Goal: Complete application form

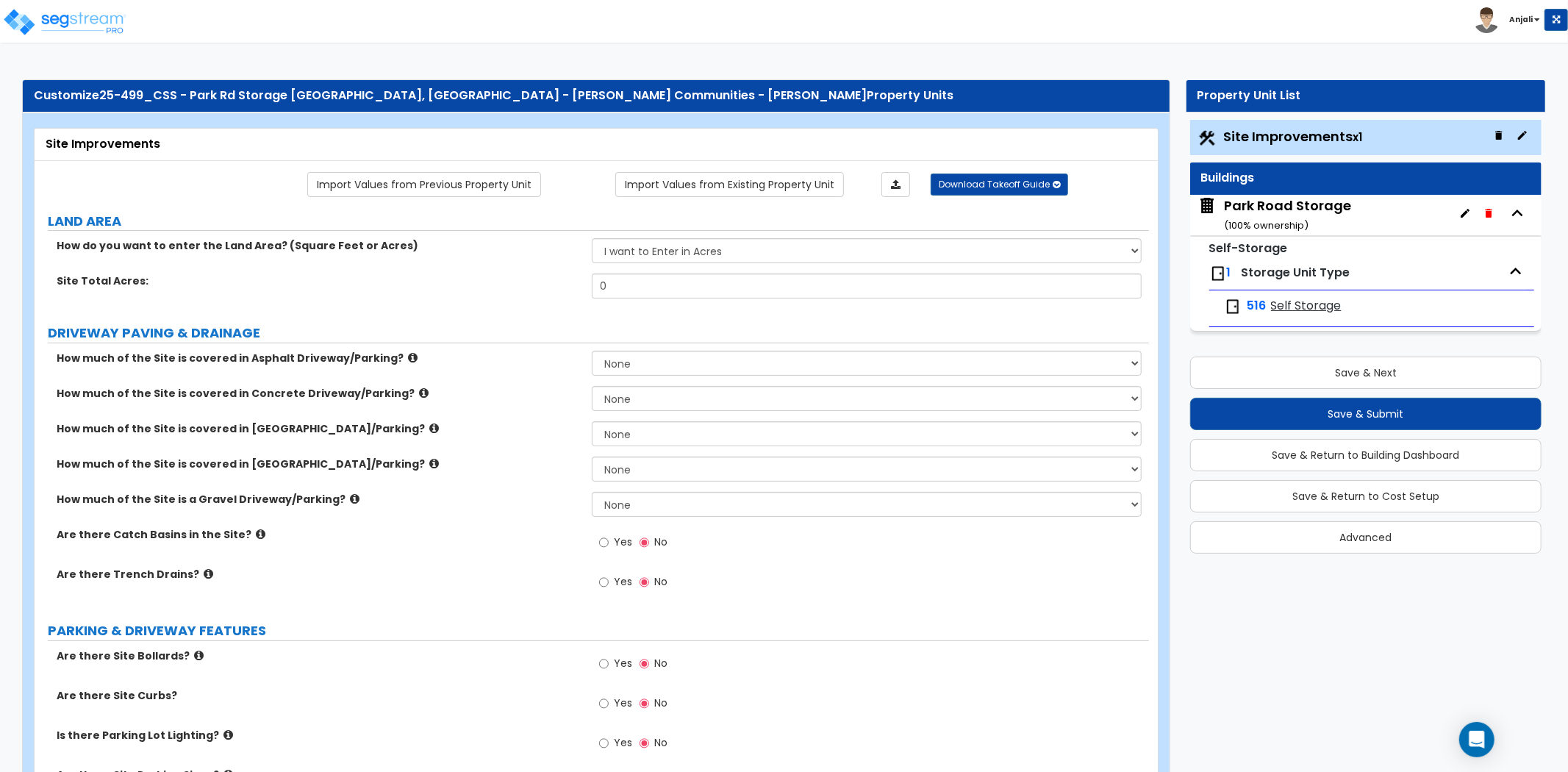
click at [672, 273] on div "How do you want to enter the Land Area? (Square Feet or Acres) I want to Enter …" at bounding box center [592, 255] width 1114 height 35
click at [710, 247] on select "I want to Enter in [GEOGRAPHIC_DATA] I want to Enter in Square Feet" at bounding box center [867, 250] width 550 height 25
select select "2"
click at [592, 239] on select "I want to Enter in [GEOGRAPHIC_DATA] I want to Enter in Square Feet" at bounding box center [867, 250] width 550 height 25
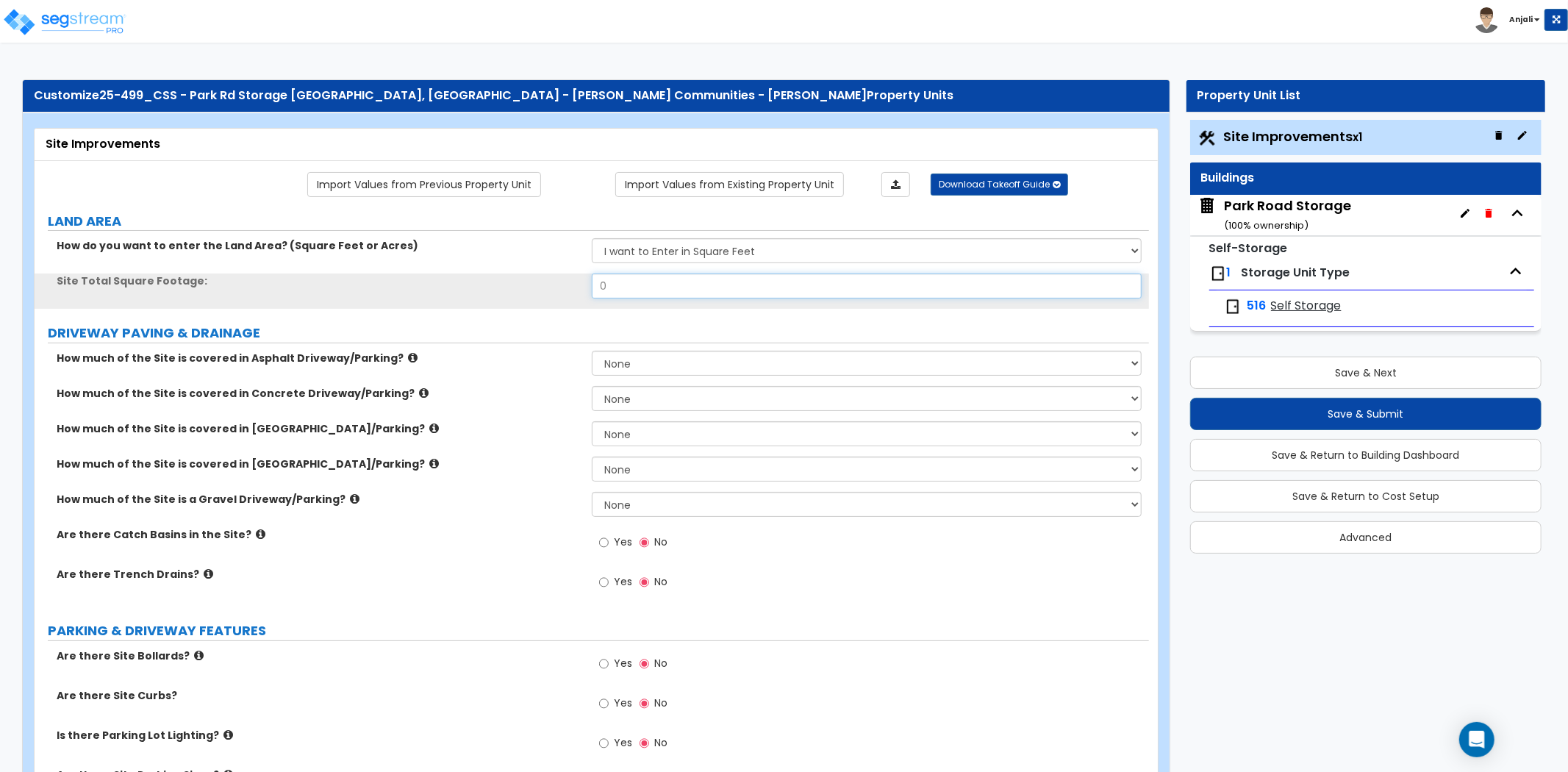
click at [631, 287] on input "0" at bounding box center [867, 285] width 550 height 25
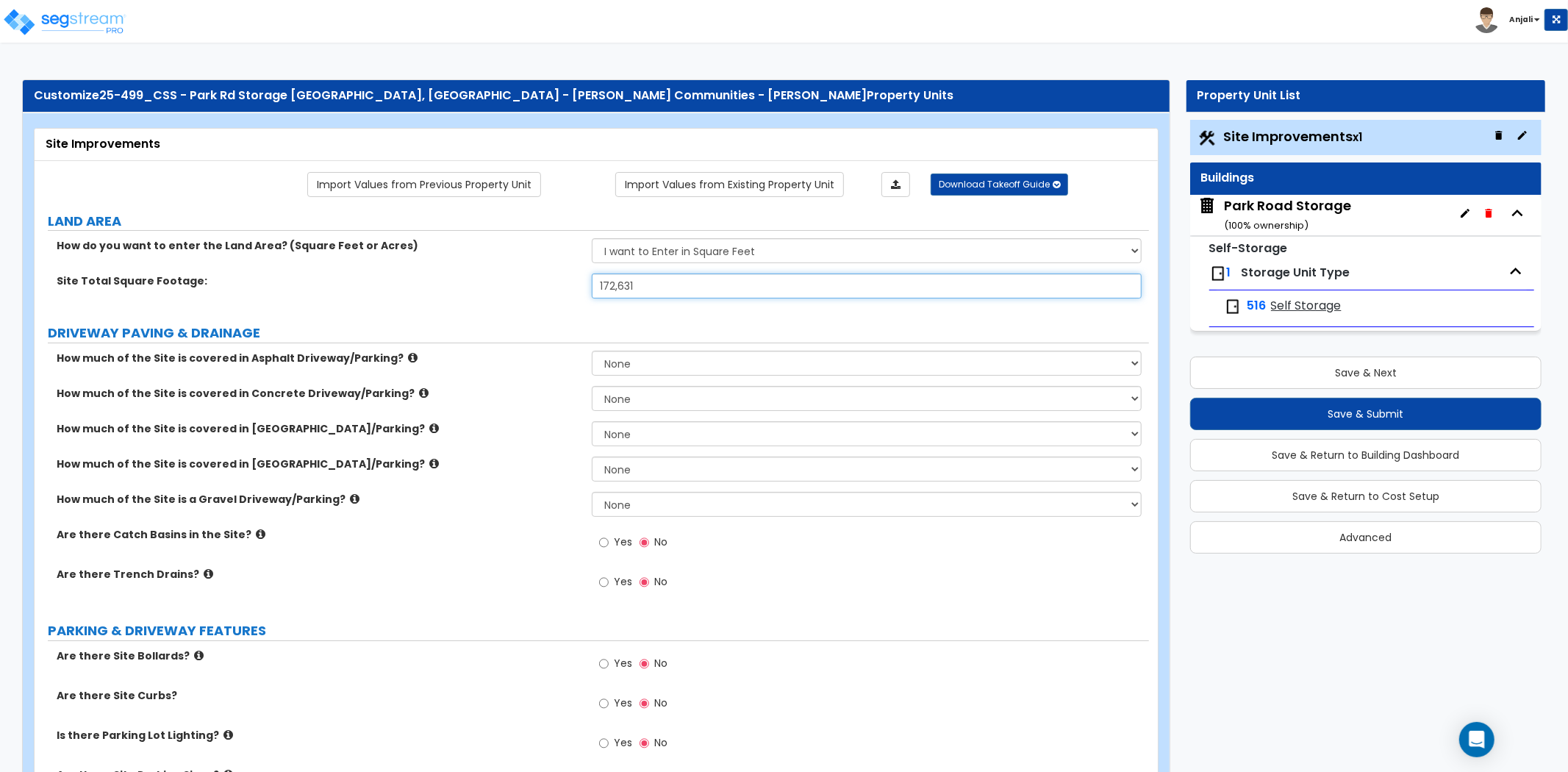
type input "172,631"
click at [522, 297] on div "Site Total Square Footage: 172,631" at bounding box center [592, 290] width 1114 height 35
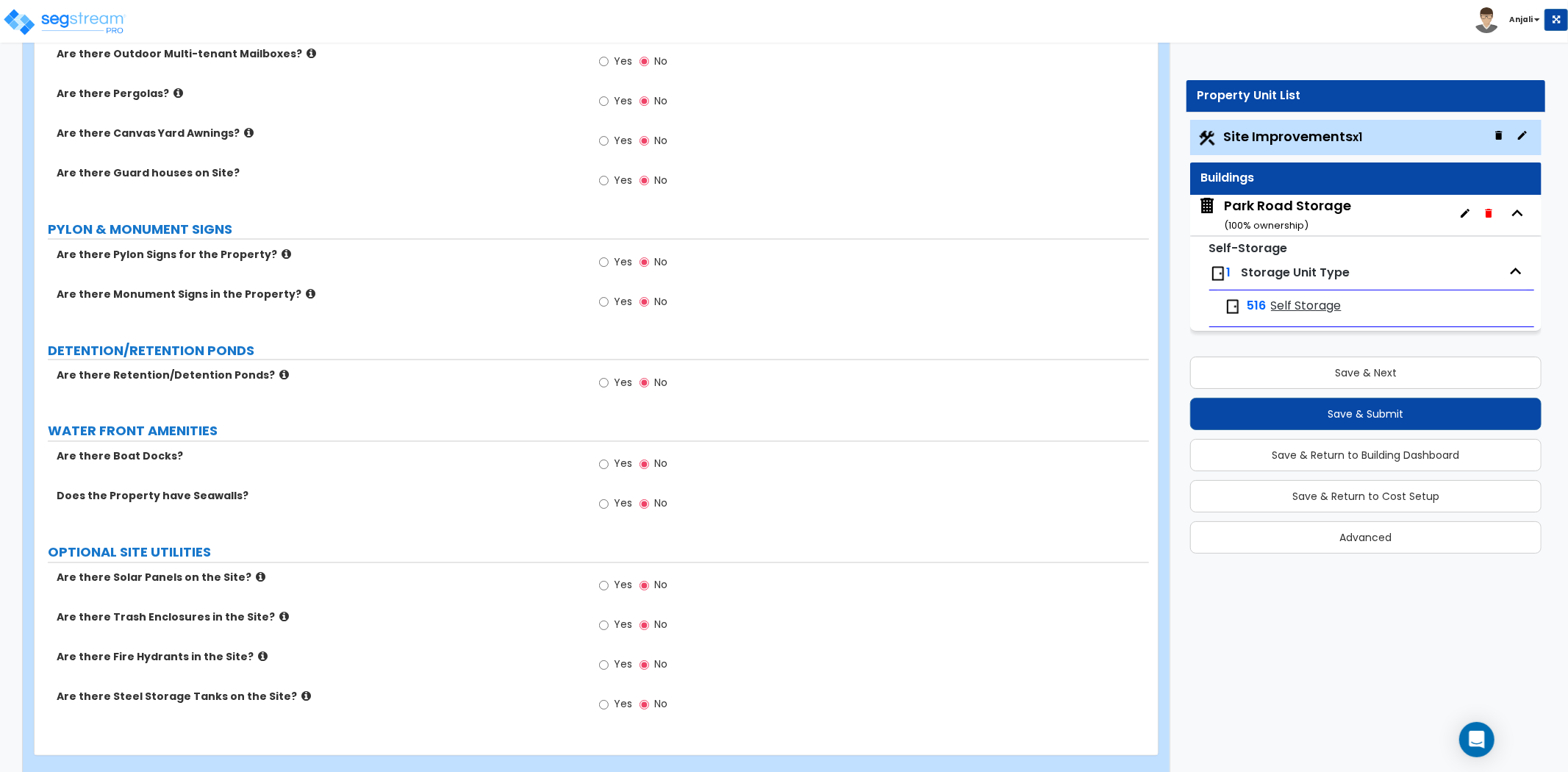
scroll to position [1946, 0]
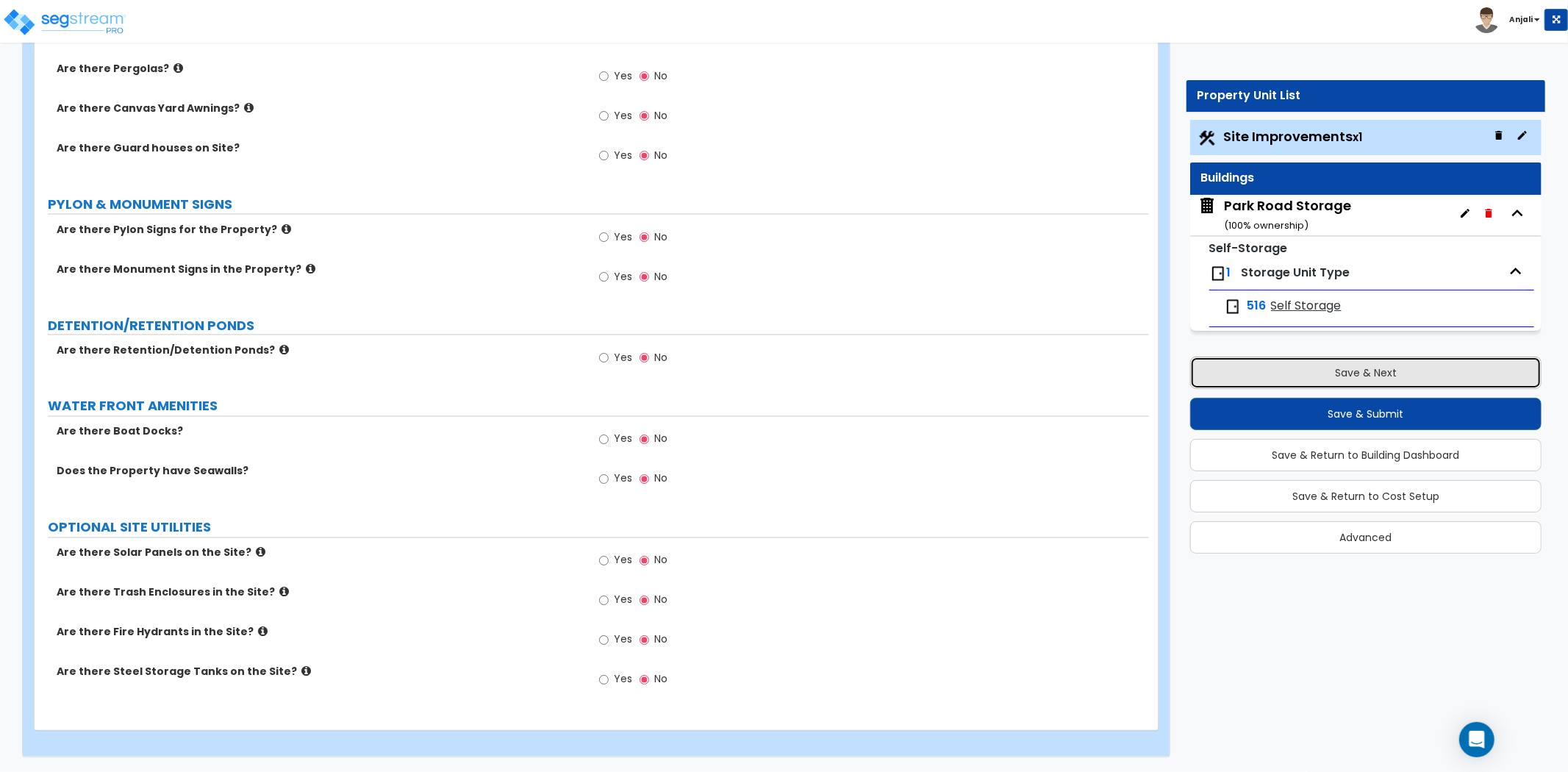
click at [1311, 373] on button "Save & Next" at bounding box center [1366, 373] width 352 height 32
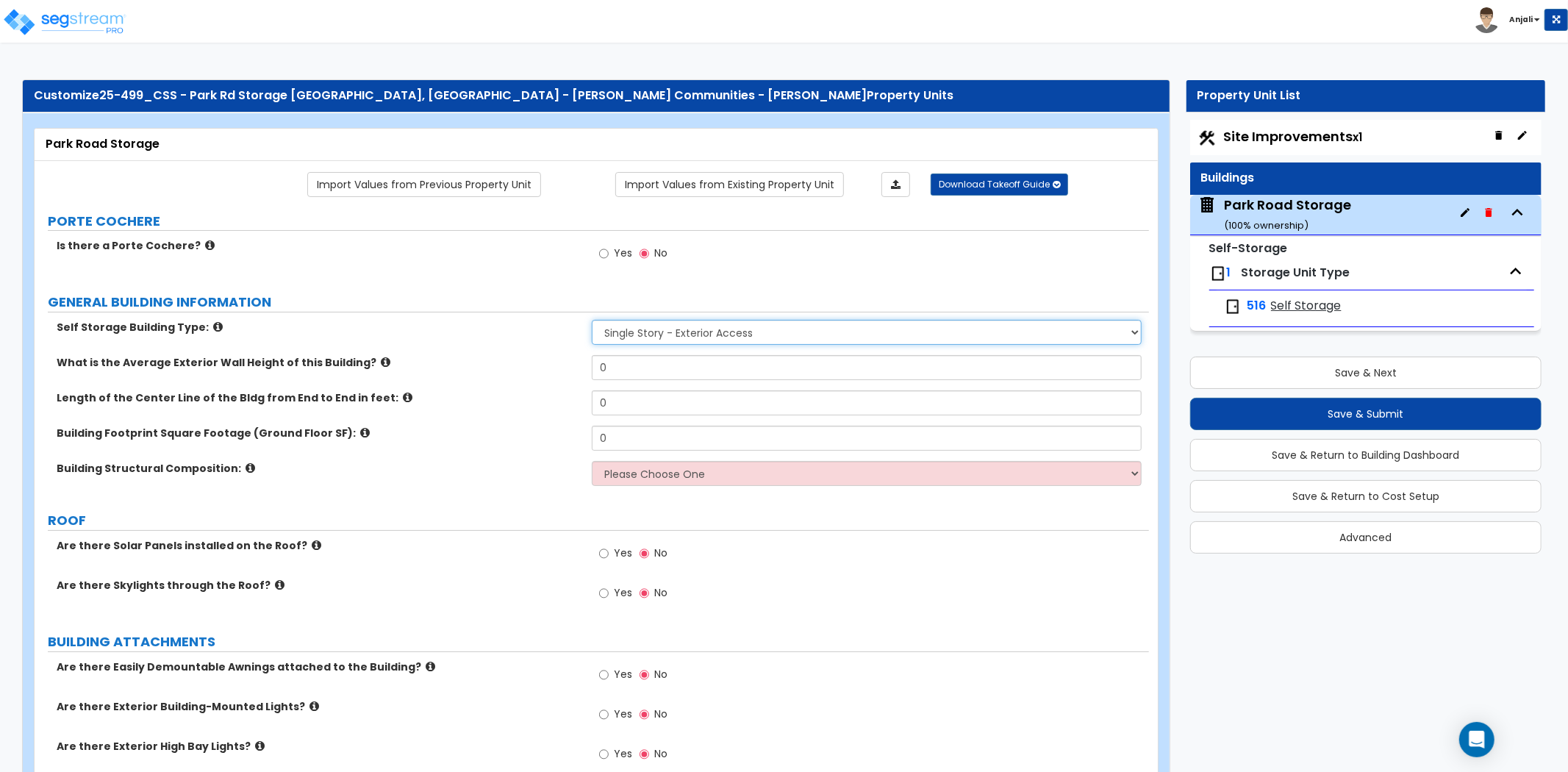
click at [752, 327] on select "Single Story - Exterior Access Multi-story - Interior/Exterior Access" at bounding box center [867, 332] width 550 height 25
click at [592, 320] on select "Single Story - Exterior Access Multi-story - Interior/Exterior Access" at bounding box center [867, 332] width 550 height 25
click at [663, 365] on input "0" at bounding box center [867, 367] width 550 height 25
type input "10"
click at [532, 428] on label "Building Footprint Square Footage (Ground Floor SF):" at bounding box center [319, 433] width 524 height 15
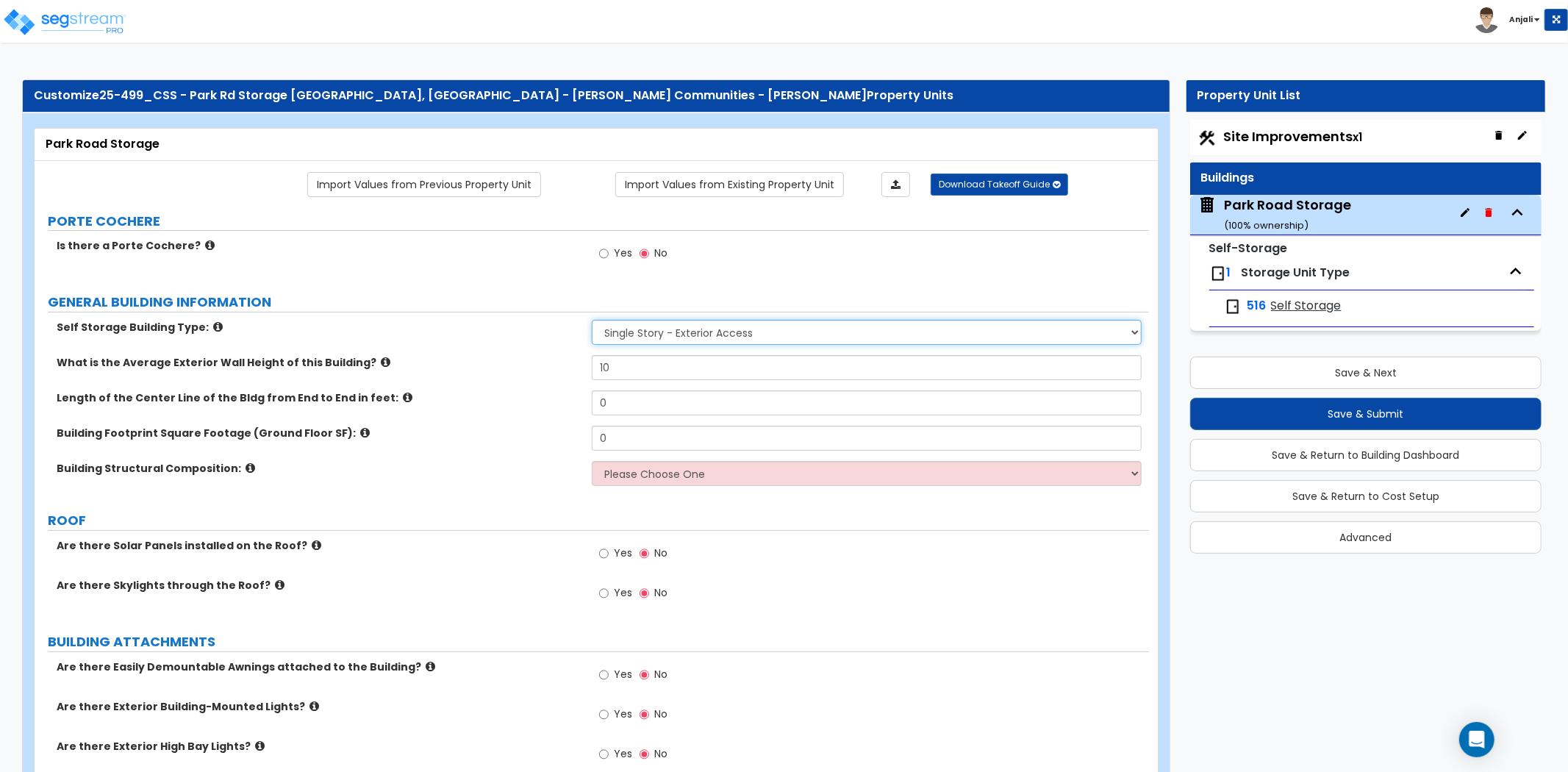
click at [704, 335] on select "Single Story - Exterior Access Multi-story - Interior/Exterior Access" at bounding box center [867, 332] width 550 height 25
select select "2"
click at [592, 320] on select "Single Story - Exterior Access Multi-story - Interior/Exterior Access" at bounding box center [867, 332] width 550 height 25
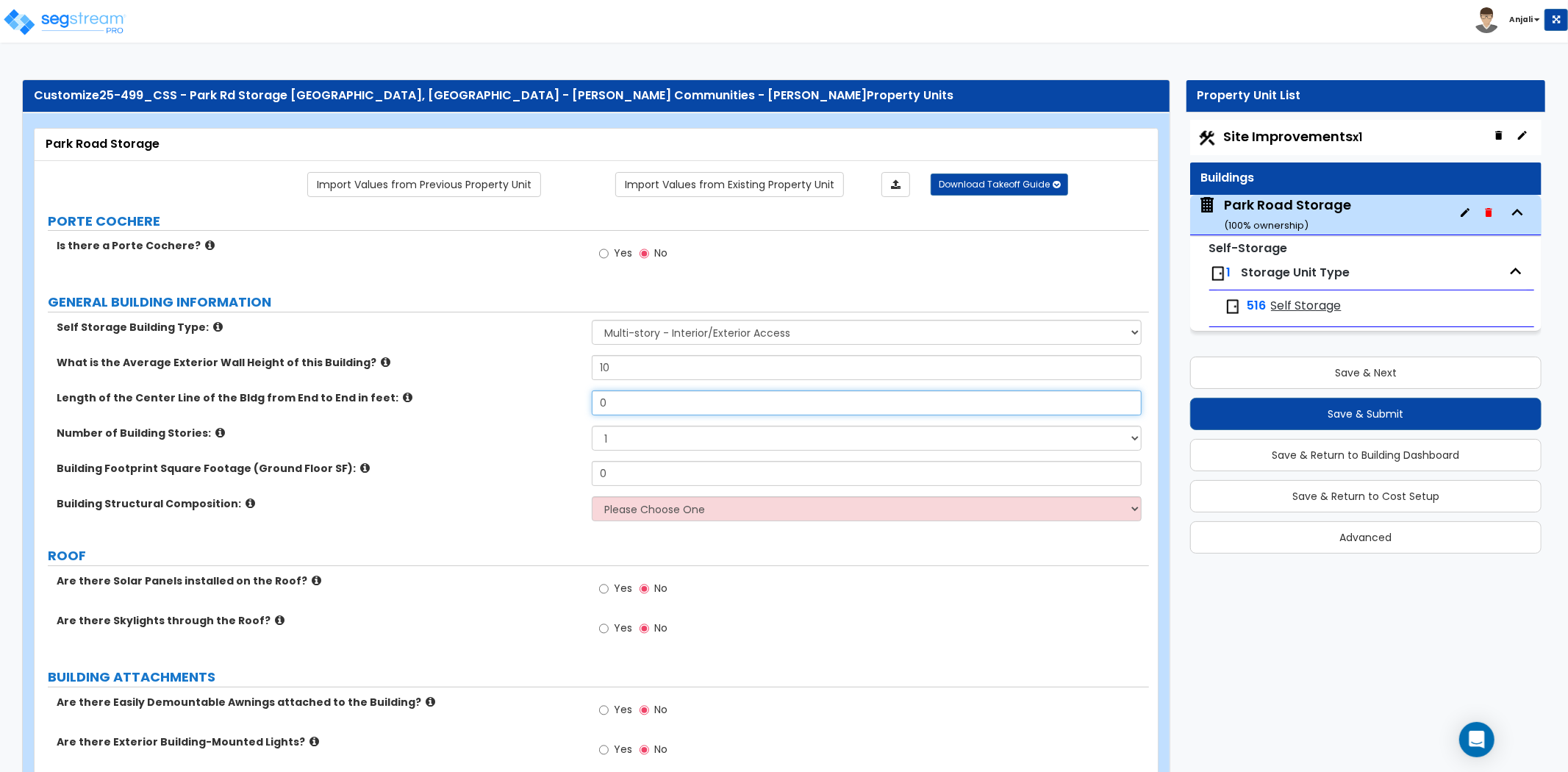
click at [654, 397] on input "0" at bounding box center [867, 403] width 550 height 25
click at [674, 403] on input "0" at bounding box center [867, 403] width 550 height 25
type input "897"
click at [687, 442] on select "1 2 3 4 5" at bounding box center [867, 438] width 550 height 25
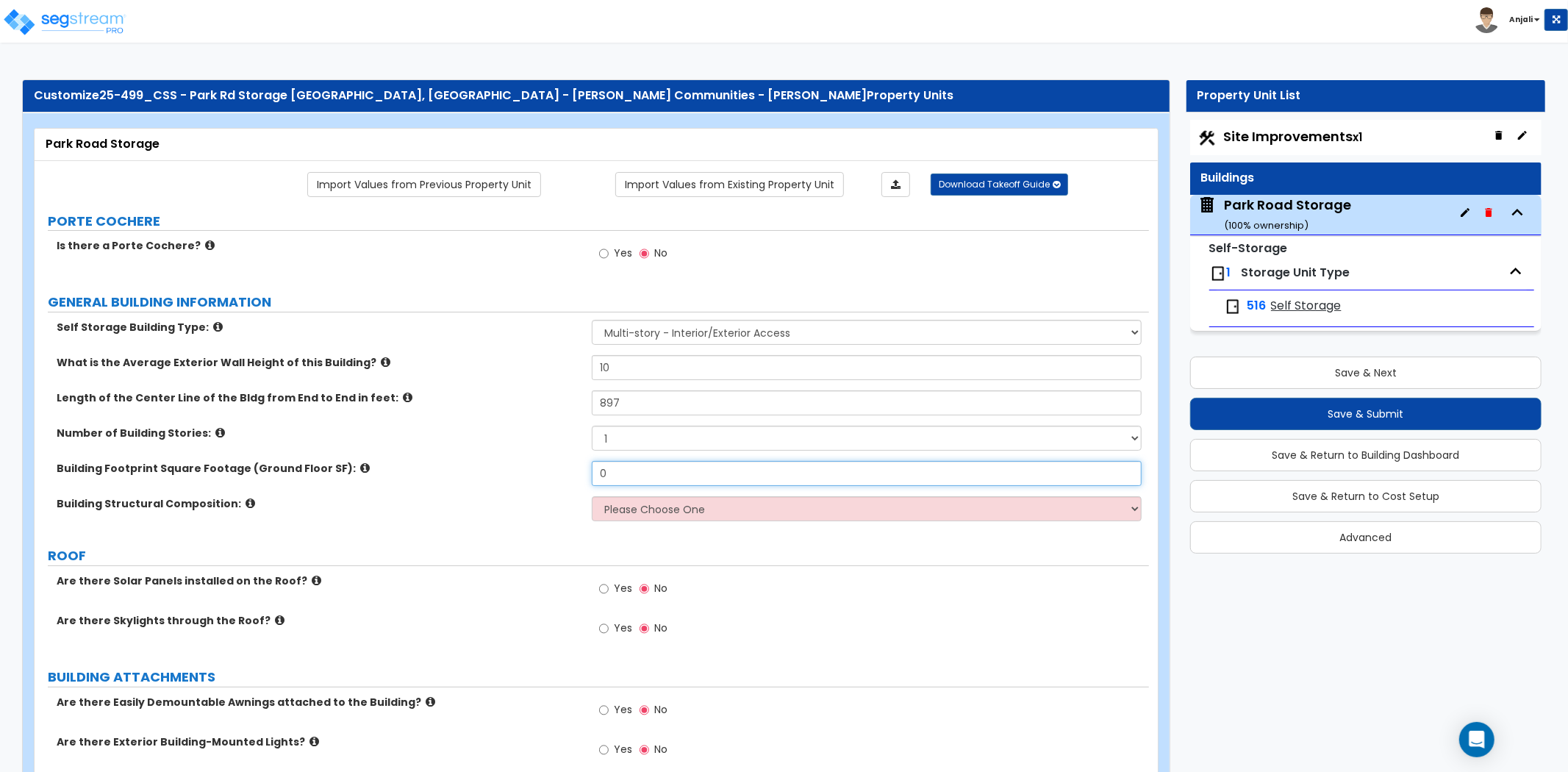
click at [664, 474] on input "0" at bounding box center [867, 473] width 550 height 25
type input "84,150"
click at [510, 491] on div "Building Footprint Square Footage (Ground Floor SF): 84,150" at bounding box center [592, 478] width 1114 height 35
click at [701, 519] on select "Please Choose One Tilt-up Wall Construction Reinforced Concrete Structural Stee…" at bounding box center [867, 509] width 550 height 25
select select "8"
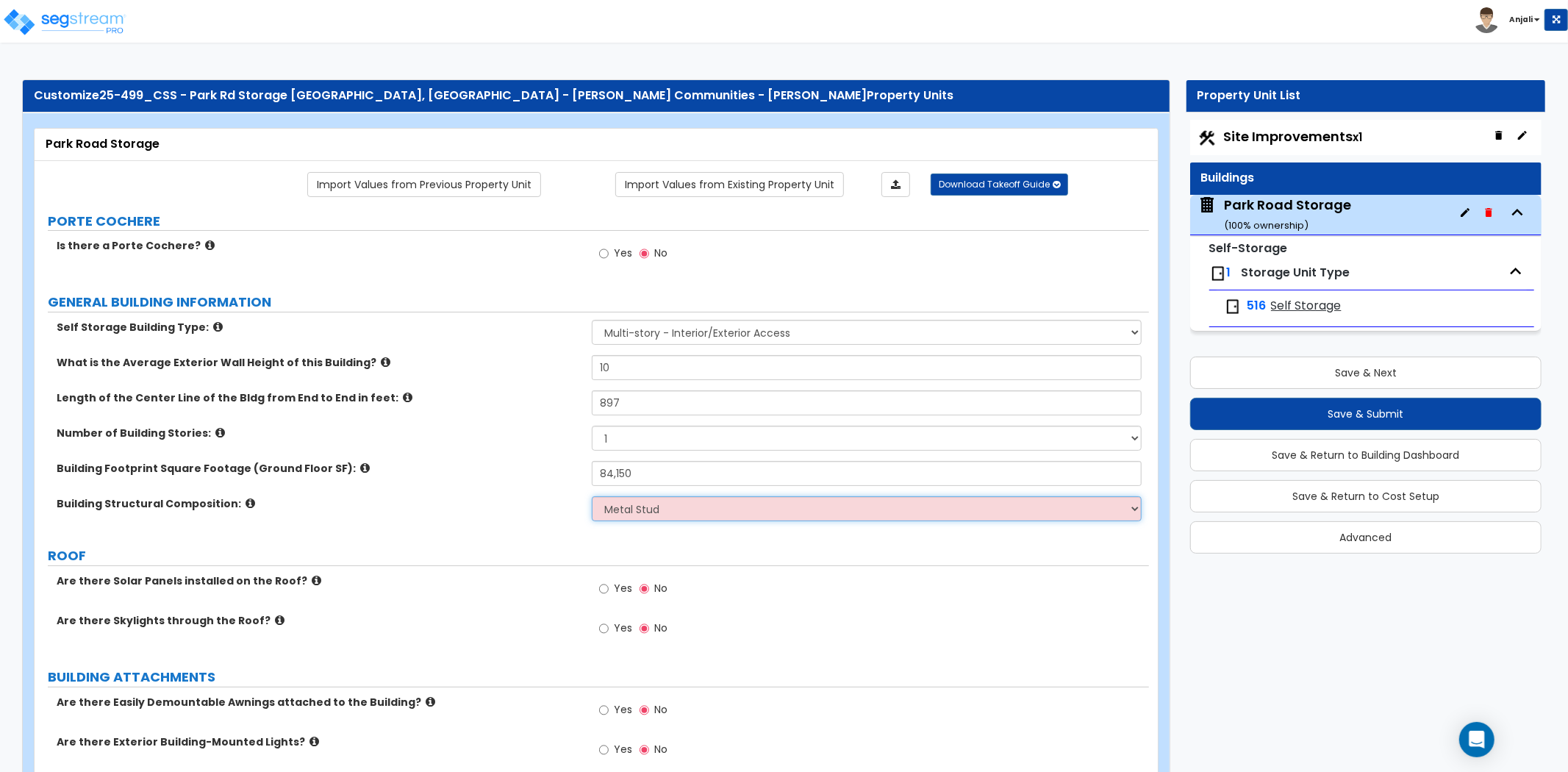
click at [592, 497] on select "Please Choose One Tilt-up Wall Construction Reinforced Concrete Structural Stee…" at bounding box center [867, 509] width 550 height 25
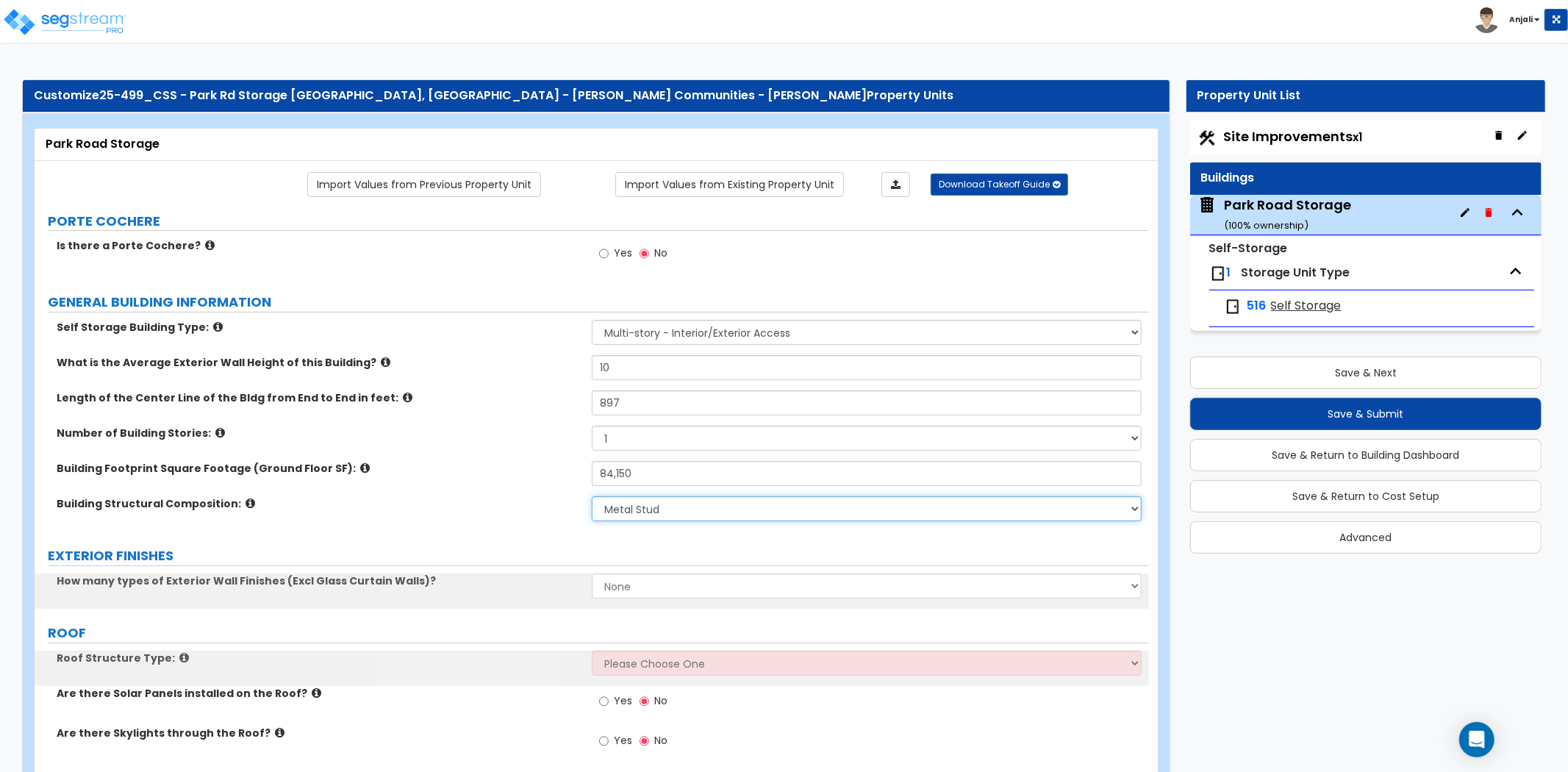
scroll to position [82, 0]
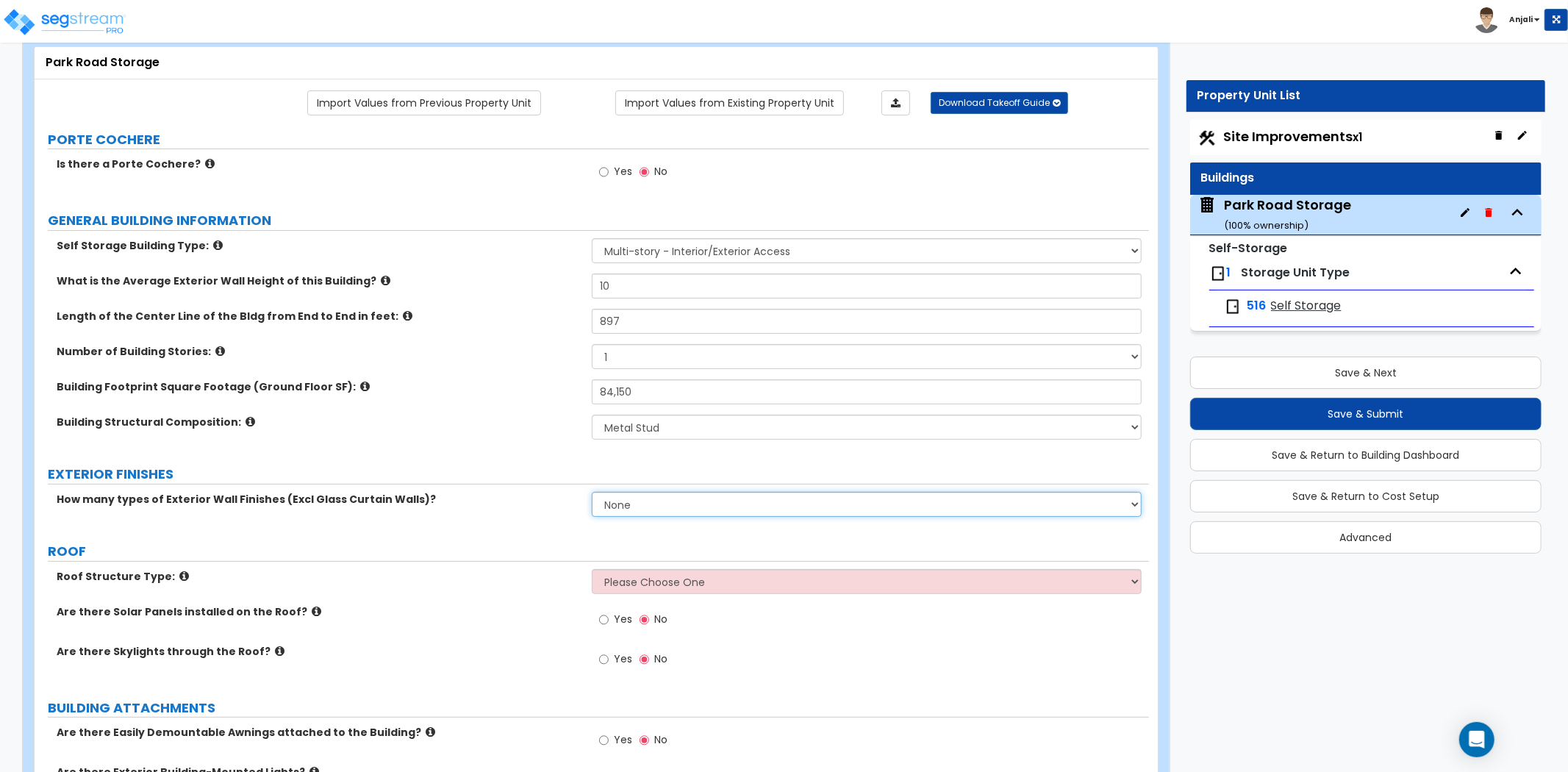
click at [625, 499] on select "None 1 2 3" at bounding box center [867, 504] width 550 height 25
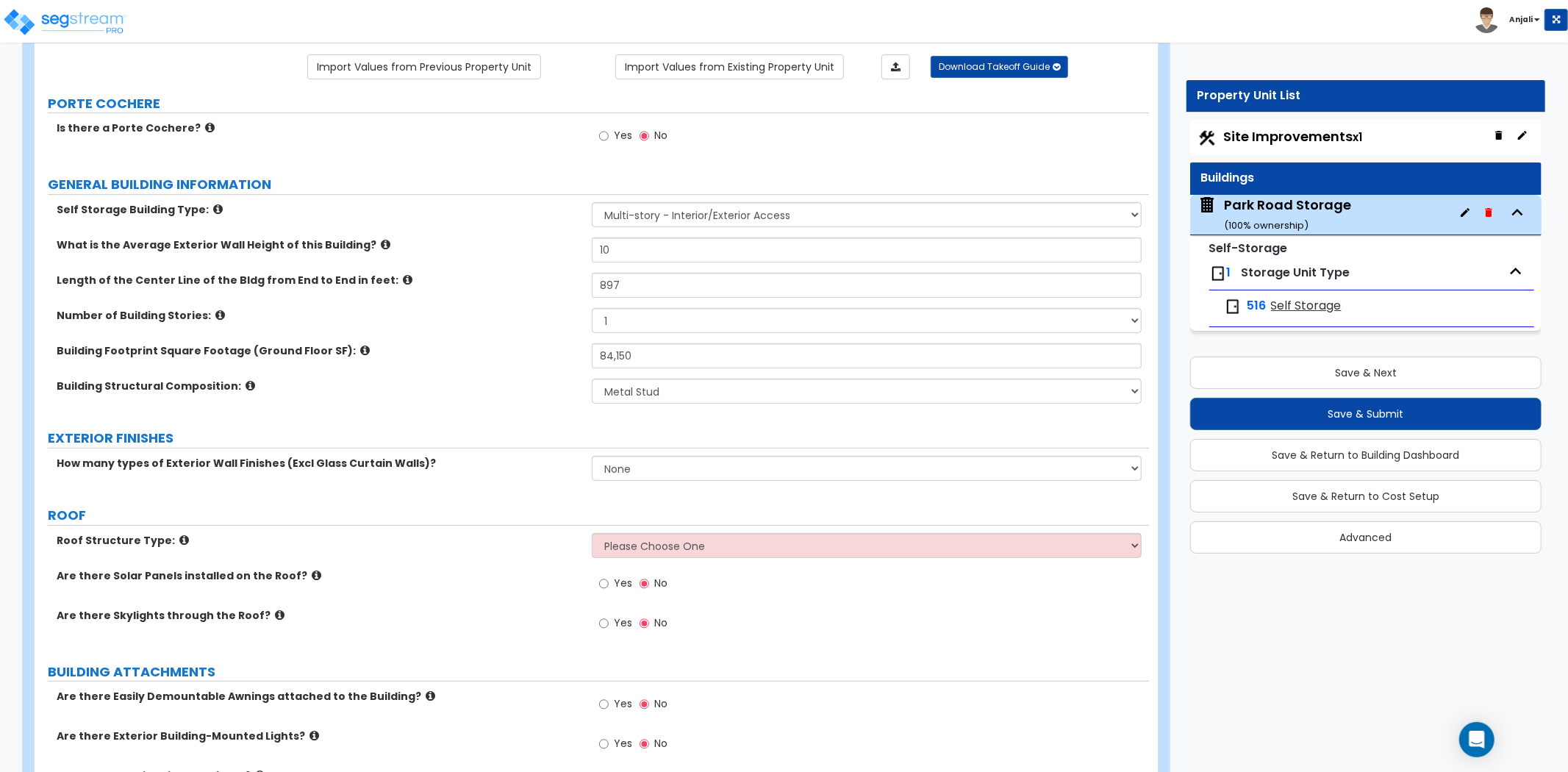
scroll to position [164, 0]
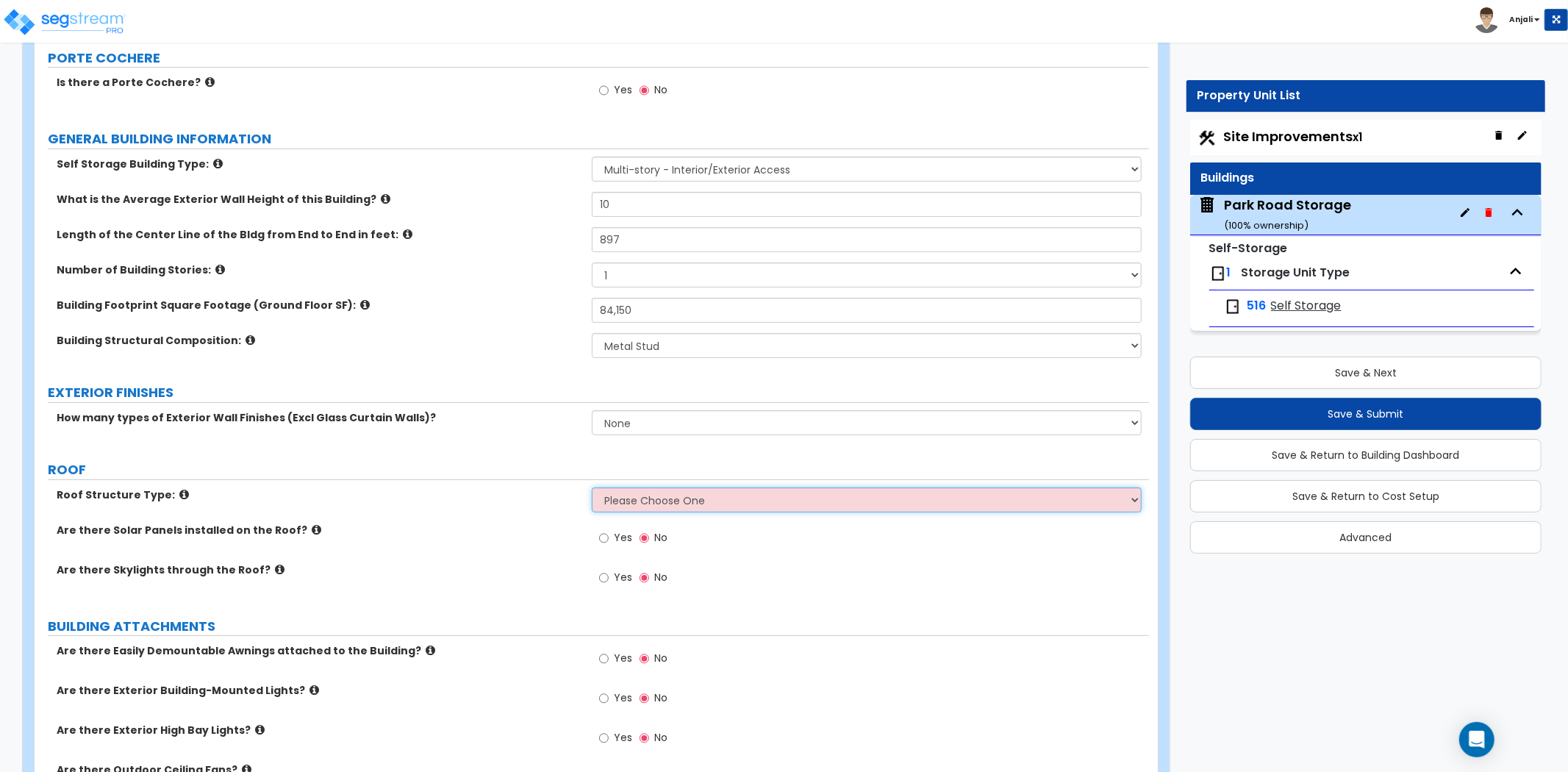
click at [686, 503] on select "Please Choose One [PERSON_NAME] Roof Flat Roof Hybrid [PERSON_NAME] & Flat Roof" at bounding box center [867, 500] width 550 height 25
select select "2"
click at [592, 488] on select "Please Choose One [PERSON_NAME] Roof Flat Roof Hybrid [PERSON_NAME] & Flat Roof" at bounding box center [867, 500] width 550 height 25
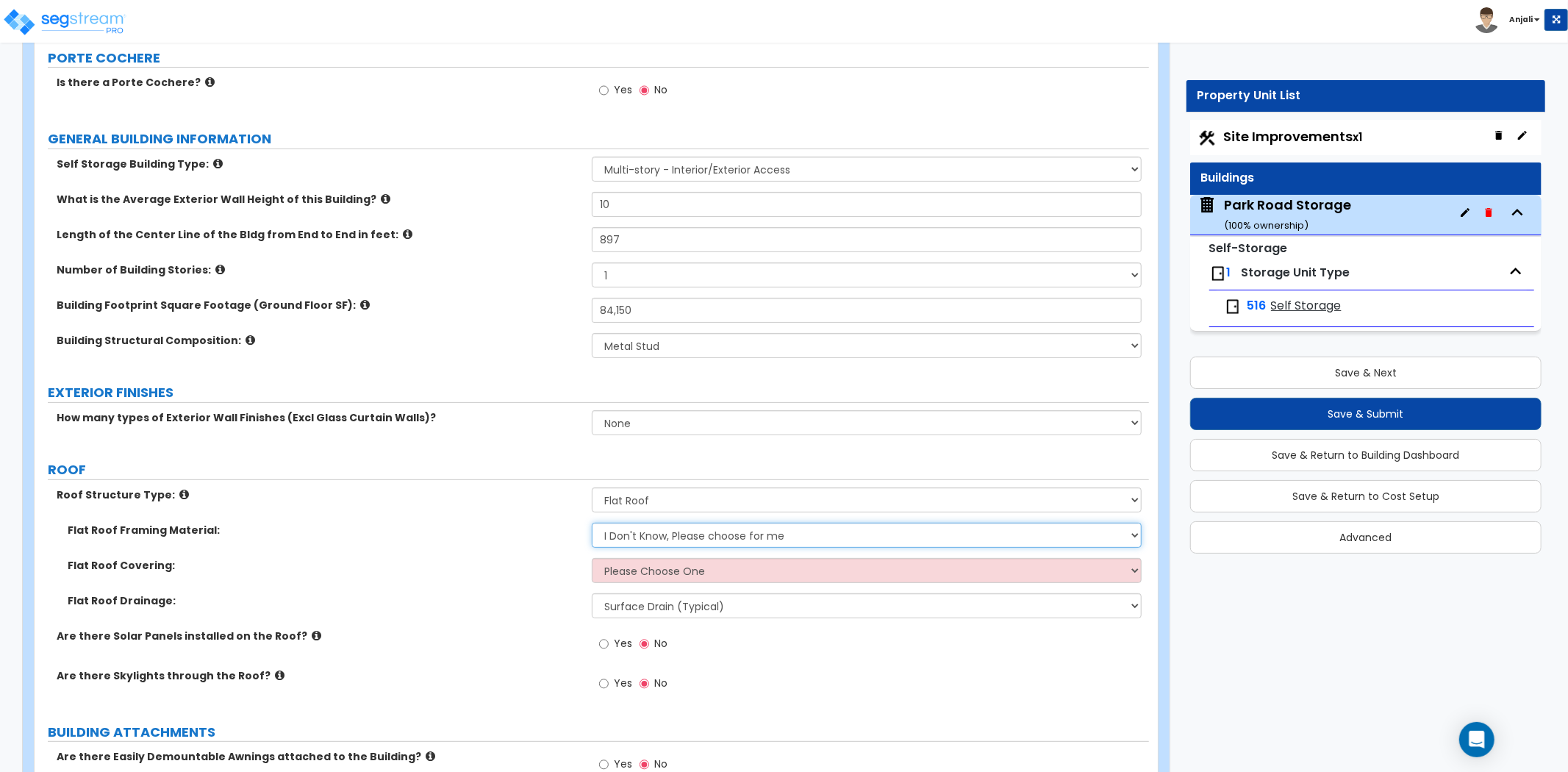
click at [696, 534] on select "I Don't Know, Please choose for me Metal Wood" at bounding box center [867, 535] width 550 height 25
click at [724, 537] on select "I Don't Know, Please choose for me Metal Wood" at bounding box center [867, 535] width 550 height 25
click at [733, 546] on select "I Don't Know, Please choose for me Metal Wood" at bounding box center [867, 535] width 550 height 25
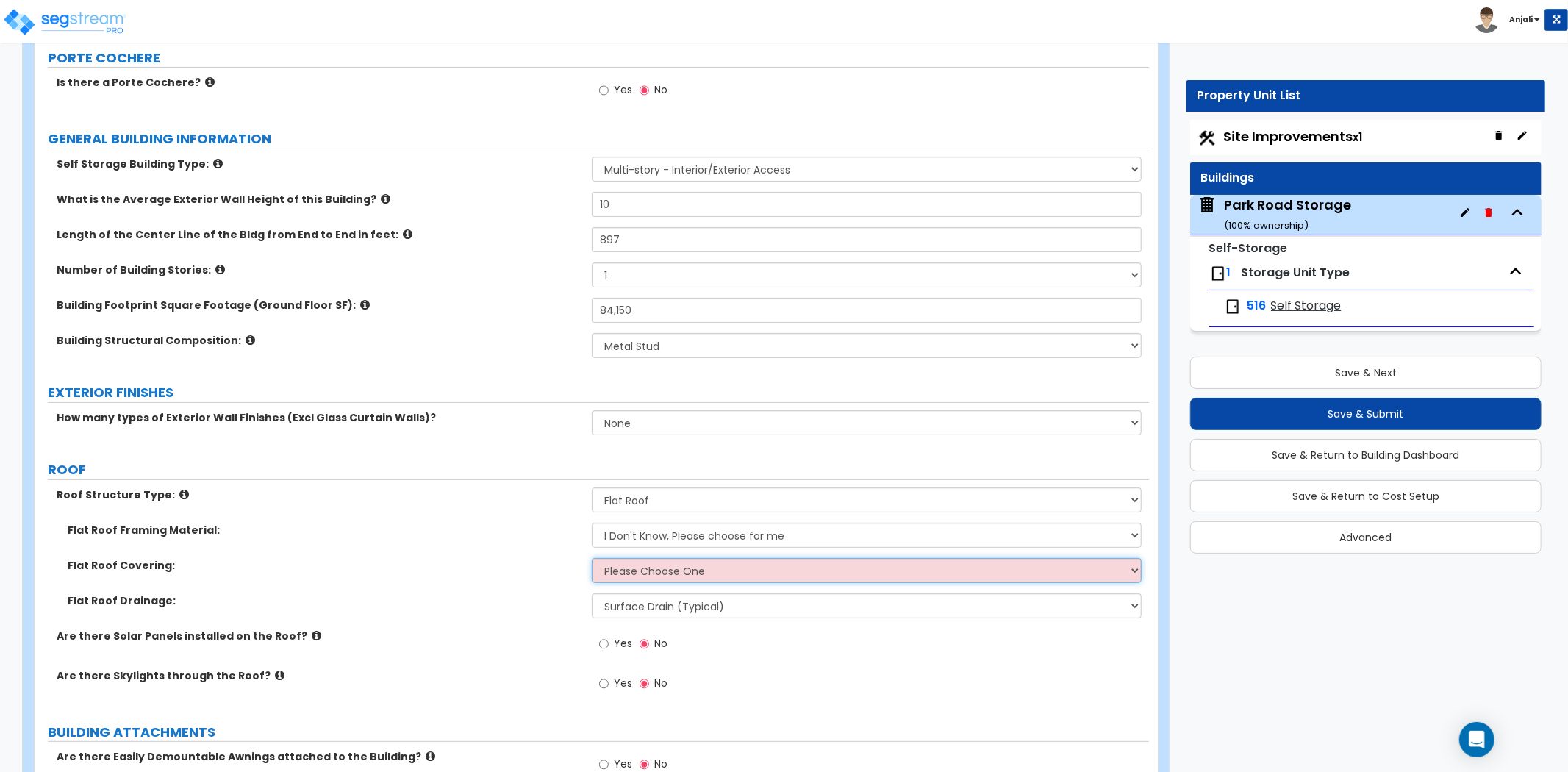
click at [730, 578] on select "Please Choose One Rolled Asphalt PVC Membrane Plastic (EPDM) Membrane Asphalt F…" at bounding box center [867, 571] width 550 height 25
select select "3"
click at [592, 559] on select "Please Choose One Rolled Asphalt PVC Membrane Plastic (EPDM) Membrane Asphalt F…" at bounding box center [867, 571] width 550 height 25
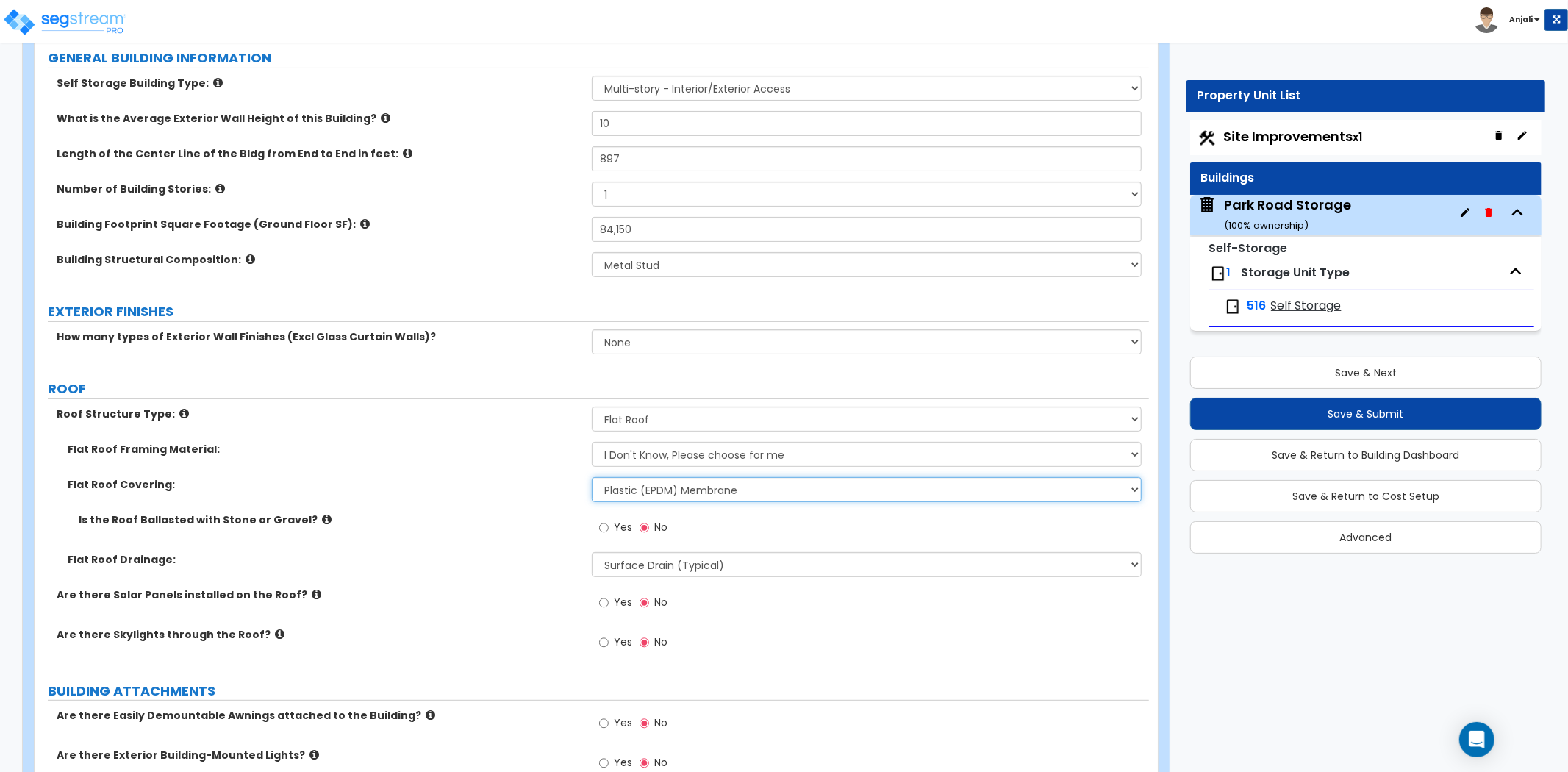
scroll to position [245, 0]
click at [686, 571] on select "Surface Drain (Typical) Gutters Downspout Only" at bounding box center [867, 564] width 550 height 25
click at [687, 571] on select "Surface Drain (Typical) Gutters Downspout Only" at bounding box center [867, 564] width 550 height 25
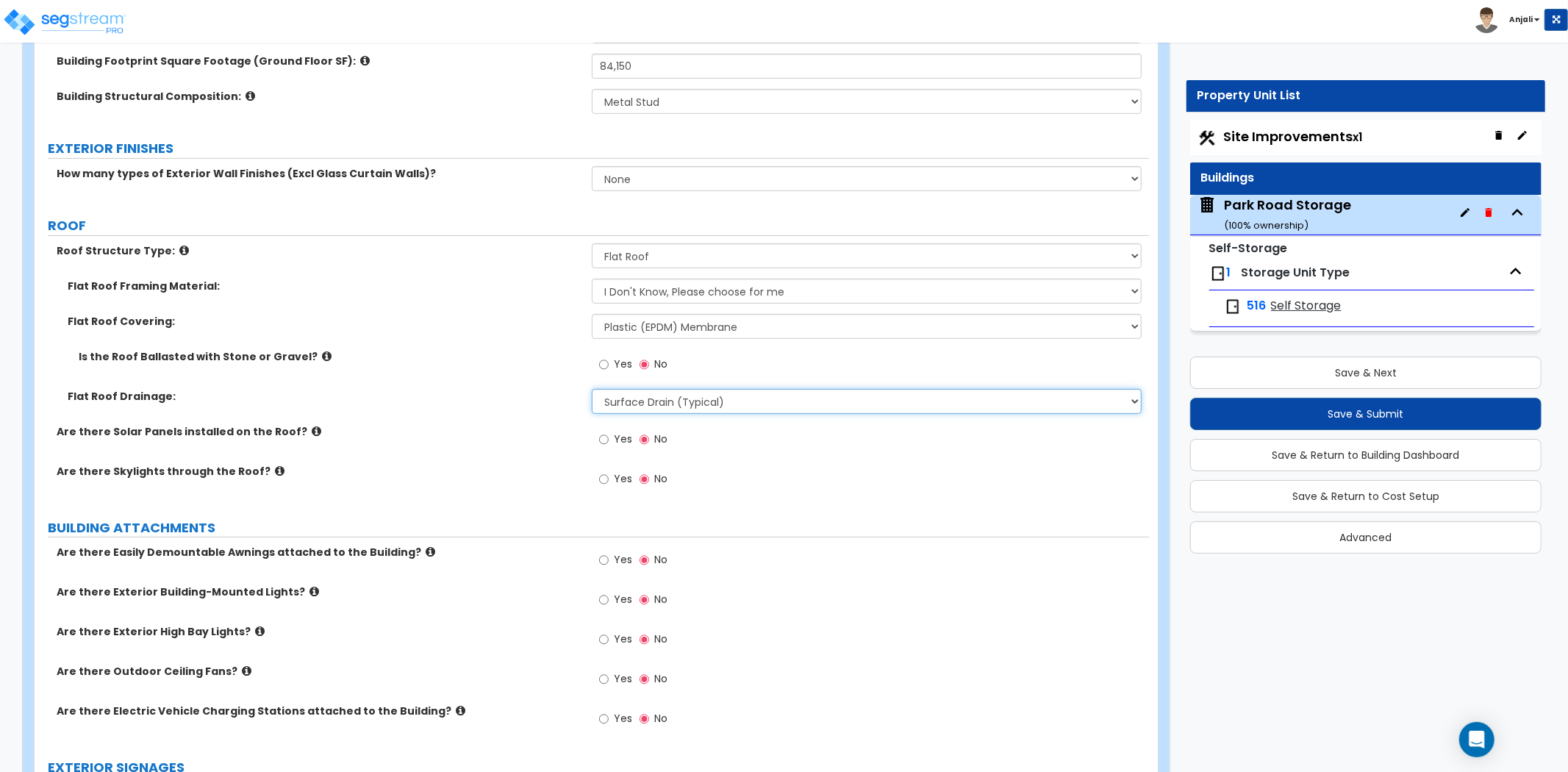
scroll to position [408, 0]
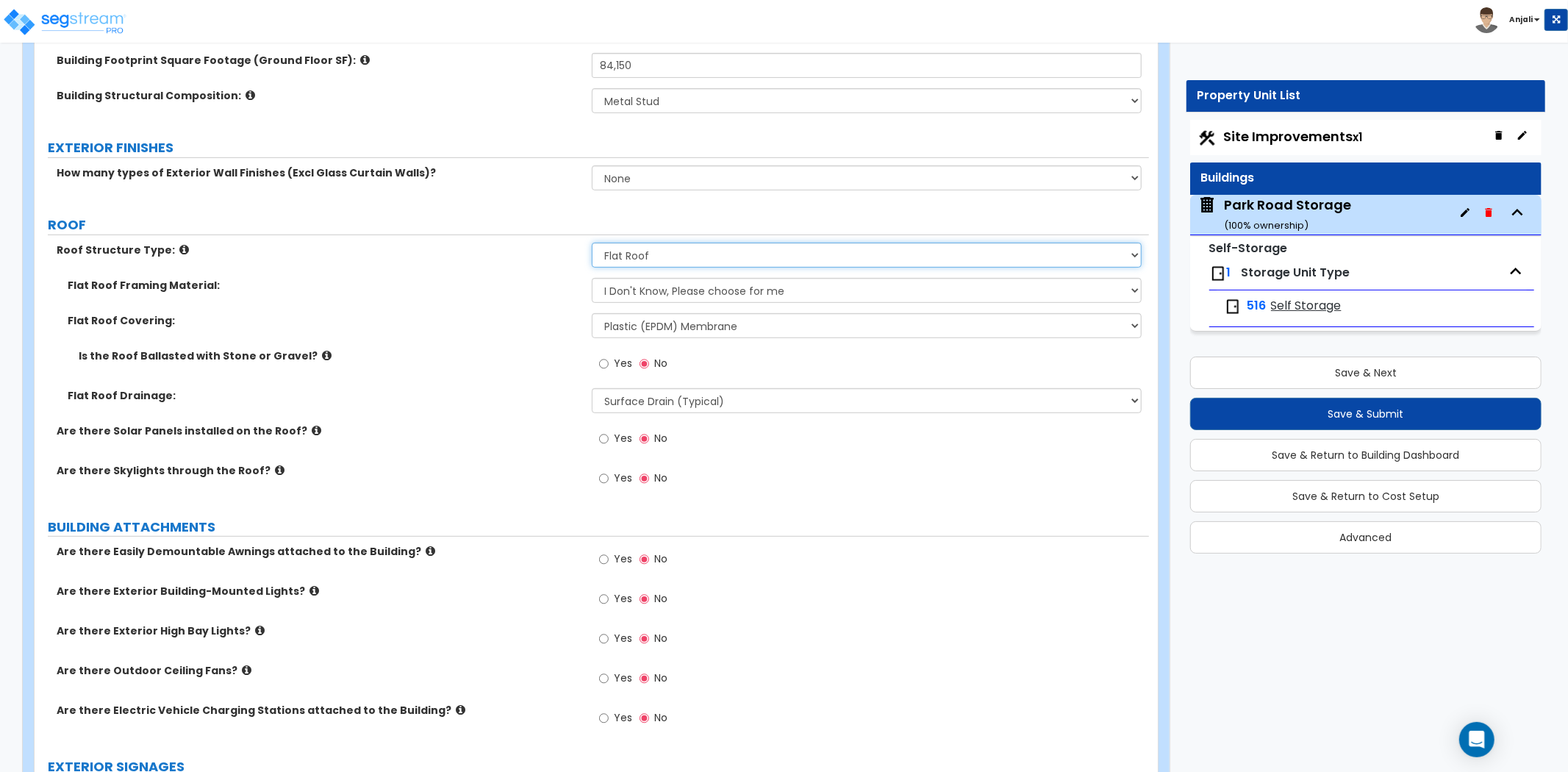
click at [725, 258] on select "Please Choose One [PERSON_NAME] Roof Flat Roof Hybrid [PERSON_NAME] & Flat Roof" at bounding box center [867, 254] width 550 height 25
click at [592, 242] on select "Please Choose One [PERSON_NAME] Roof Flat Roof Hybrid [PERSON_NAME] & Flat Roof" at bounding box center [867, 254] width 550 height 25
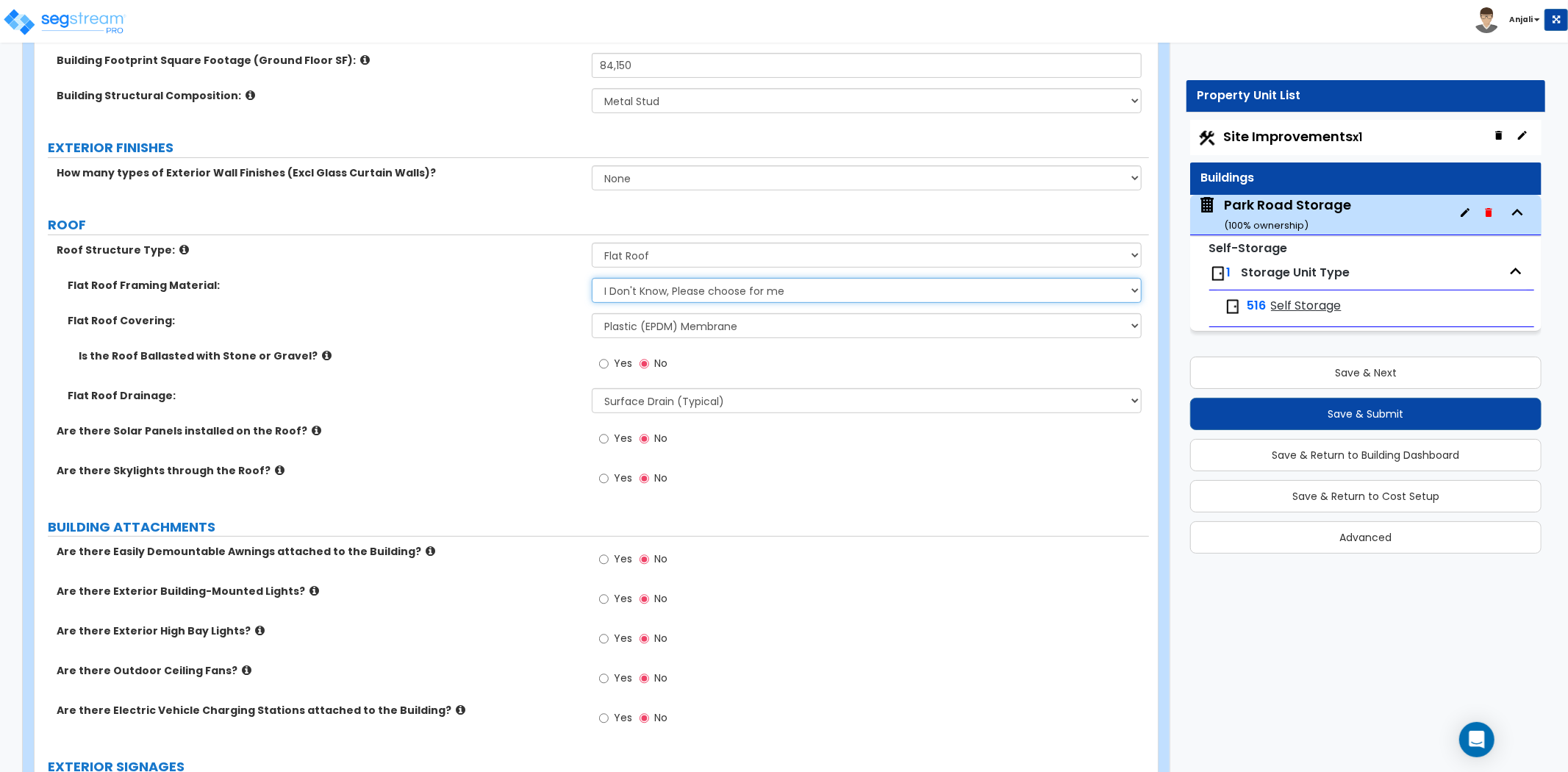
click at [696, 292] on select "I Don't Know, Please choose for me Metal Wood" at bounding box center [867, 290] width 550 height 25
select select "1"
click at [592, 278] on select "I Don't Know, Please choose for me Metal Wood" at bounding box center [867, 290] width 550 height 25
click at [678, 321] on select "Please Choose One Rolled Asphalt PVC Membrane Plastic (EPDM) Membrane Asphalt F…" at bounding box center [867, 325] width 550 height 25
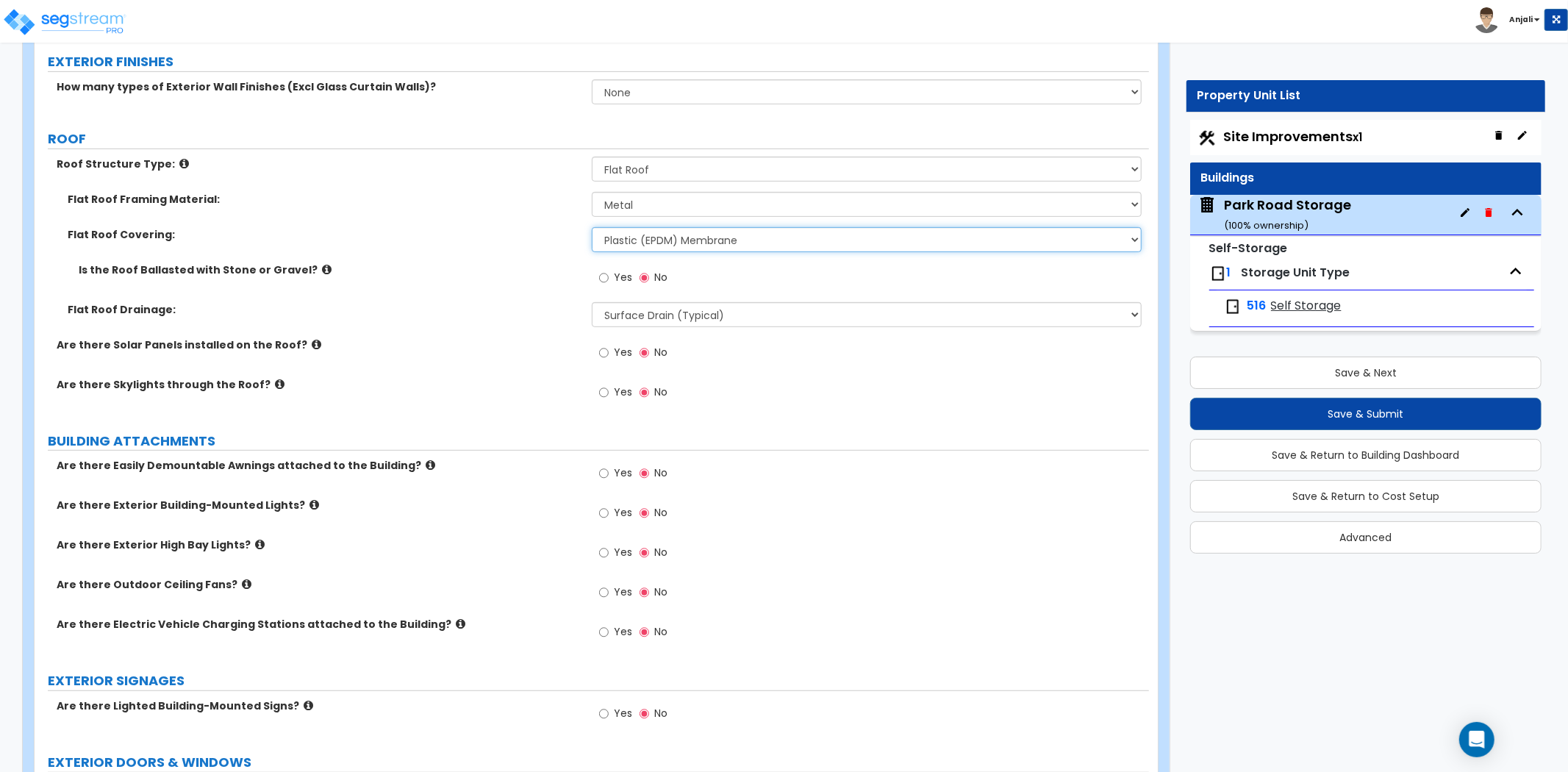
scroll to position [572, 0]
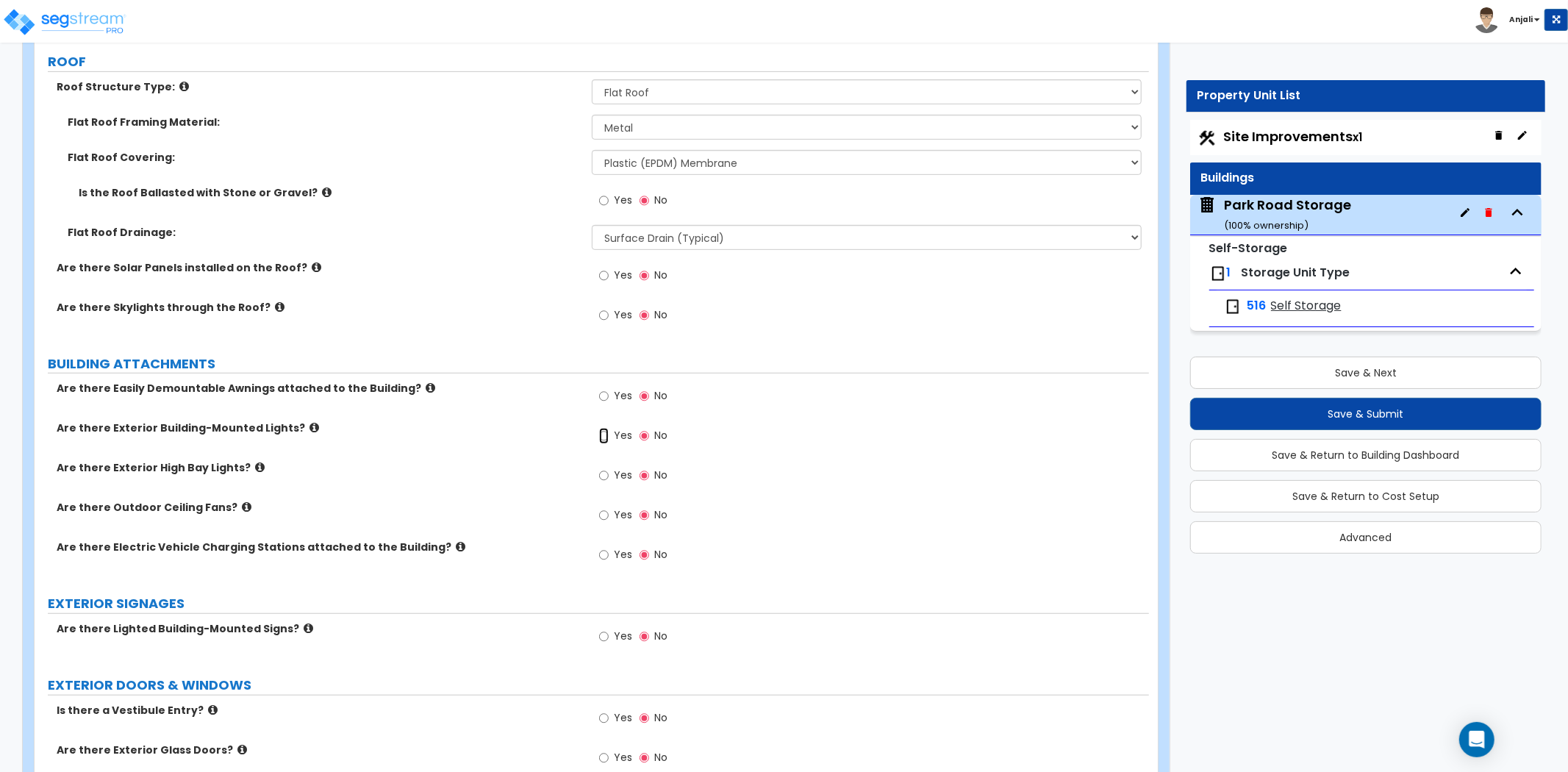
click at [603, 439] on input "Yes" at bounding box center [604, 436] width 10 height 16
radio input "true"
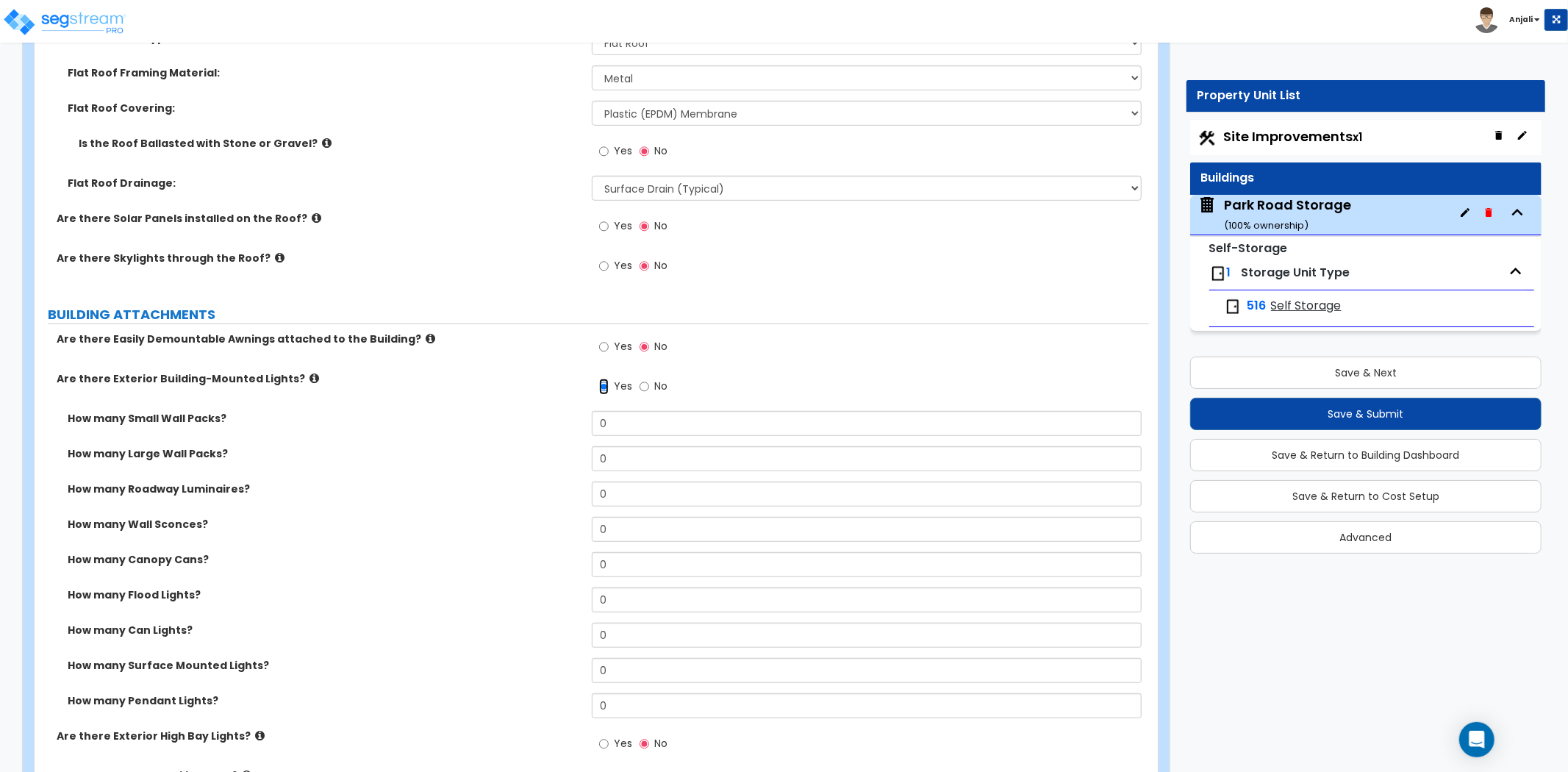
scroll to position [653, 0]
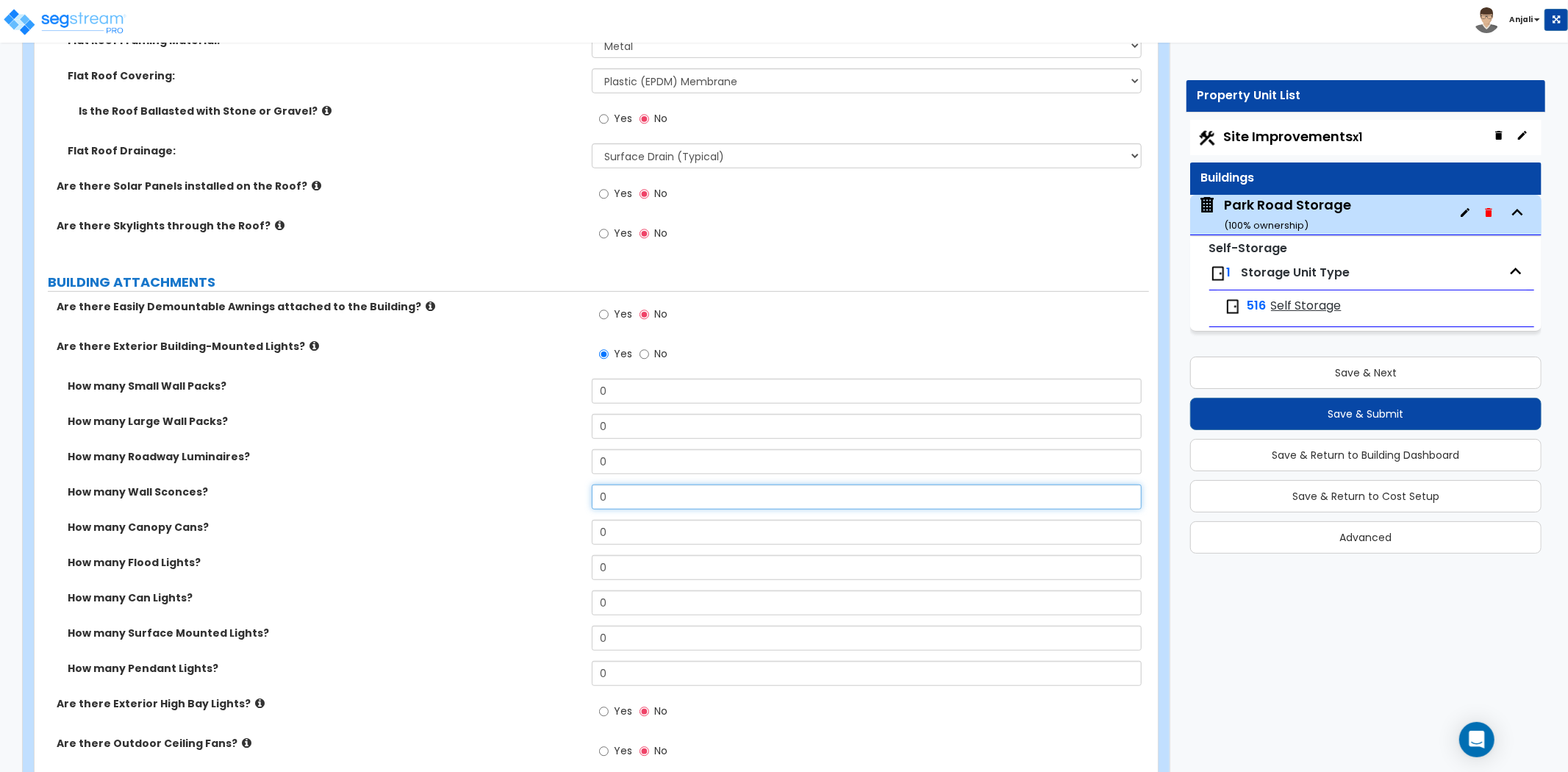
click at [690, 498] on input "0" at bounding box center [867, 497] width 550 height 25
type input "4"
click at [526, 480] on div "How many Roadway Luminaires? 0" at bounding box center [592, 467] width 1114 height 35
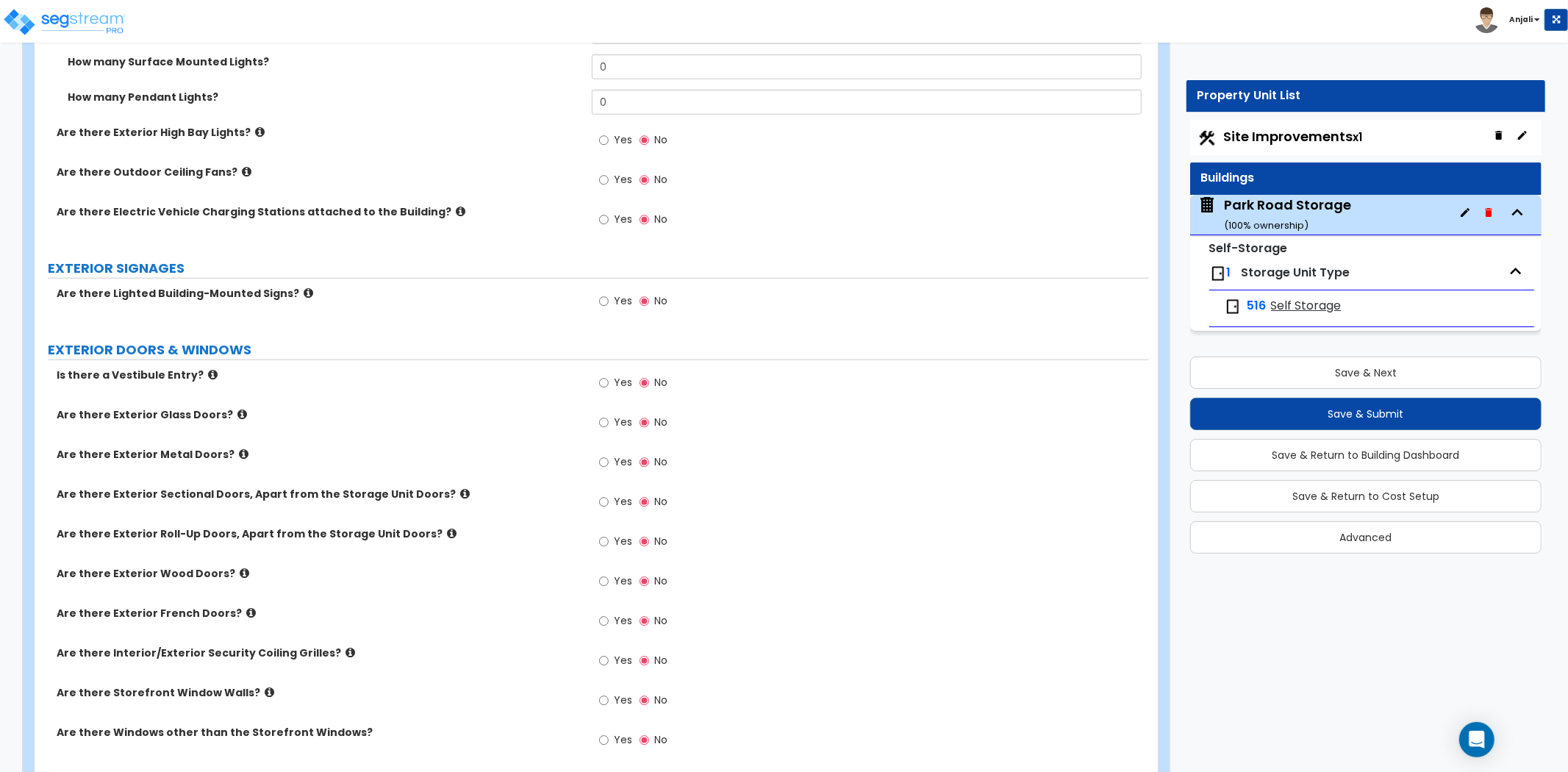
scroll to position [1226, 0]
click at [605, 540] on input "Yes" at bounding box center [604, 542] width 10 height 16
radio input "true"
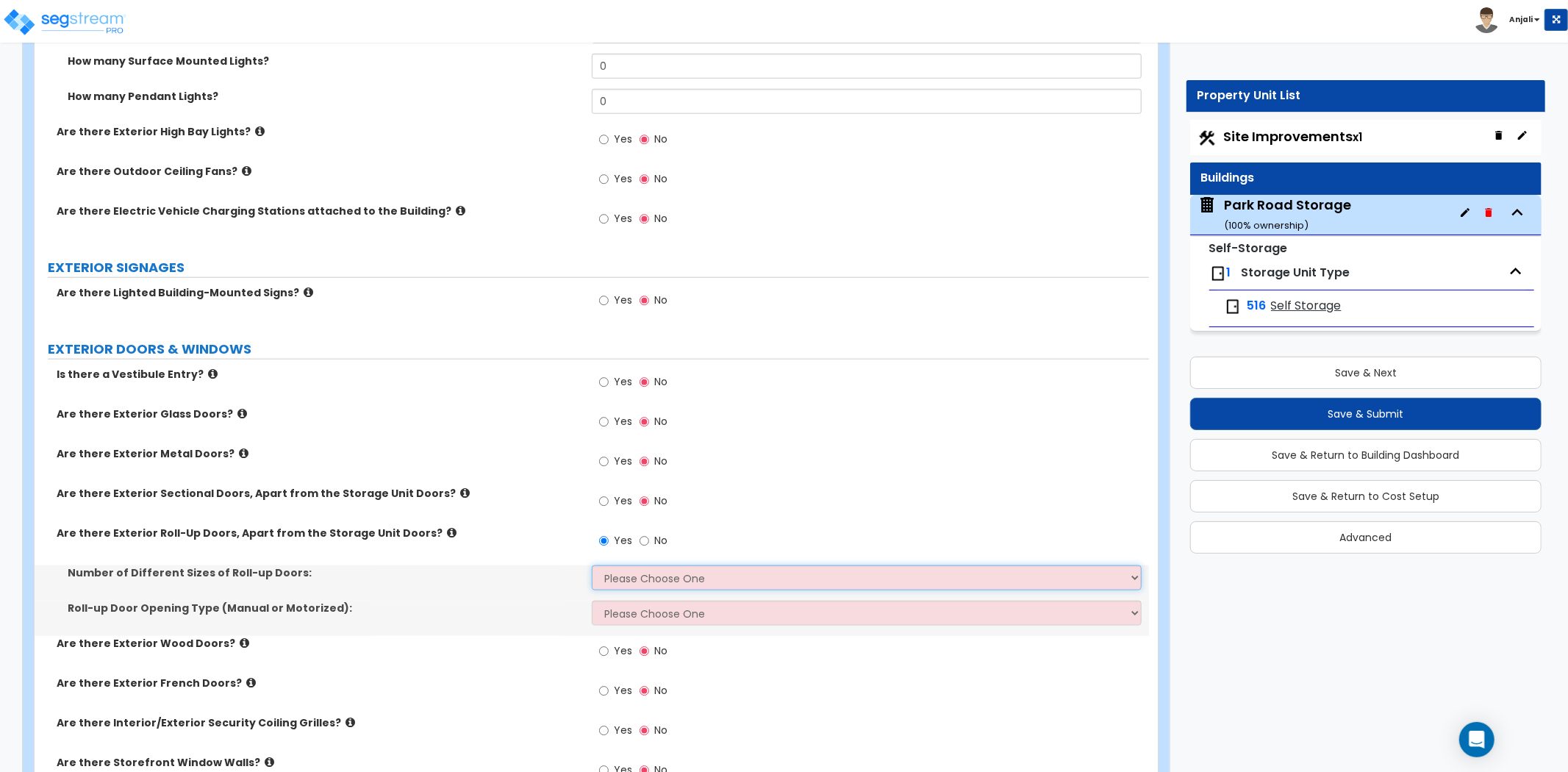
click at [634, 573] on select "Please Choose One 1 2 3" at bounding box center [867, 578] width 550 height 25
select select "1"
click at [592, 566] on select "Please Choose One 1 2 3" at bounding box center [867, 578] width 550 height 25
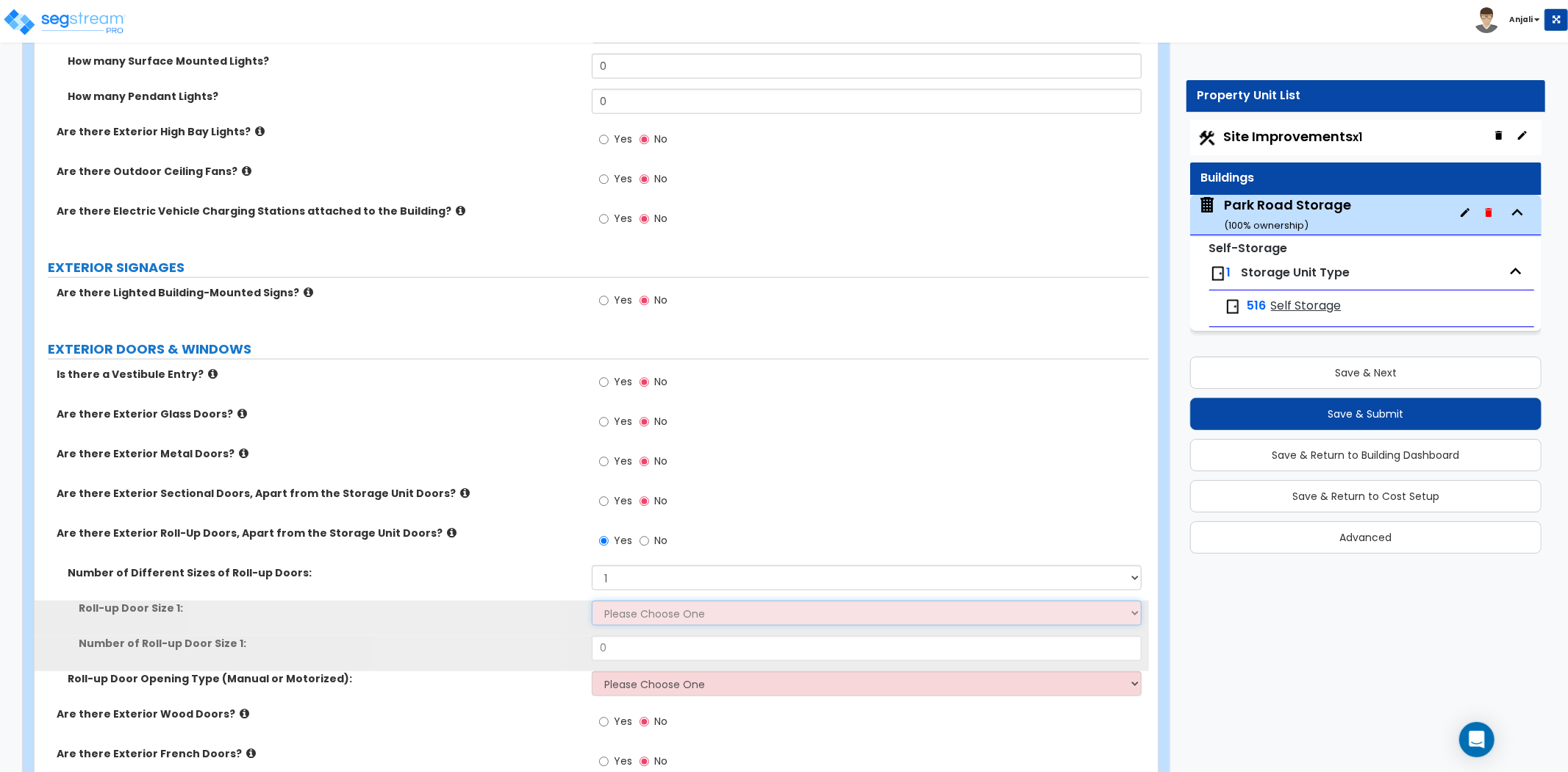
click at [651, 604] on select "Please Choose One 8' x 8' 10' x 10' 12' x 12' 14' x 14' 20' x 12' 20' x 16'" at bounding box center [867, 613] width 550 height 25
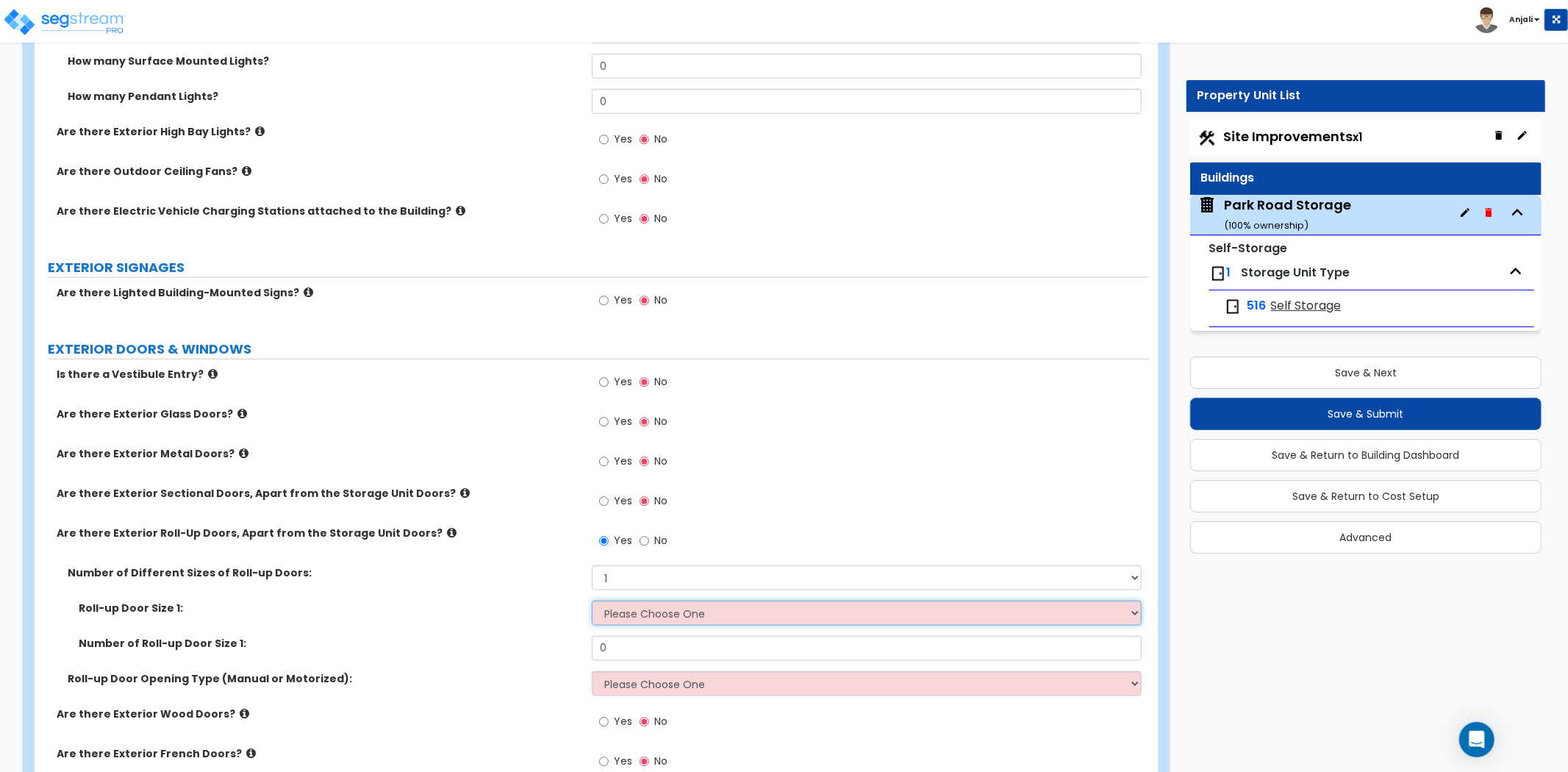
select select "2"
click at [592, 601] on select "Please Choose One 8' x 8' 10' x 10' 12' x 12' 14' x 14' 20' x 12' 20' x 16'" at bounding box center [867, 613] width 550 height 25
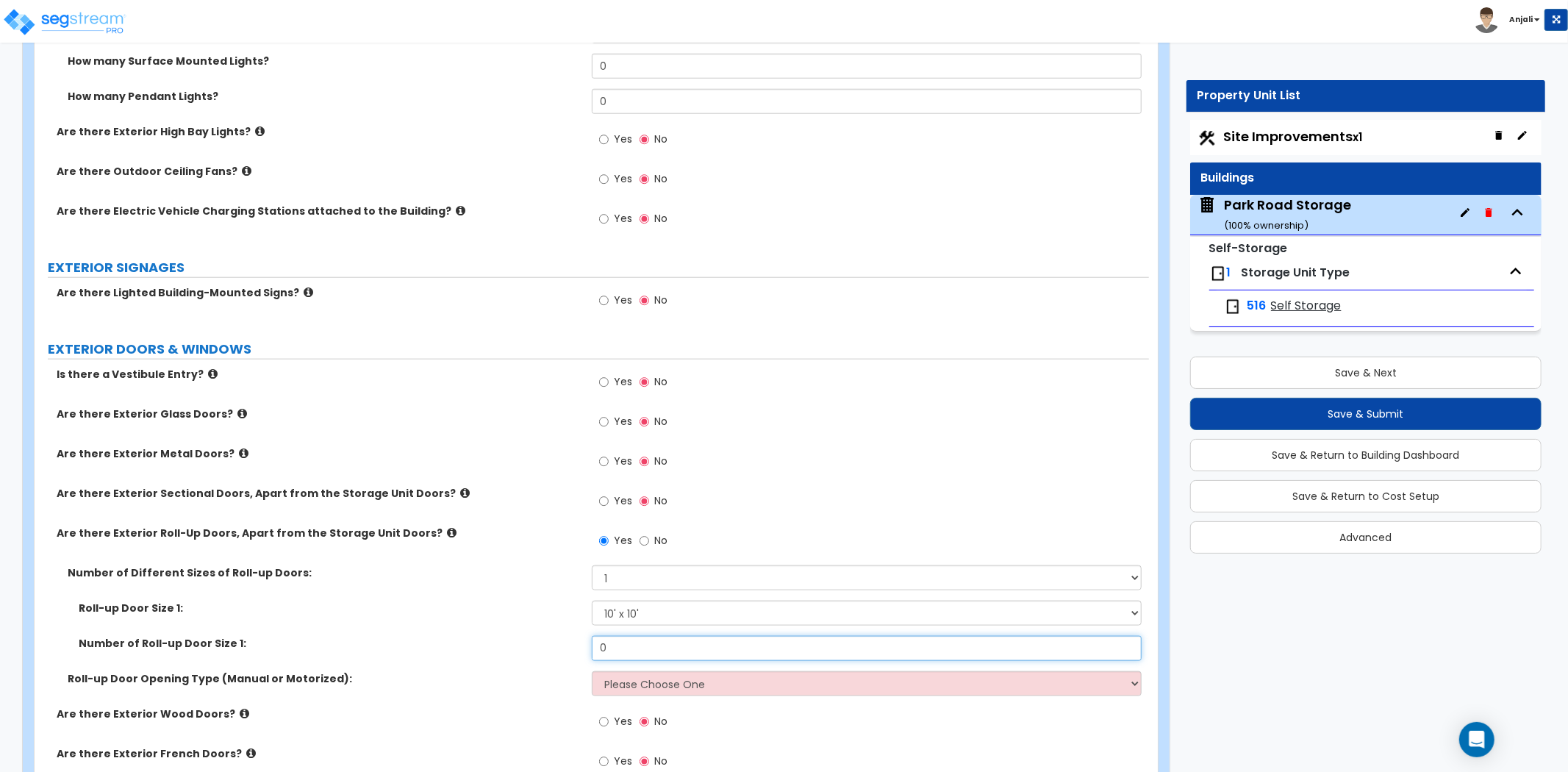
click at [628, 650] on input "0" at bounding box center [867, 648] width 550 height 25
type input "1"
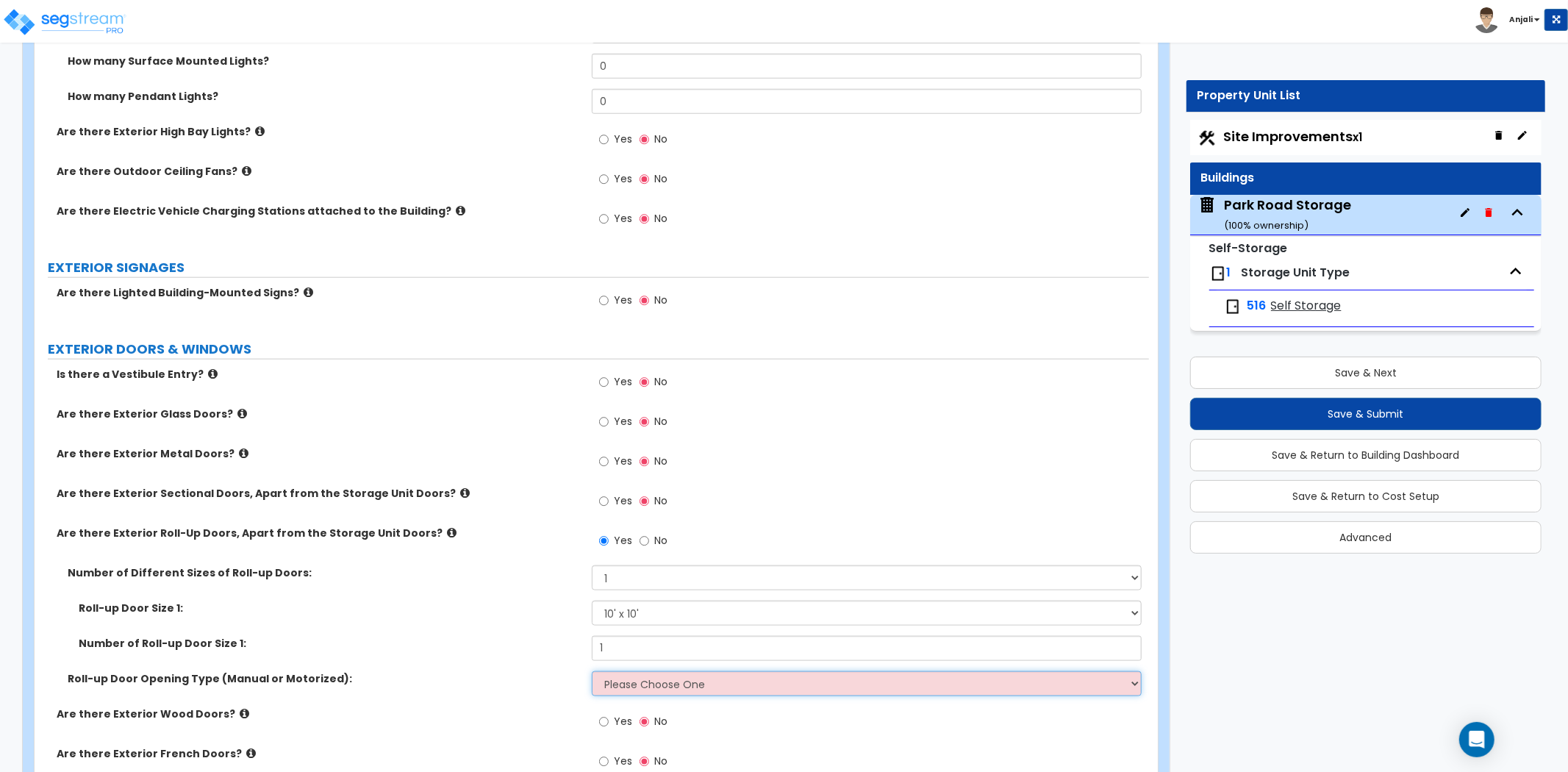
click at [634, 685] on select "Please Choose One All Manual All Motorized Some are Motorized" at bounding box center [867, 683] width 550 height 25
select select "1"
click at [592, 671] on select "Please Choose One All Manual All Motorized Some are Motorized" at bounding box center [867, 683] width 550 height 25
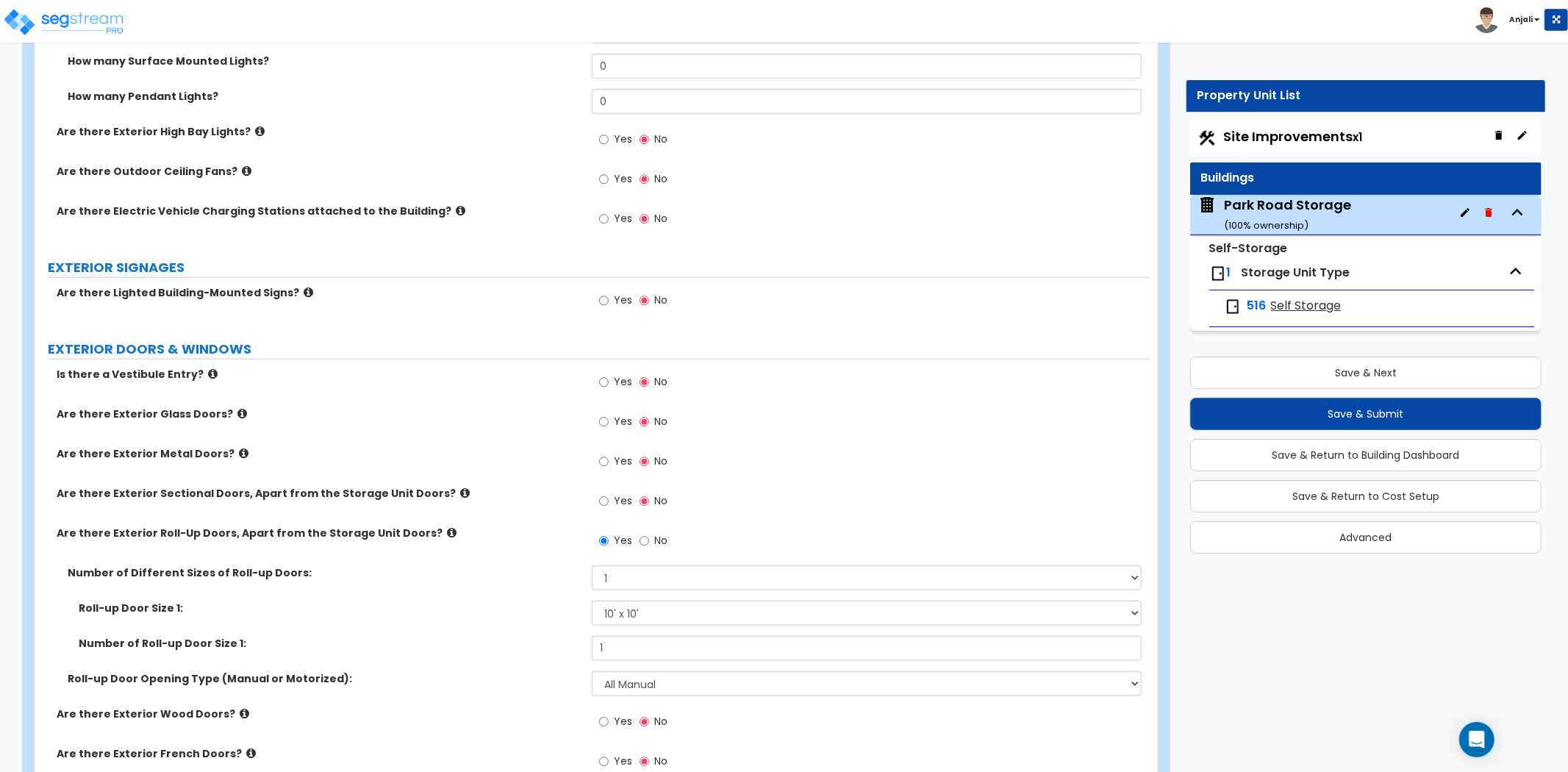
click at [705, 343] on label "EXTERIOR DOORS & WINDOWS" at bounding box center [598, 349] width 1101 height 19
click at [601, 460] on input "Yes" at bounding box center [604, 462] width 10 height 16
radio input "true"
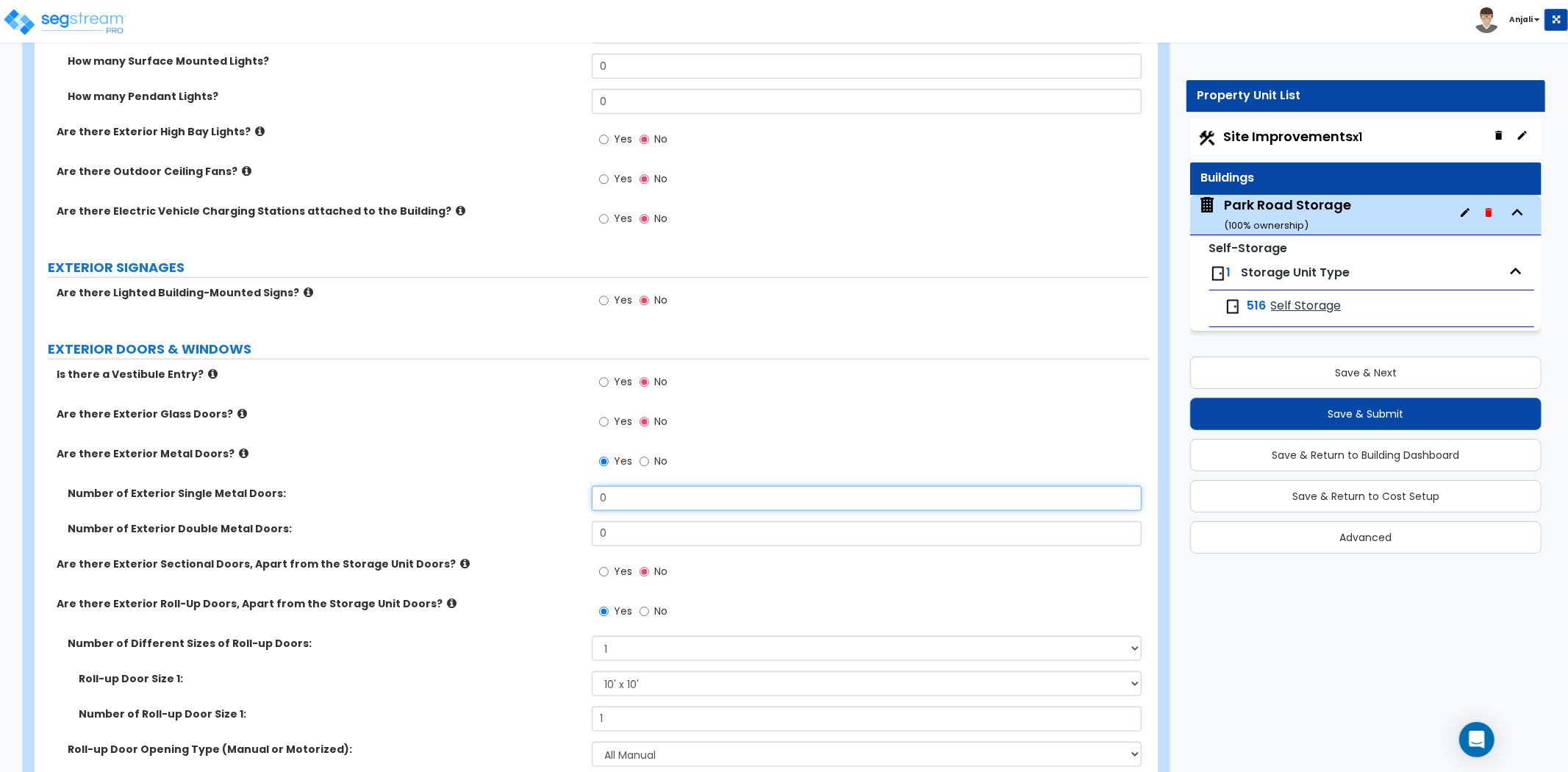
click at [630, 491] on input "0" at bounding box center [867, 498] width 550 height 25
type input "8"
click at [530, 450] on label "Are there Exterior Metal Doors?" at bounding box center [319, 454] width 524 height 15
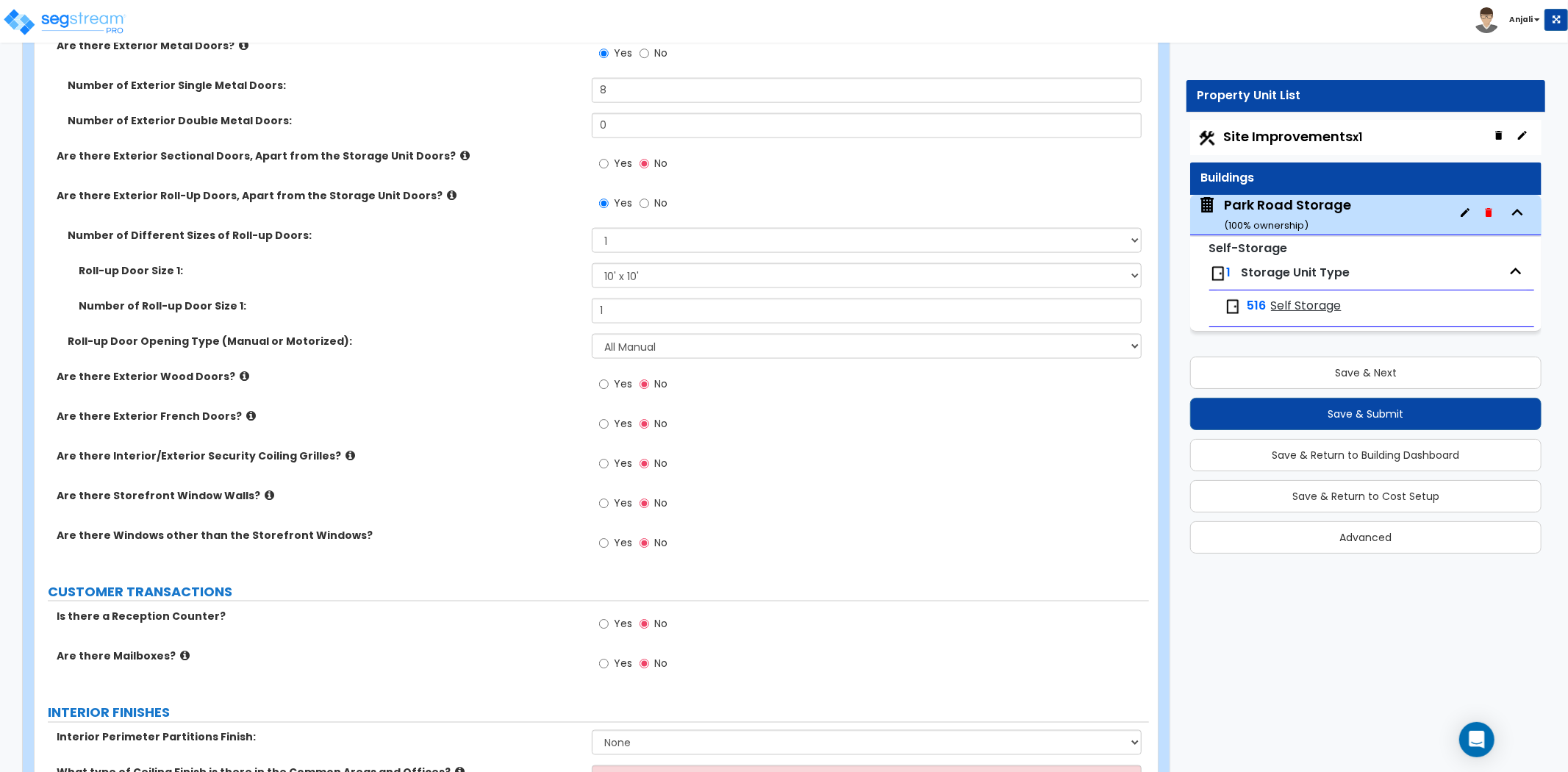
scroll to position [1635, 0]
click at [605, 545] on input "Yes" at bounding box center [604, 543] width 10 height 16
radio input "true"
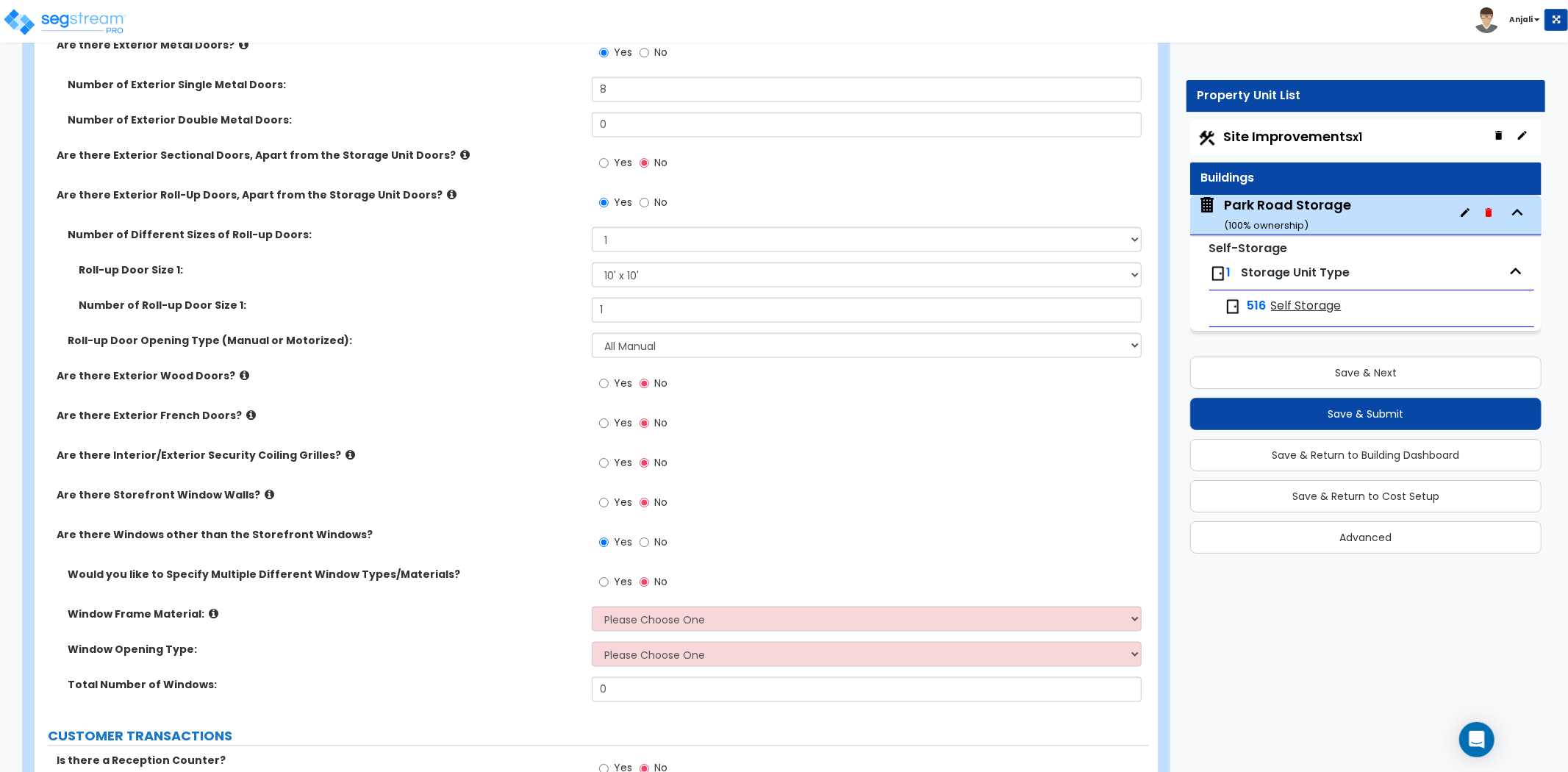
click at [611, 582] on label "Yes" at bounding box center [615, 583] width 33 height 25
click at [609, 582] on input "Yes" at bounding box center [604, 582] width 10 height 16
radio input "true"
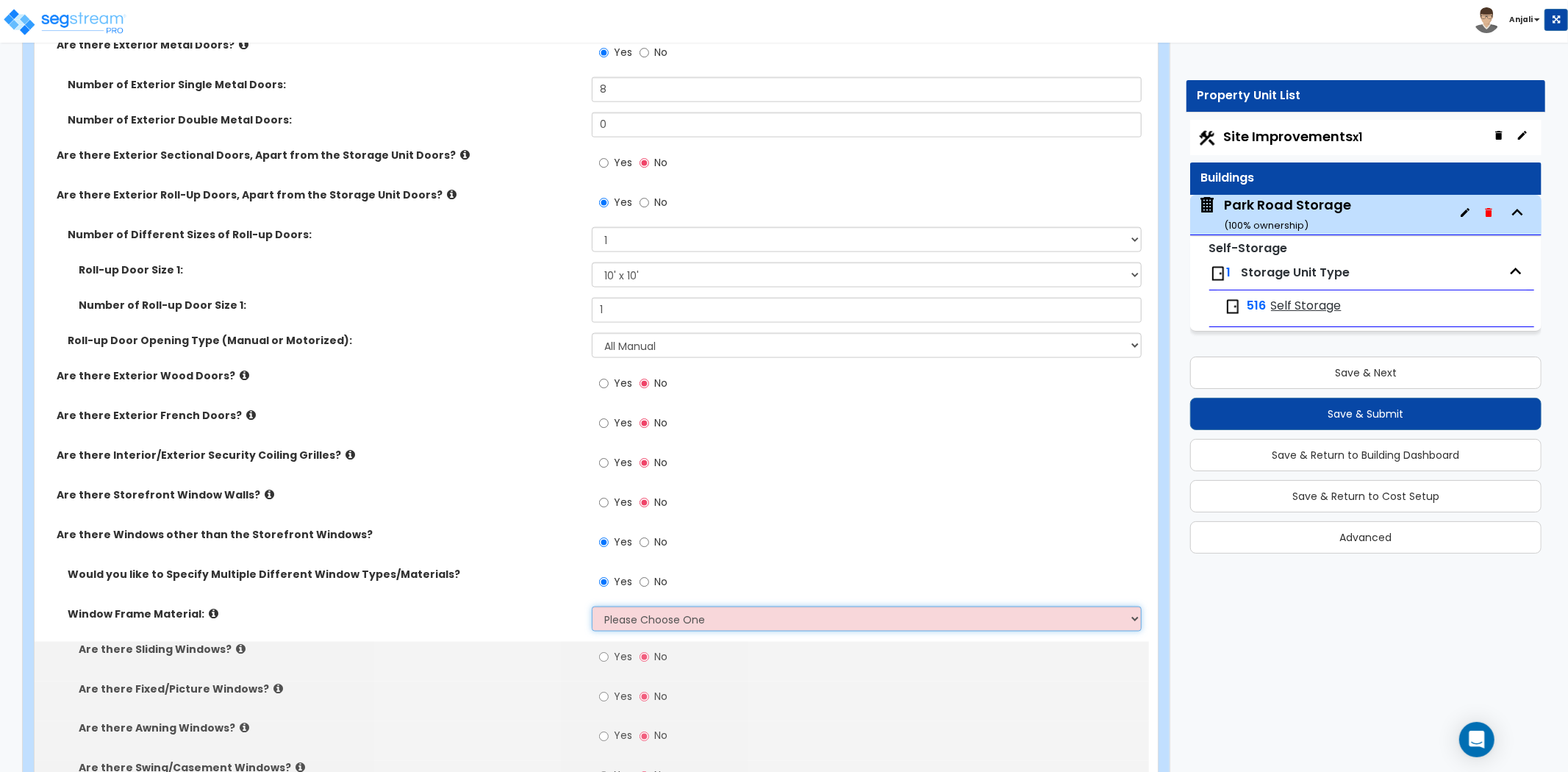
click at [651, 617] on select "Please Choose One Vinyl Aluminum Wood" at bounding box center [867, 618] width 550 height 25
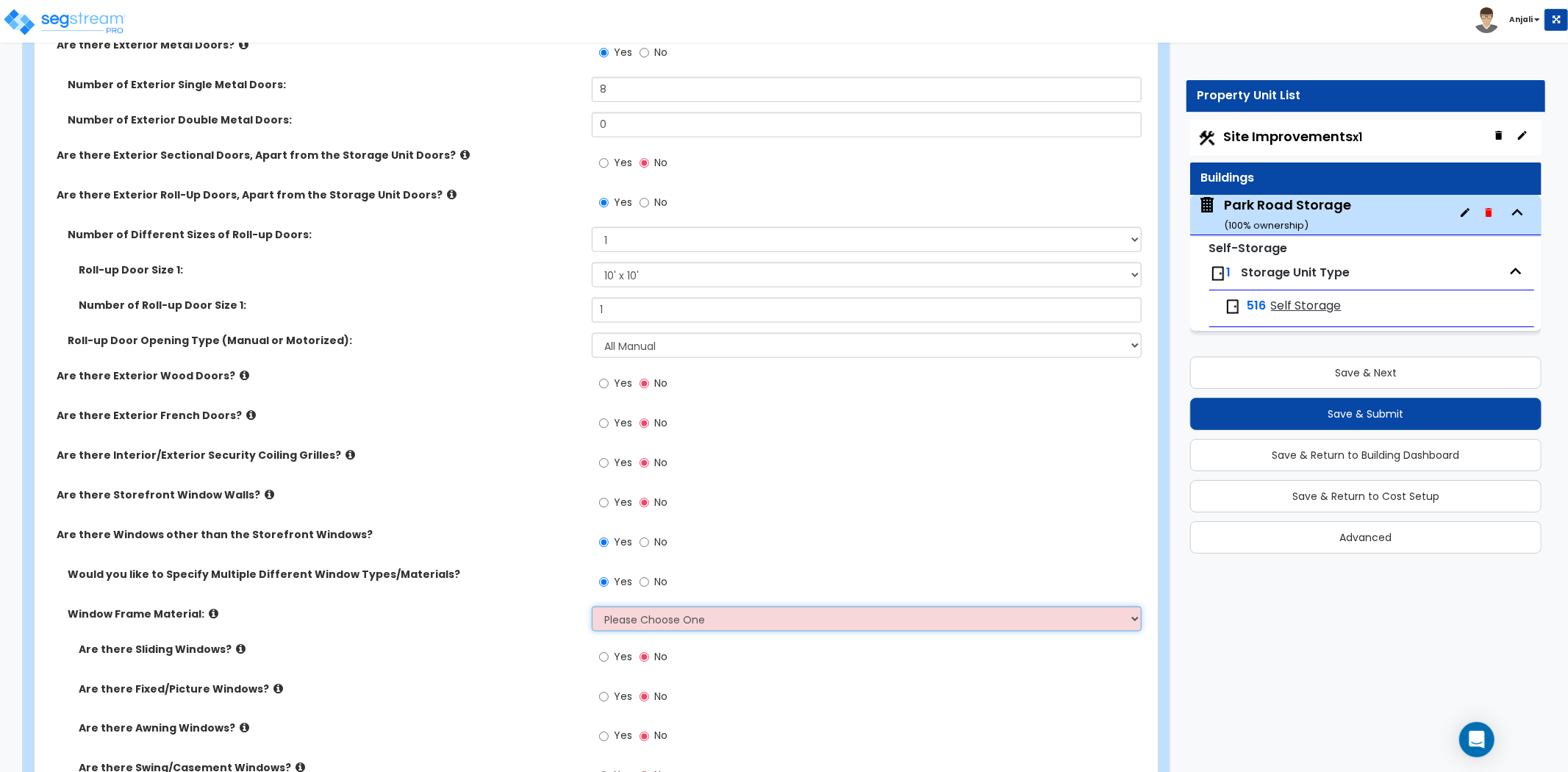
select select "2"
click at [592, 606] on select "Please Choose One Vinyl Aluminum Wood" at bounding box center [867, 618] width 550 height 25
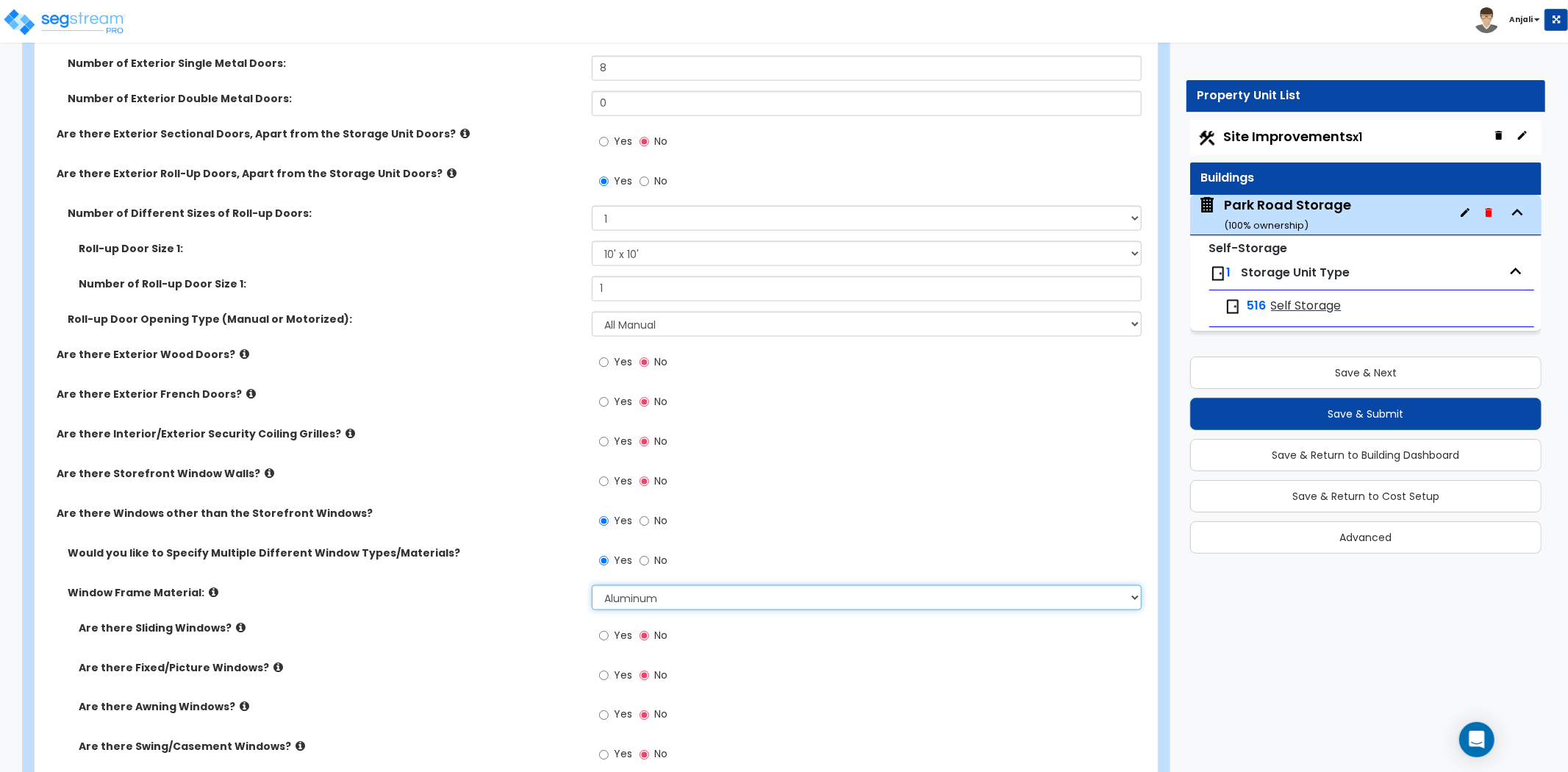
scroll to position [1717, 0]
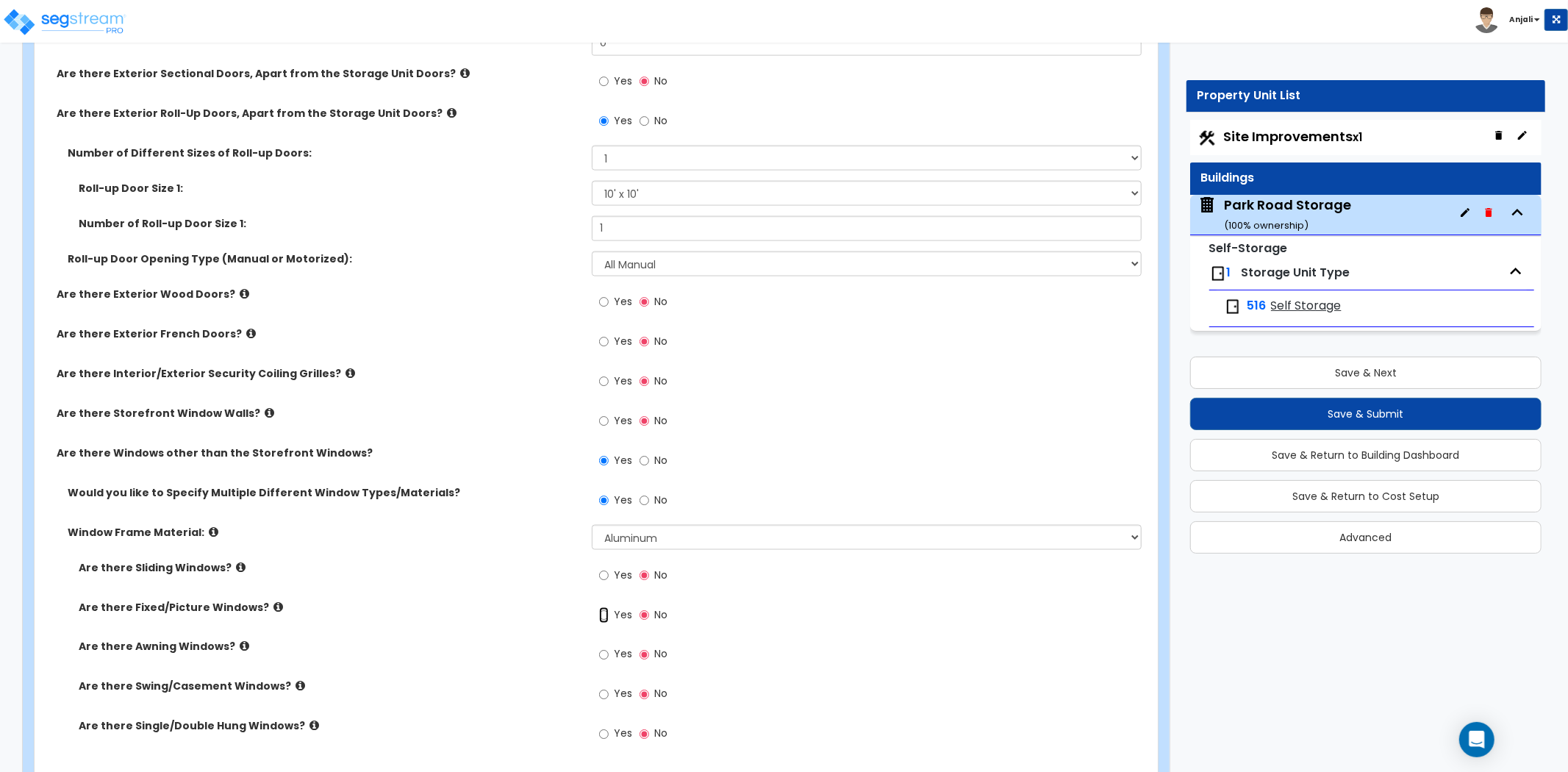
click at [601, 615] on input "Yes" at bounding box center [604, 615] width 10 height 16
radio input "true"
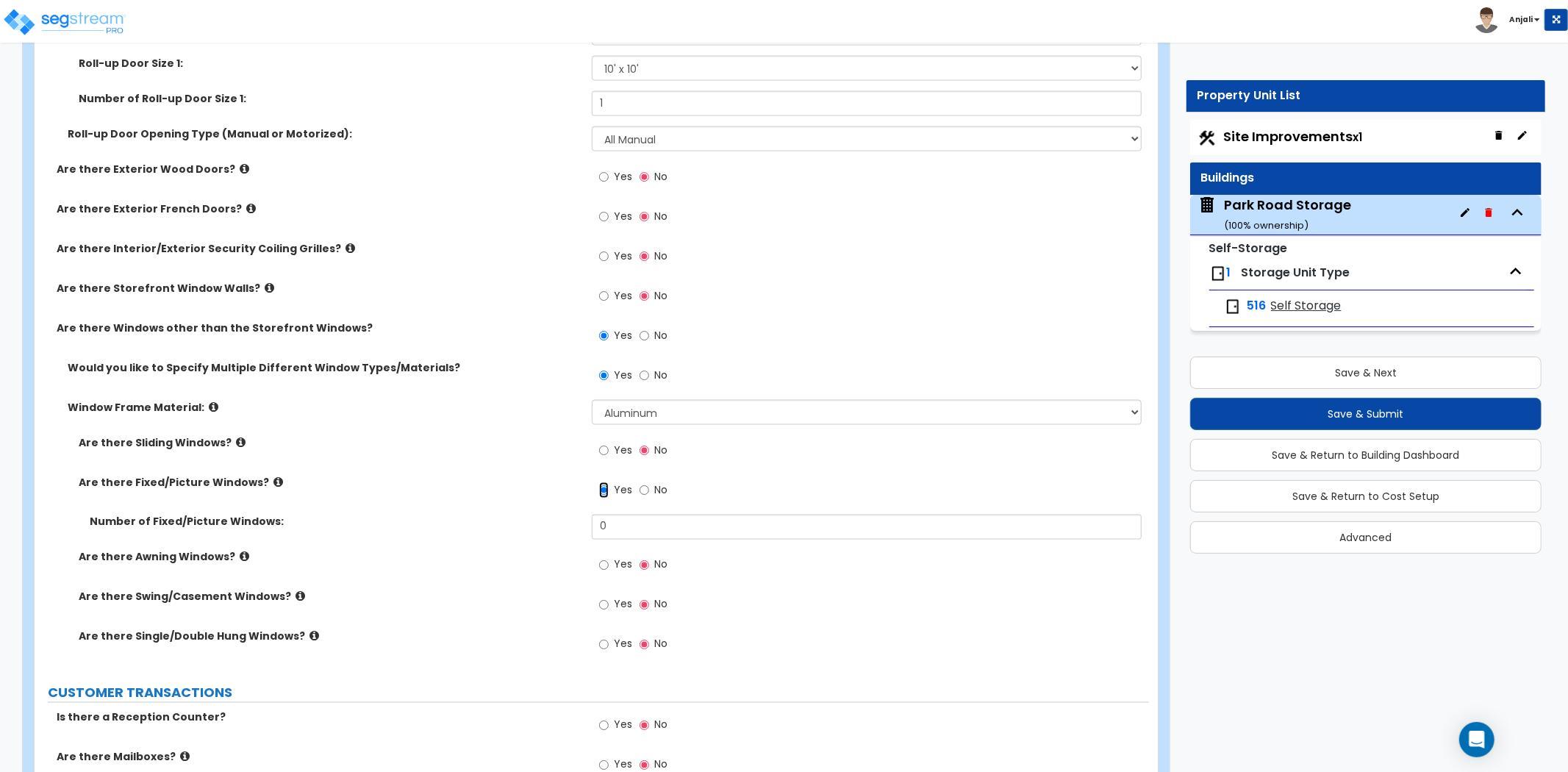
scroll to position [1879, 0]
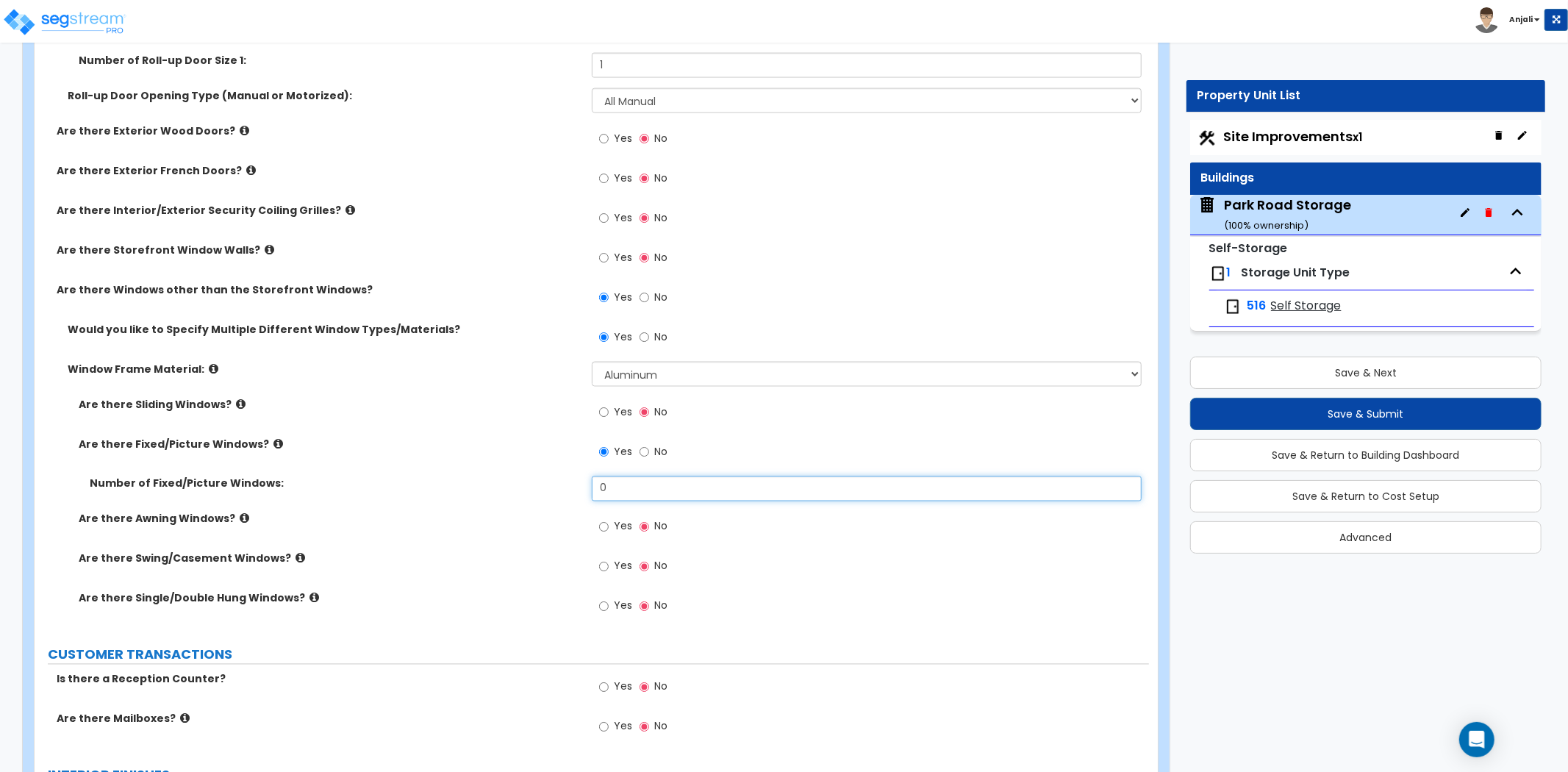
click at [642, 477] on input "0" at bounding box center [867, 489] width 550 height 25
type input "25"
click at [488, 458] on div "Are there Fixed/Picture Windows? Yes No" at bounding box center [592, 457] width 1114 height 40
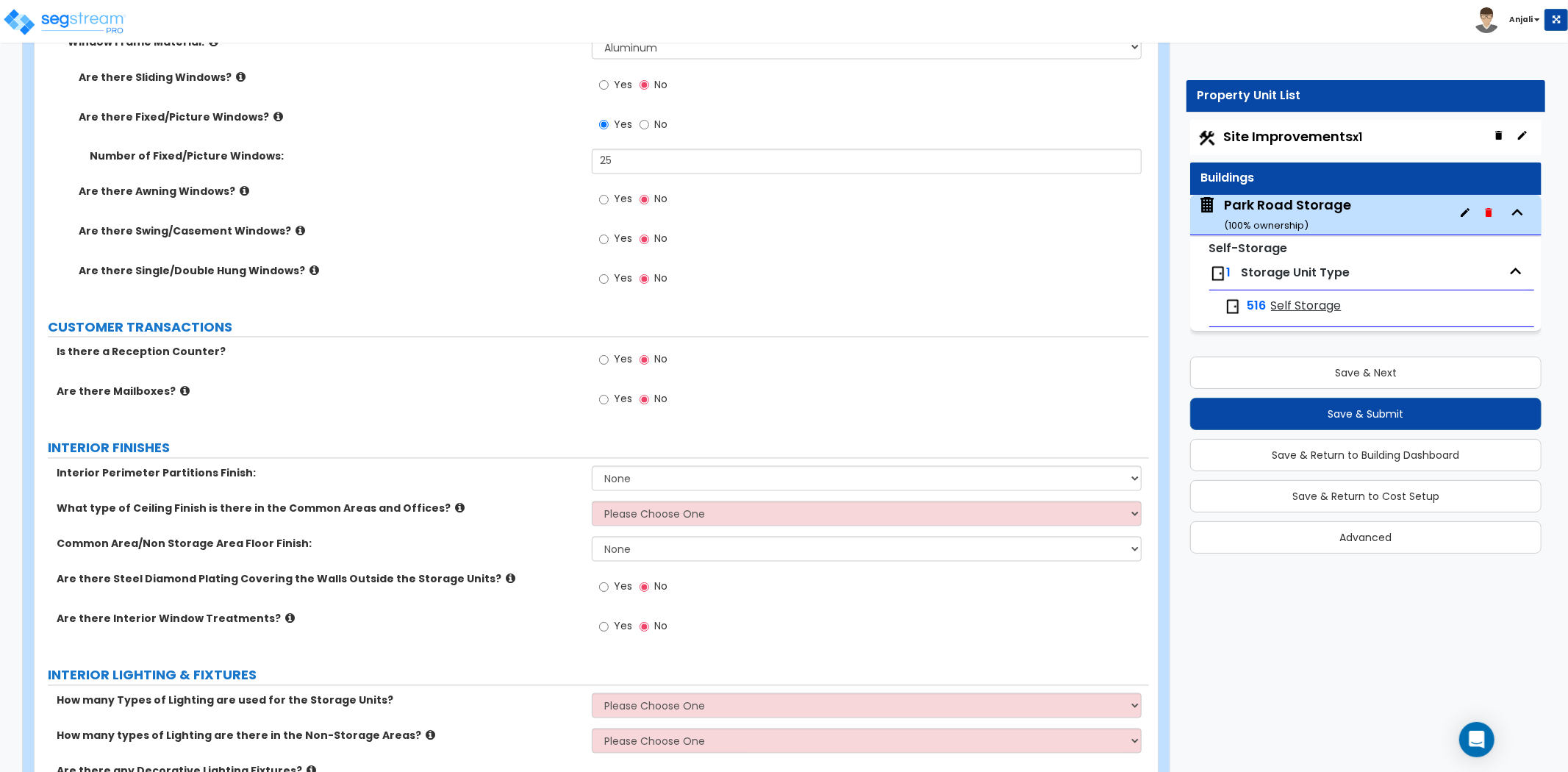
scroll to position [2288, 0]
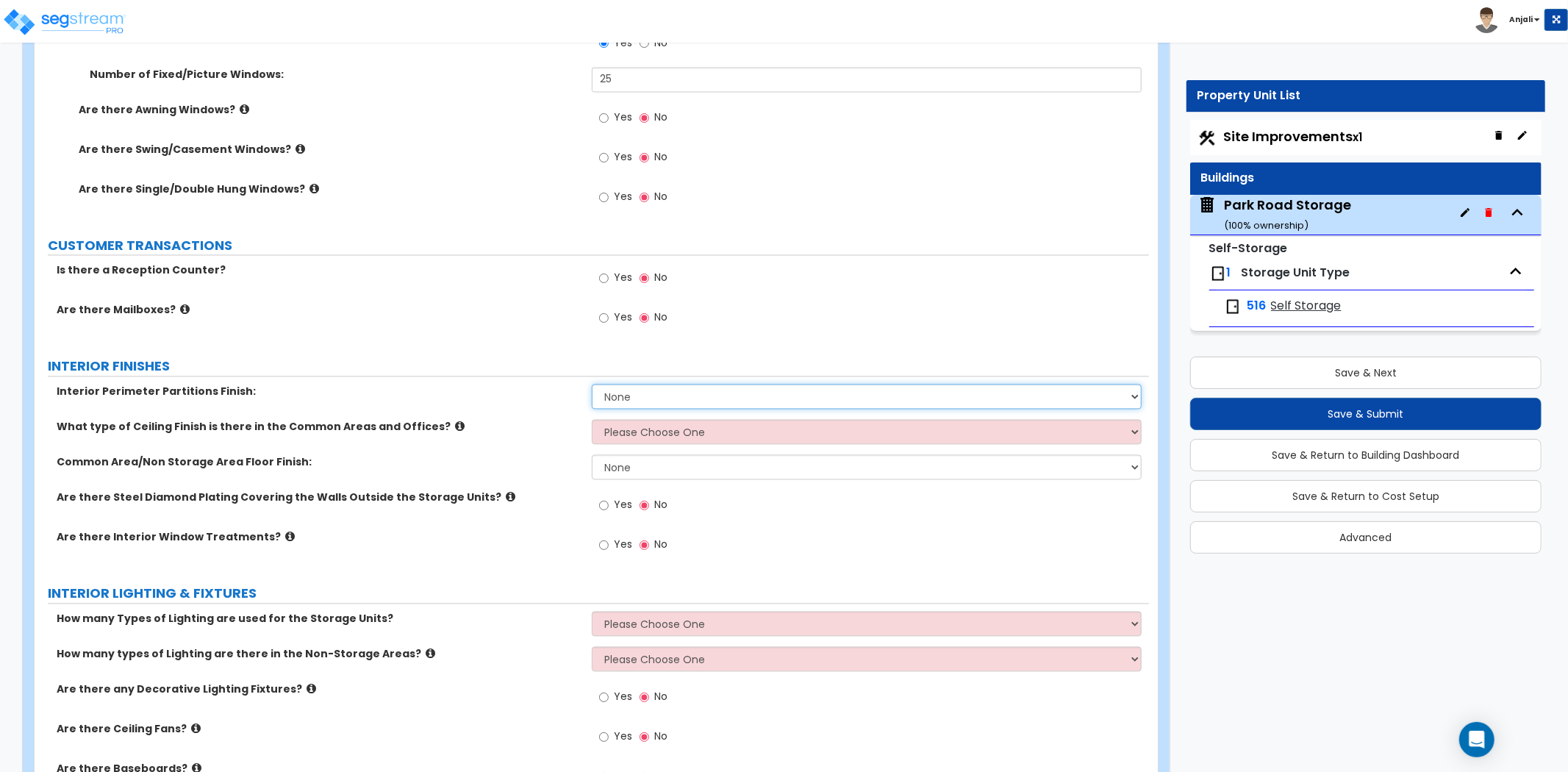
click at [713, 401] on select "None Drywall Plywood Sheathing Metal Wall Panels" at bounding box center [867, 397] width 550 height 25
select select "3"
click at [592, 385] on select "None Drywall Plywood Sheathing Metal Wall Panels" at bounding box center [867, 397] width 550 height 25
click at [648, 439] on select "Please Choose One Drop Ceiling Drywall Ceiling Open Ceiling Metal Pan Ceiling" at bounding box center [867, 432] width 550 height 25
click at [560, 437] on div "What type of Ceiling Finish is there in the Common Areas and Offices? Please Ch…" at bounding box center [592, 437] width 1114 height 35
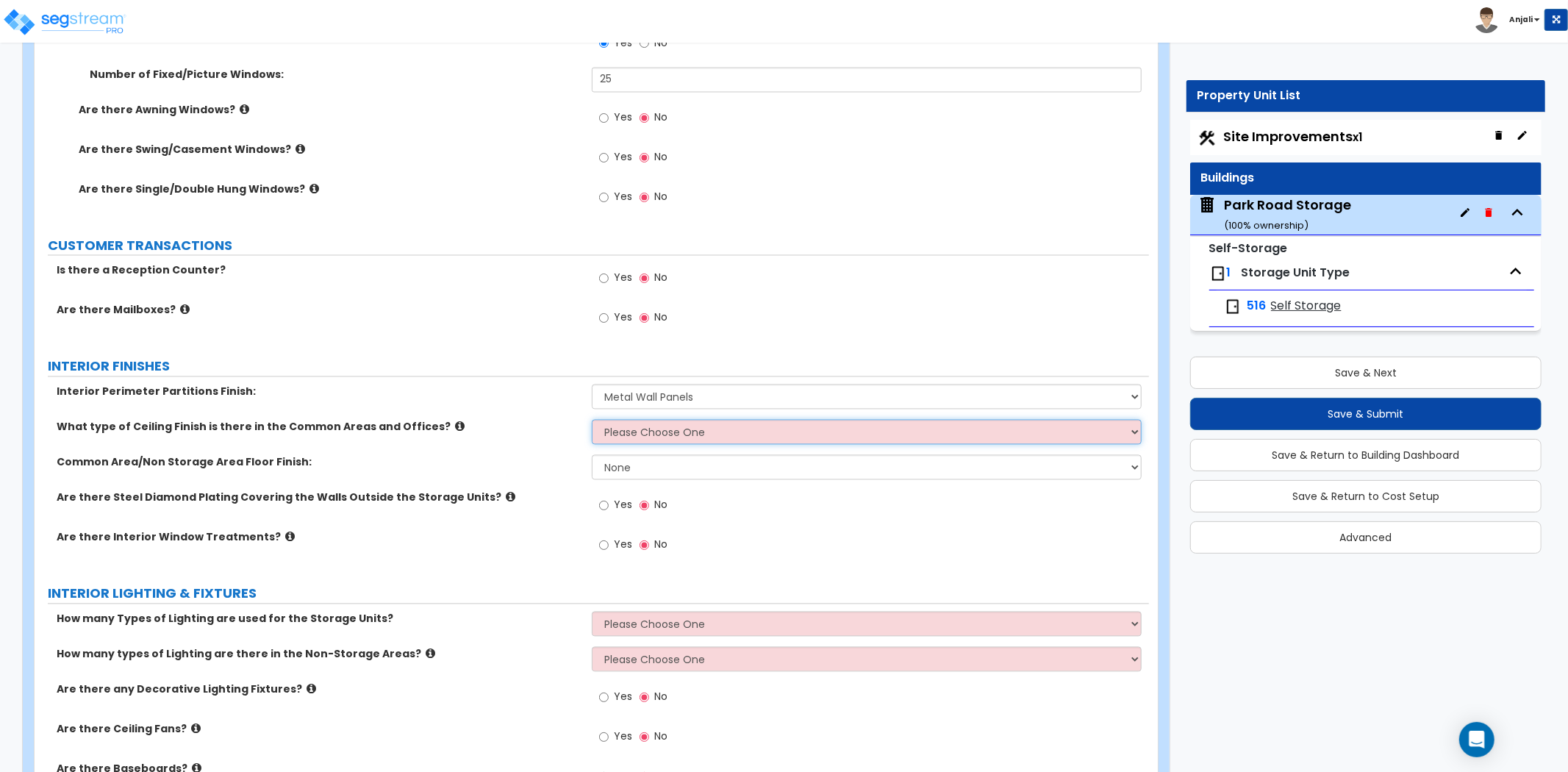
click at [667, 434] on select "Please Choose One Drop Ceiling Drywall Ceiling Open Ceiling Metal Pan Ceiling" at bounding box center [867, 432] width 550 height 25
select select "4"
click at [592, 420] on select "Please Choose One Drop Ceiling Drywall Ceiling Open Ceiling Metal Pan Ceiling" at bounding box center [867, 432] width 550 height 25
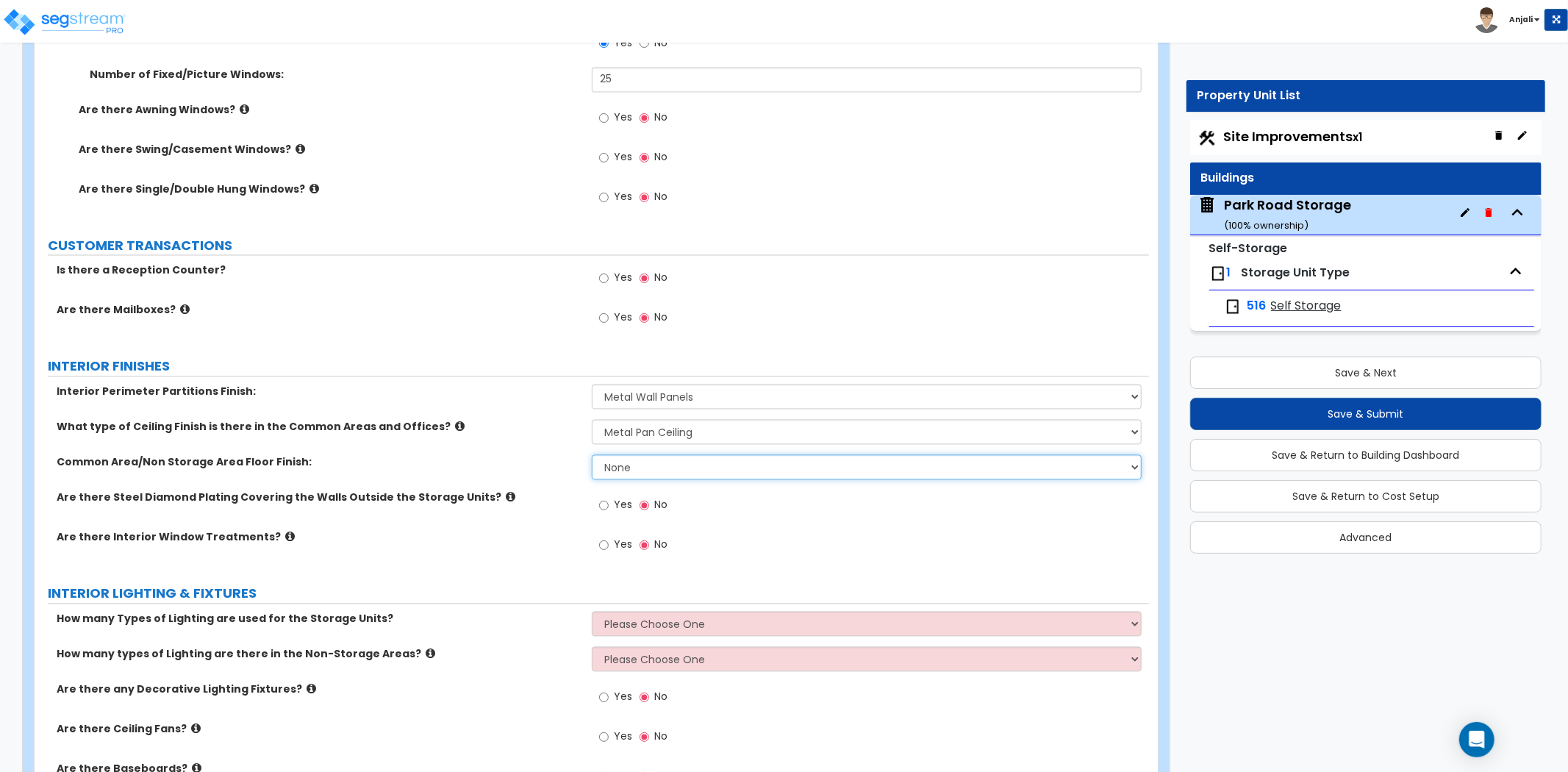
click at [659, 473] on select "None Tile Flooring Hardwood Flooring Resilient Laminate Flooring VCT Flooring S…" at bounding box center [867, 468] width 550 height 25
select select "1"
click at [592, 456] on select "None Tile Flooring Hardwood Flooring Resilient Laminate Flooring VCT Flooring S…" at bounding box center [867, 468] width 550 height 25
click at [607, 506] on input "Yes" at bounding box center [604, 506] width 10 height 16
radio input "true"
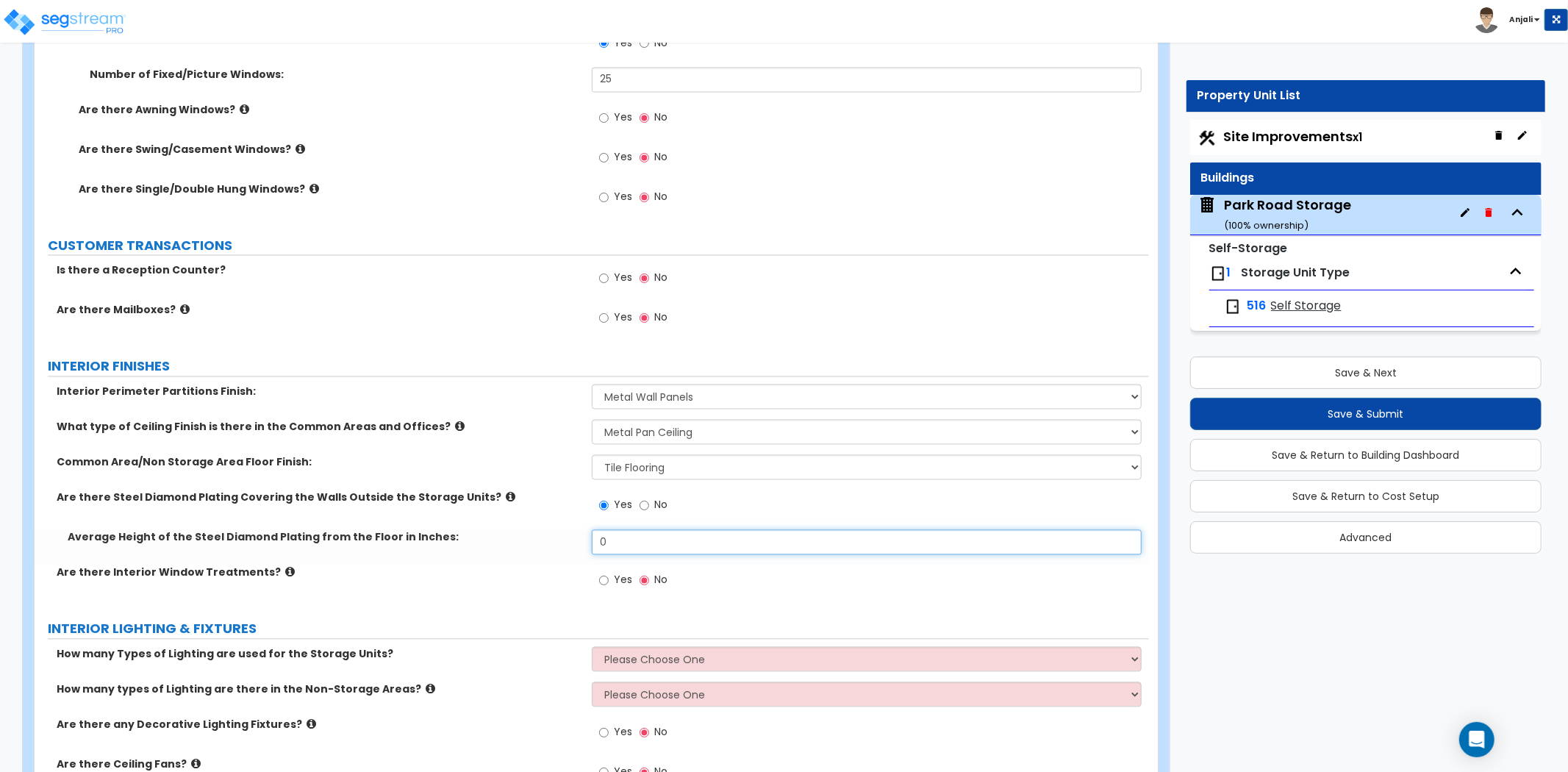
click at [622, 538] on input "0" at bounding box center [867, 543] width 550 height 25
type input "5"
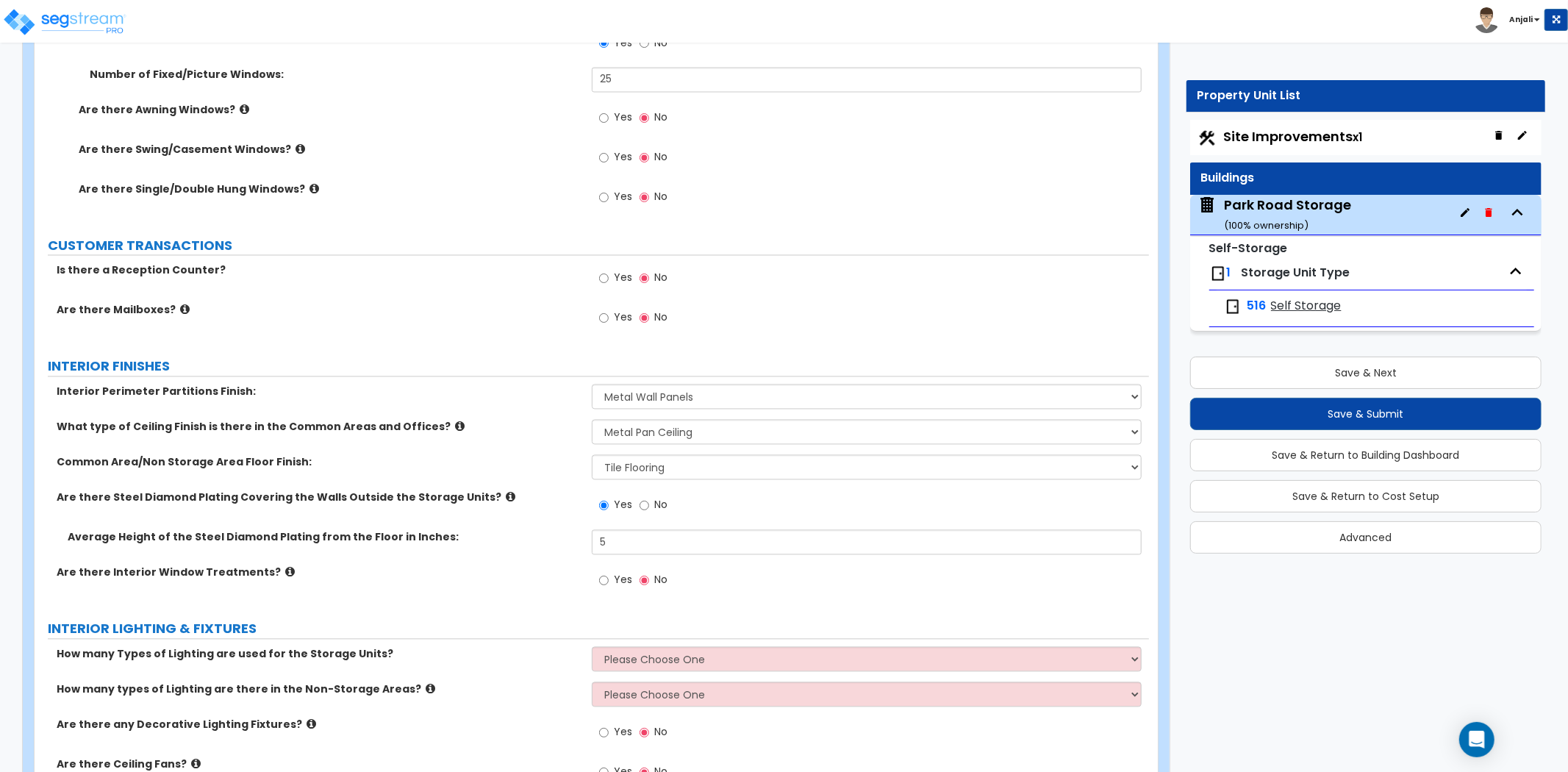
click at [536, 555] on div "Average Height of the Steel Diamond Plating from the Floor in Inches: 5" at bounding box center [592, 548] width 1114 height 35
click at [605, 582] on input "Yes" at bounding box center [604, 581] width 10 height 16
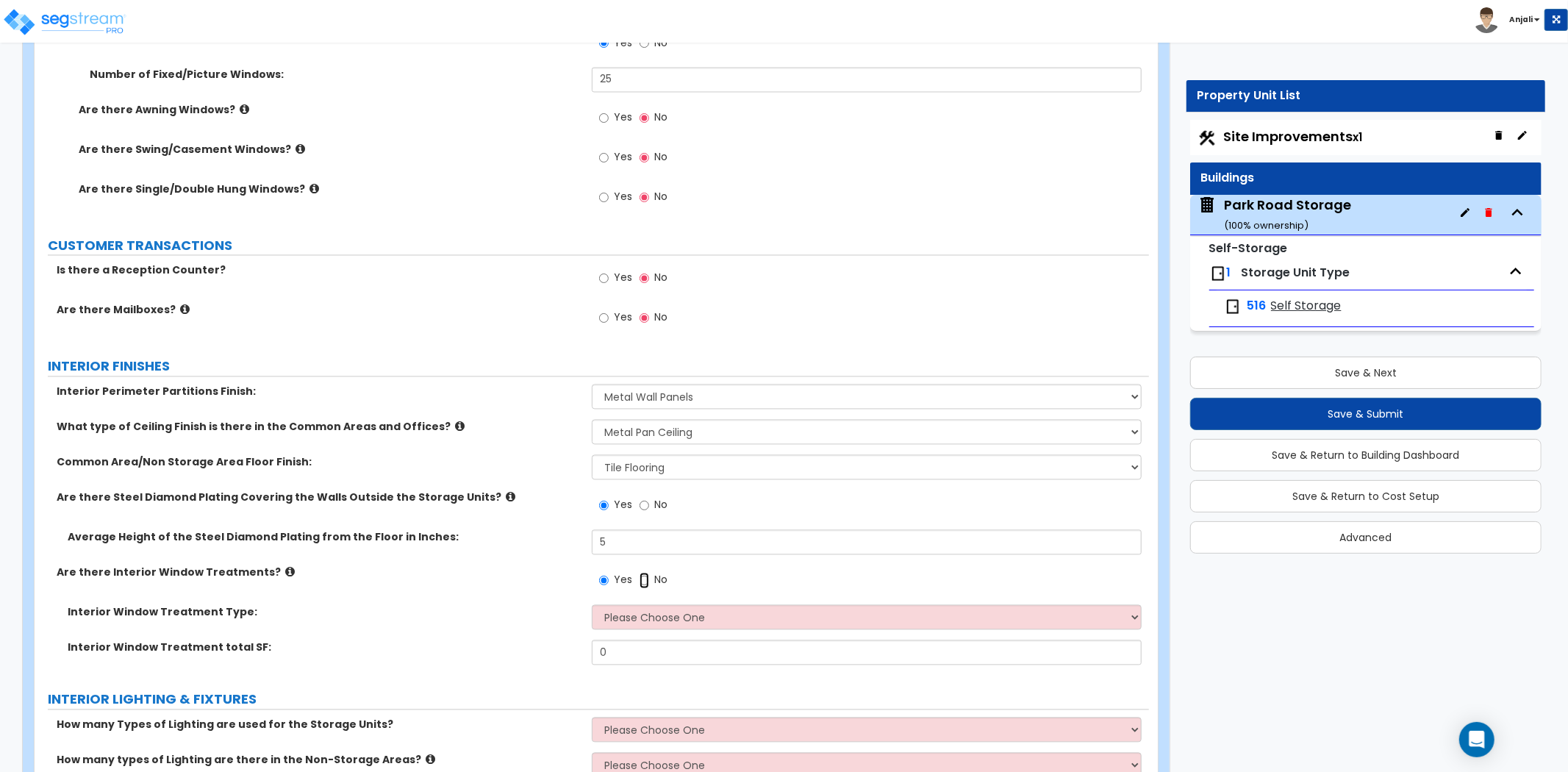
click at [643, 581] on input "No" at bounding box center [645, 581] width 10 height 16
radio input "false"
radio input "true"
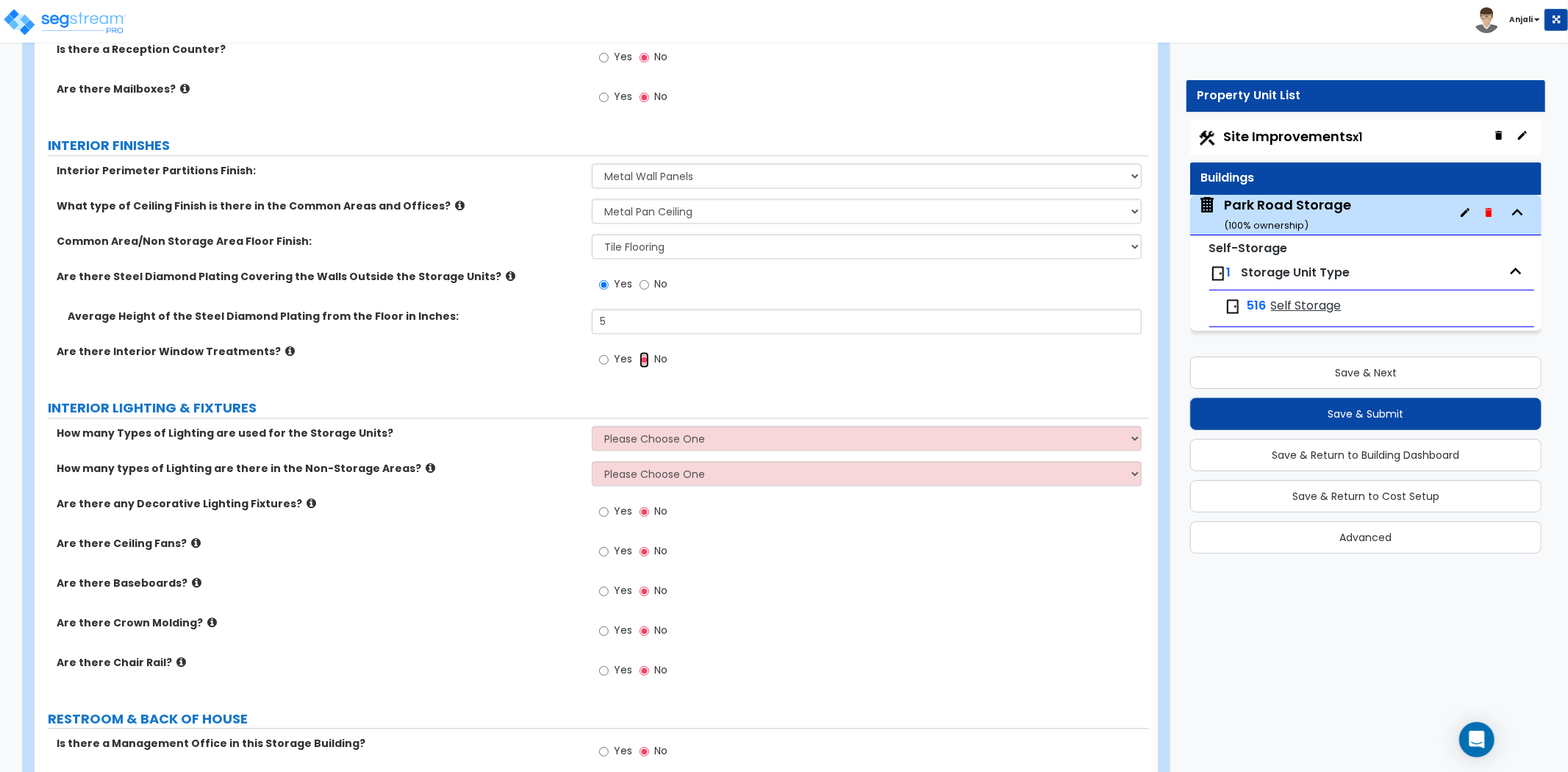
scroll to position [2533, 0]
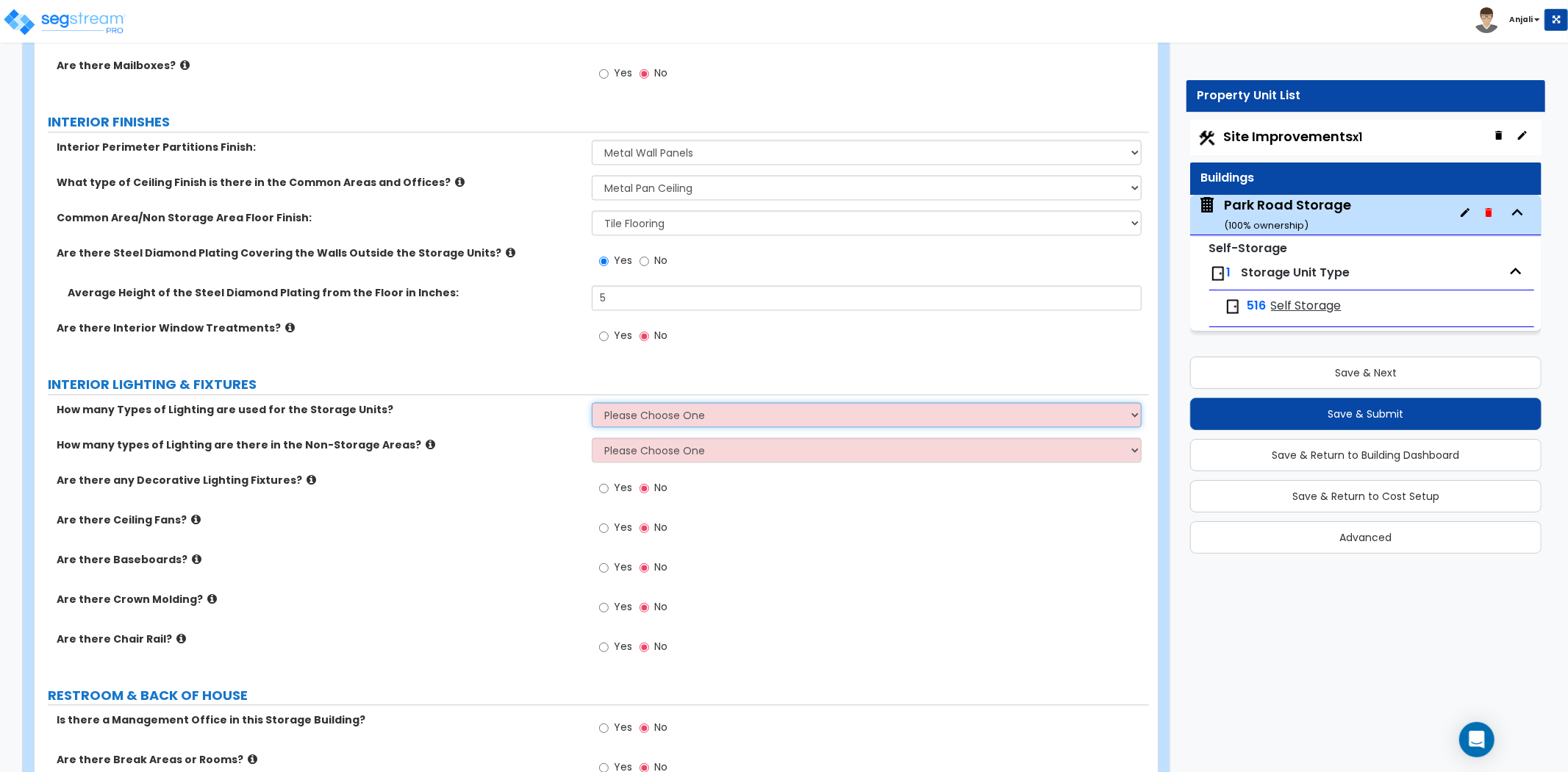
click at [678, 419] on select "Please Choose One 1 2 3" at bounding box center [867, 414] width 550 height 25
select select "1"
click at [592, 402] on select "Please Choose One 1 2 3" at bounding box center [867, 414] width 550 height 25
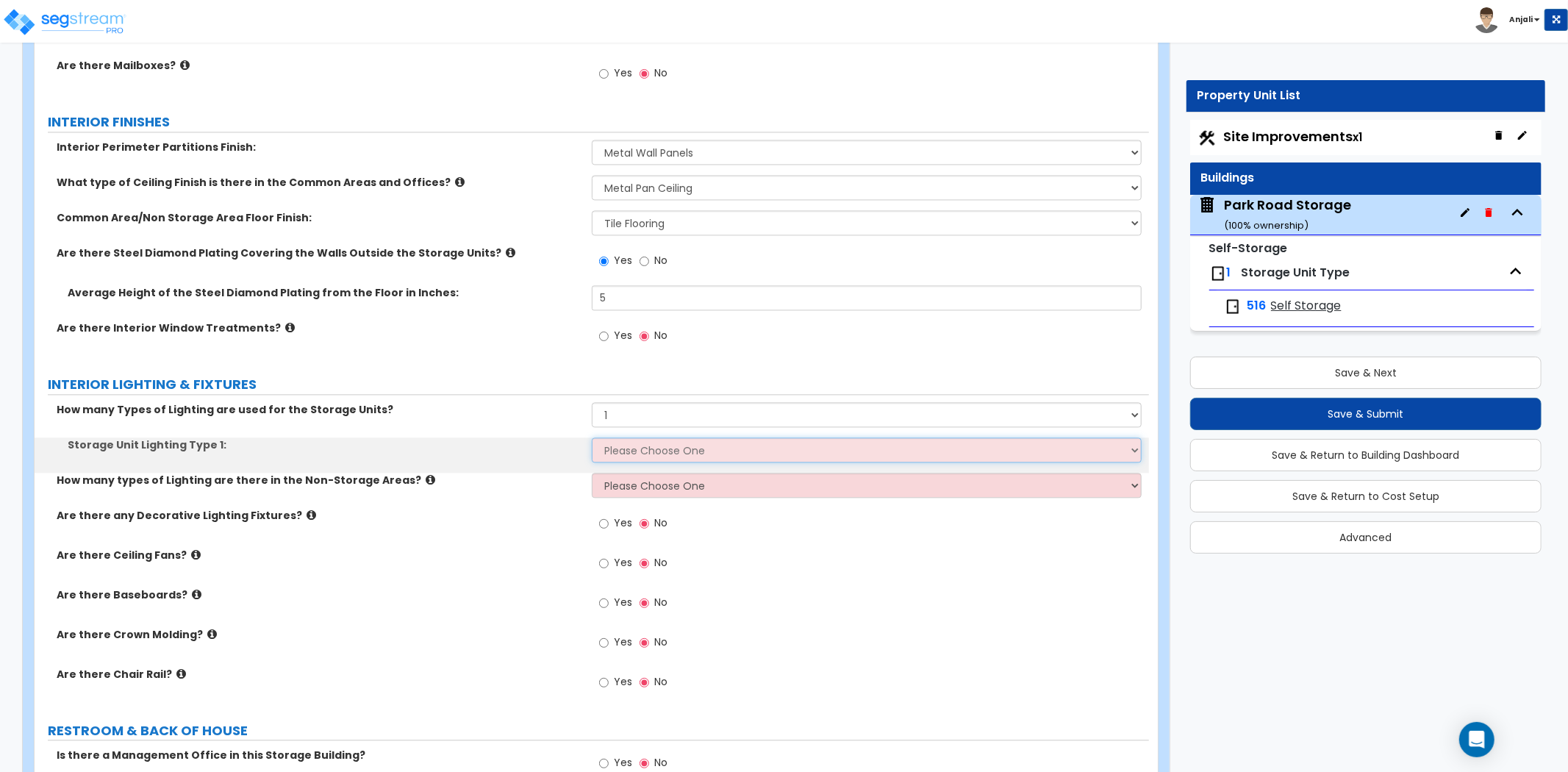
click at [660, 458] on select "Please Choose One Fluorescent LED Incandescent" at bounding box center [867, 450] width 550 height 25
select select "1"
click at [592, 438] on select "Please Choose One Fluorescent LED Incandescent" at bounding box center [867, 450] width 550 height 25
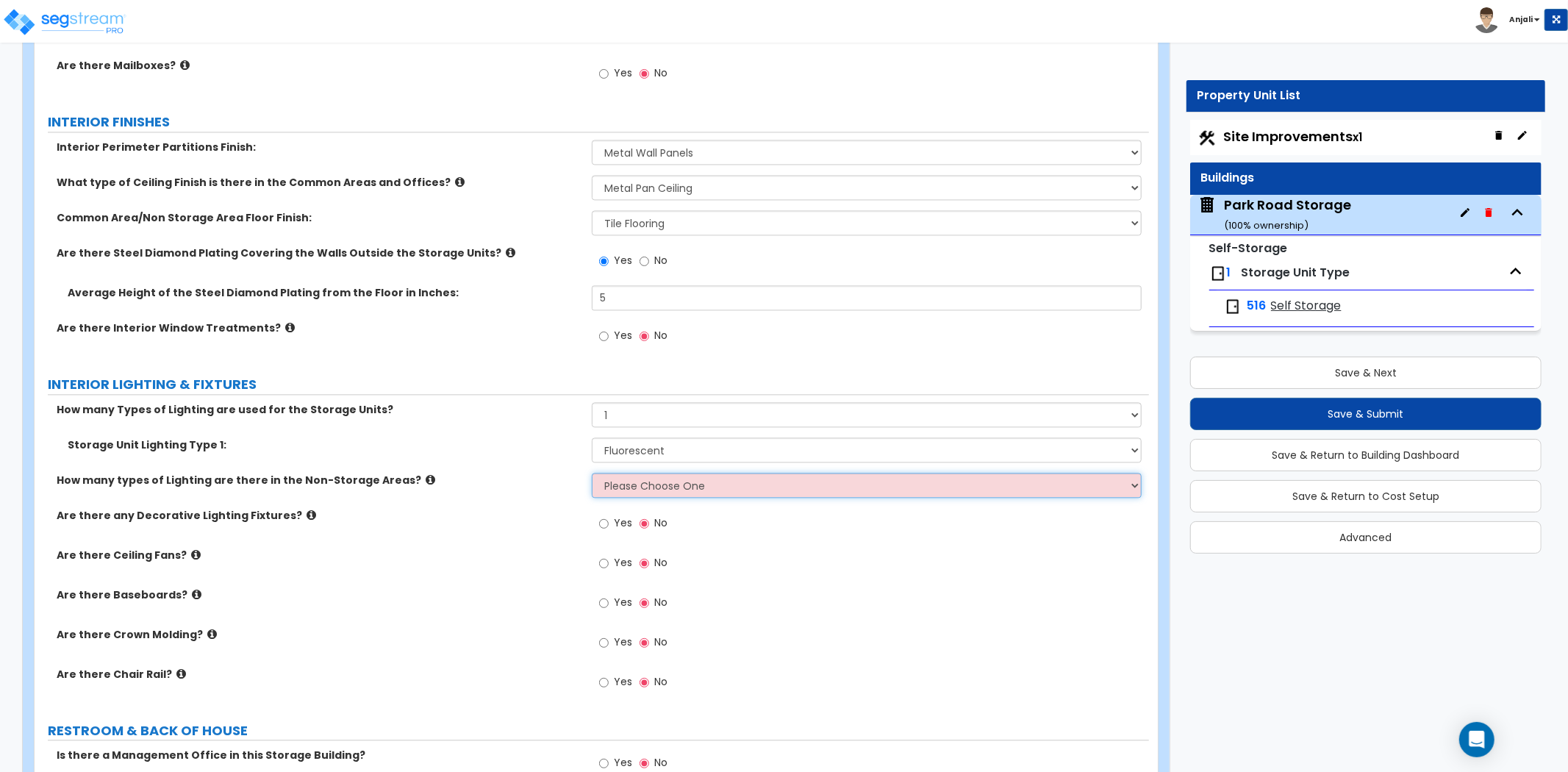
click at [648, 484] on select "Please Choose One 1 2 3" at bounding box center [867, 485] width 550 height 25
select select "1"
click at [592, 473] on select "Please Choose One 1 2 3" at bounding box center [867, 485] width 550 height 25
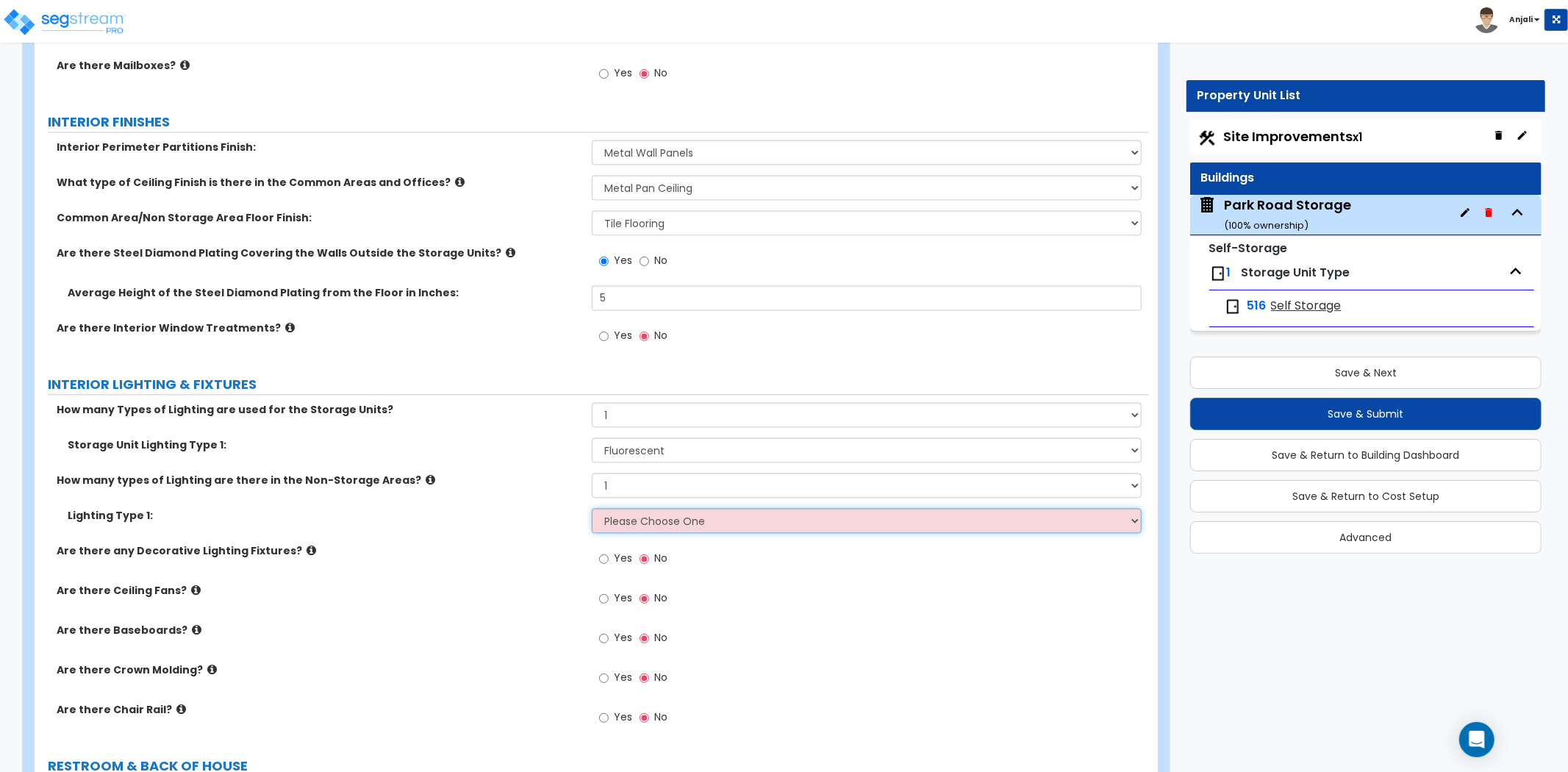
click at [634, 525] on select "Please Choose One LED Surface-Mounted LED Recessed Fluorescent Surface-Mounted …" at bounding box center [867, 521] width 550 height 25
select select "2"
click at [592, 509] on select "Please Choose One LED Surface-Mounted LED Recessed Fluorescent Surface-Mounted …" at bounding box center [867, 521] width 550 height 25
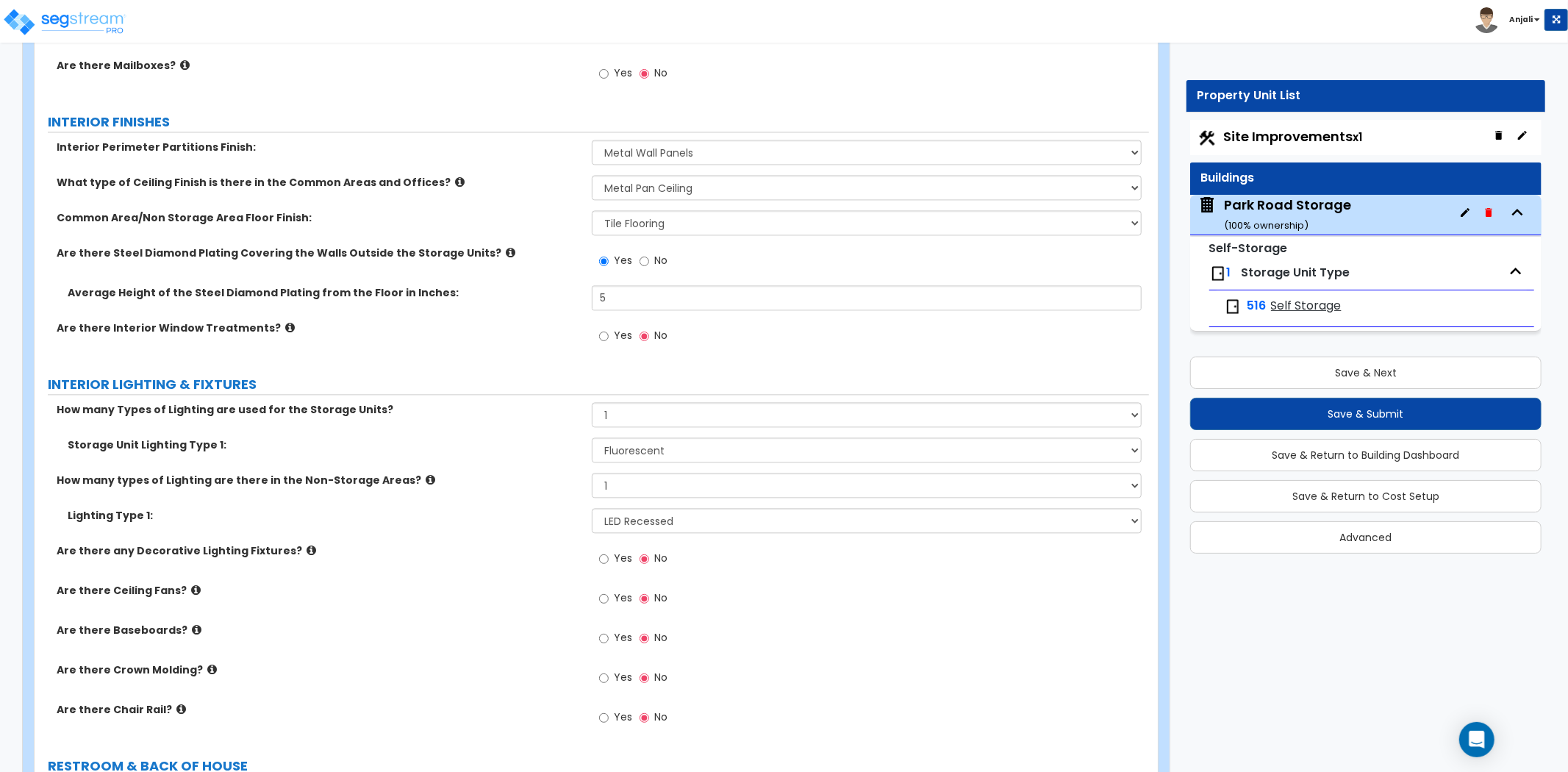
click at [536, 521] on label "Lighting Type 1:" at bounding box center [324, 516] width 513 height 15
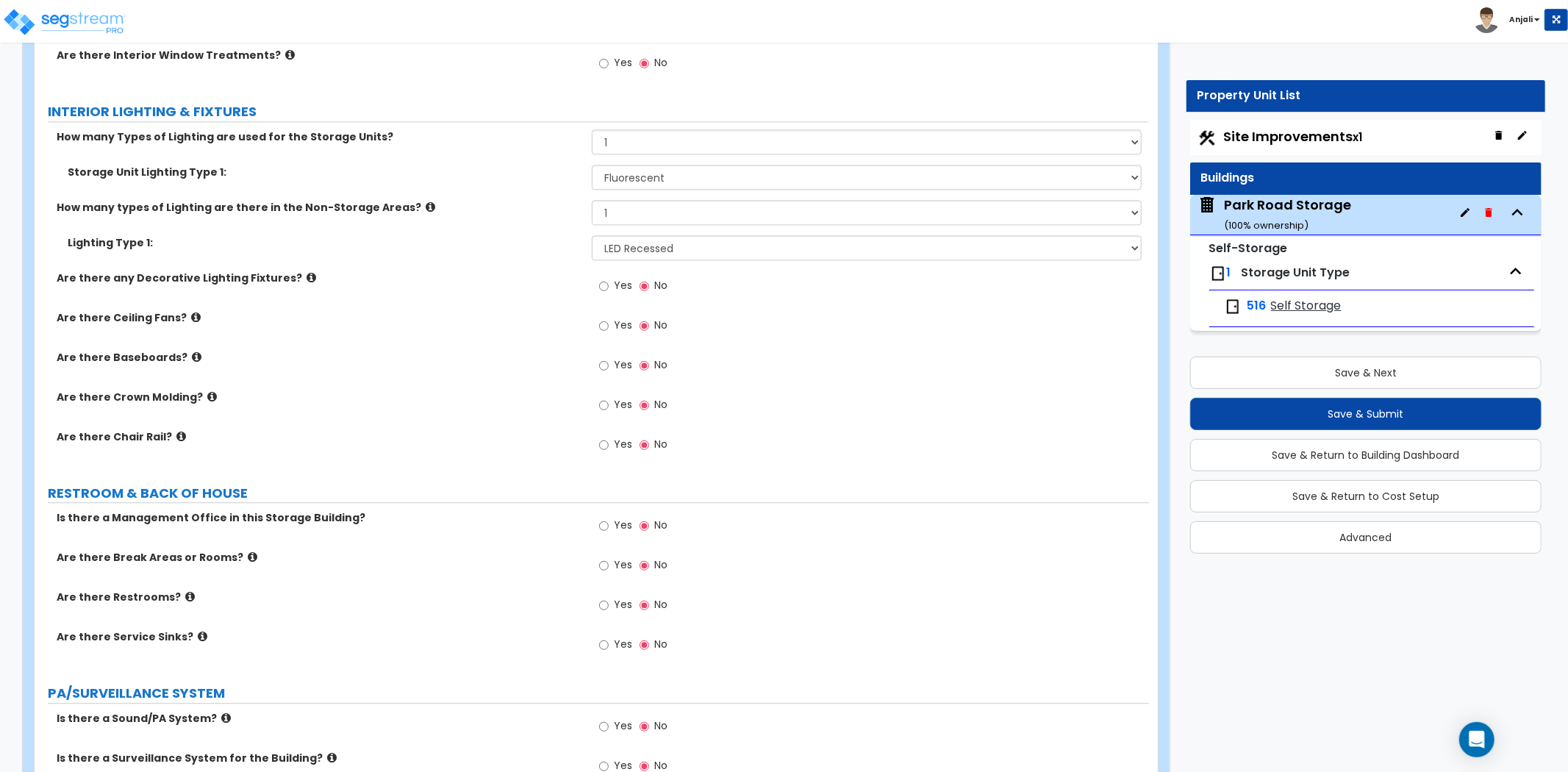
scroll to position [2860, 0]
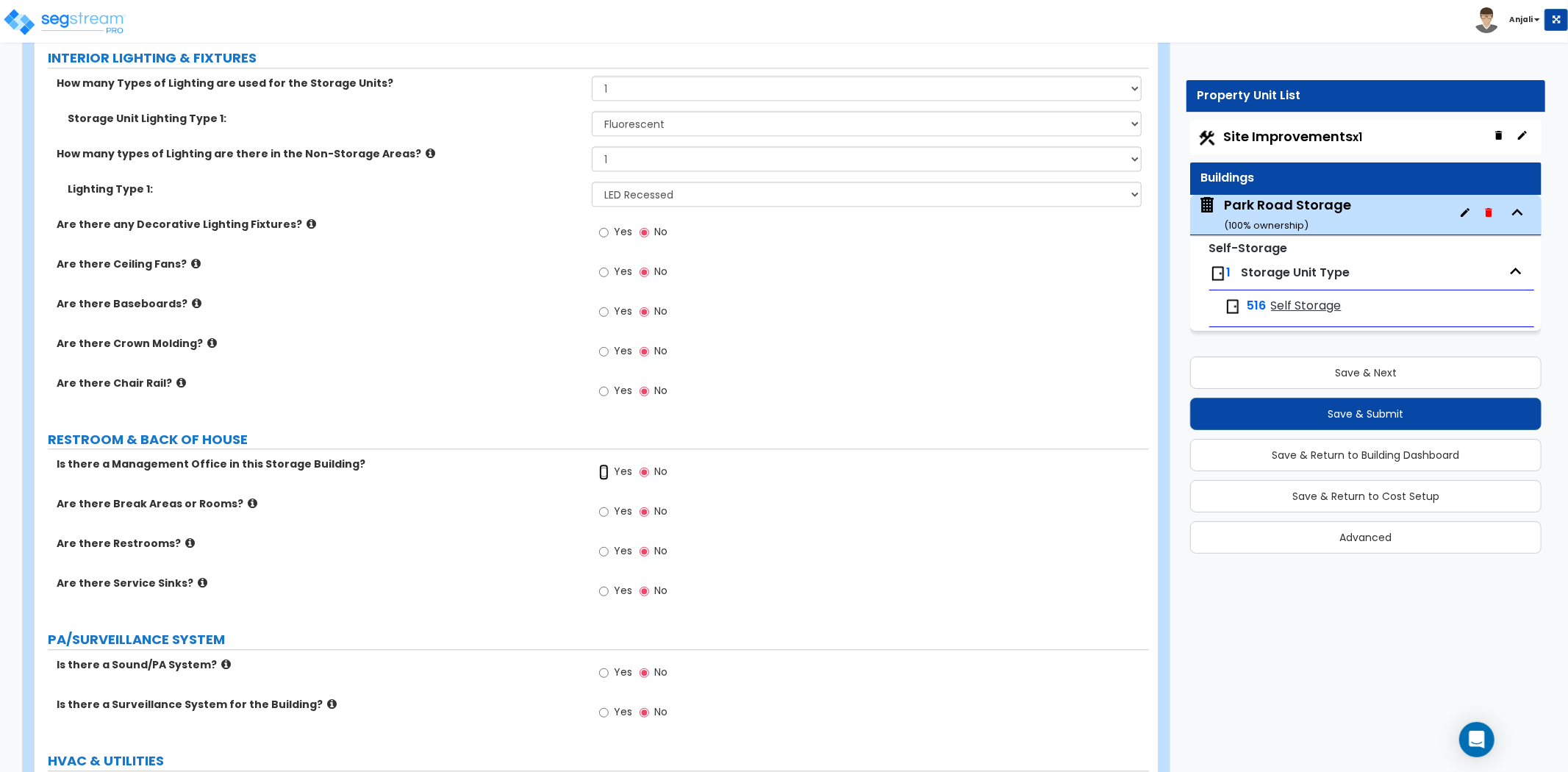
click at [603, 471] on input "Yes" at bounding box center [604, 472] width 10 height 16
radio input "true"
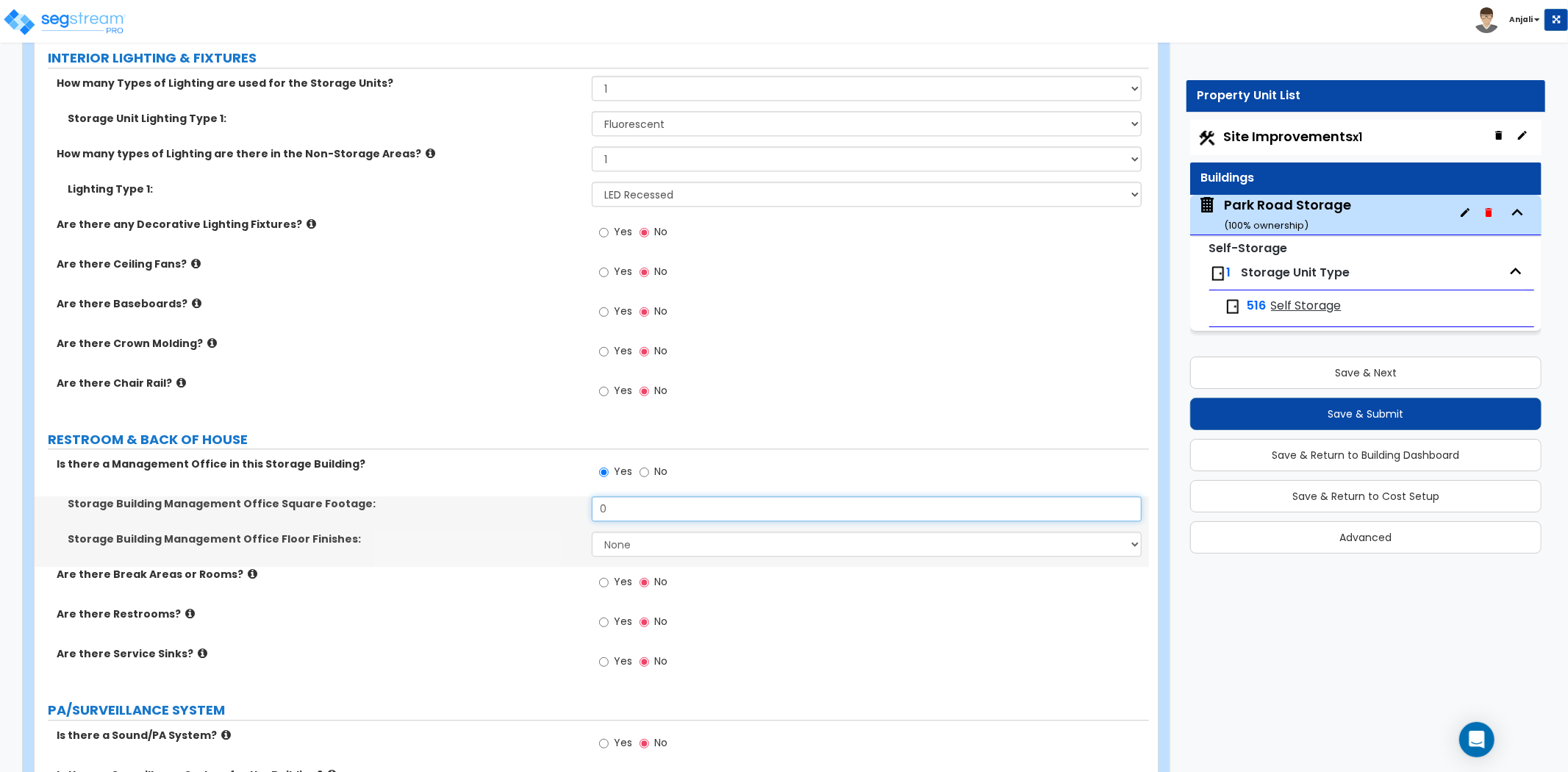
click at [630, 509] on input "0" at bounding box center [867, 509] width 550 height 25
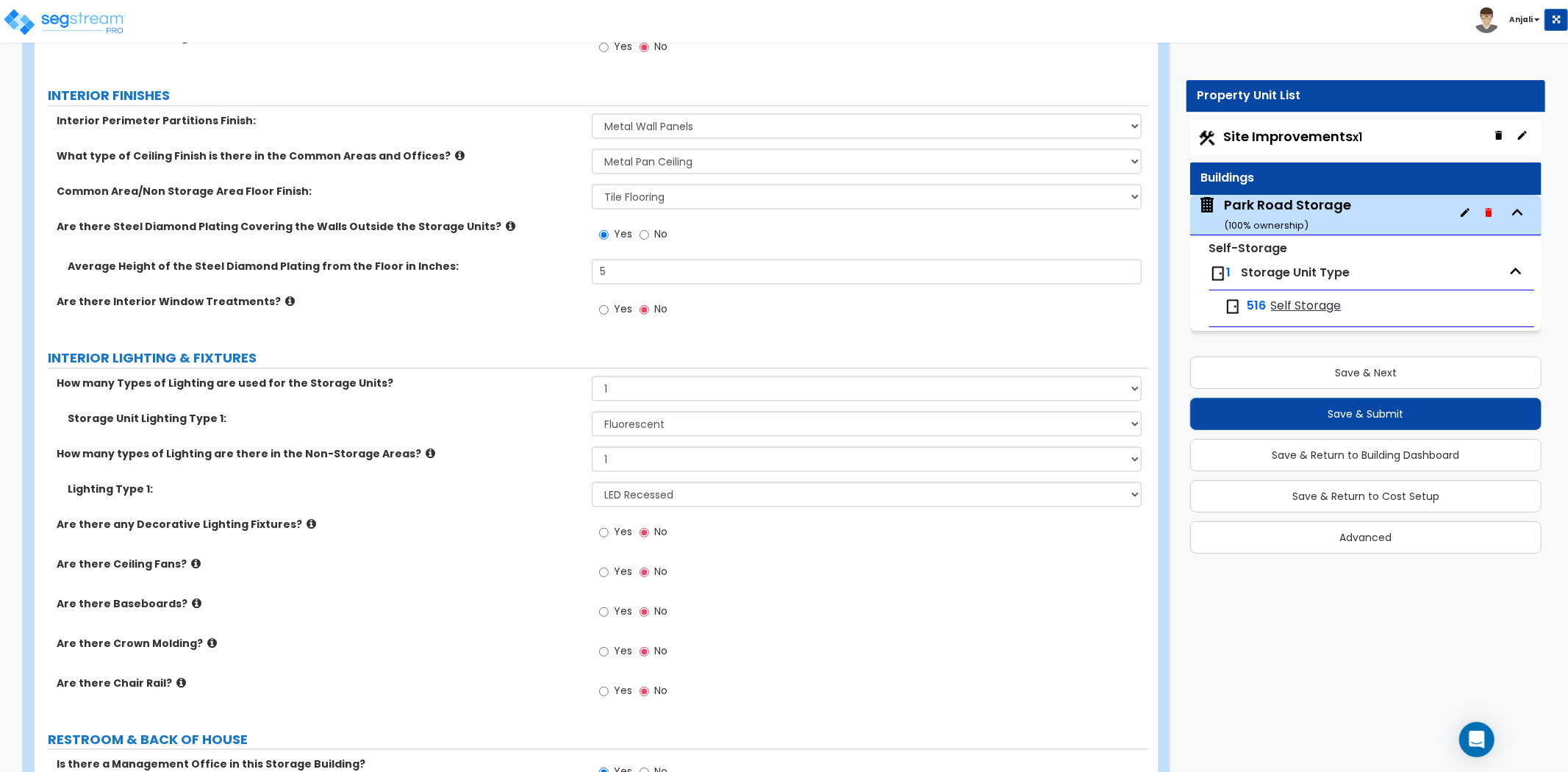
scroll to position [2452, 0]
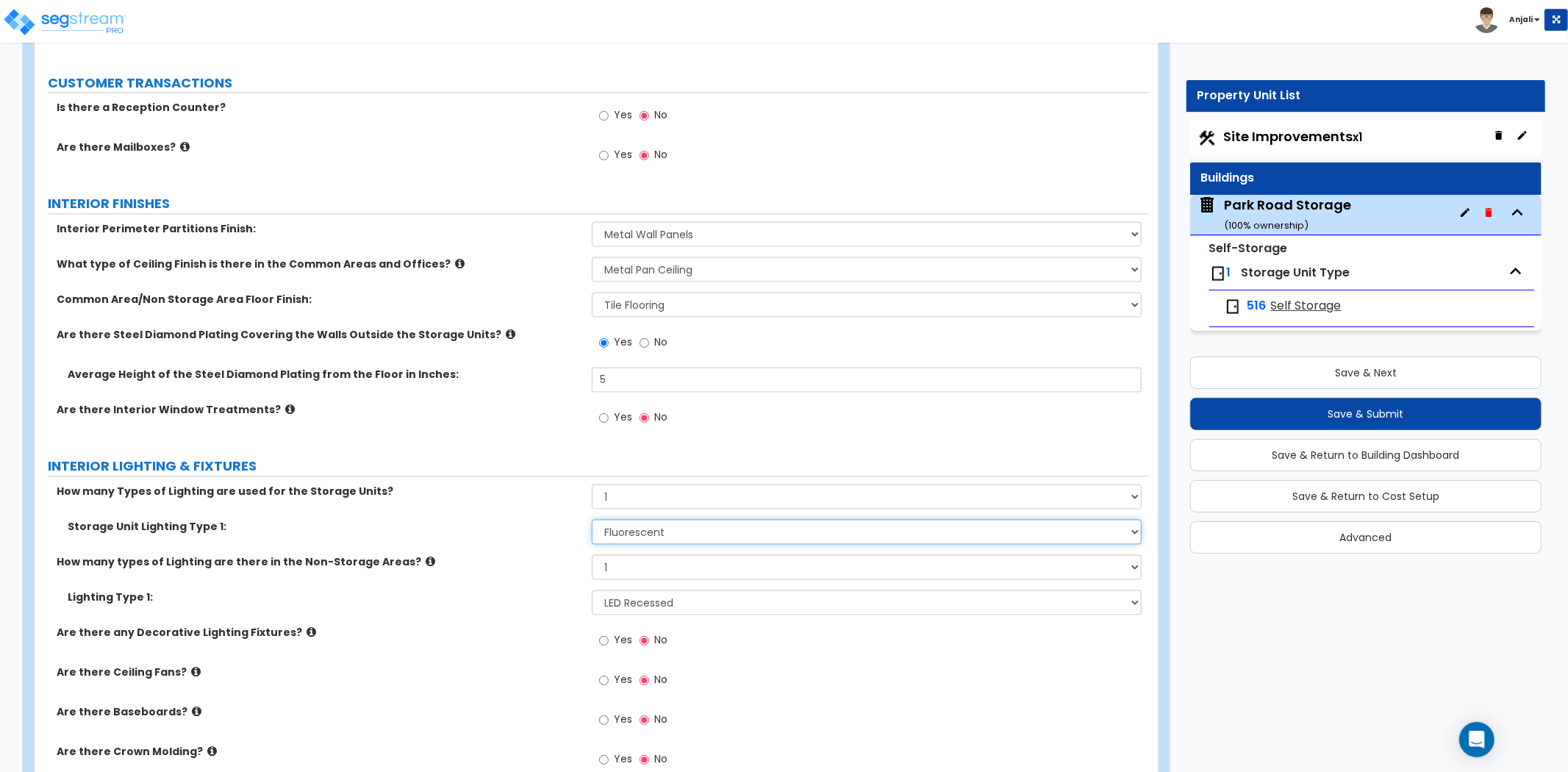
click at [682, 527] on select "Please Choose One Fluorescent LED Incandescent" at bounding box center [867, 532] width 550 height 25
click at [592, 520] on select "Please Choose One Fluorescent LED Incandescent" at bounding box center [867, 532] width 550 height 25
click at [657, 539] on select "Please Choose One Fluorescent LED Incandescent" at bounding box center [867, 532] width 550 height 25
select select "1"
click at [592, 520] on select "Please Choose One Fluorescent LED Incandescent" at bounding box center [867, 532] width 550 height 25
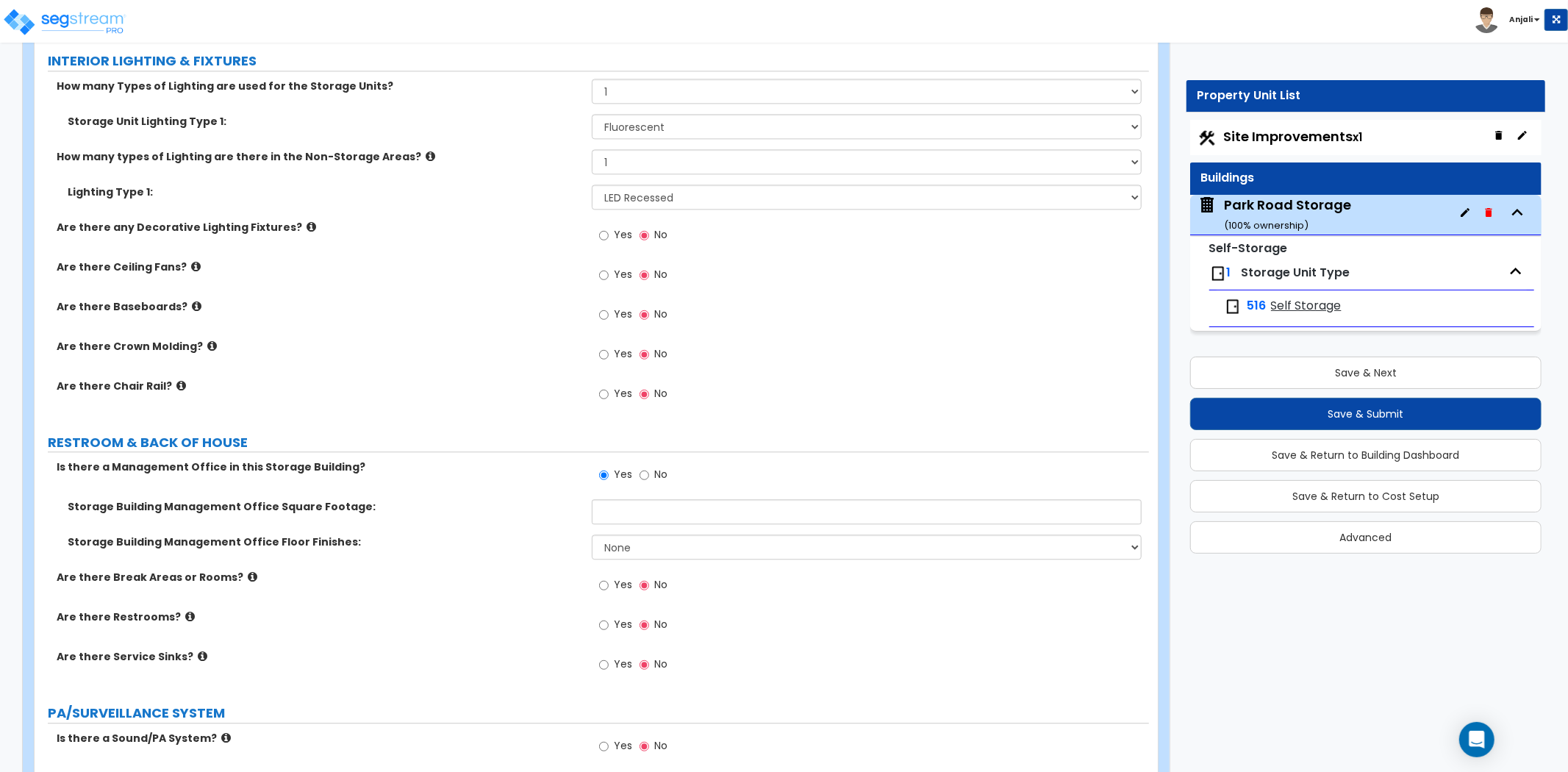
scroll to position [2860, 0]
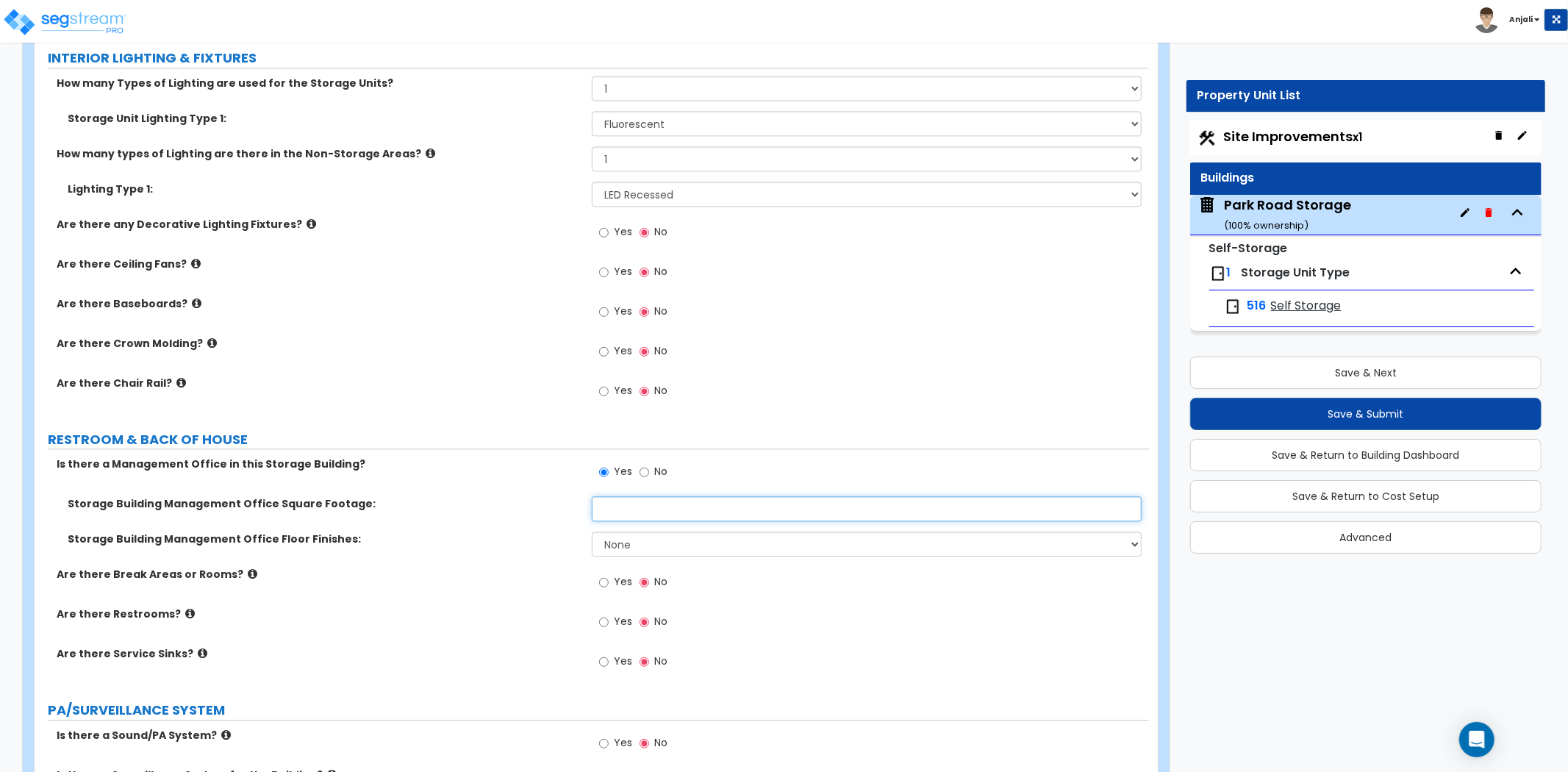
click at [684, 517] on input "text" at bounding box center [867, 509] width 550 height 25
click at [660, 511] on input "text" at bounding box center [867, 509] width 550 height 25
type input "845.38"
click at [643, 545] on select "None Tile Flooring Hardwood Flooring Resilient Laminate Flooring VCT Flooring S…" at bounding box center [867, 544] width 550 height 25
select select "1"
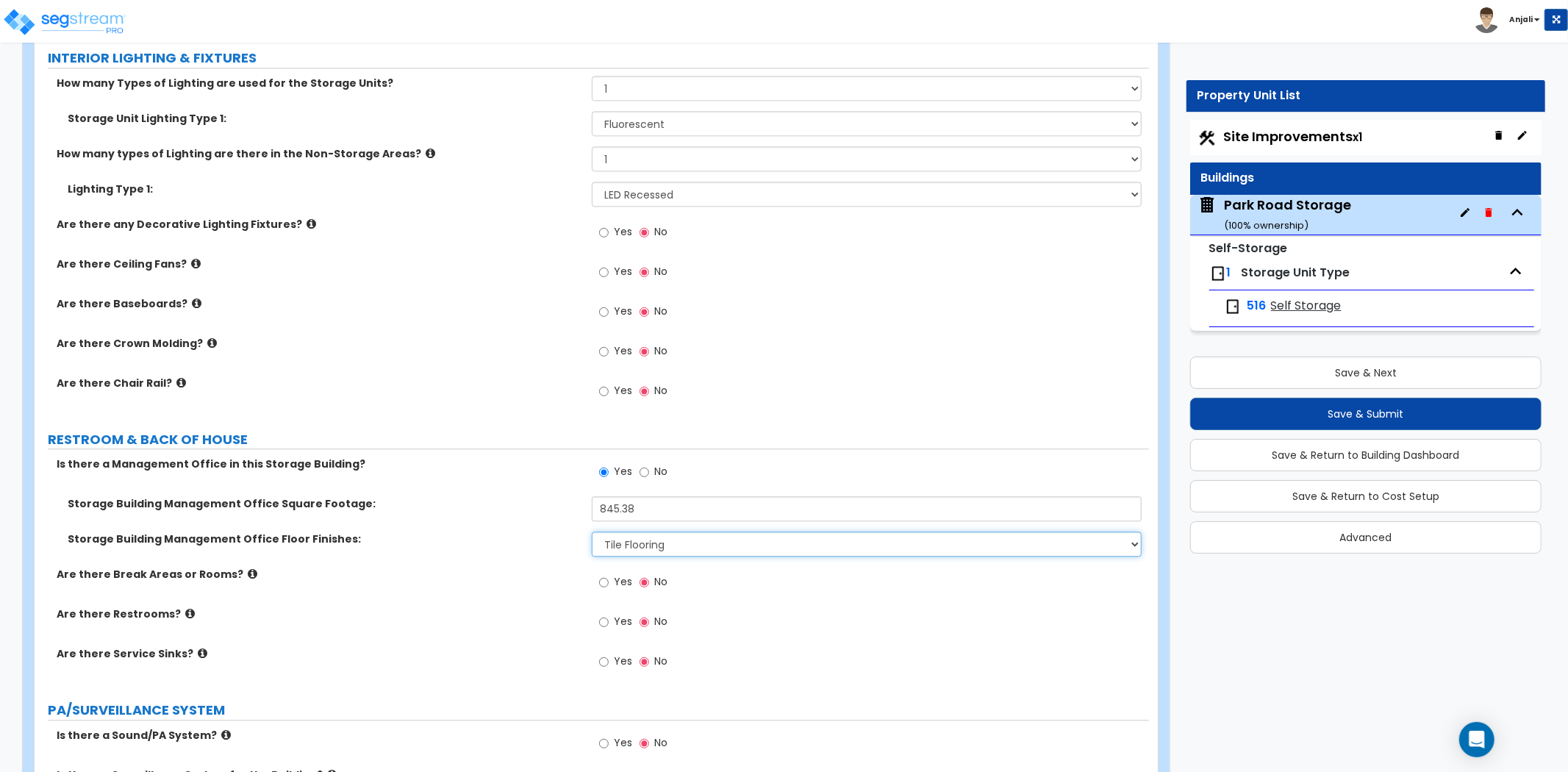
click at [592, 532] on select "None Tile Flooring Hardwood Flooring Resilient Laminate Flooring VCT Flooring S…" at bounding box center [867, 544] width 550 height 25
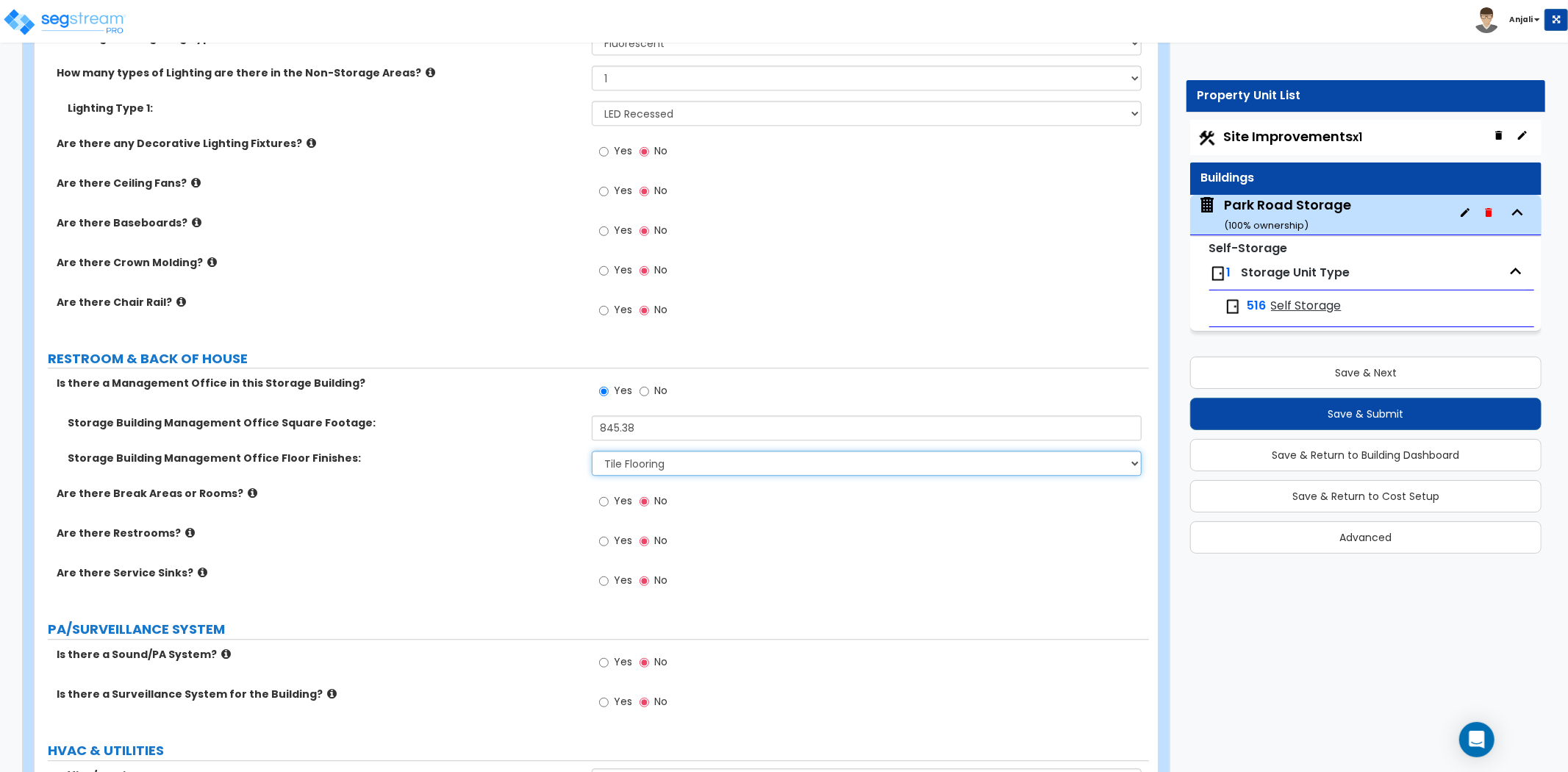
scroll to position [2942, 0]
click at [603, 501] on input "Yes" at bounding box center [604, 500] width 10 height 16
radio input "true"
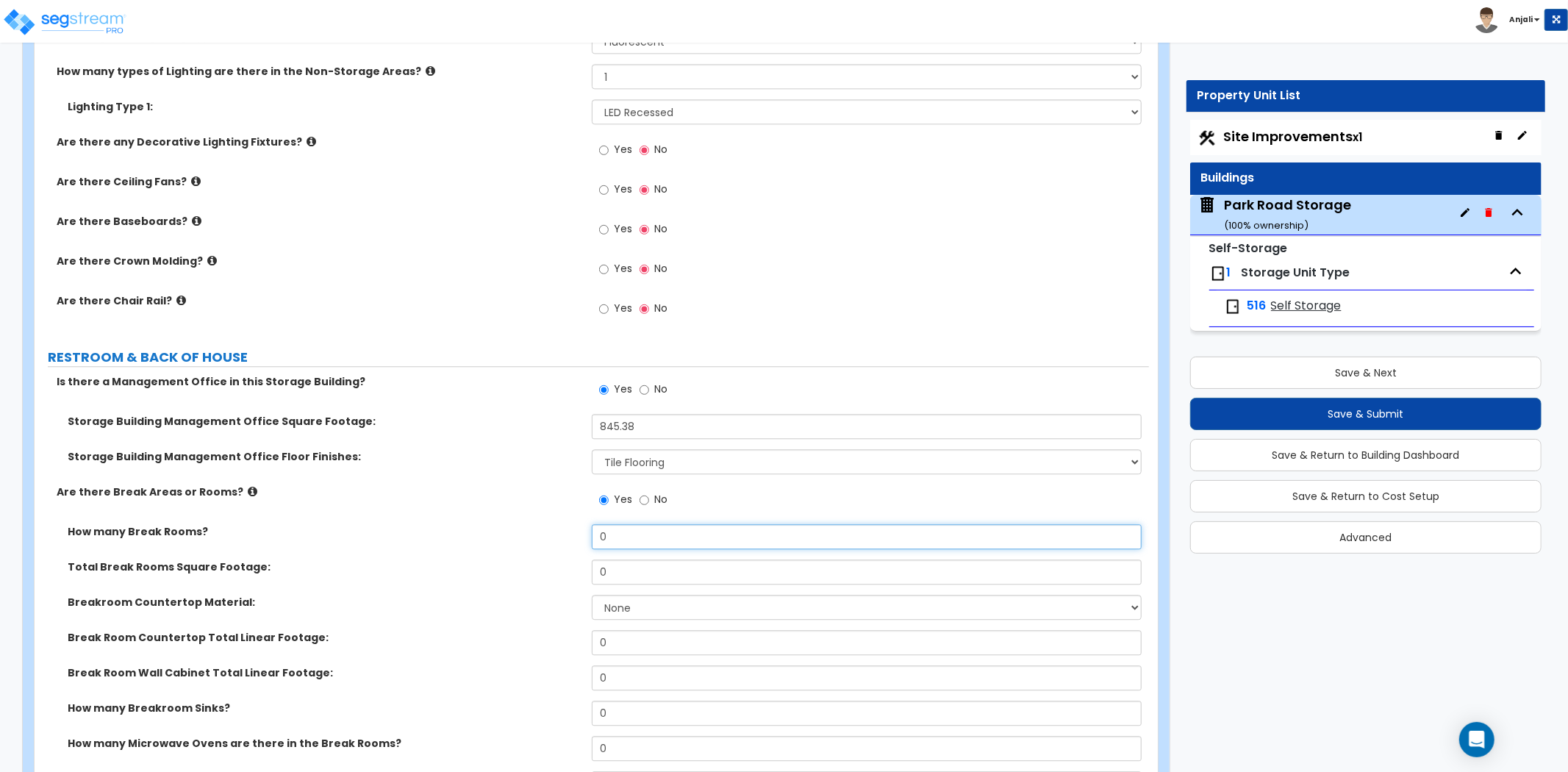
click at [642, 541] on input "0" at bounding box center [867, 537] width 550 height 25
type input "1"
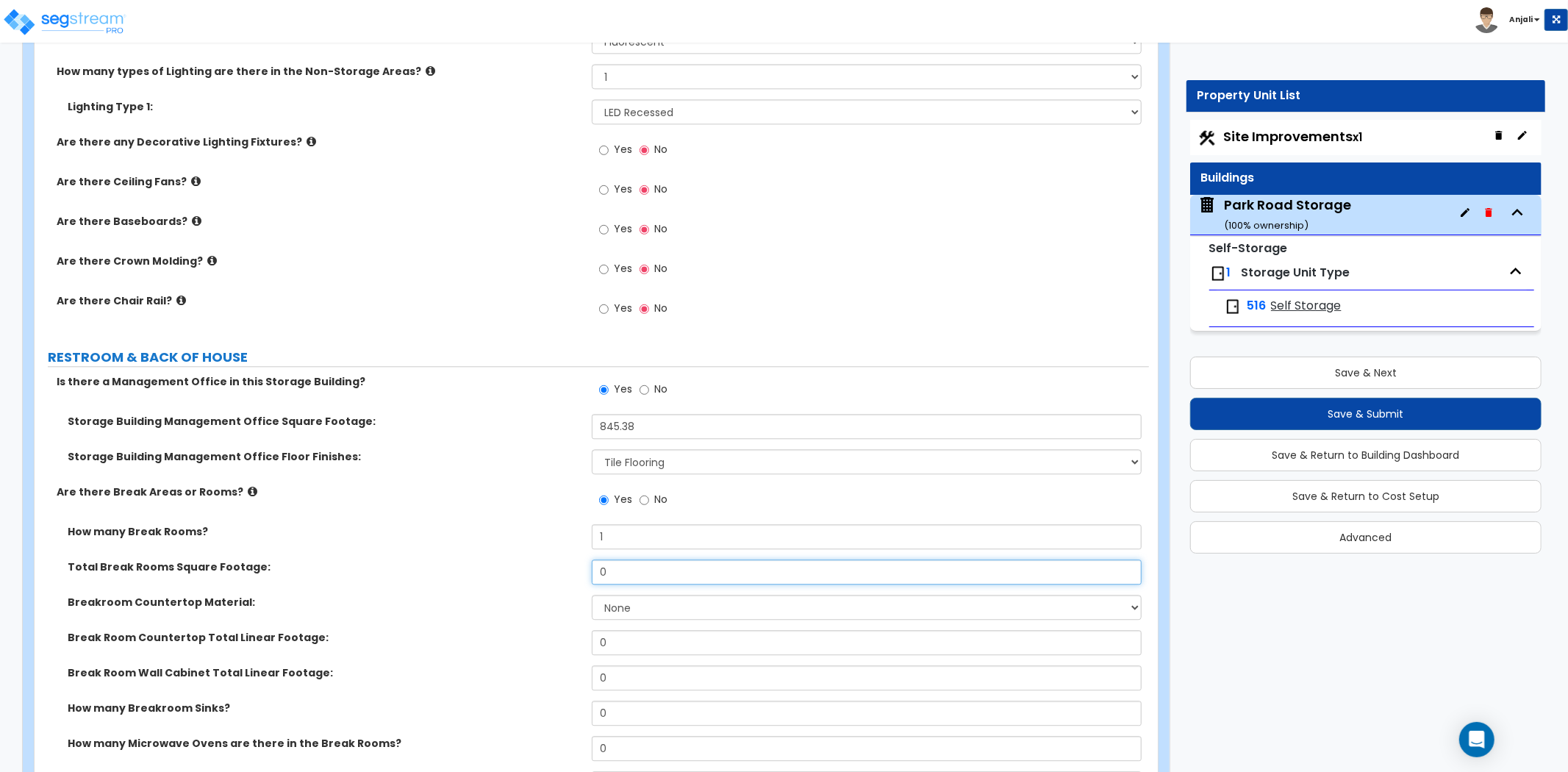
click at [635, 563] on input "0" at bounding box center [867, 572] width 550 height 25
type input "98.44"
click at [427, 489] on label "Are there Break Areas or Rooms?" at bounding box center [319, 492] width 524 height 15
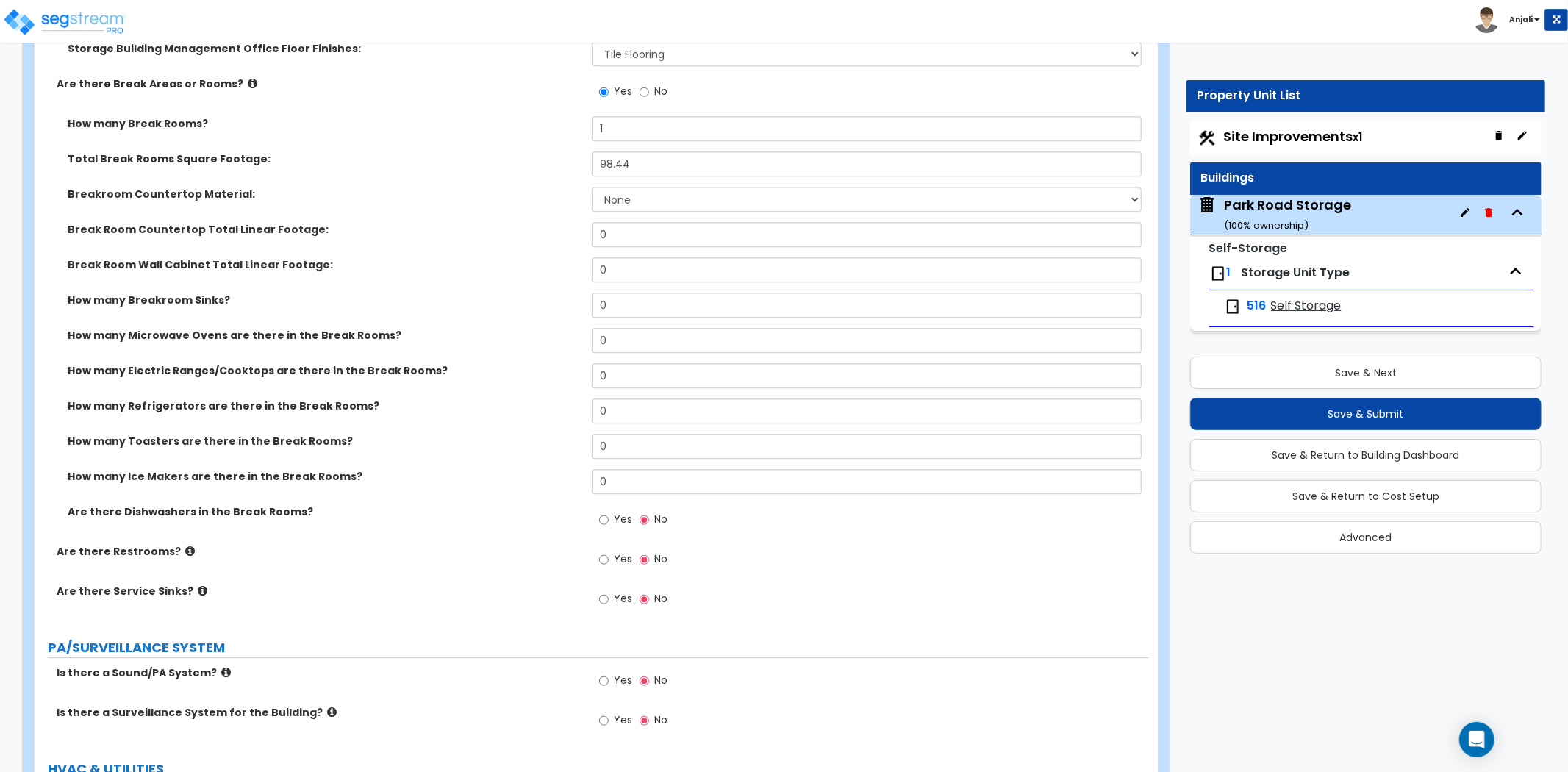
scroll to position [3432, 0]
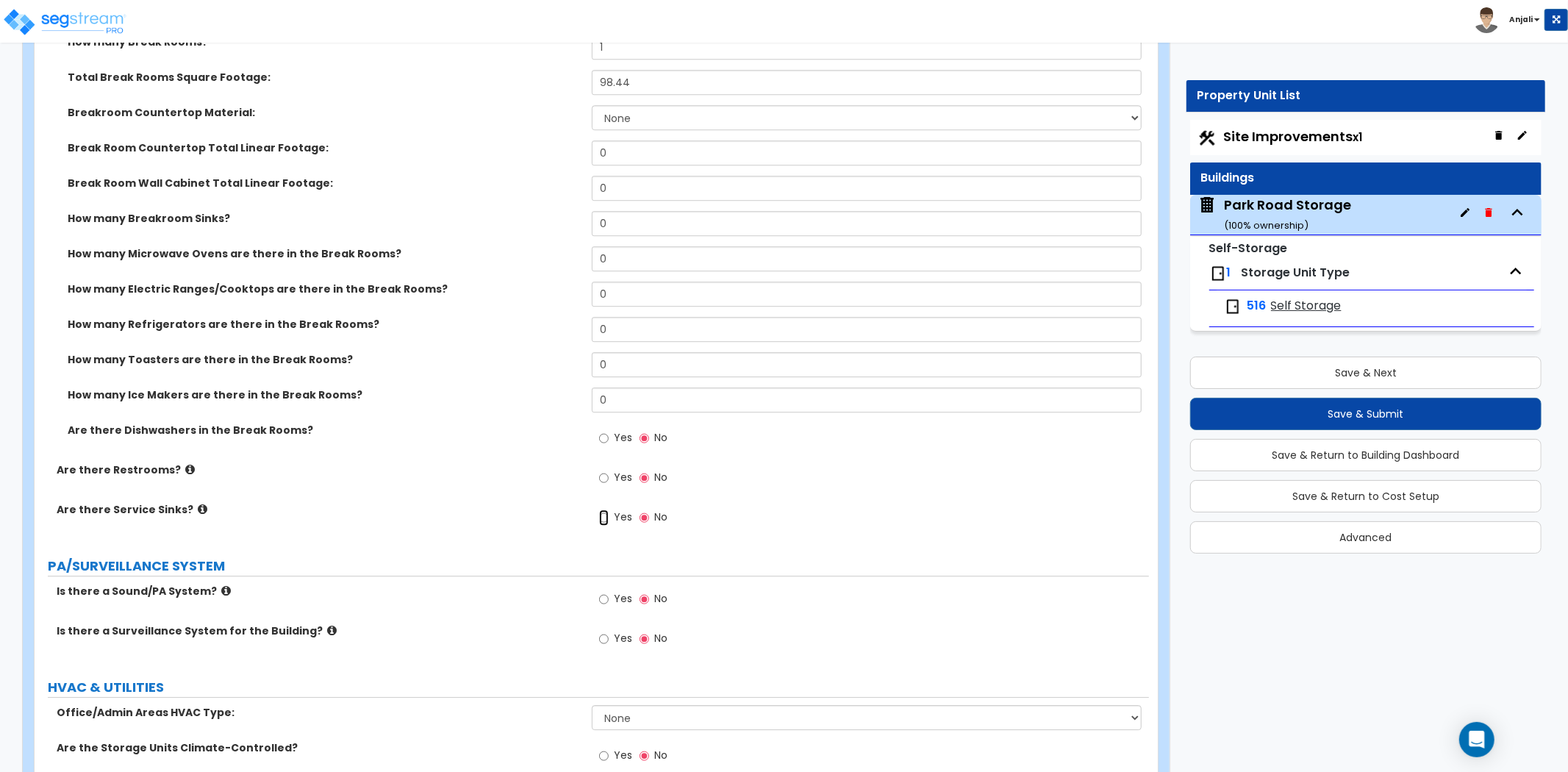
click at [601, 515] on input "Yes" at bounding box center [604, 518] width 10 height 16
radio input "true"
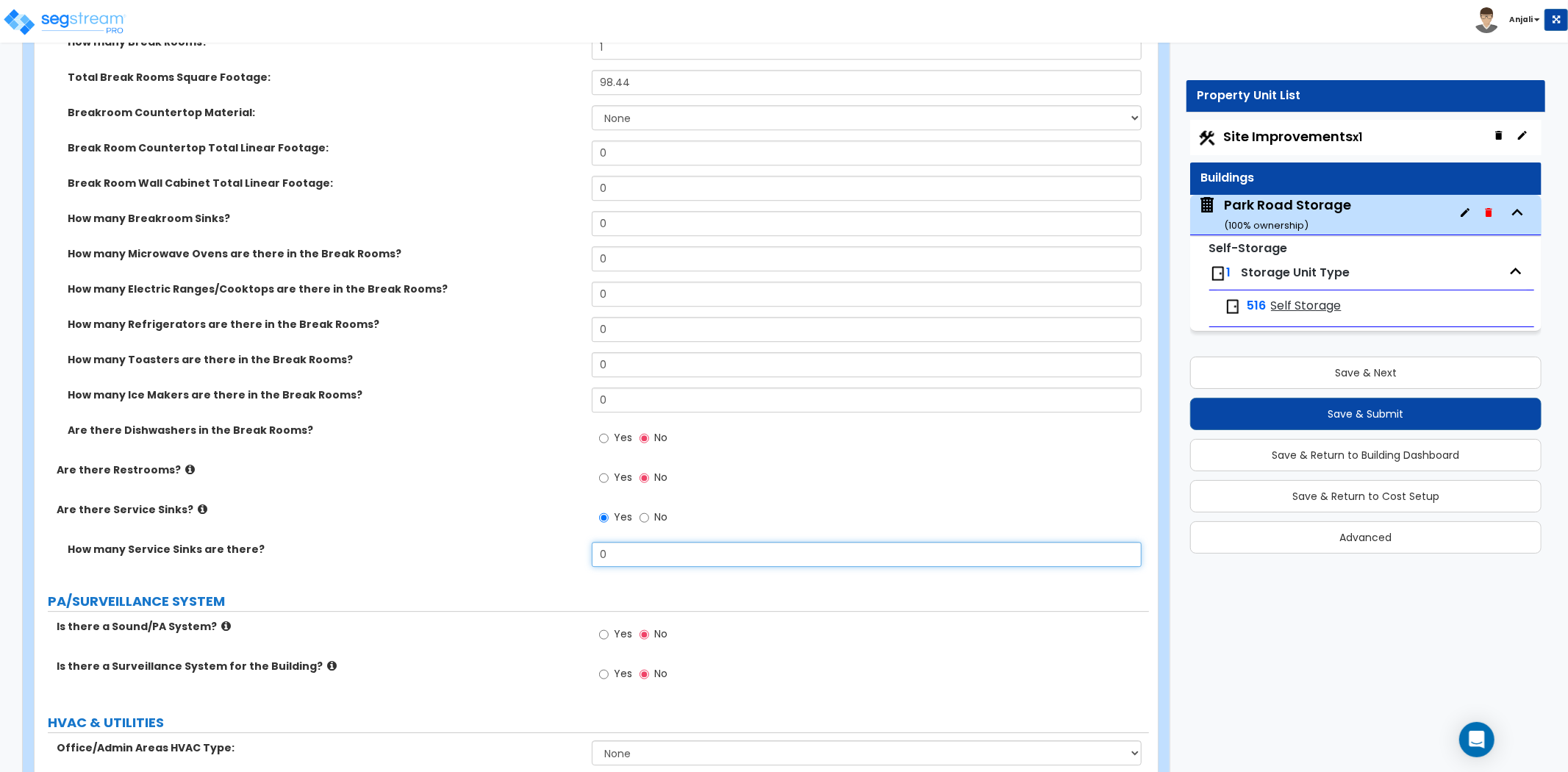
click at [653, 548] on input "0" at bounding box center [867, 555] width 550 height 25
type input "1"
click at [601, 478] on input "Yes" at bounding box center [604, 478] width 10 height 16
radio input "true"
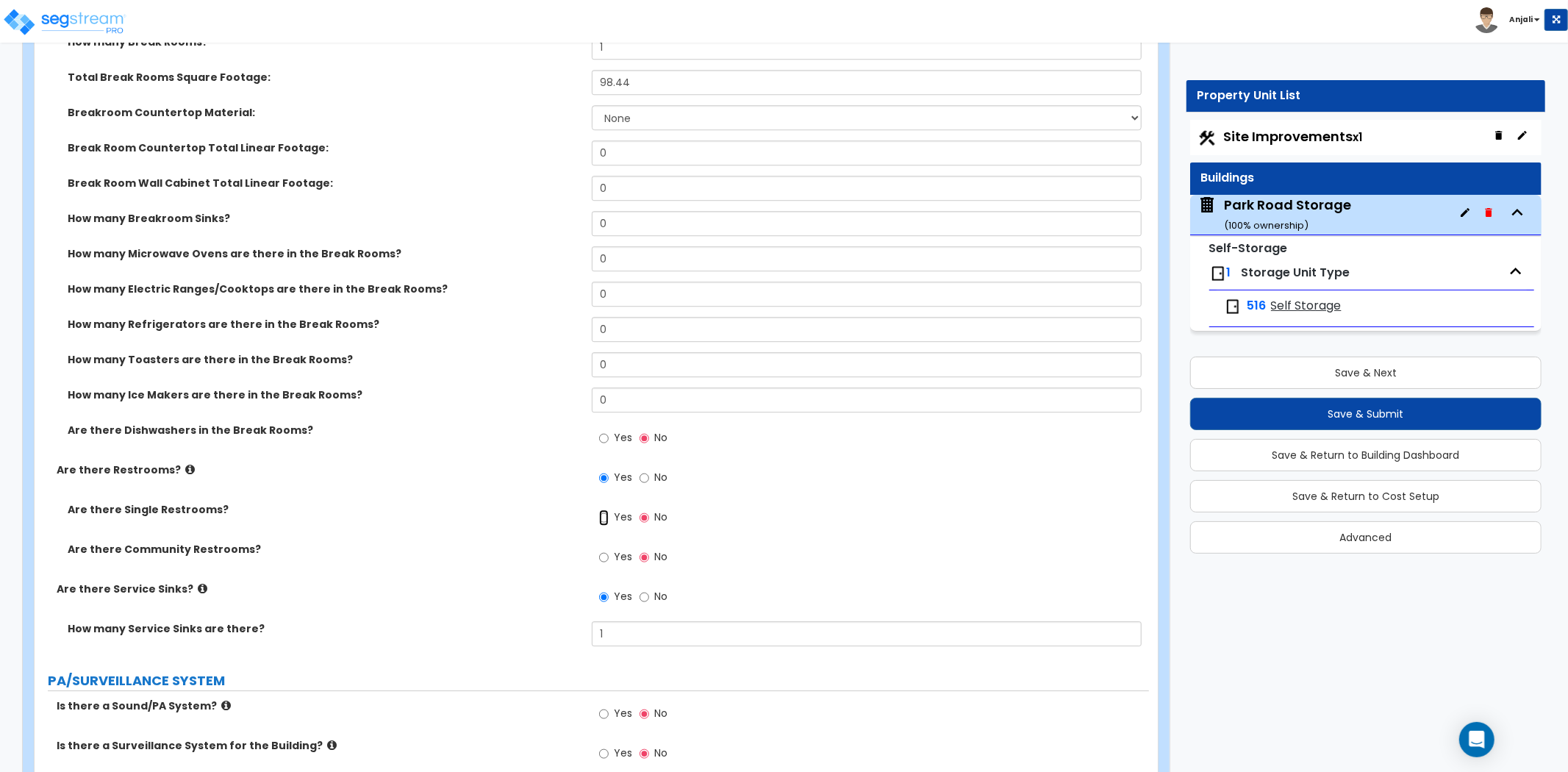
click at [599, 517] on input "Yes" at bounding box center [604, 518] width 10 height 16
radio input "true"
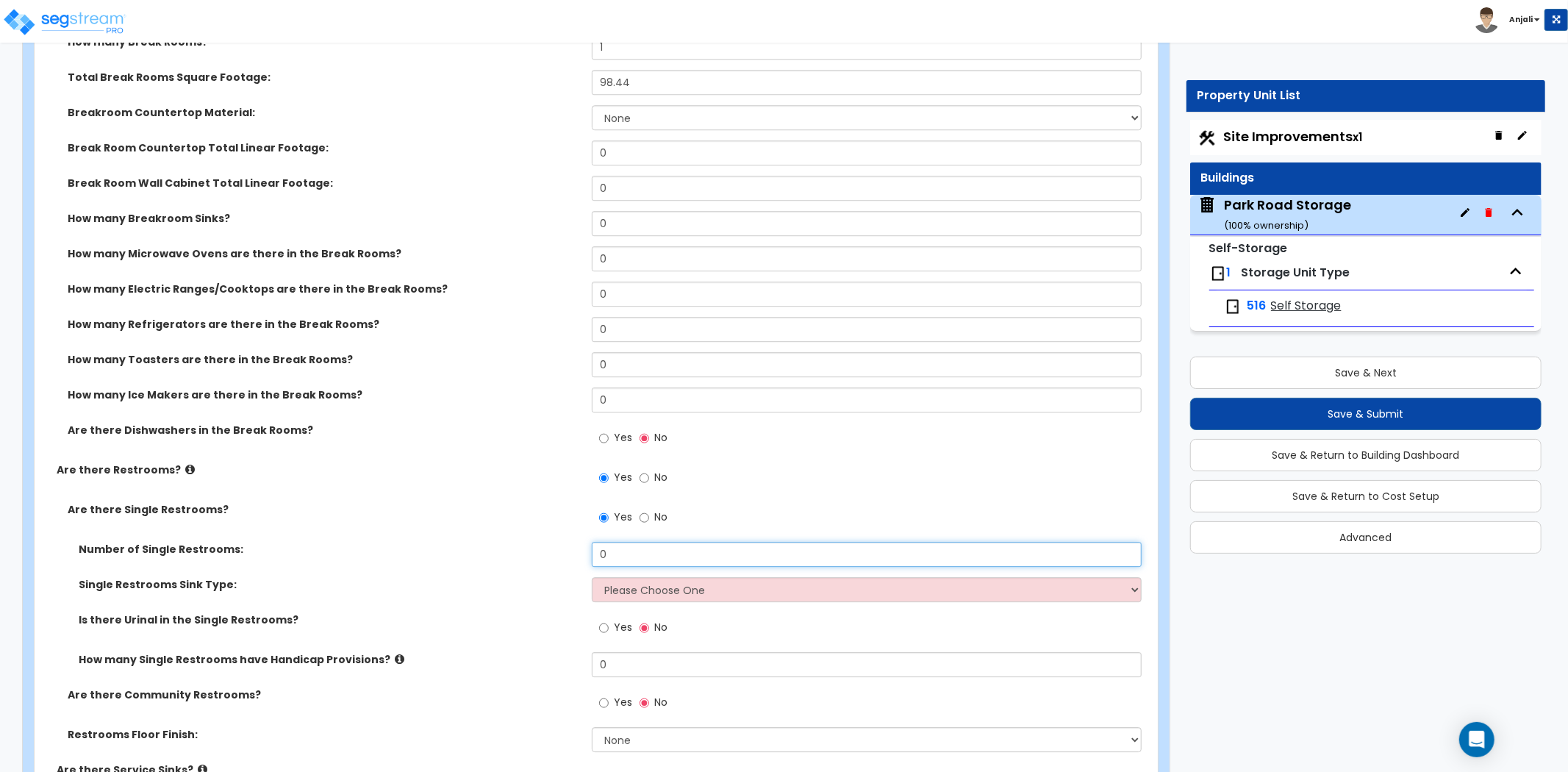
click at [659, 554] on input "0" at bounding box center [867, 555] width 550 height 25
type input "1"
click at [652, 588] on select "Please Choose One Wall-mounted Vanity-mounted" at bounding box center [867, 589] width 550 height 25
select select "1"
click at [592, 578] on select "Please Choose One Wall-mounted Vanity-mounted" at bounding box center [867, 589] width 550 height 25
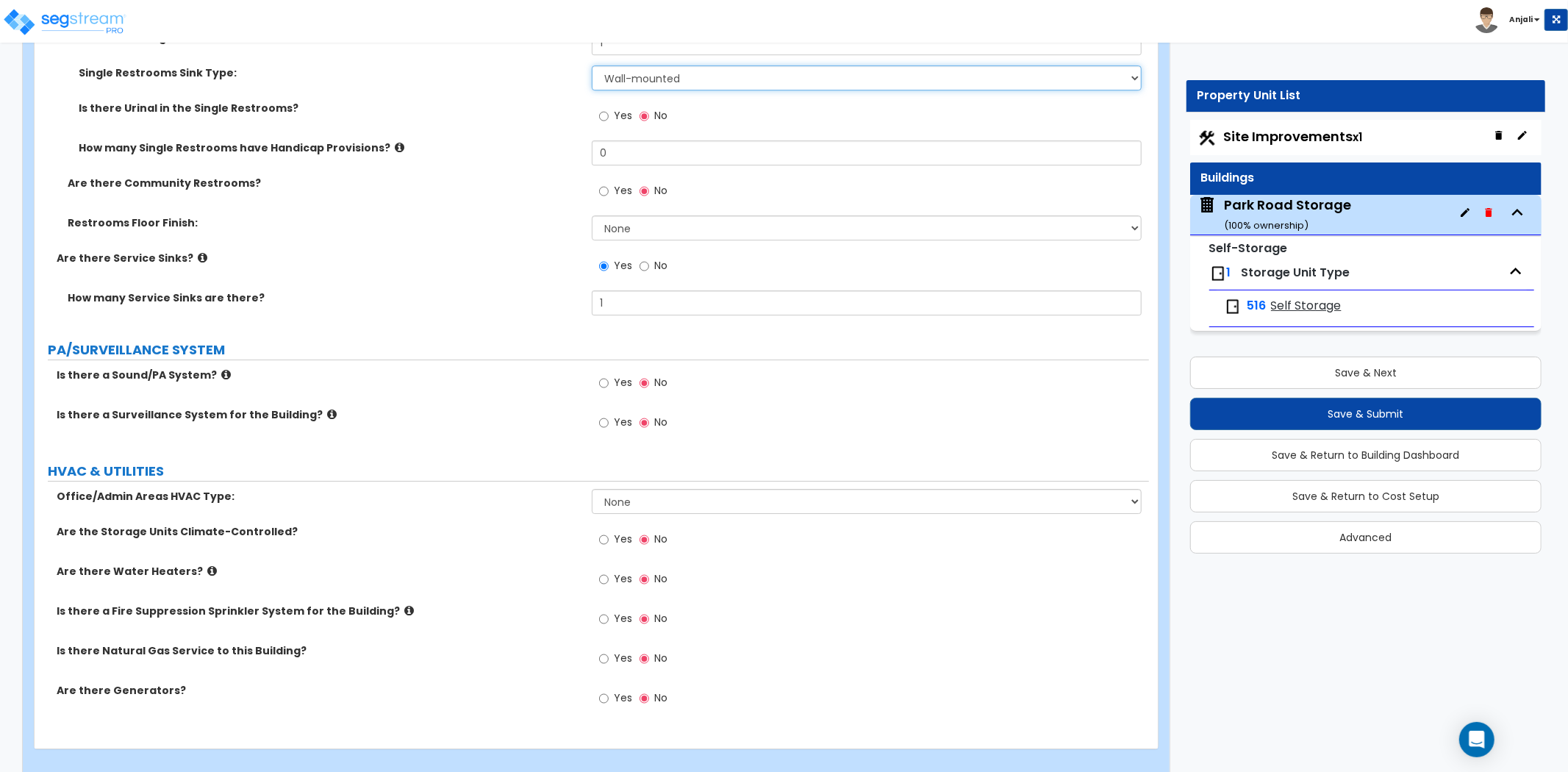
scroll to position [3961, 0]
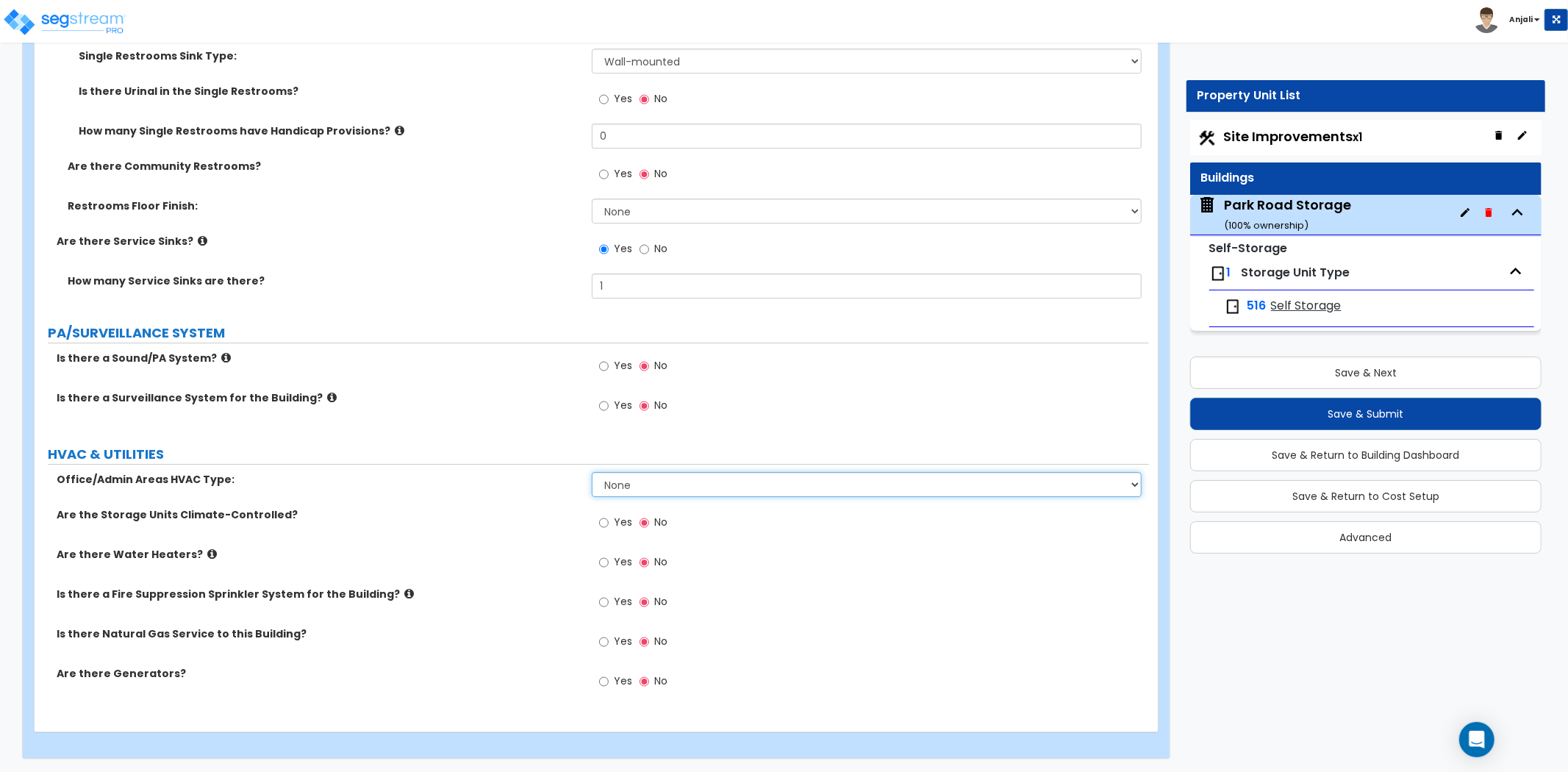
click at [714, 484] on select "None Split Systems Packaged Rooftop Units Thru Wall HVAC" at bounding box center [867, 484] width 550 height 25
select select "2"
click at [592, 472] on select "None Split Systems Packaged Rooftop Units Thru Wall HVAC" at bounding box center [867, 484] width 550 height 25
click at [604, 521] on input "Yes" at bounding box center [604, 523] width 10 height 16
radio input "true"
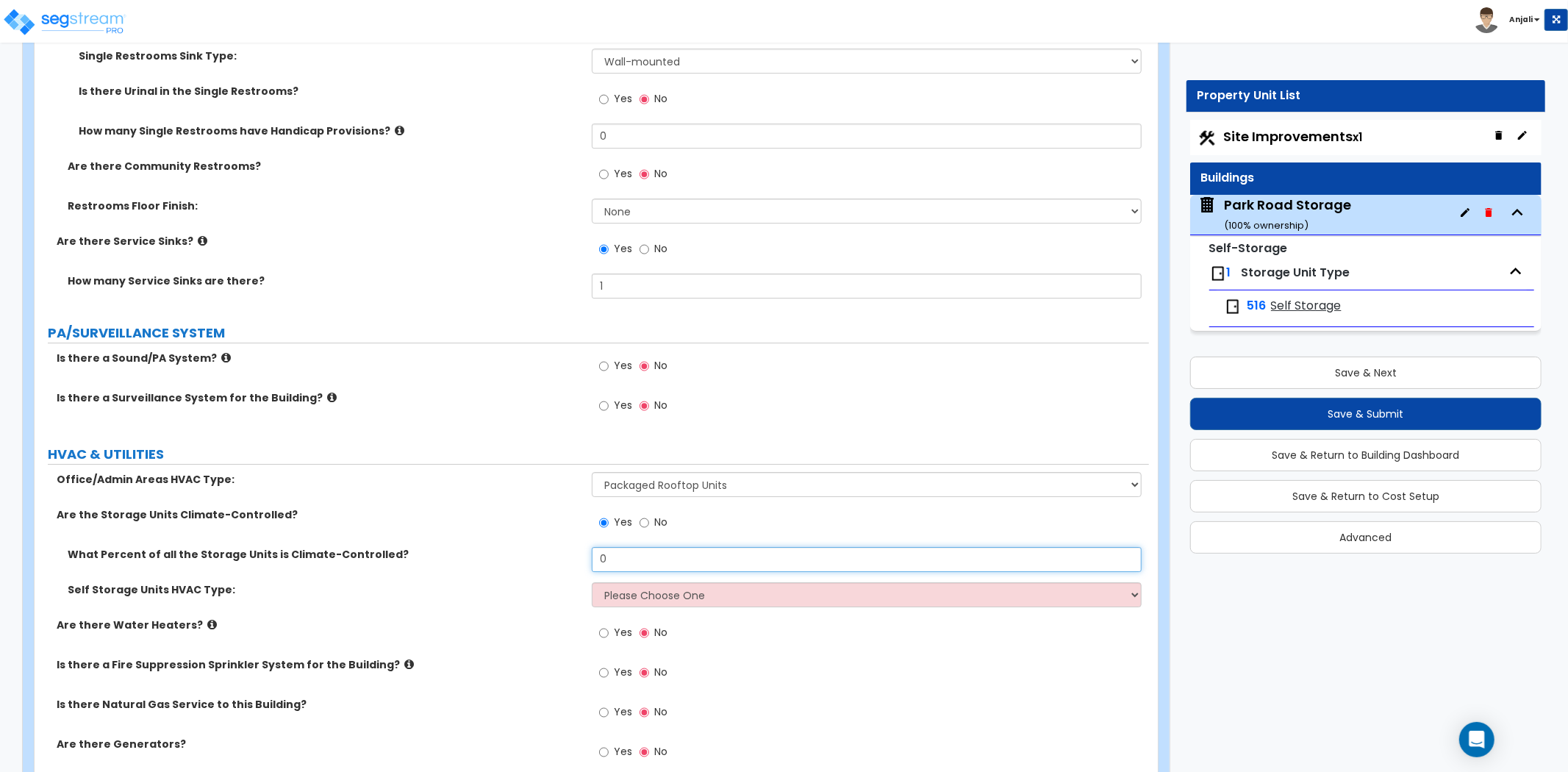
click at [626, 551] on input "0" at bounding box center [867, 560] width 550 height 25
type input "50"
click at [660, 589] on select "Please Choose One Split Systems Packaged Rooftop Units" at bounding box center [867, 594] width 550 height 25
select select "1"
click at [592, 582] on select "Please Choose One Split Systems Packaged Rooftop Units" at bounding box center [867, 594] width 550 height 25
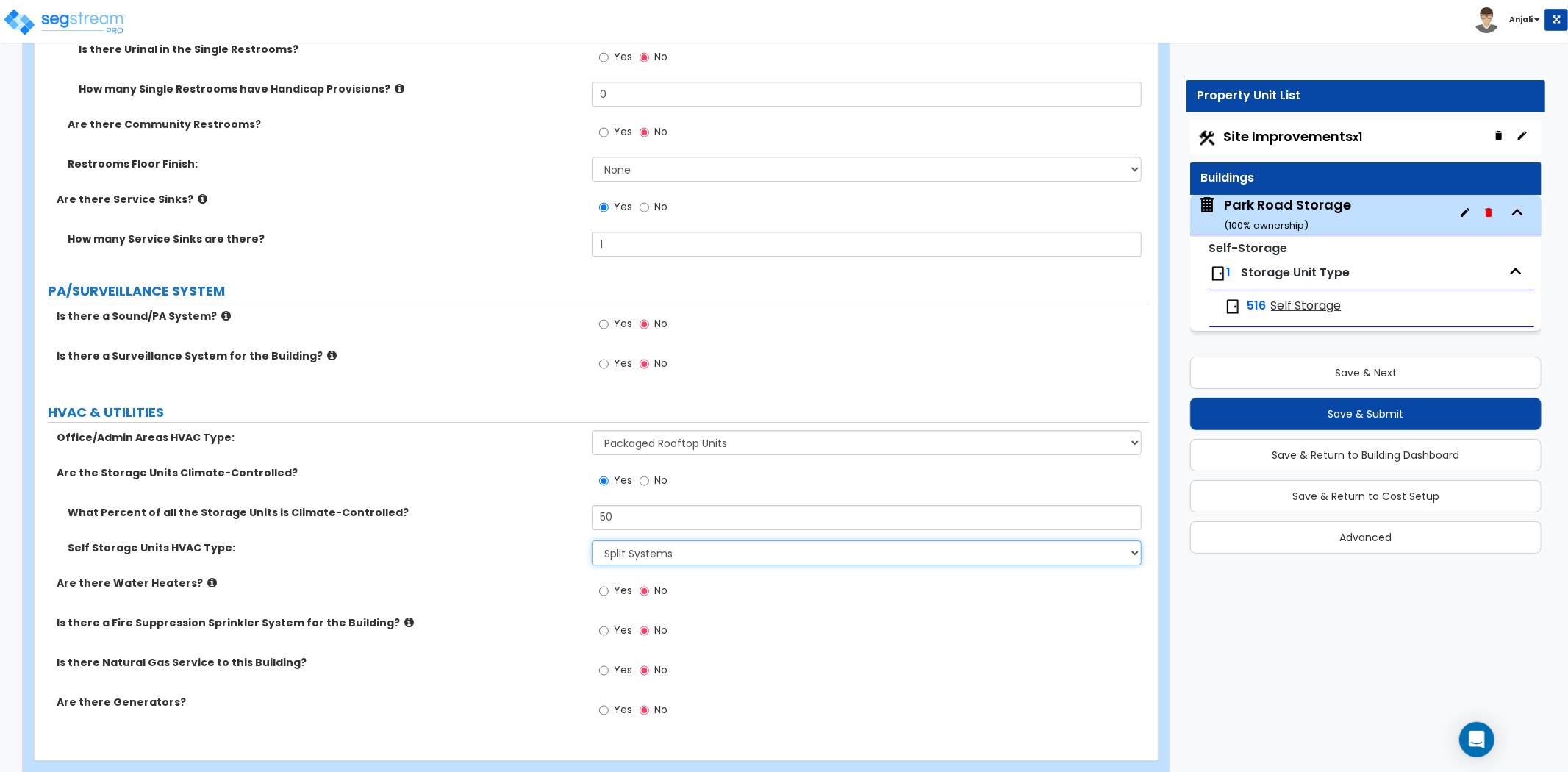
scroll to position [4032, 0]
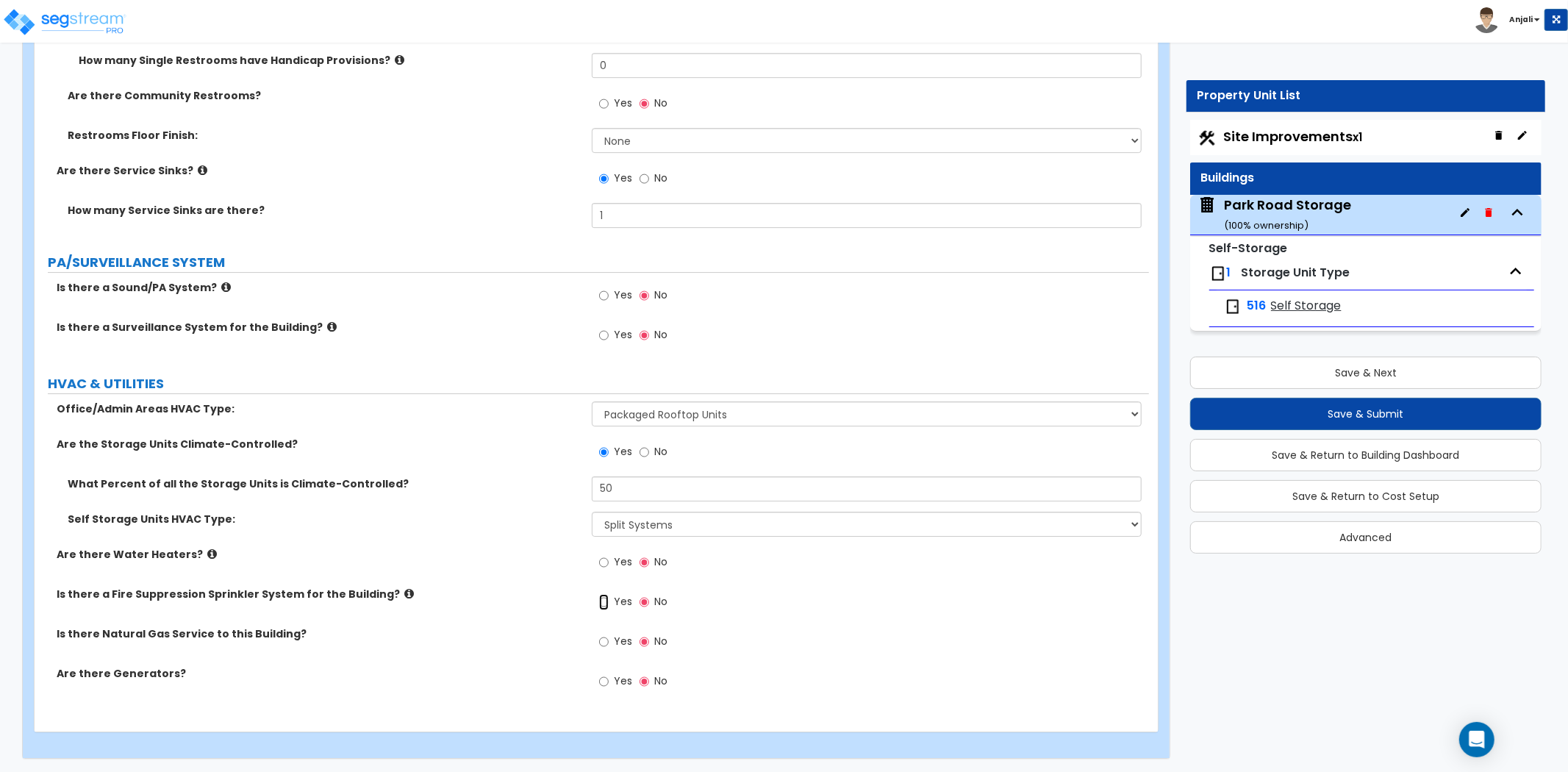
click at [604, 603] on input "Yes" at bounding box center [604, 602] width 10 height 16
radio input "true"
click at [601, 637] on input "Yes" at bounding box center [604, 642] width 10 height 16
radio input "true"
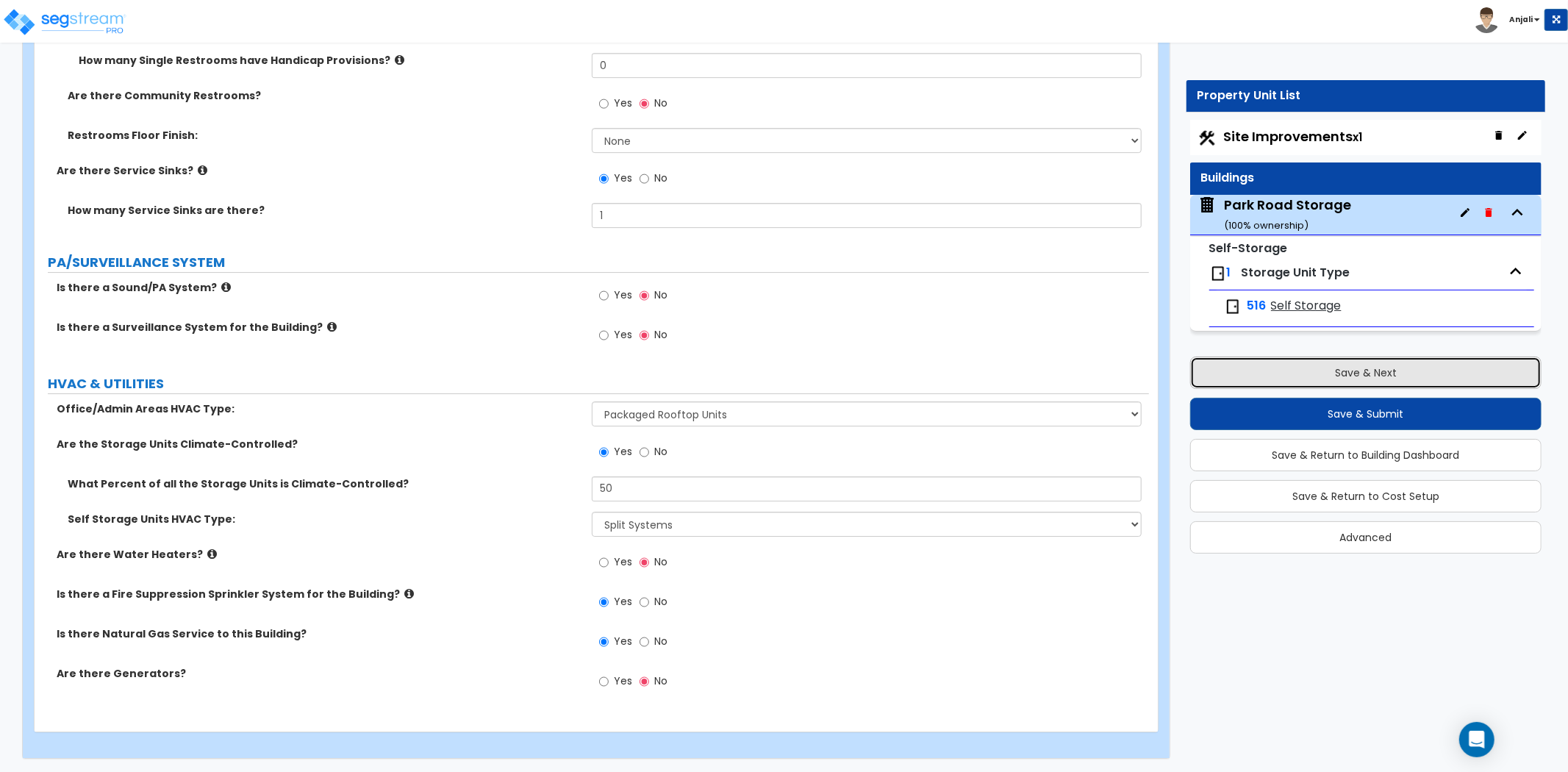
click at [1406, 366] on button "Save & Next" at bounding box center [1366, 373] width 352 height 32
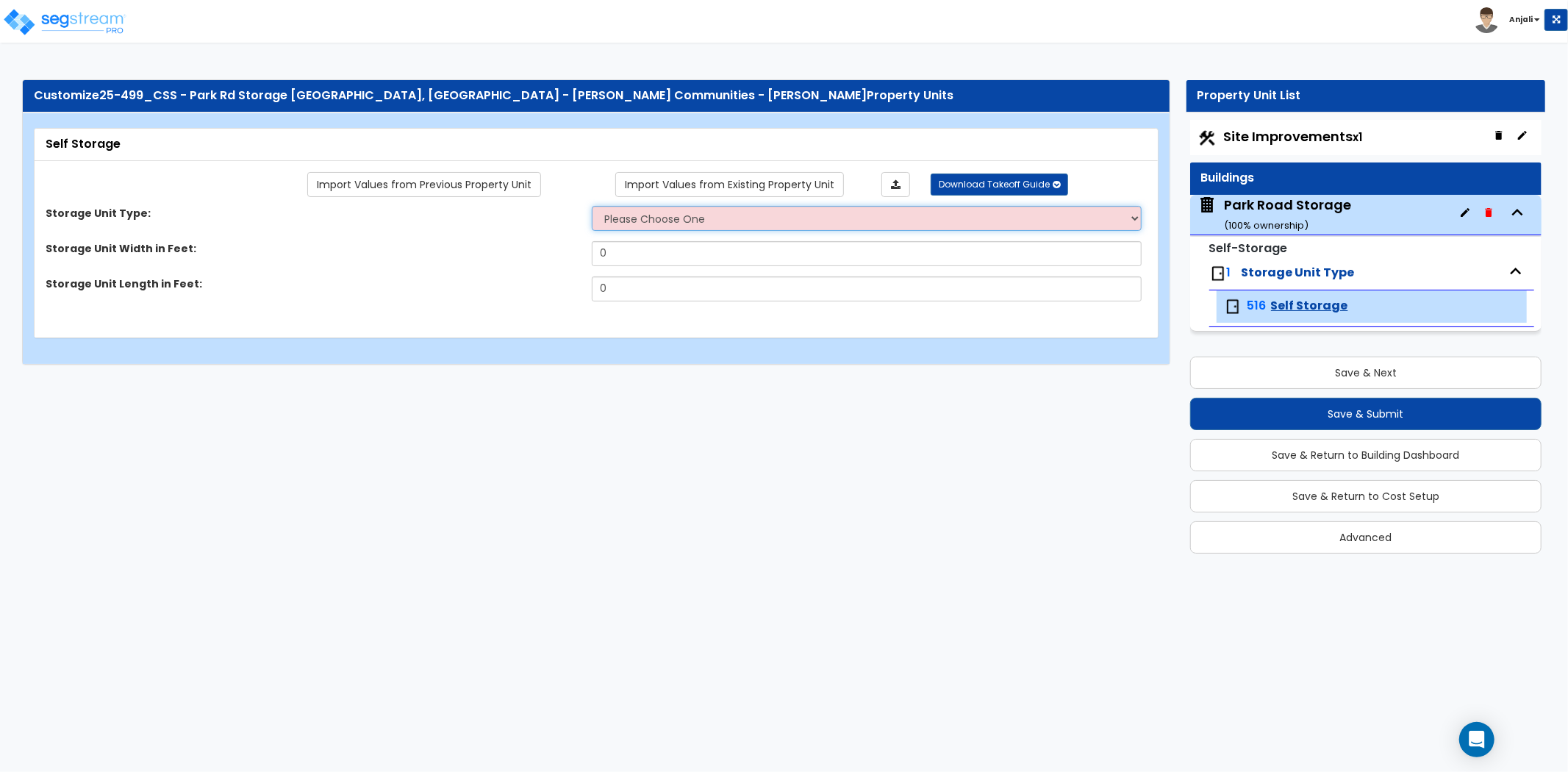
click at [724, 214] on select "Please Choose One Unit is Accessed from the Exterior of the Building Unit is Ac…" at bounding box center [867, 217] width 550 height 25
select select "2"
click at [592, 205] on select "Please Choose One Unit is Accessed from the Exterior of the Building Unit is Ac…" at bounding box center [867, 217] width 550 height 25
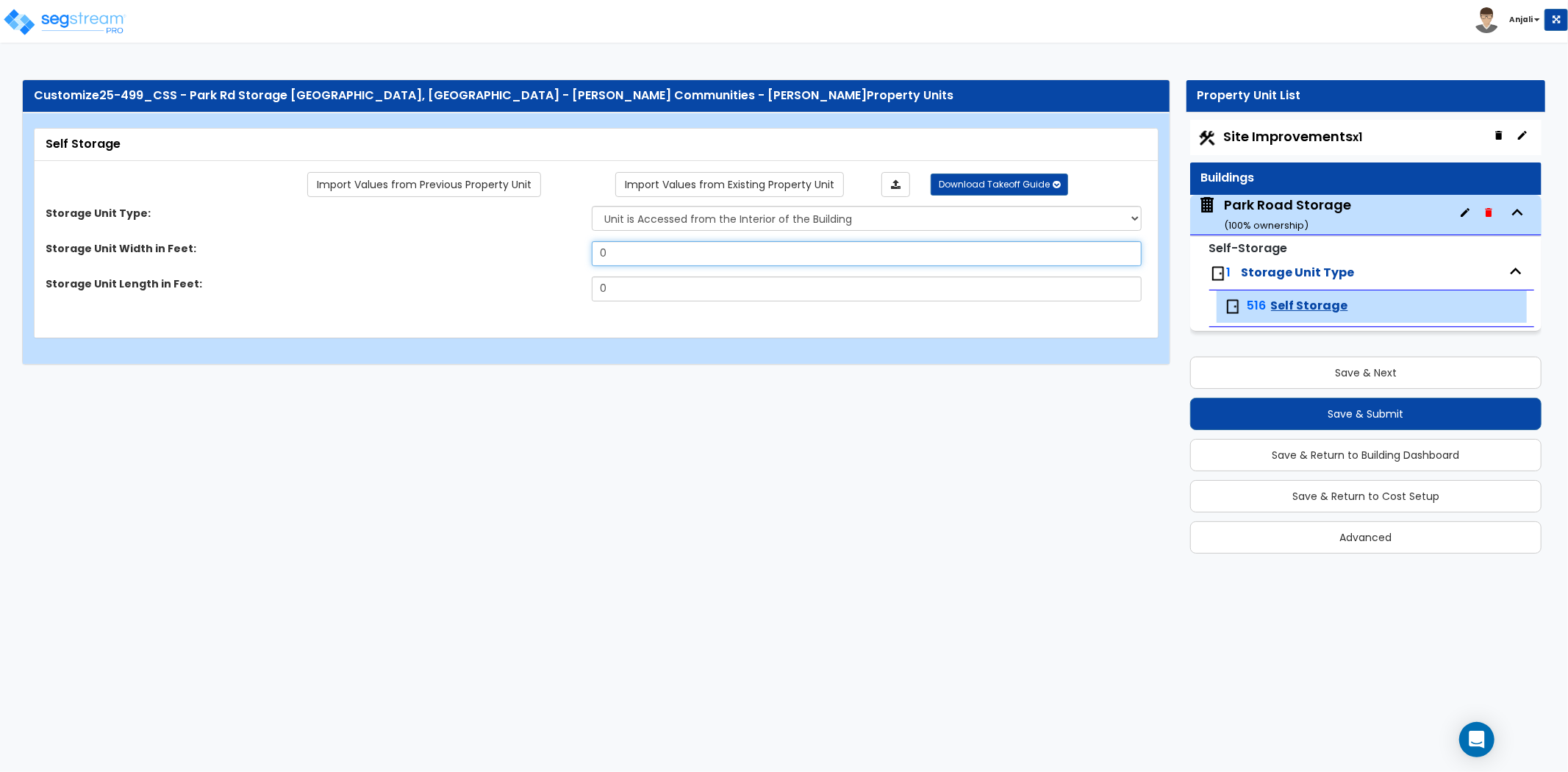
click at [716, 254] on input "0" at bounding box center [867, 253] width 550 height 25
type input "10"
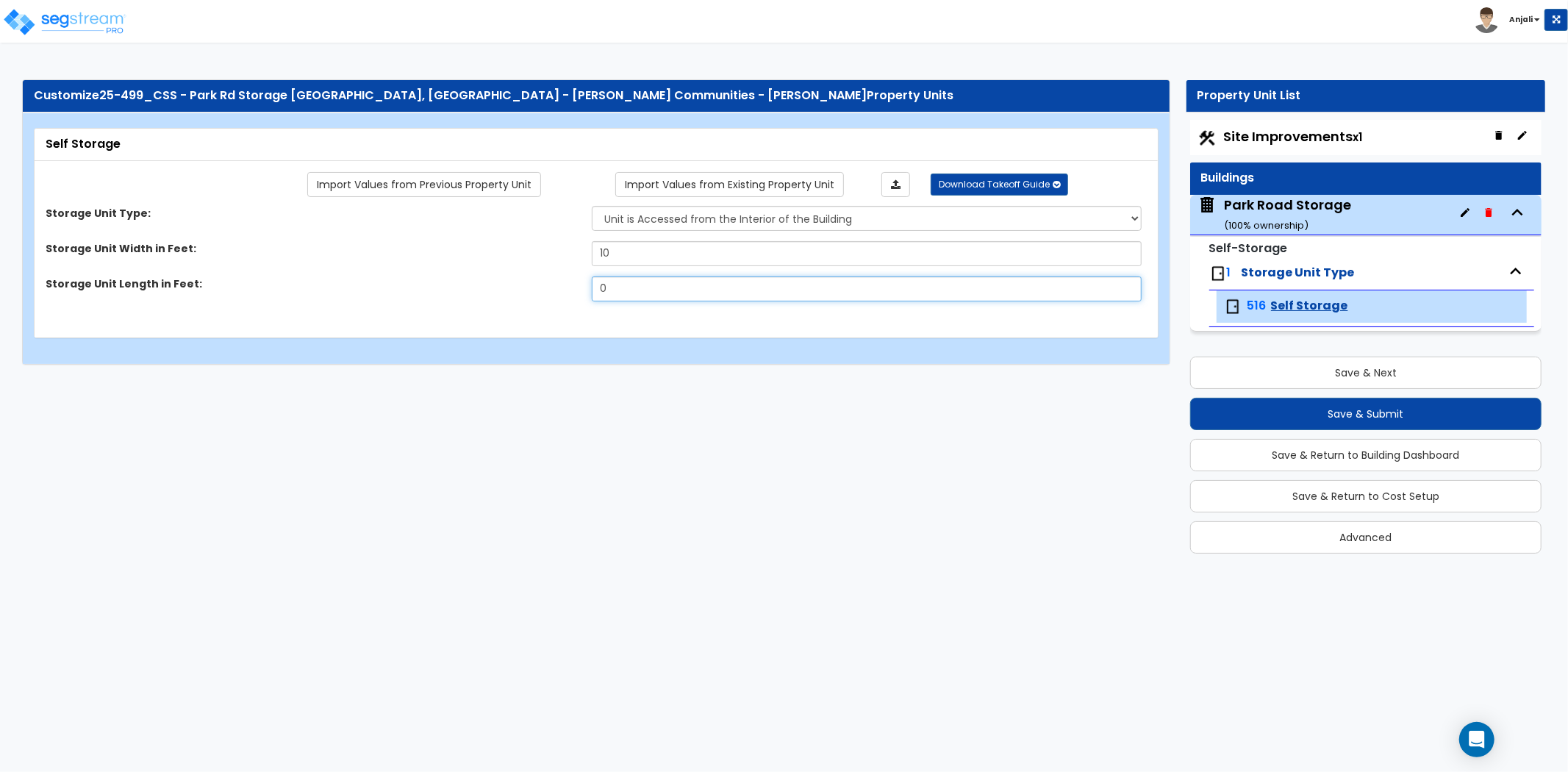
click at [711, 283] on input "0" at bounding box center [867, 288] width 550 height 25
type input "10"
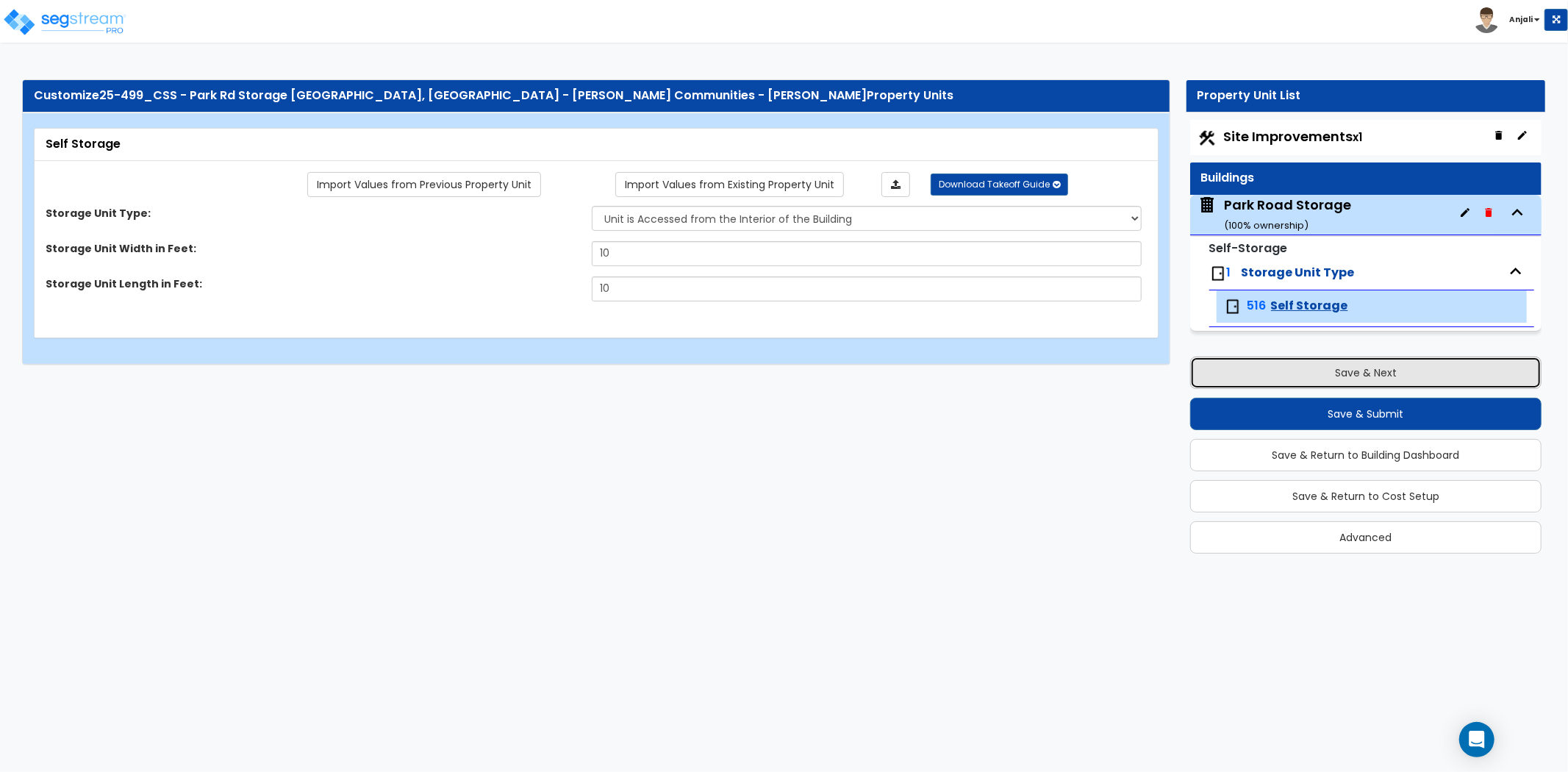
click at [1366, 372] on button "Save & Next" at bounding box center [1366, 373] width 352 height 32
select select "2"
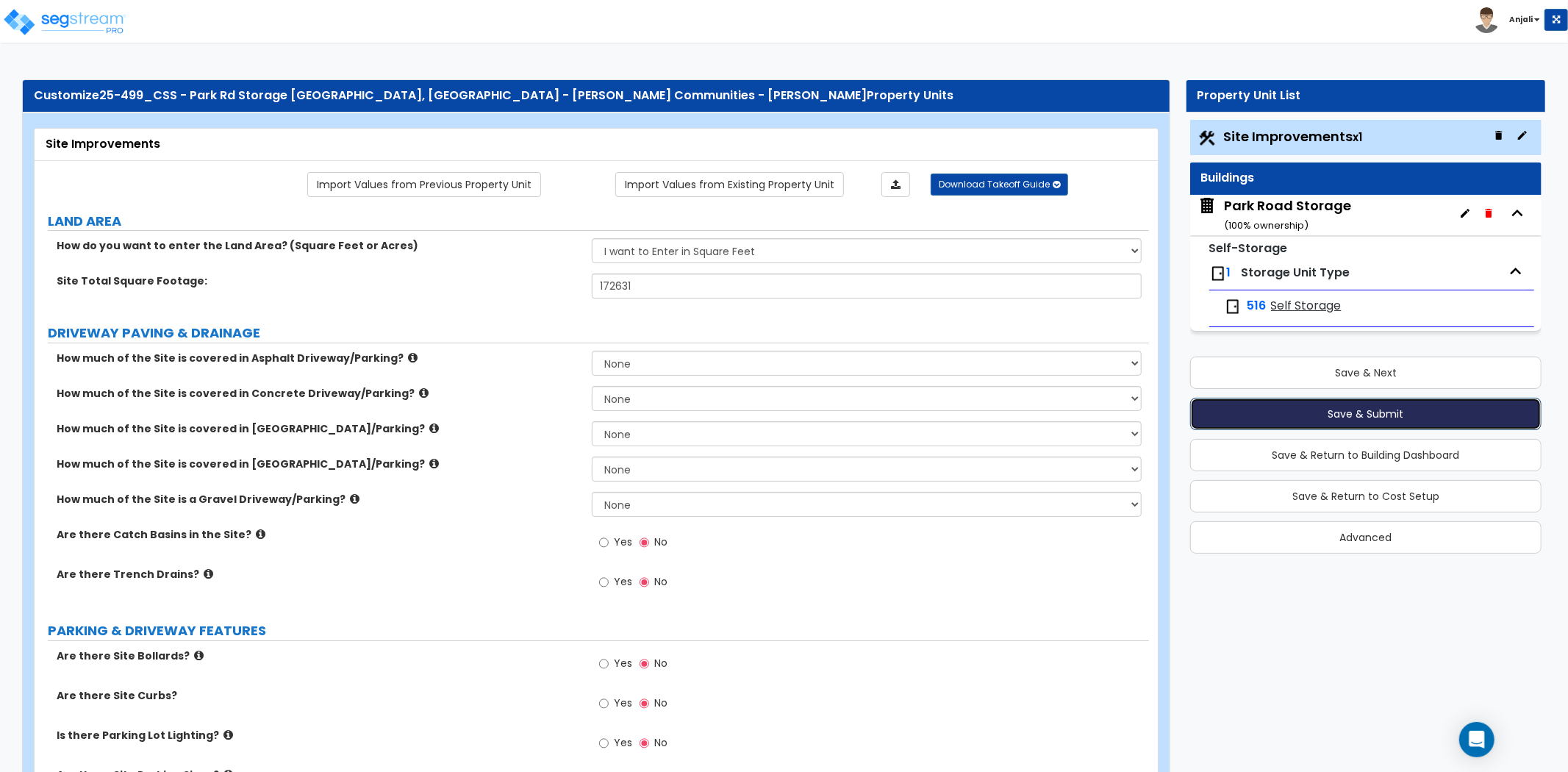
click at [1365, 416] on button "Save & Submit" at bounding box center [1366, 414] width 352 height 32
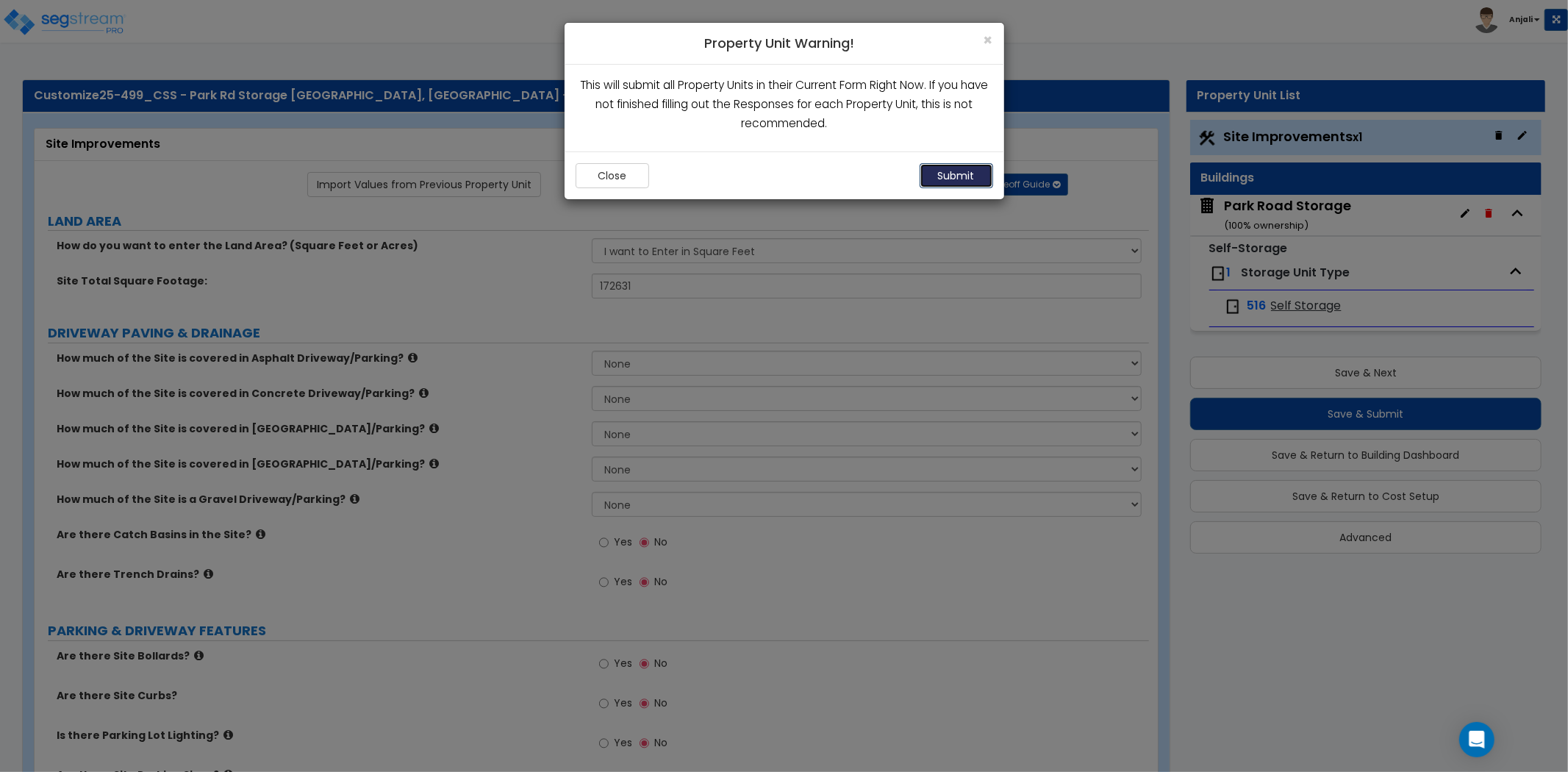
click at [973, 177] on button "Submit" at bounding box center [957, 176] width 74 height 25
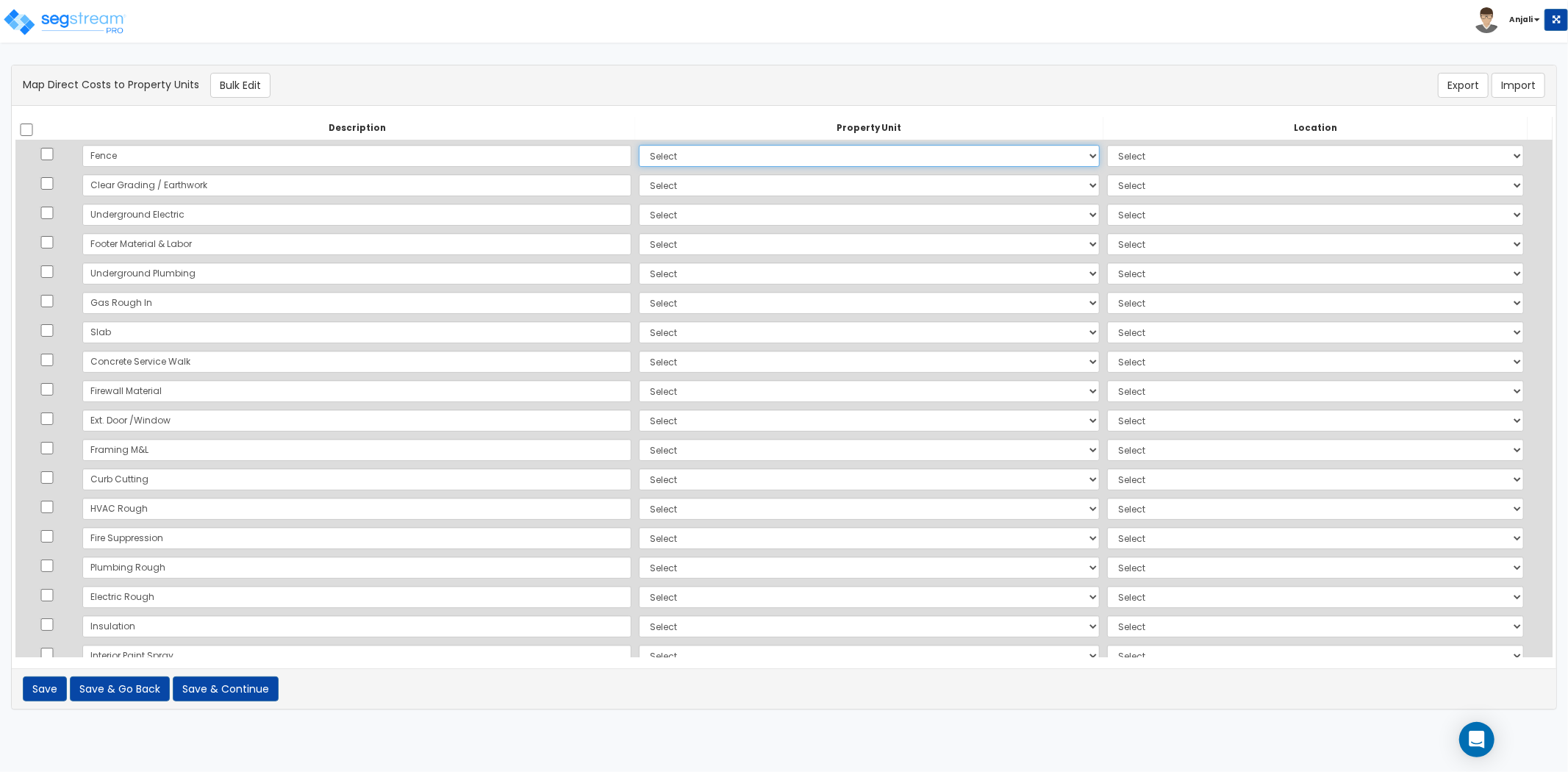
click at [639, 153] on select "Select Park Road Storage Site Improvements Add Additional Property Unit" at bounding box center [869, 156] width 461 height 22
select select "168963"
click at [639, 145] on select "Select Park Road Storage Site Improvements Add Additional Property Unit" at bounding box center [869, 156] width 461 height 22
click at [1107, 156] on select "Select Add Additional Location Site Exterior" at bounding box center [1316, 156] width 417 height 22
select select "462"
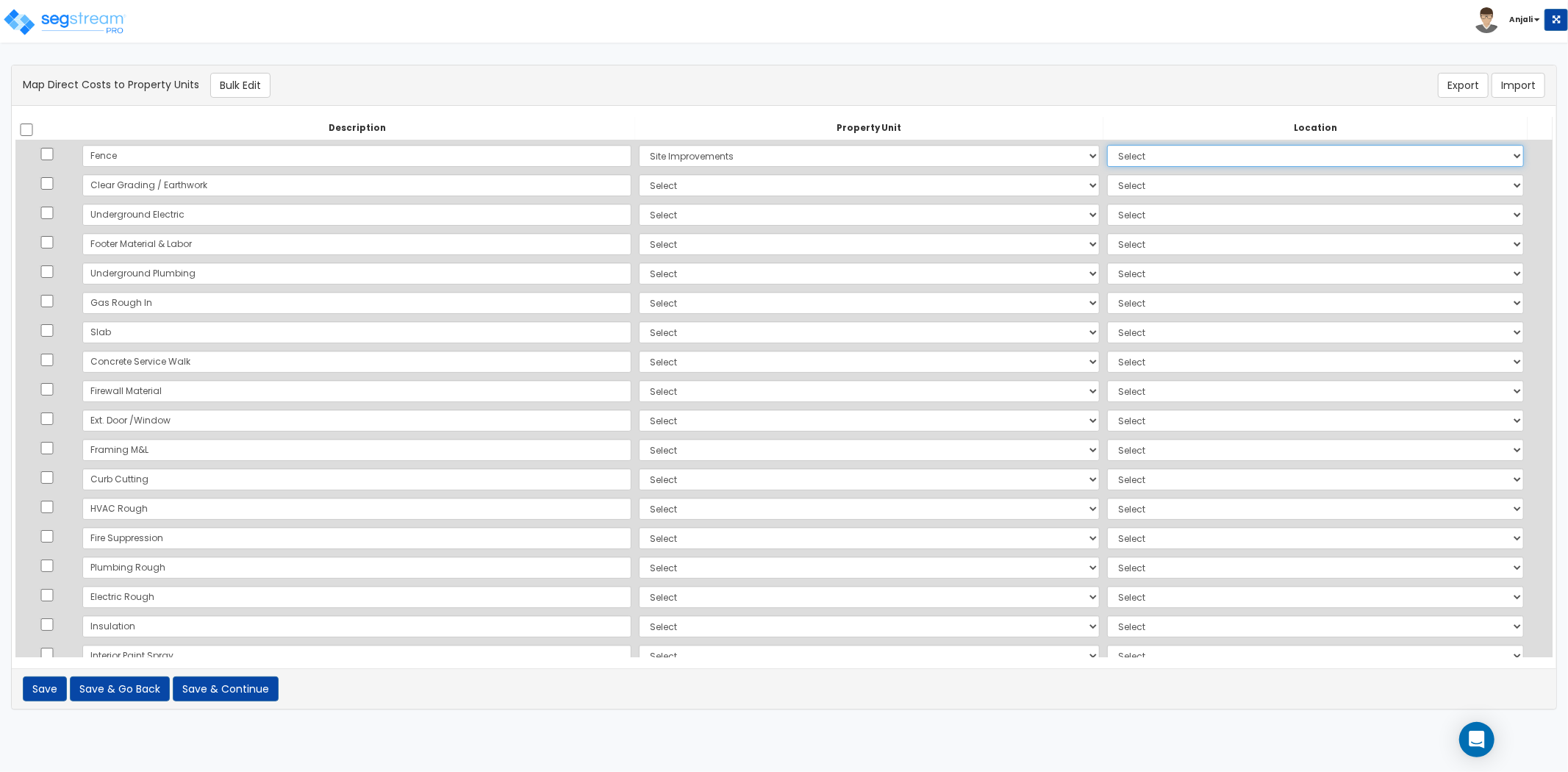
click at [1107, 145] on select "Select Add Additional Location Site Exterior" at bounding box center [1316, 156] width 417 height 22
click at [641, 185] on select "Select Park Road Storage Site Improvements Add Additional Property Unit" at bounding box center [869, 186] width 461 height 22
select select "168962"
click at [639, 175] on select "Select Park Road Storage Site Improvements Add Additional Property Unit" at bounding box center [869, 186] width 461 height 22
click at [1172, 194] on select "Select Add Additional Location Building Building Interior Self Storage" at bounding box center [1316, 186] width 417 height 22
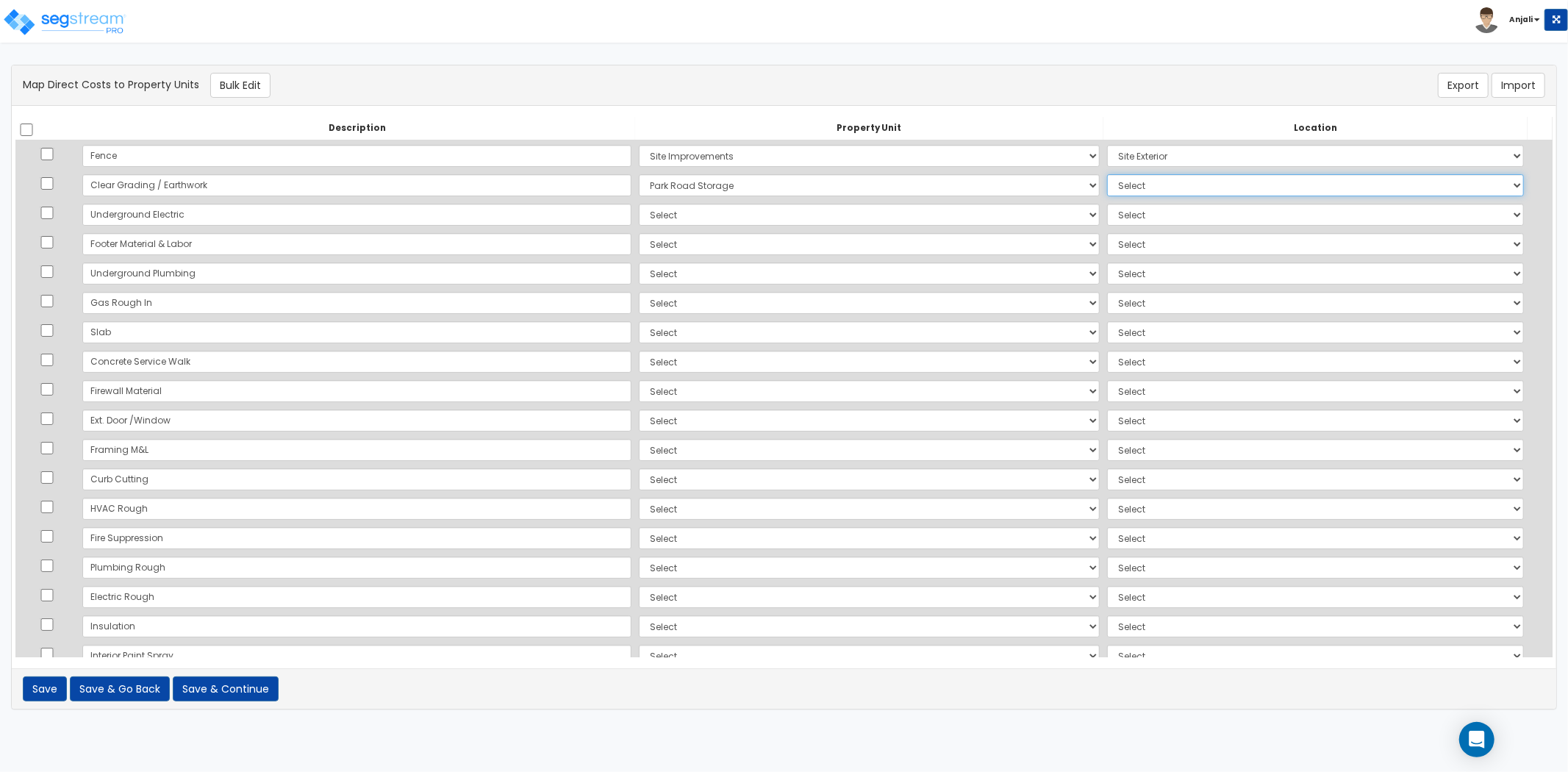
select select "6"
click at [1107, 175] on select "Select Add Additional Location Building Building Interior Self Storage" at bounding box center [1316, 186] width 417 height 22
click at [639, 211] on select "Select Park Road Storage Site Improvements Add Additional Property Unit" at bounding box center [869, 214] width 461 height 22
select select "168962"
click at [639, 203] on select "Select Park Road Storage Site Improvements Add Additional Property Unit" at bounding box center [869, 214] width 461 height 22
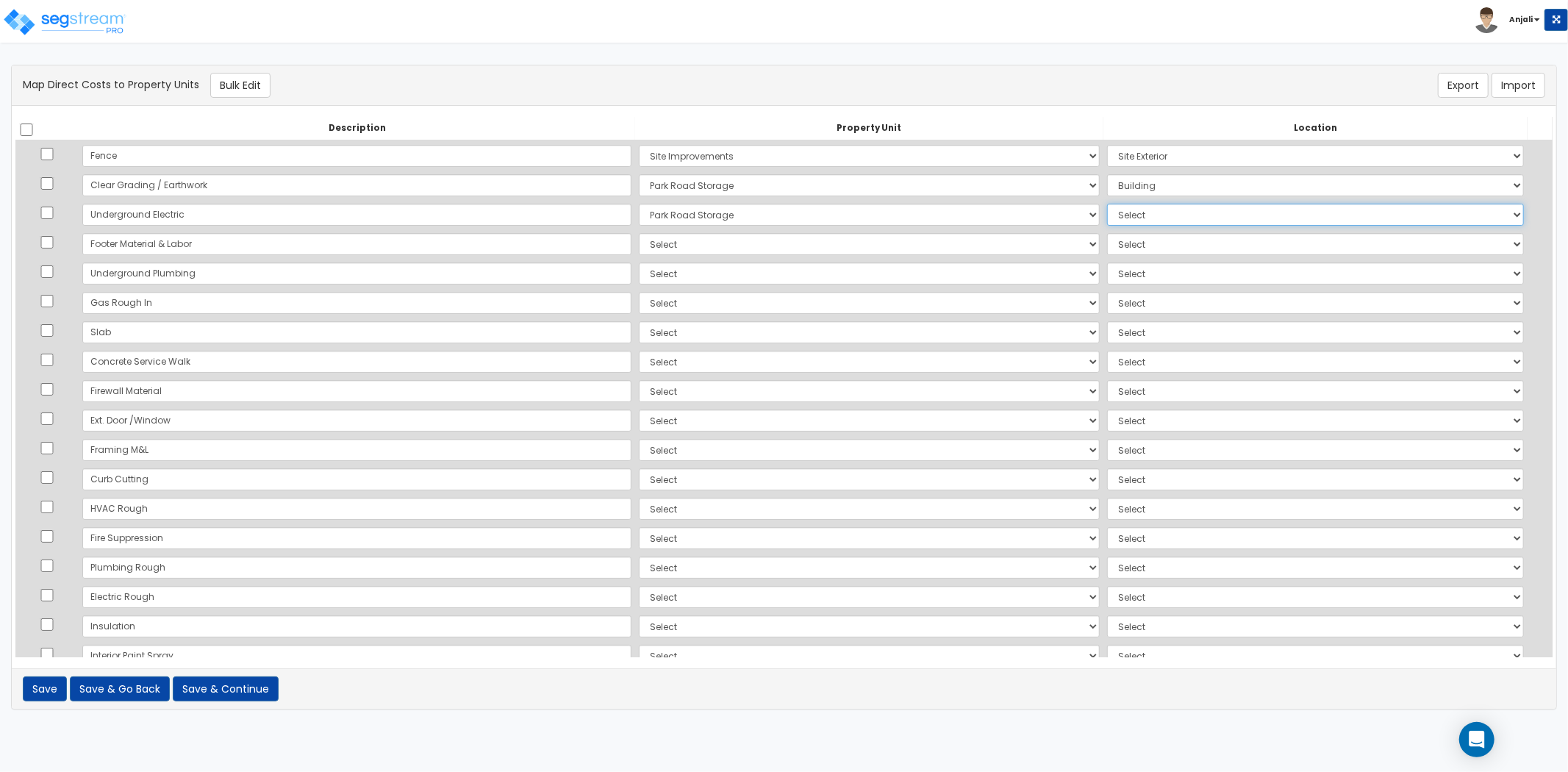
drag, startPoint x: 1155, startPoint y: 205, endPoint x: 1155, endPoint y: 216, distance: 11.0
click at [1155, 205] on select "Select Add Additional Location Building Building Interior Self Storage" at bounding box center [1316, 214] width 417 height 22
select select "6"
click at [1107, 203] on select "Select Add Additional Location Building Building Interior Self Storage" at bounding box center [1316, 214] width 417 height 22
click at [639, 248] on select "Select Park Road Storage Site Improvements Add Additional Property Unit" at bounding box center [869, 244] width 461 height 22
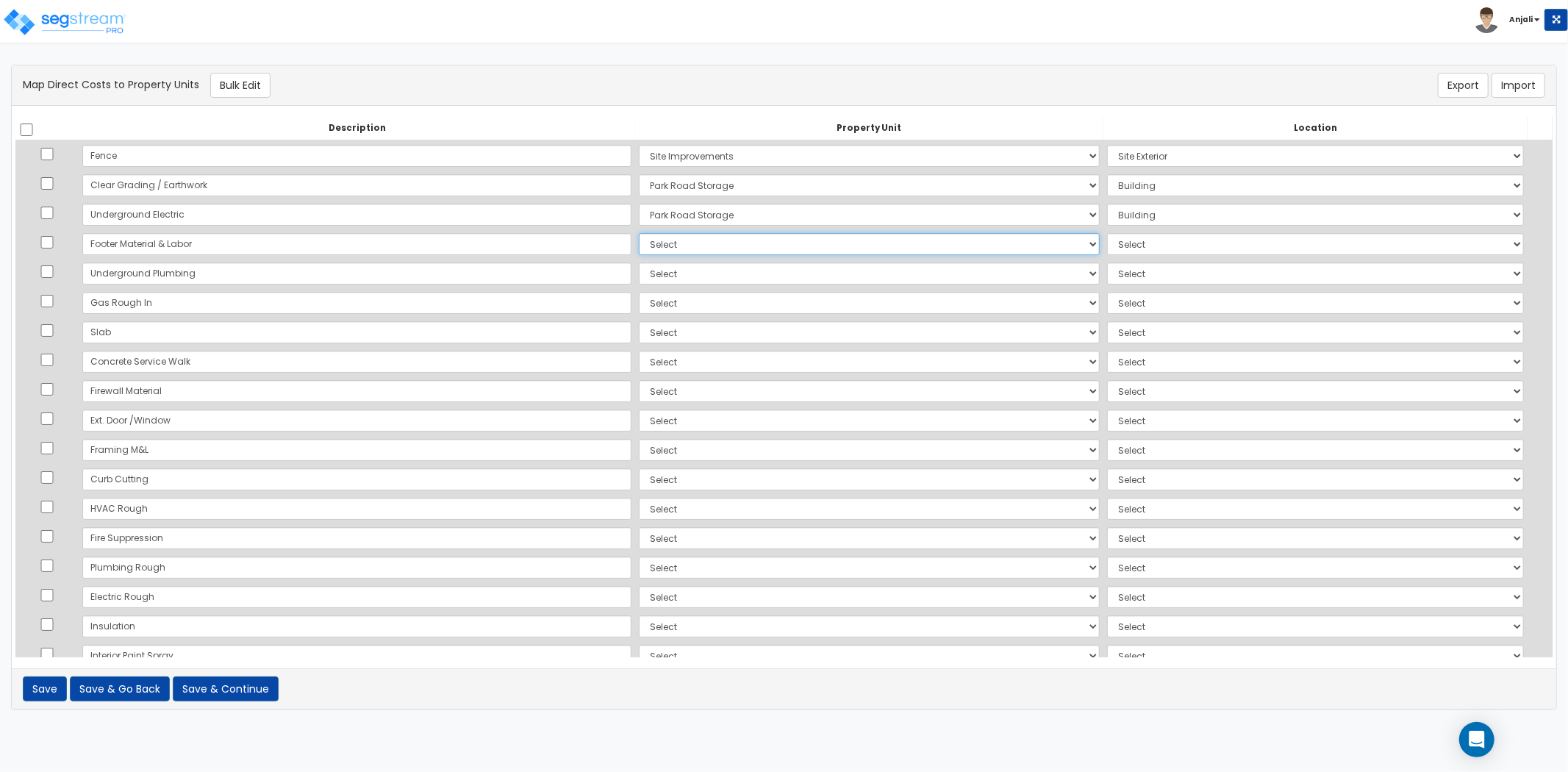
select select "168962"
click at [639, 233] on select "Select Park Road Storage Site Improvements Add Additional Property Unit" at bounding box center [869, 244] width 461 height 22
click at [1132, 251] on select "Select Add Additional Location Building Building Interior Self Storage" at bounding box center [1316, 244] width 417 height 22
select select "6"
click at [1107, 233] on select "Select Add Additional Location Building Building Interior Self Storage" at bounding box center [1316, 244] width 417 height 22
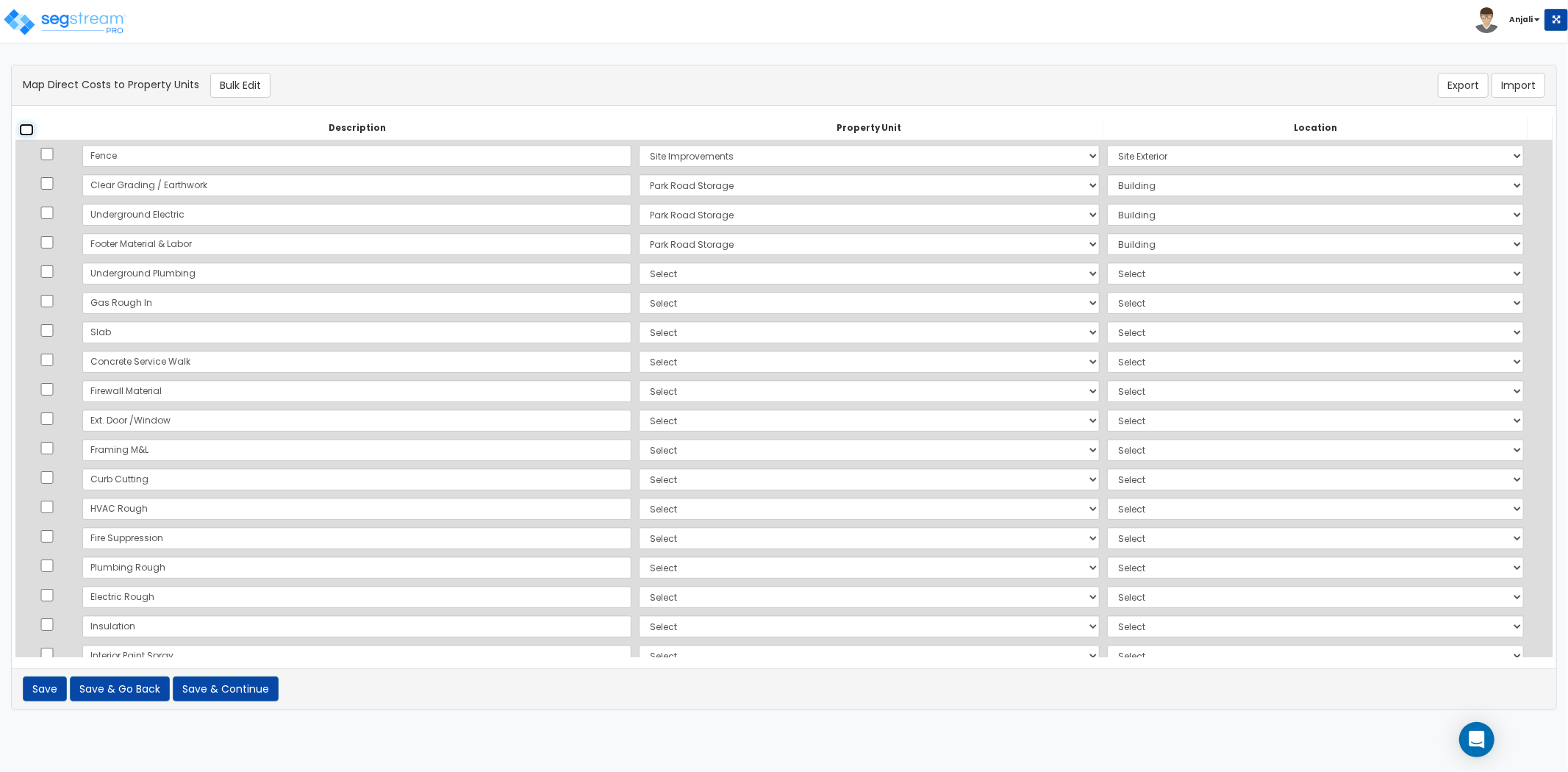
click at [27, 130] on input "checkbox" at bounding box center [26, 130] width 15 height 13
checkbox input "true"
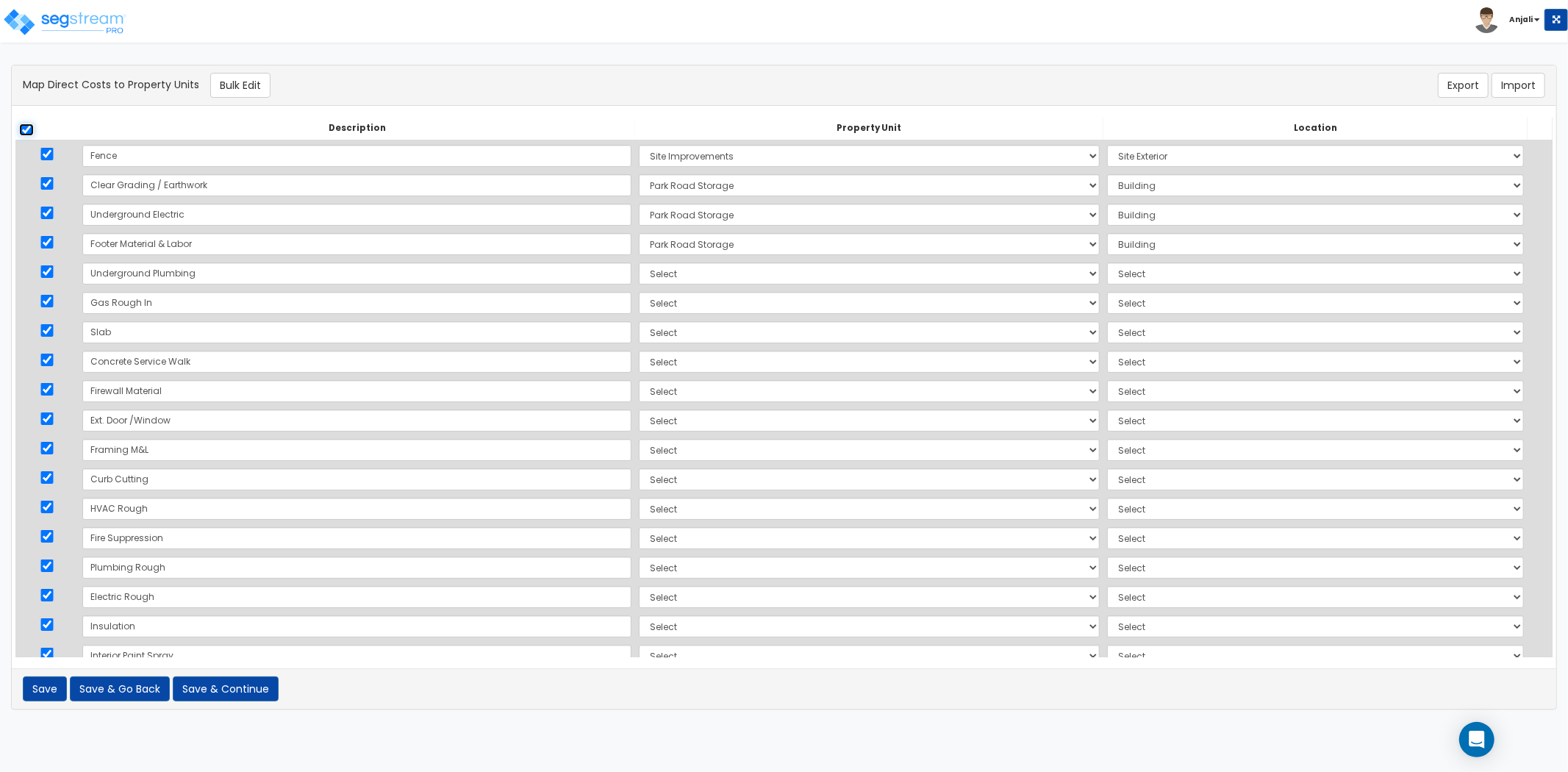
checkbox input "true"
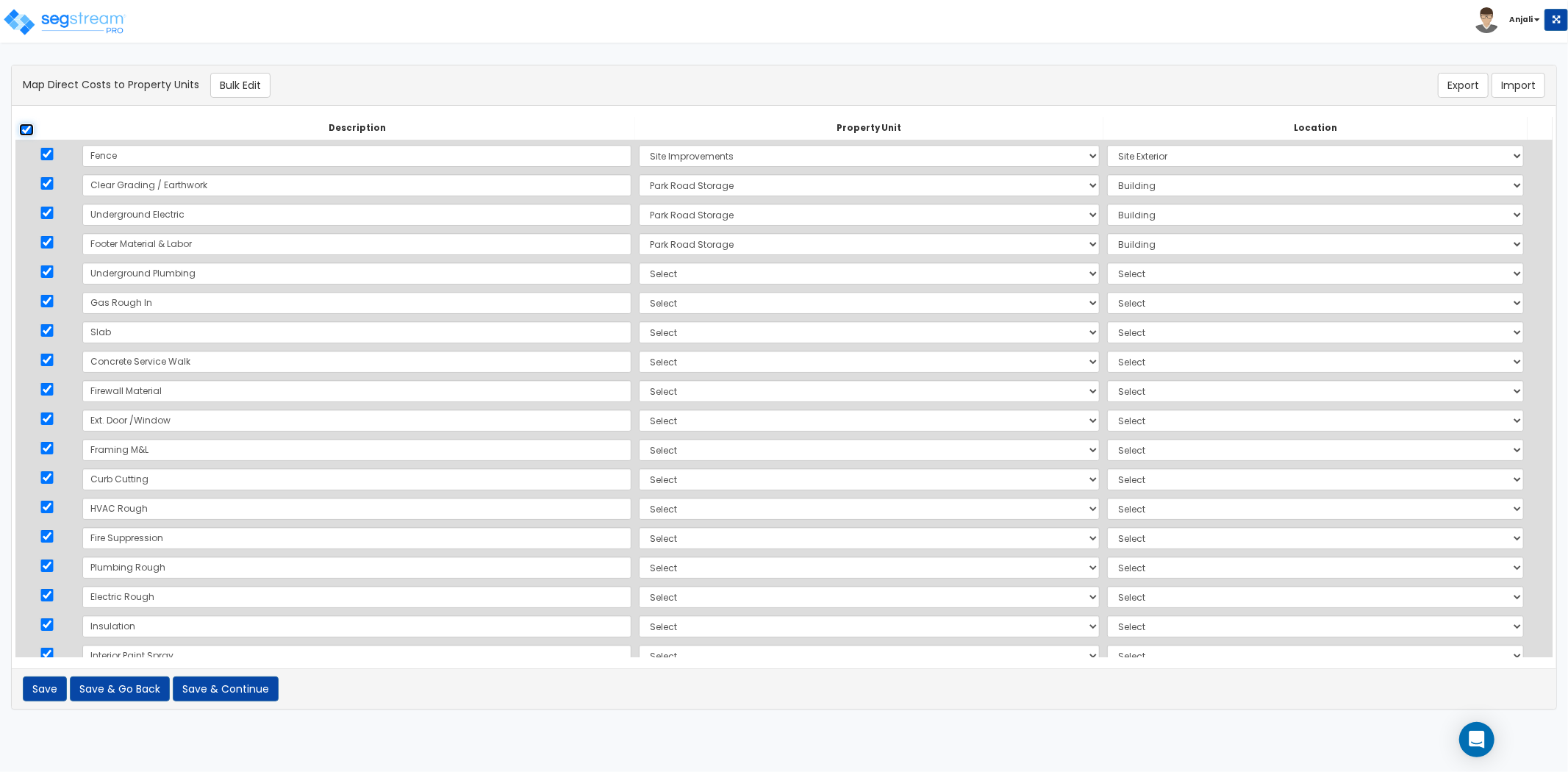
checkbox input "true"
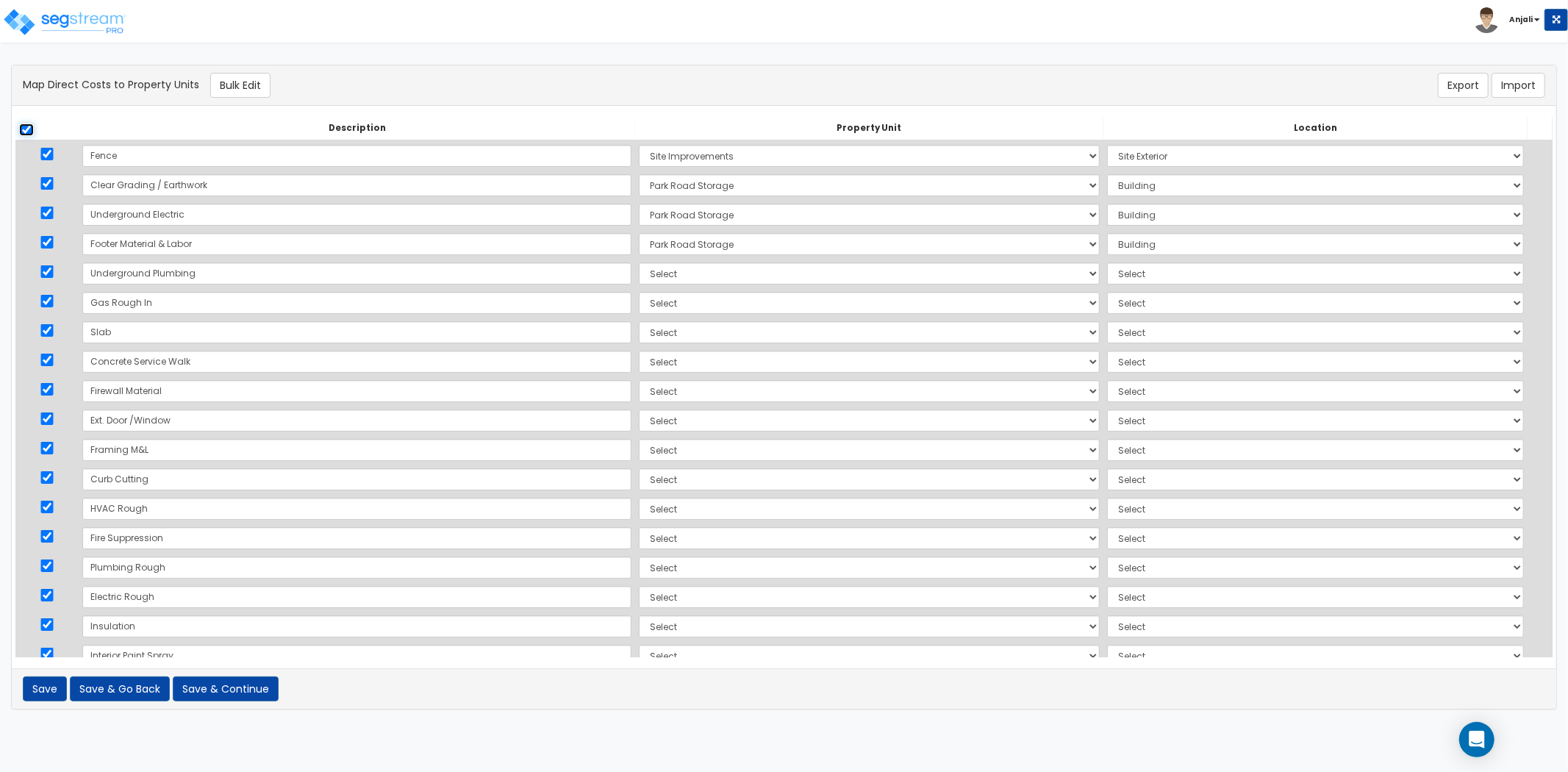
checkbox input "true"
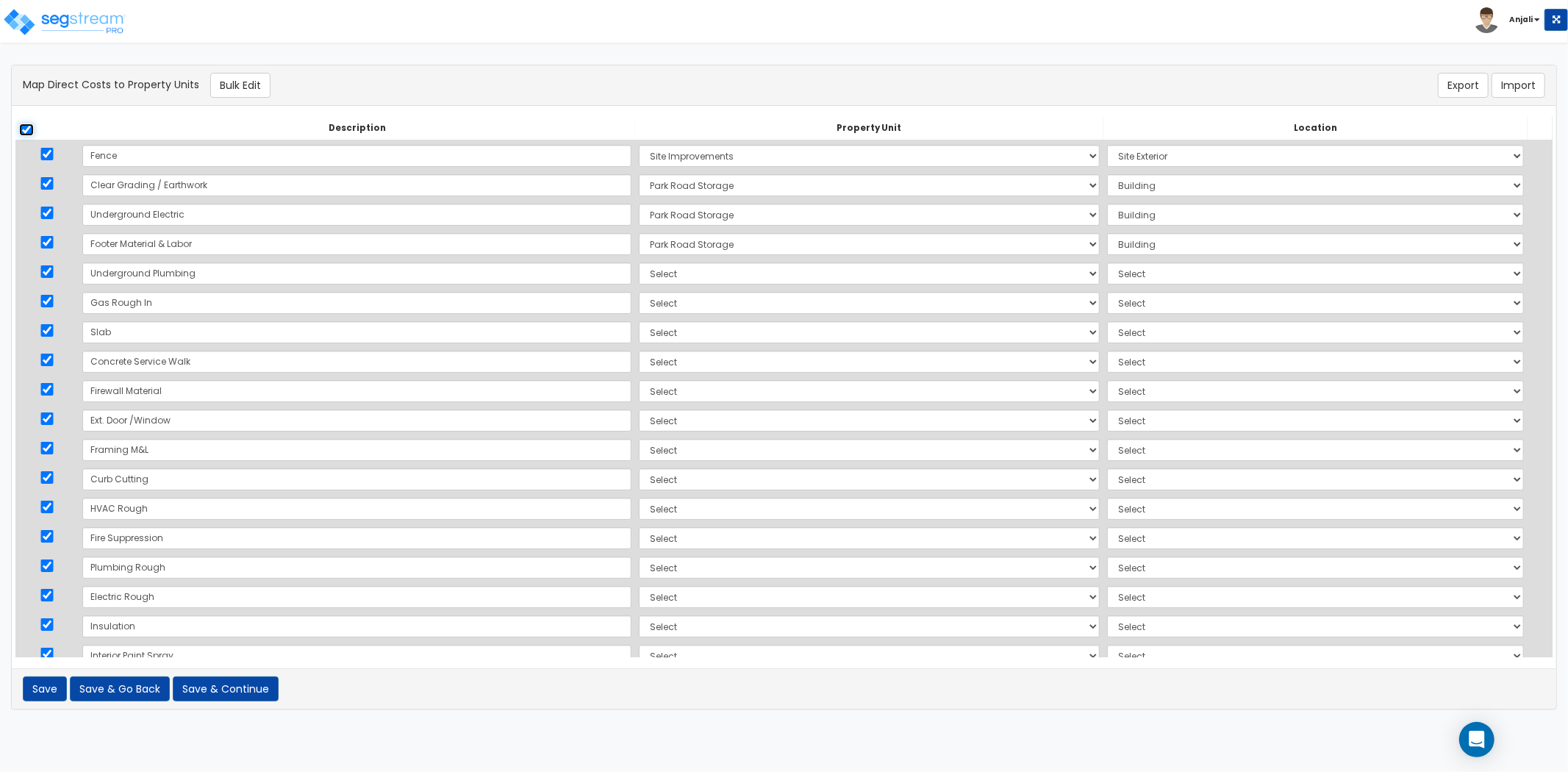
checkbox input "true"
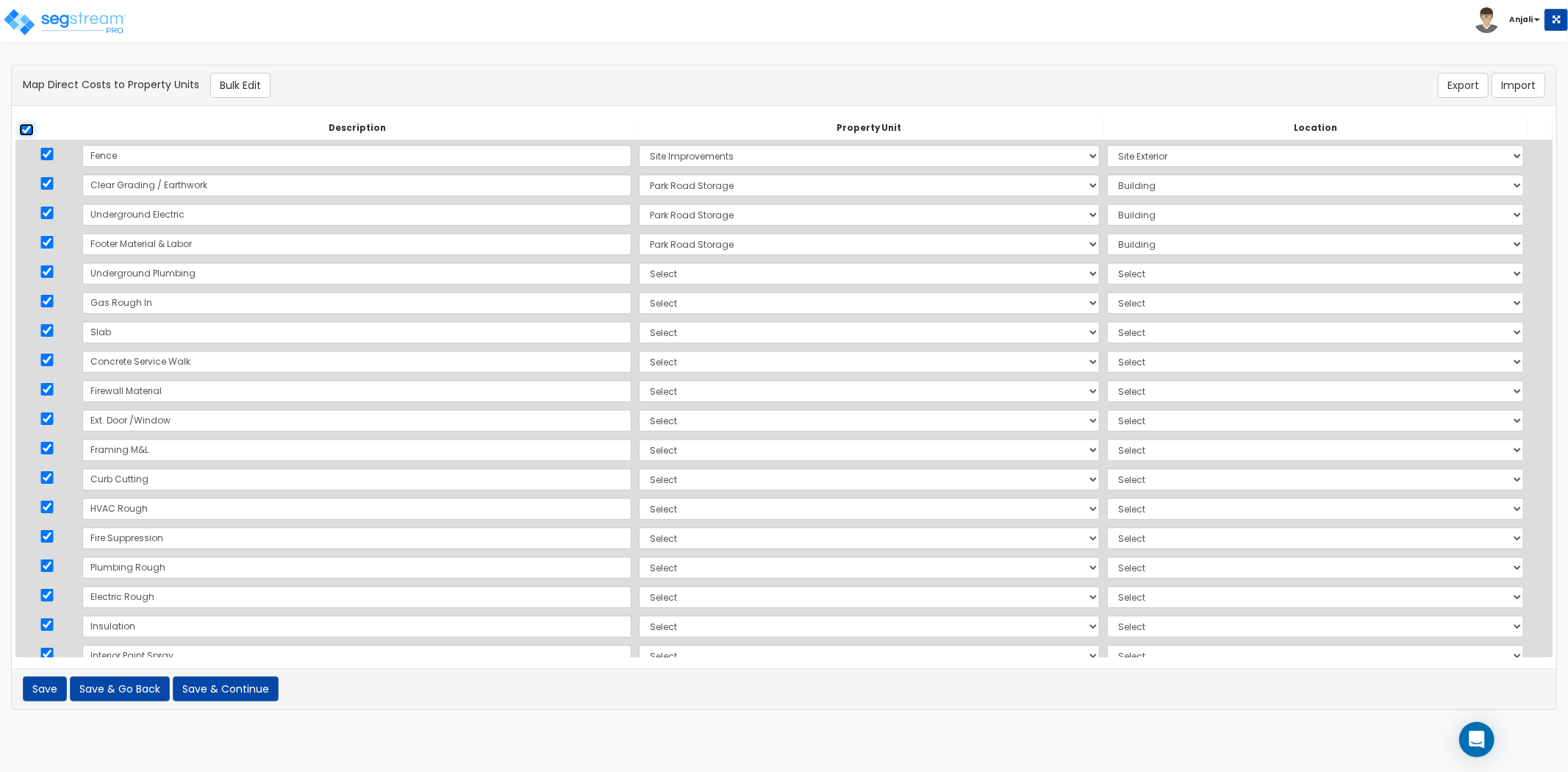
checkbox input "true"
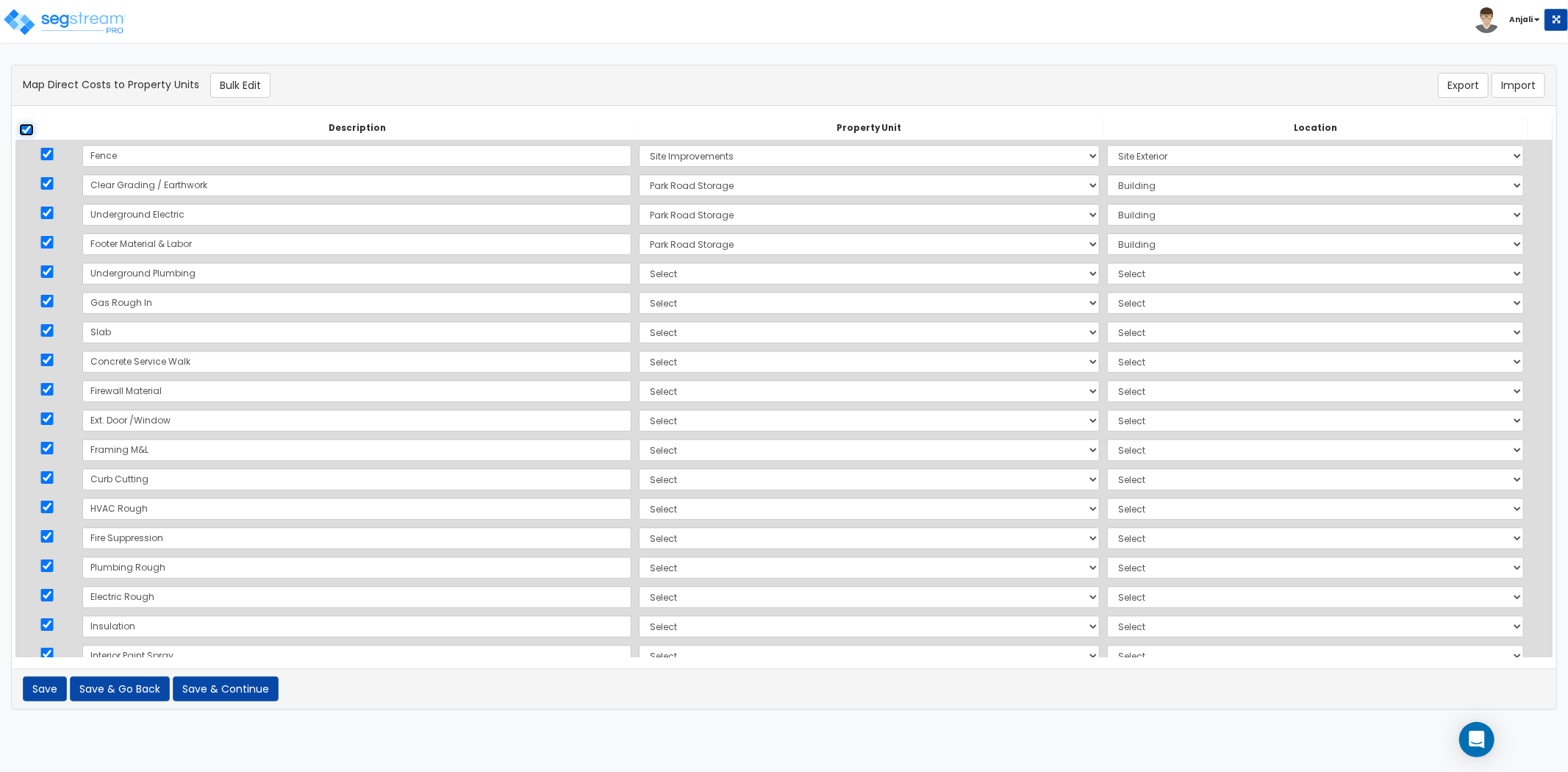
checkbox input "true"
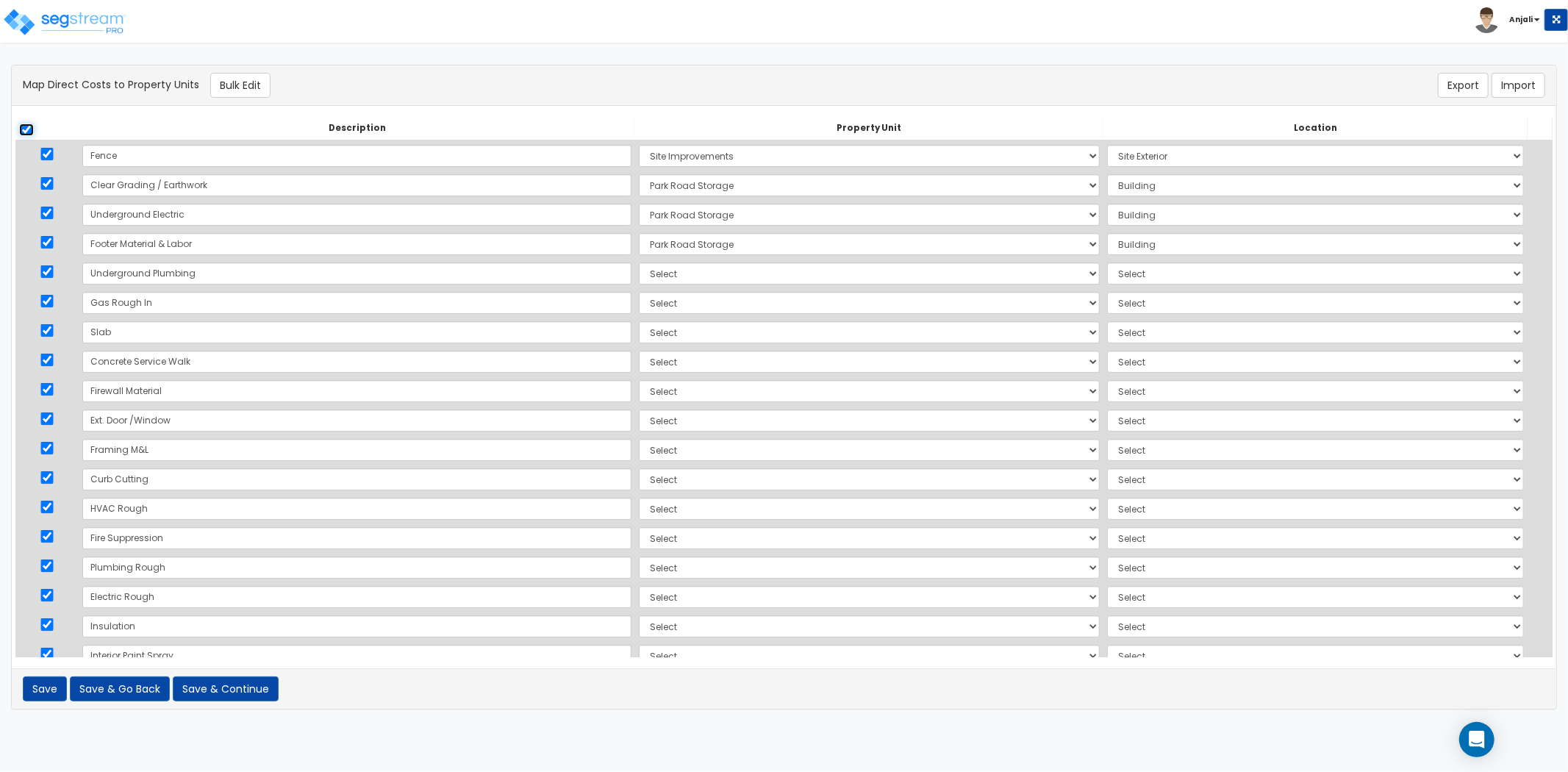
checkbox input "true"
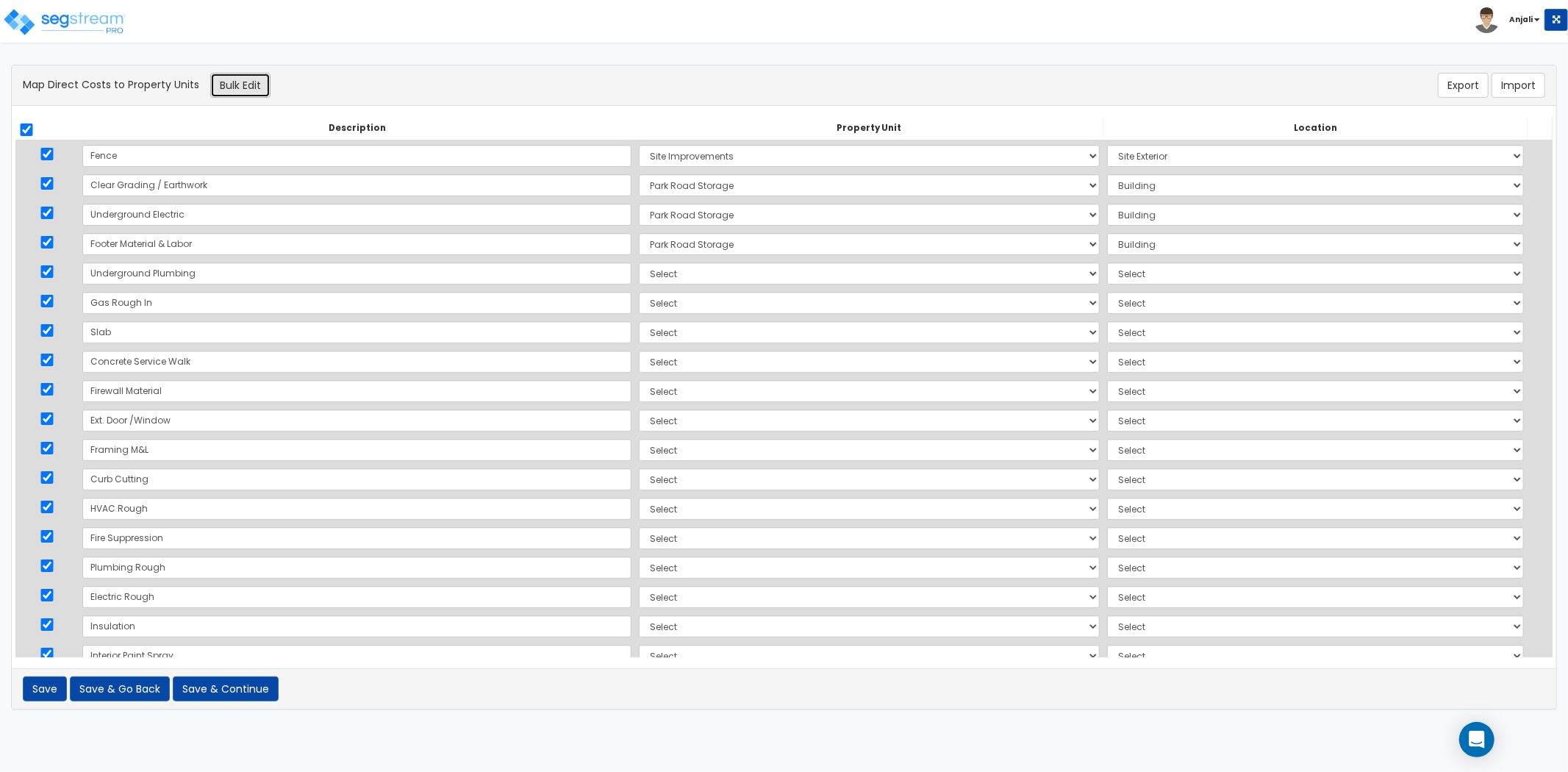
click at [246, 88] on button "Bulk Edit" at bounding box center [240, 85] width 60 height 25
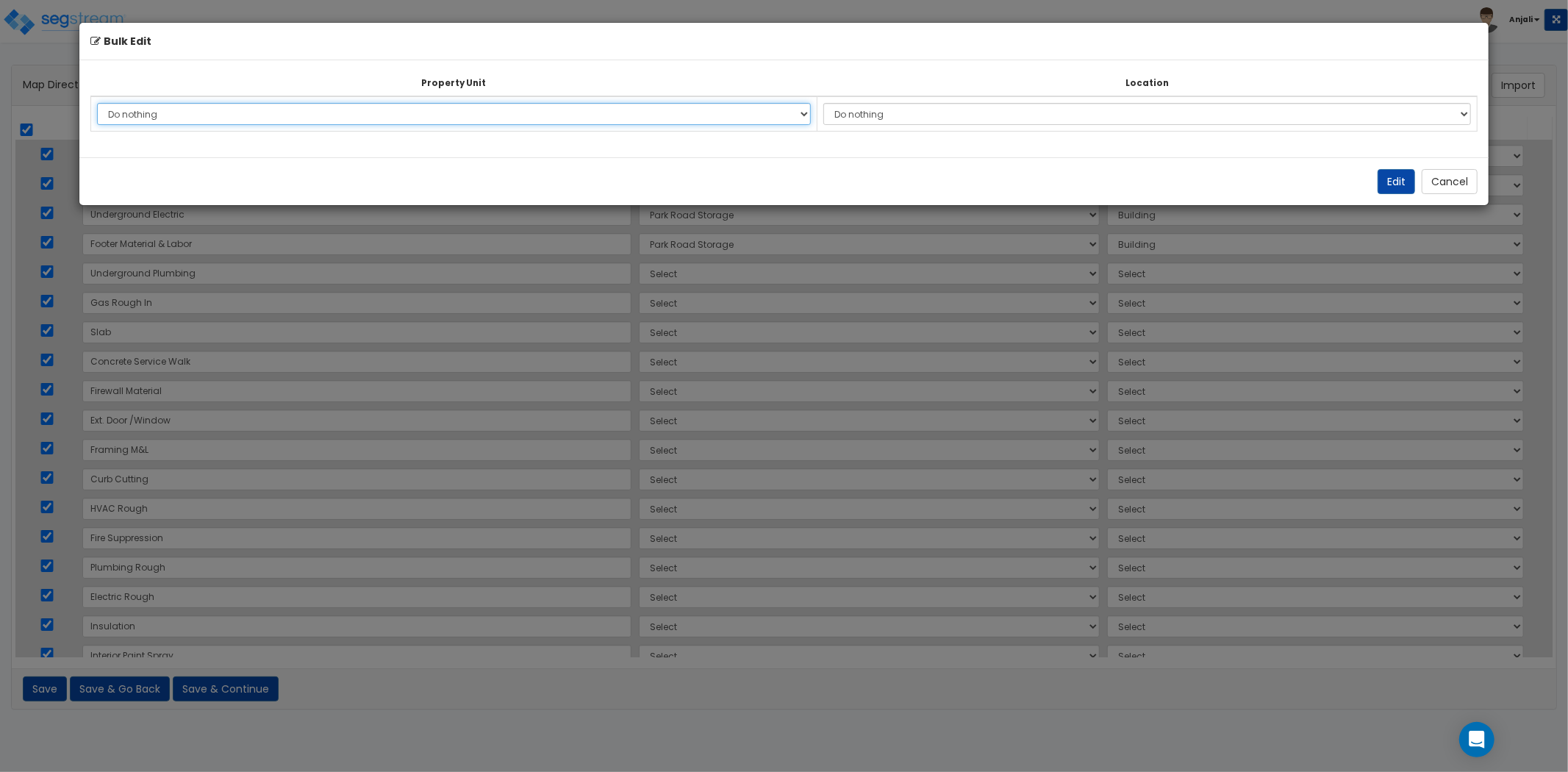
click at [458, 121] on select "Do nothing Park Road Storage Site Improvements Add Additional Property Unit" at bounding box center [454, 114] width 715 height 22
select select "168962"
click at [97, 103] on select "Do nothing Park Road Storage Site Improvements Add Additional Property Unit" at bounding box center [454, 114] width 715 height 22
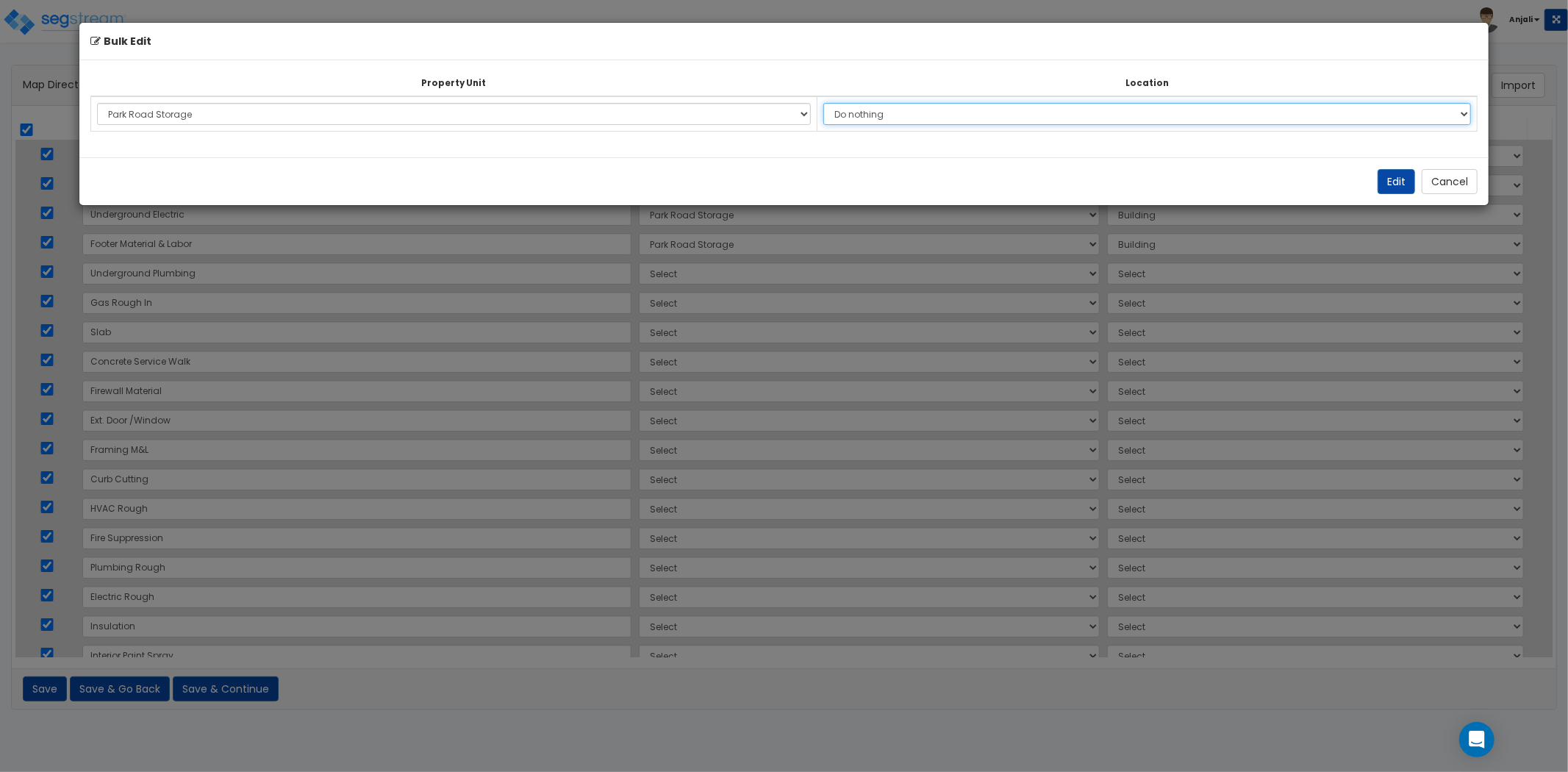
click at [920, 119] on select "Do nothing Add Additional Location Building Building Interior Self Storage" at bounding box center [1147, 114] width 648 height 22
select select "6"
click at [831, 103] on select "Do nothing Add Additional Location Building Building Interior Self Storage" at bounding box center [1147, 114] width 648 height 22
click at [1396, 180] on button "Edit" at bounding box center [1397, 182] width 38 height 25
select select "168962"
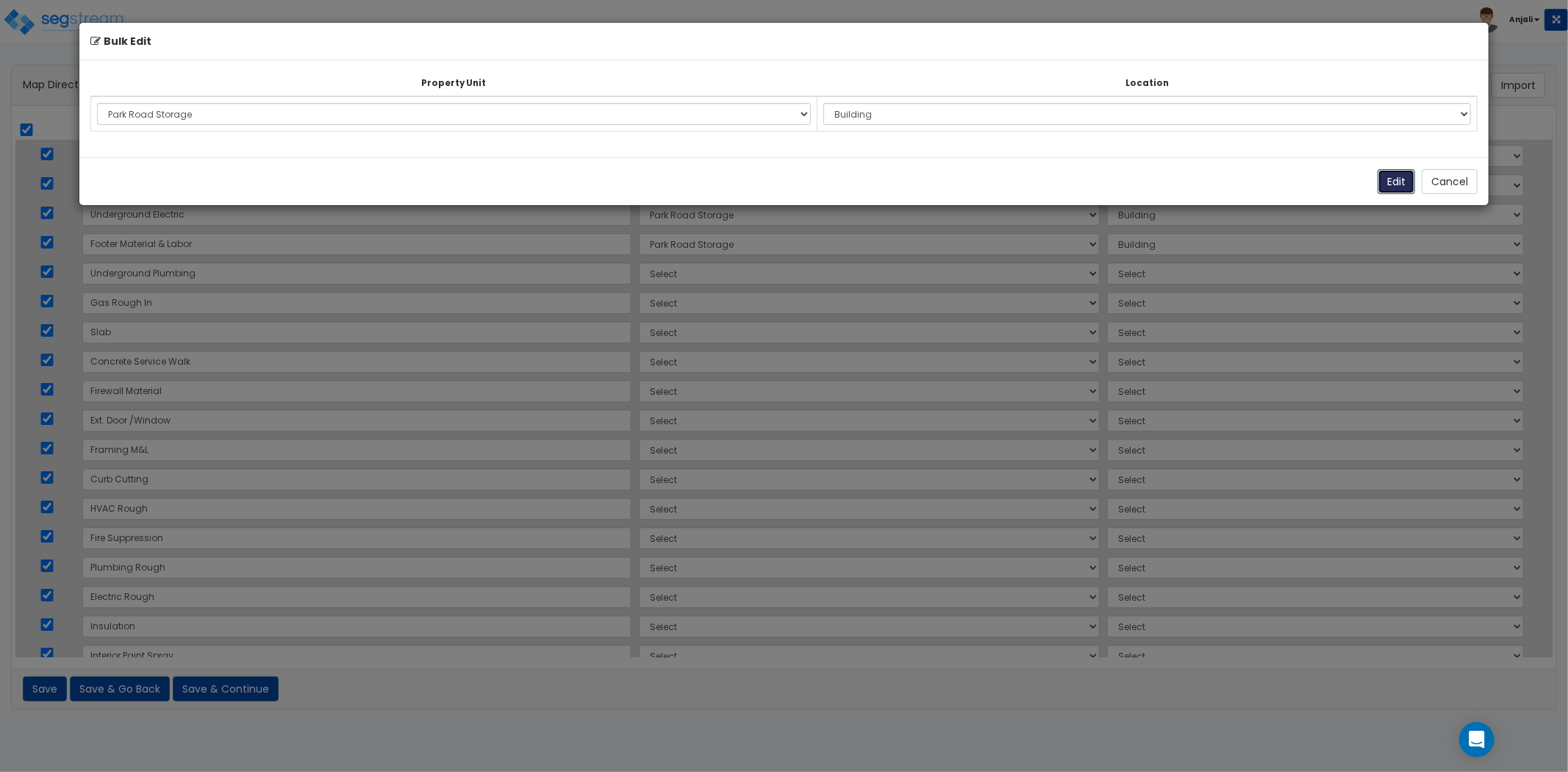
select select "168962"
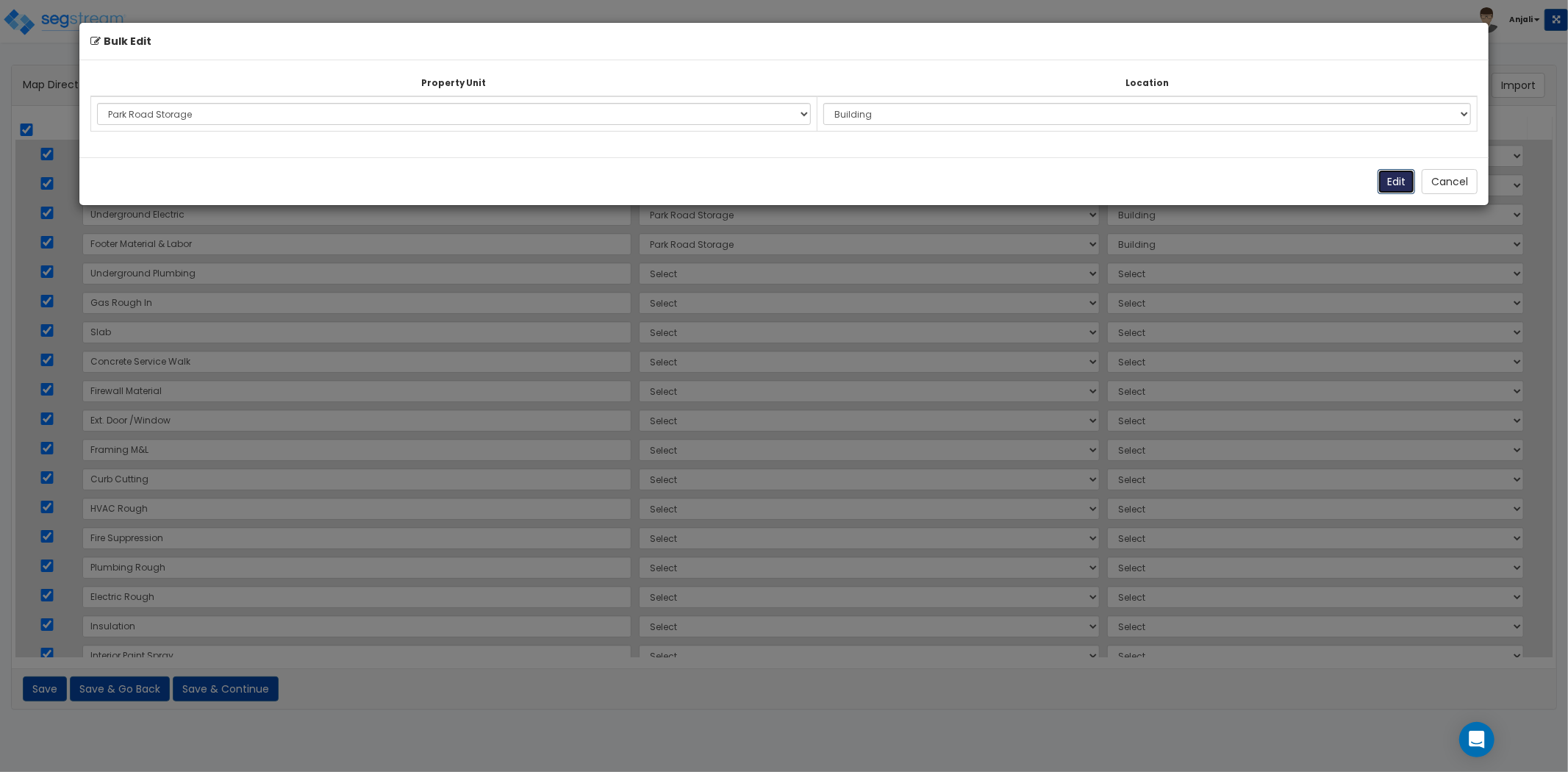
select select "168962"
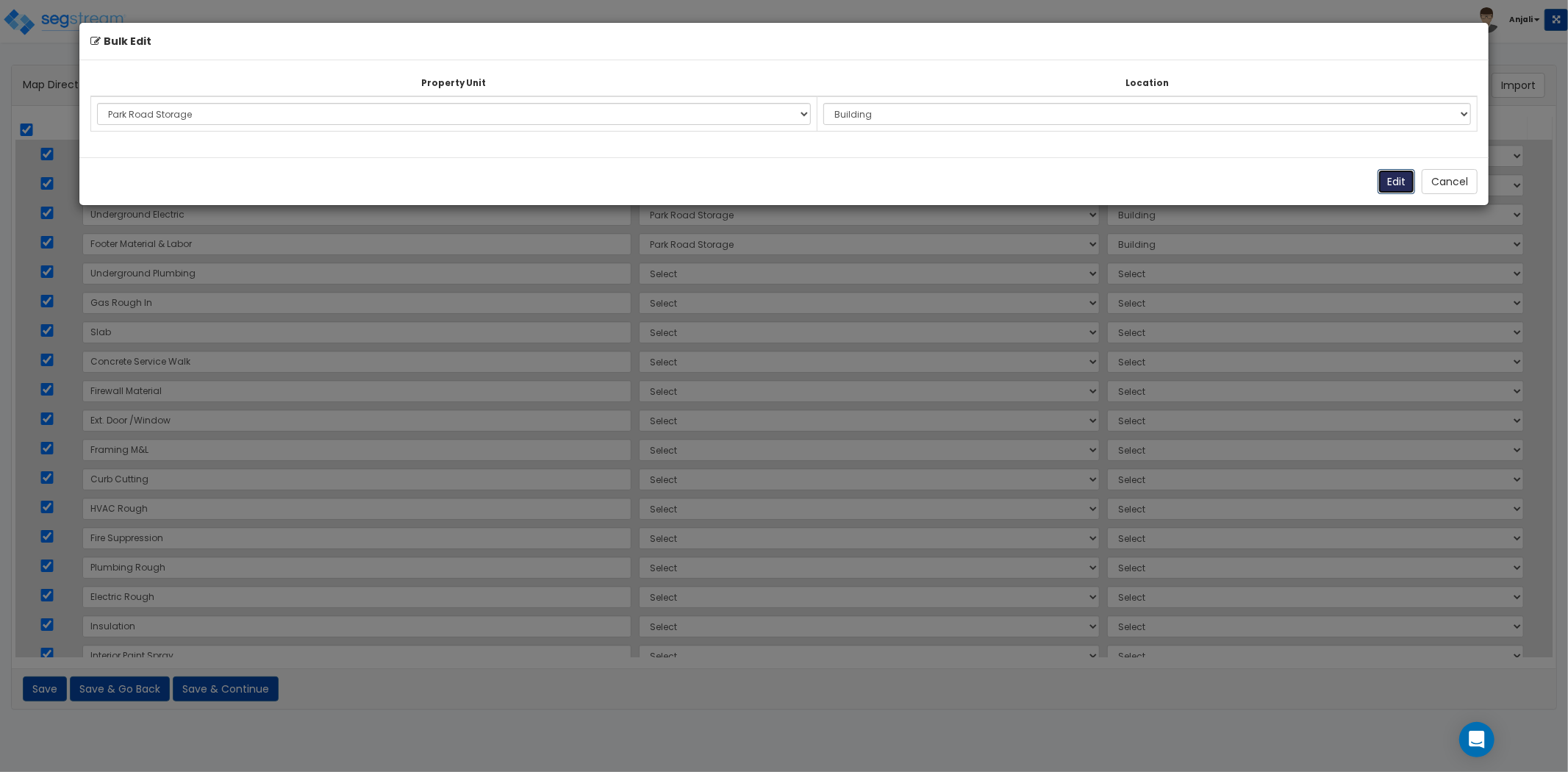
select select "168962"
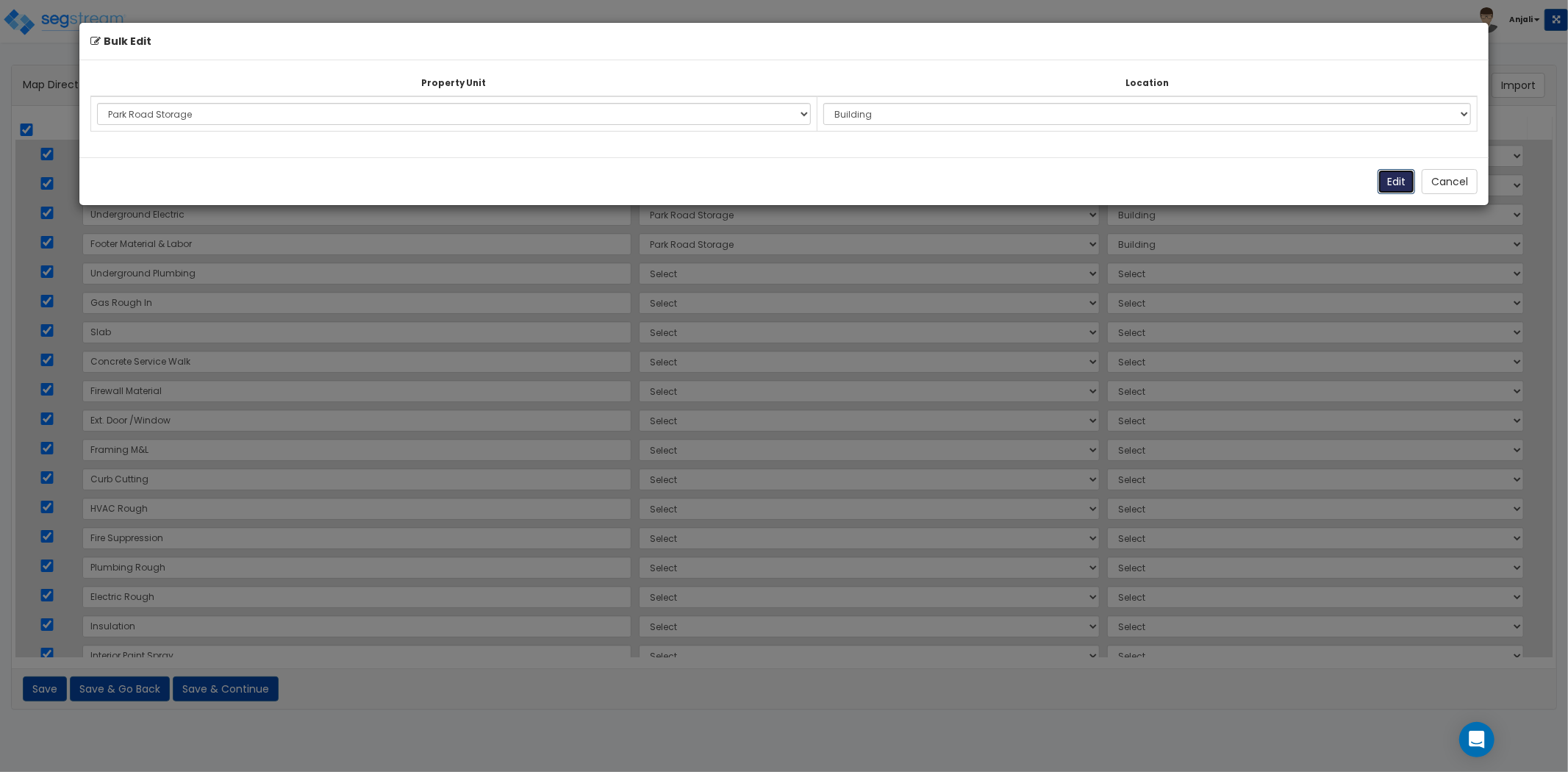
select select "168962"
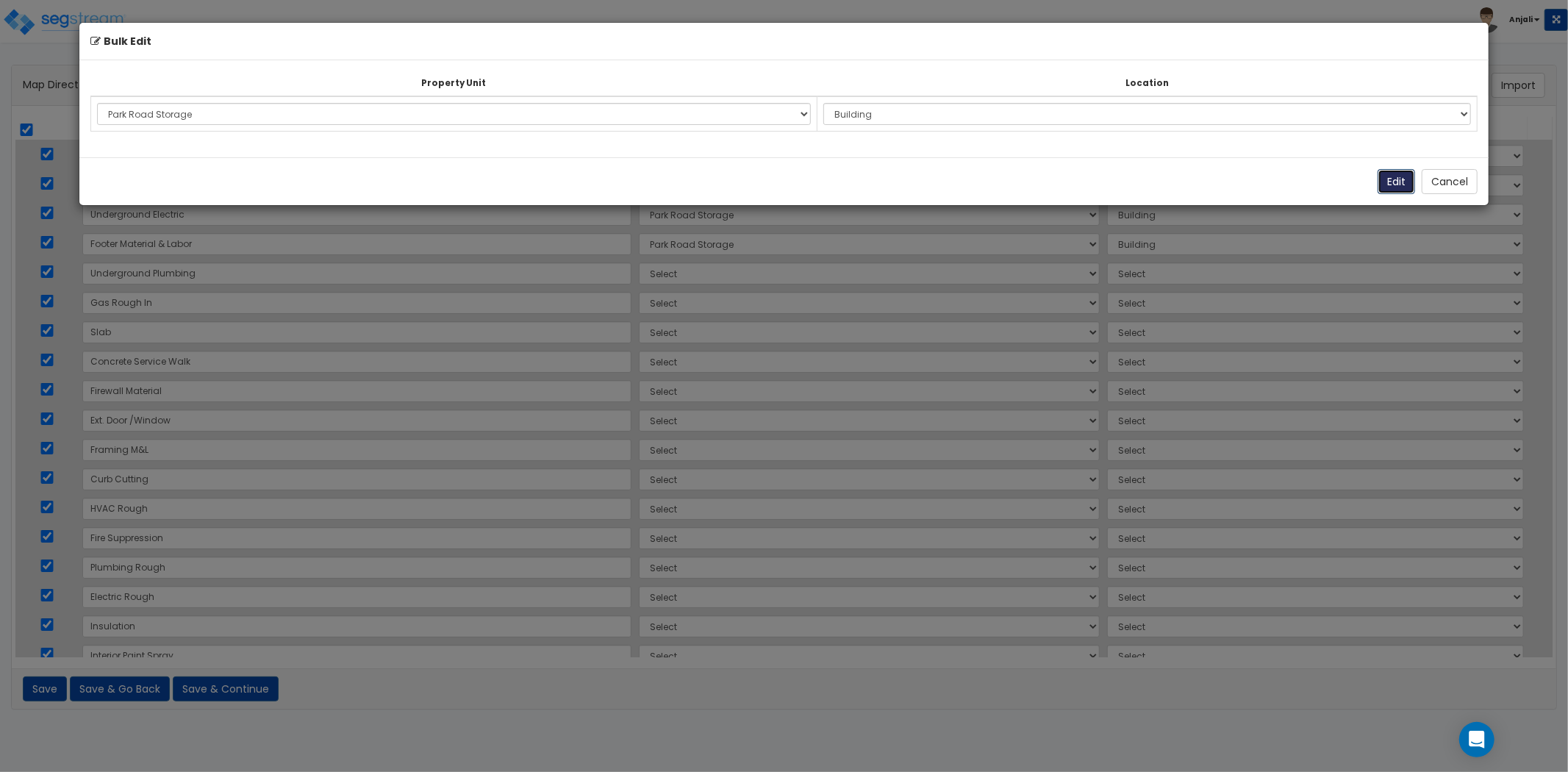
select select "168962"
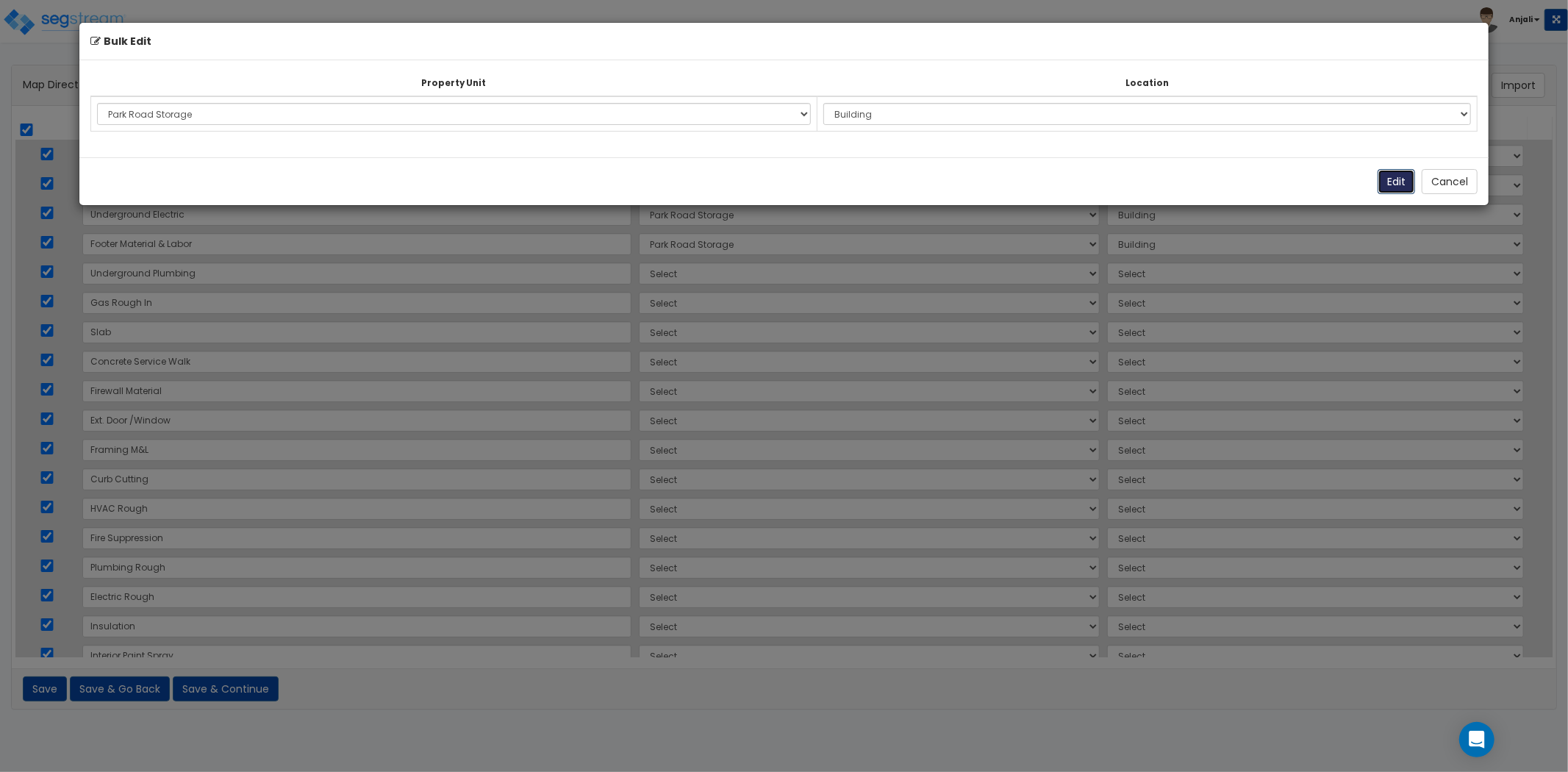
select select "168962"
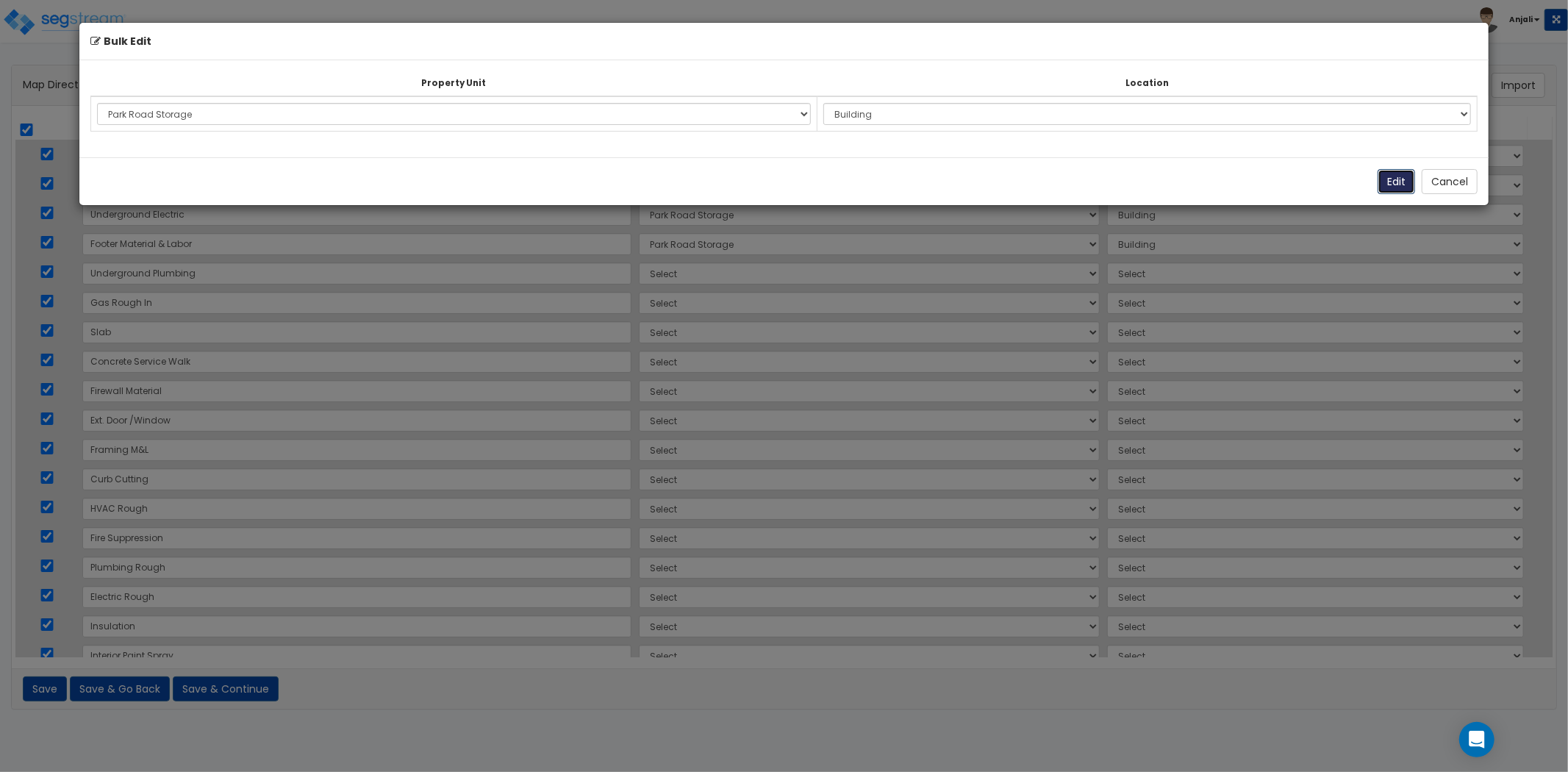
select select "168962"
select select "6"
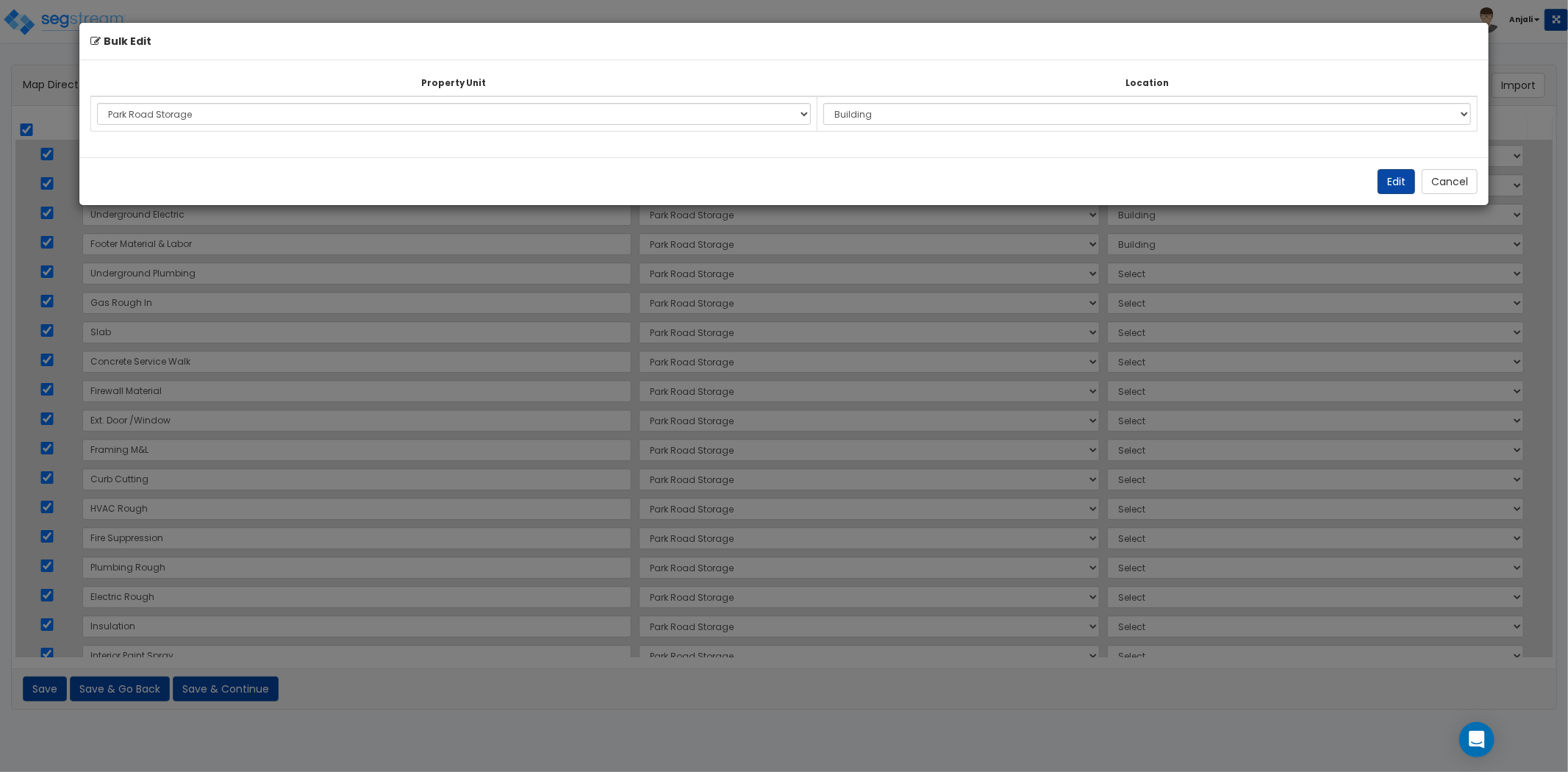
select select "6"
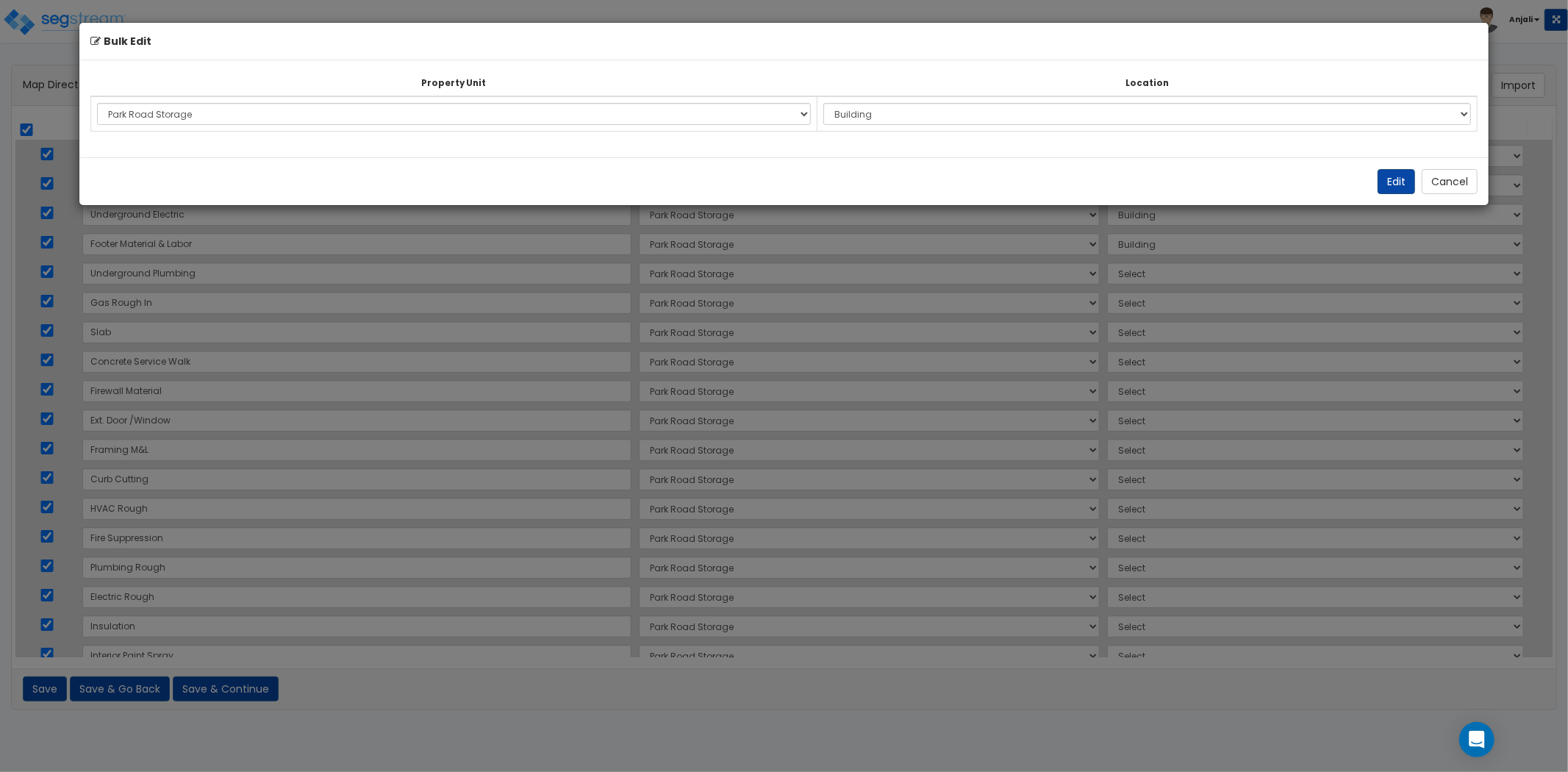
select select "6"
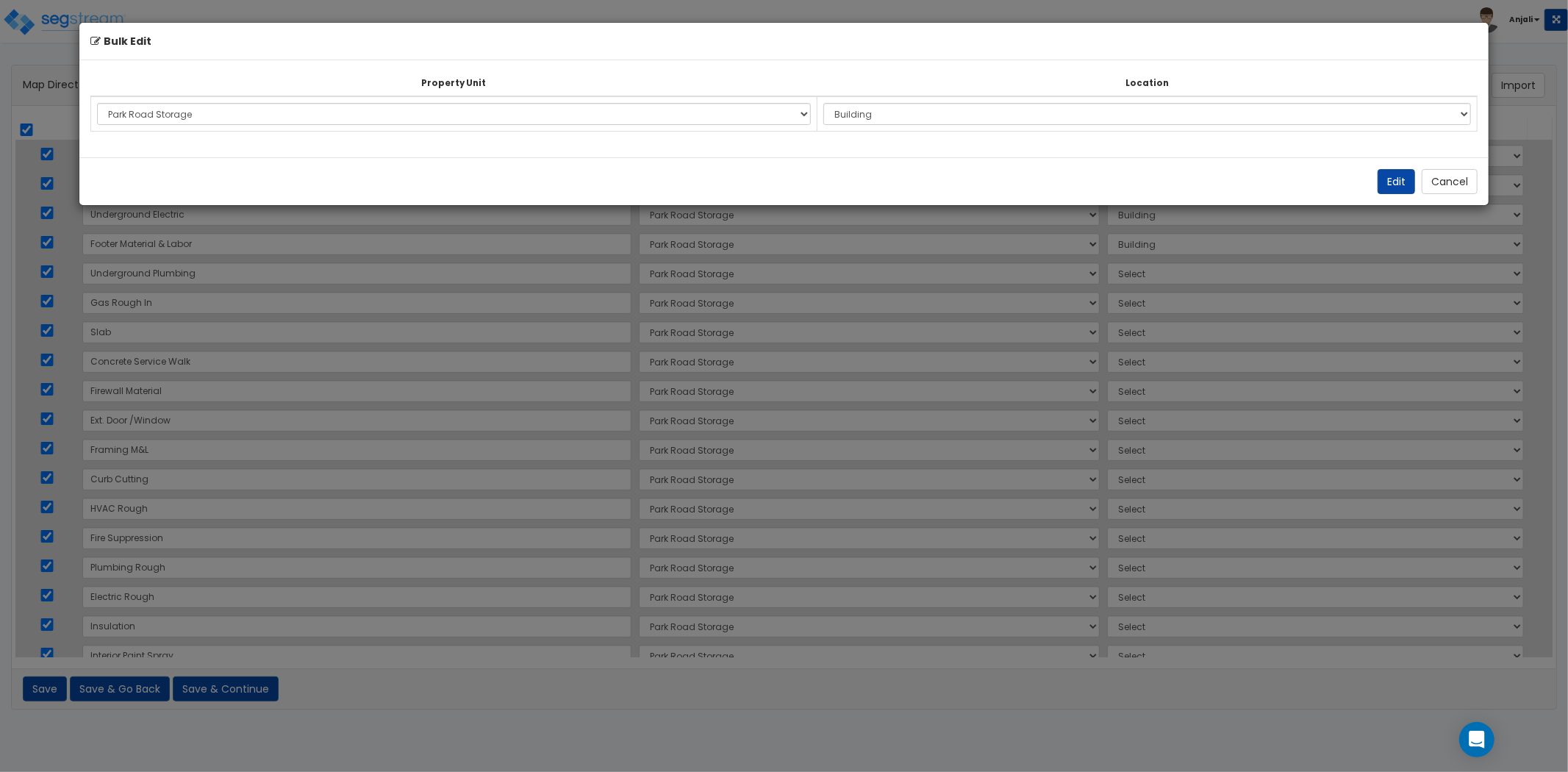
select select "6"
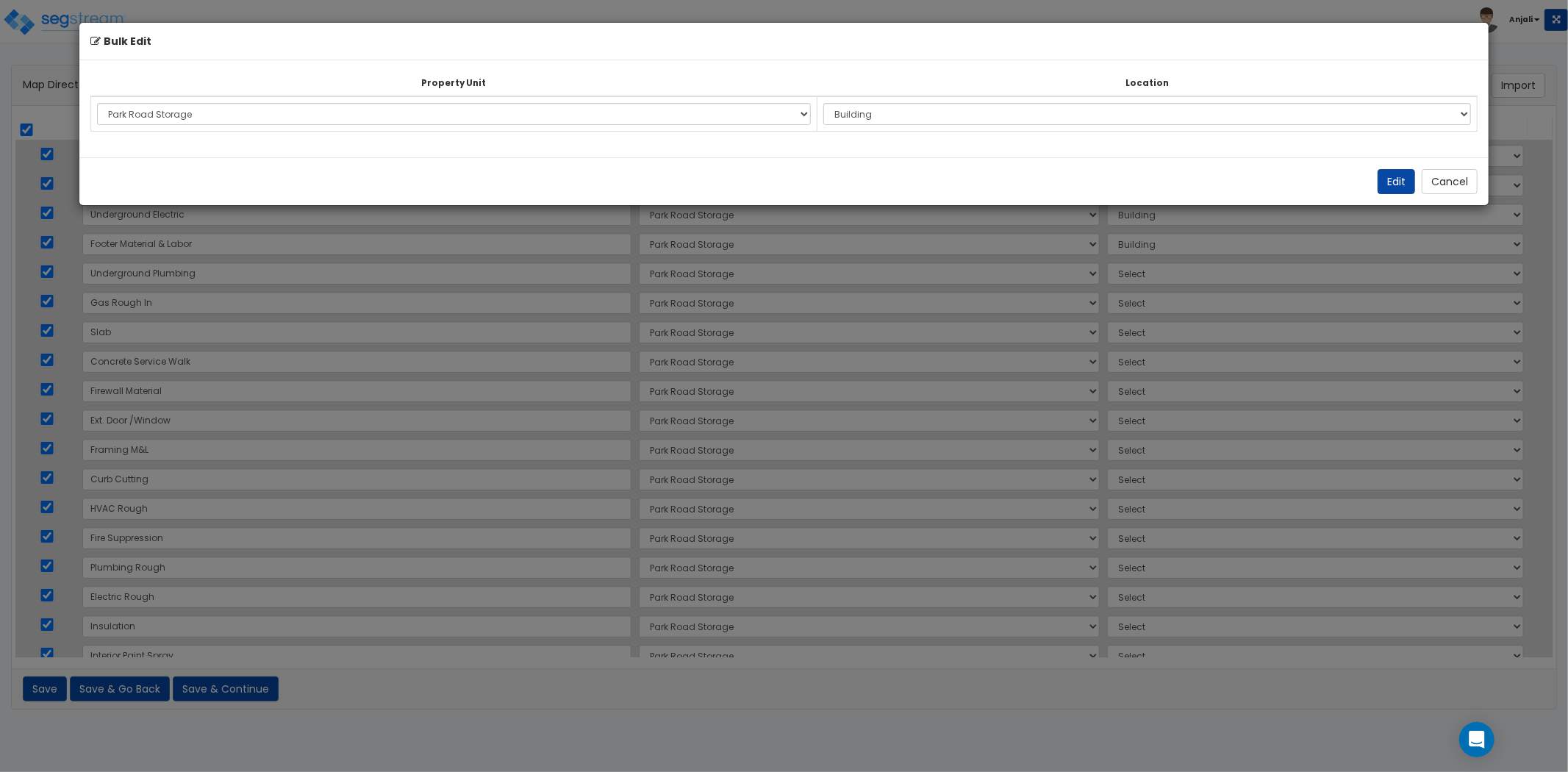
select select "6"
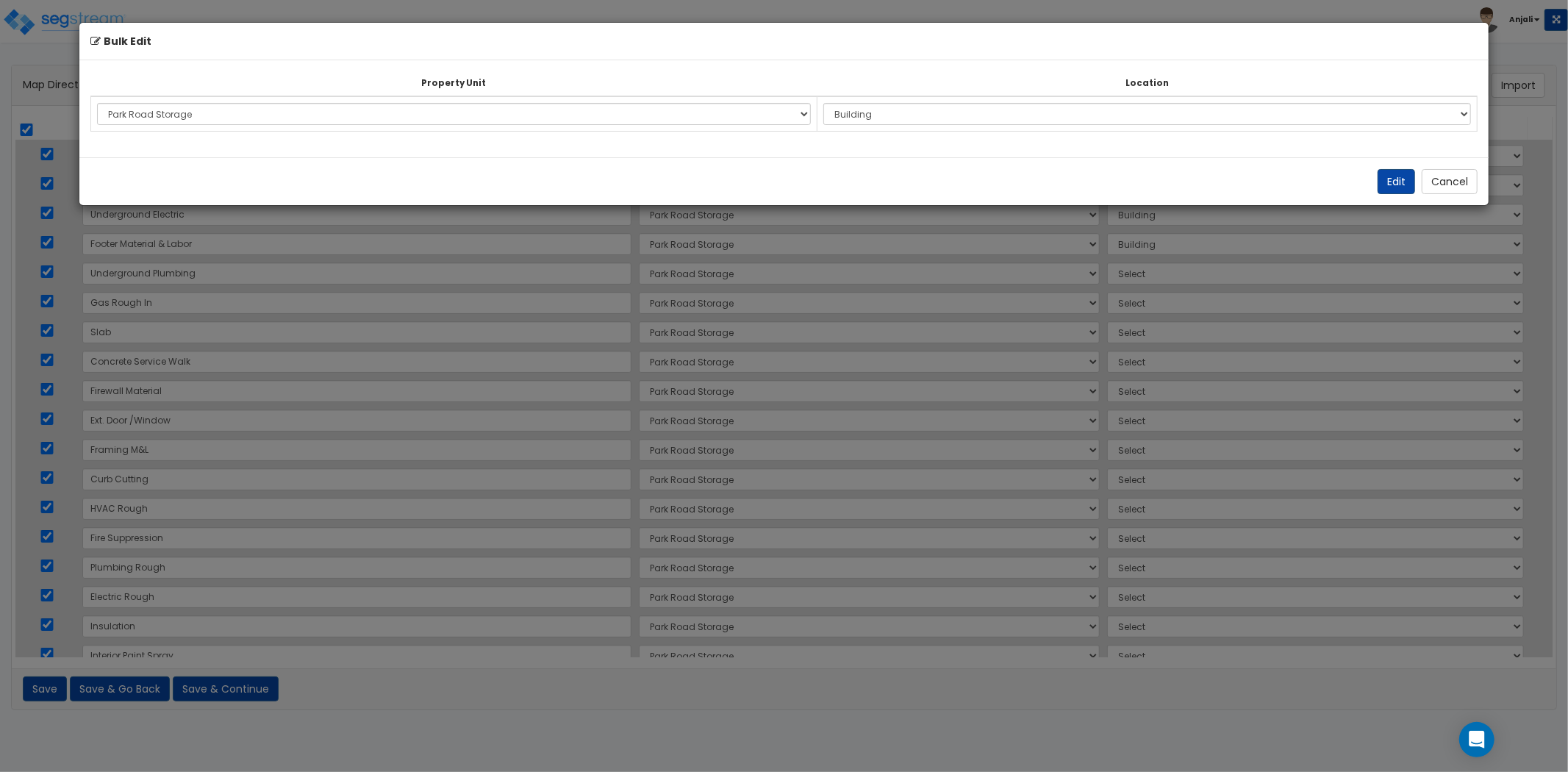
select select "6"
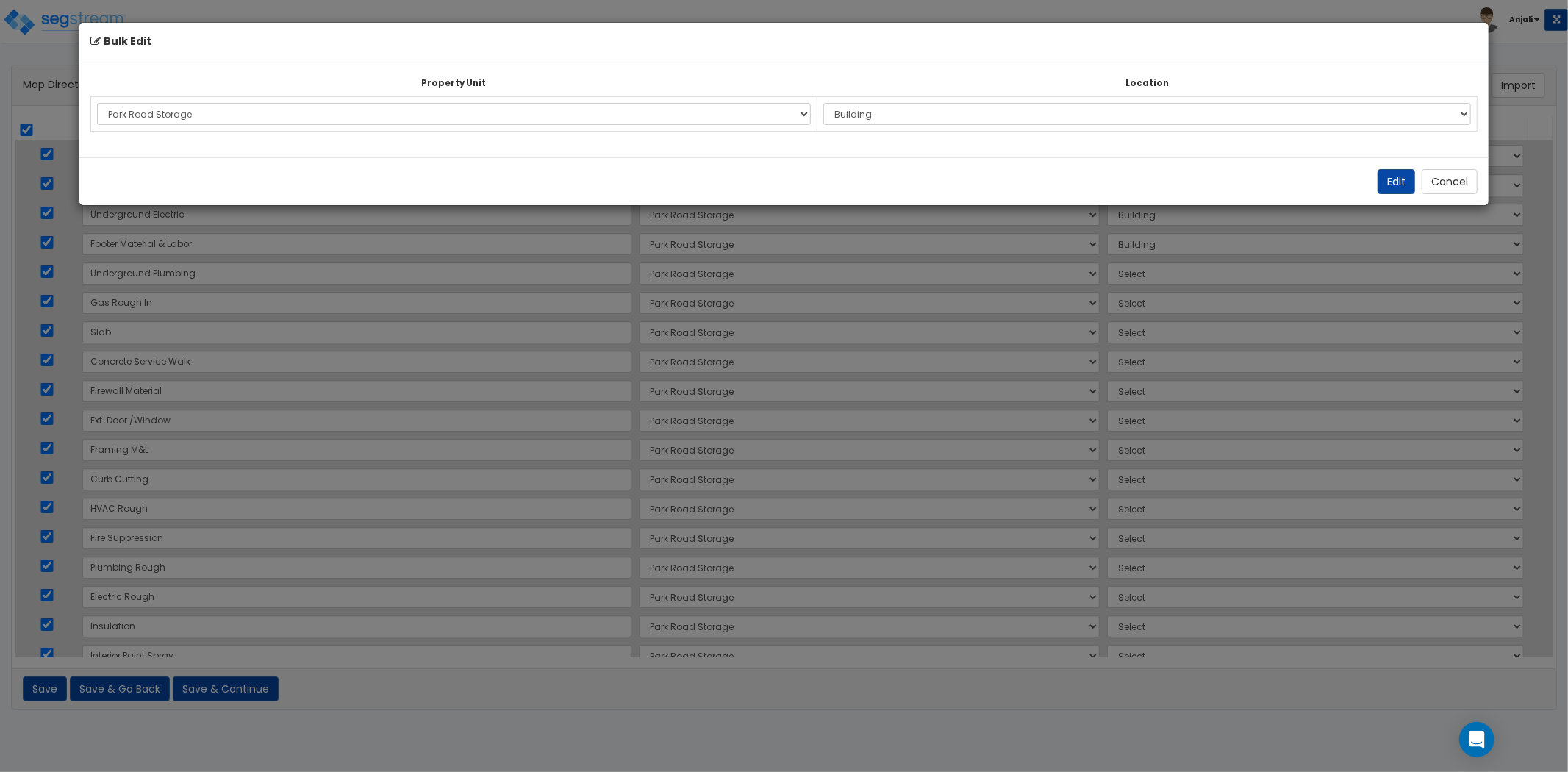
select select "6"
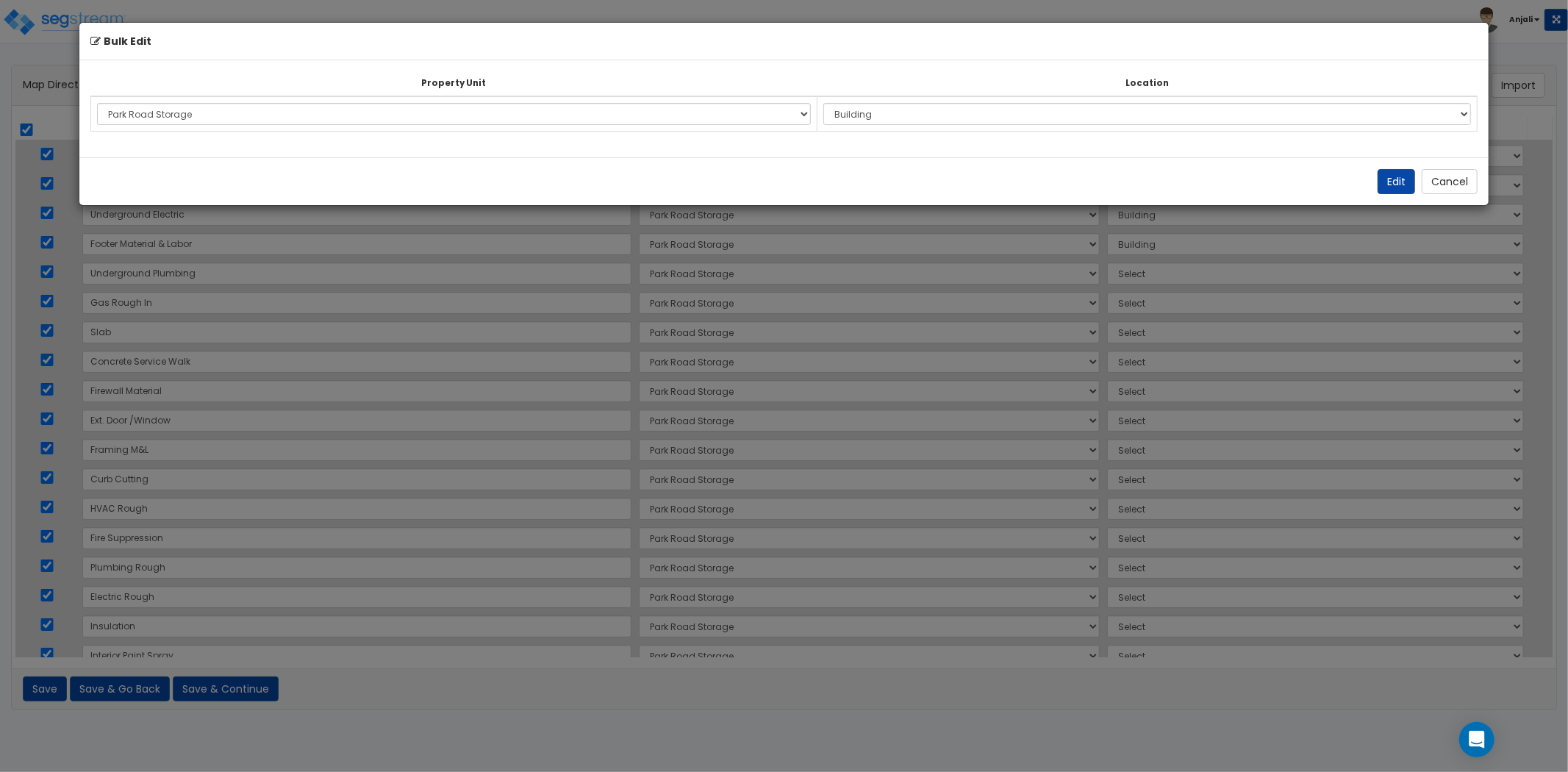
select select "6"
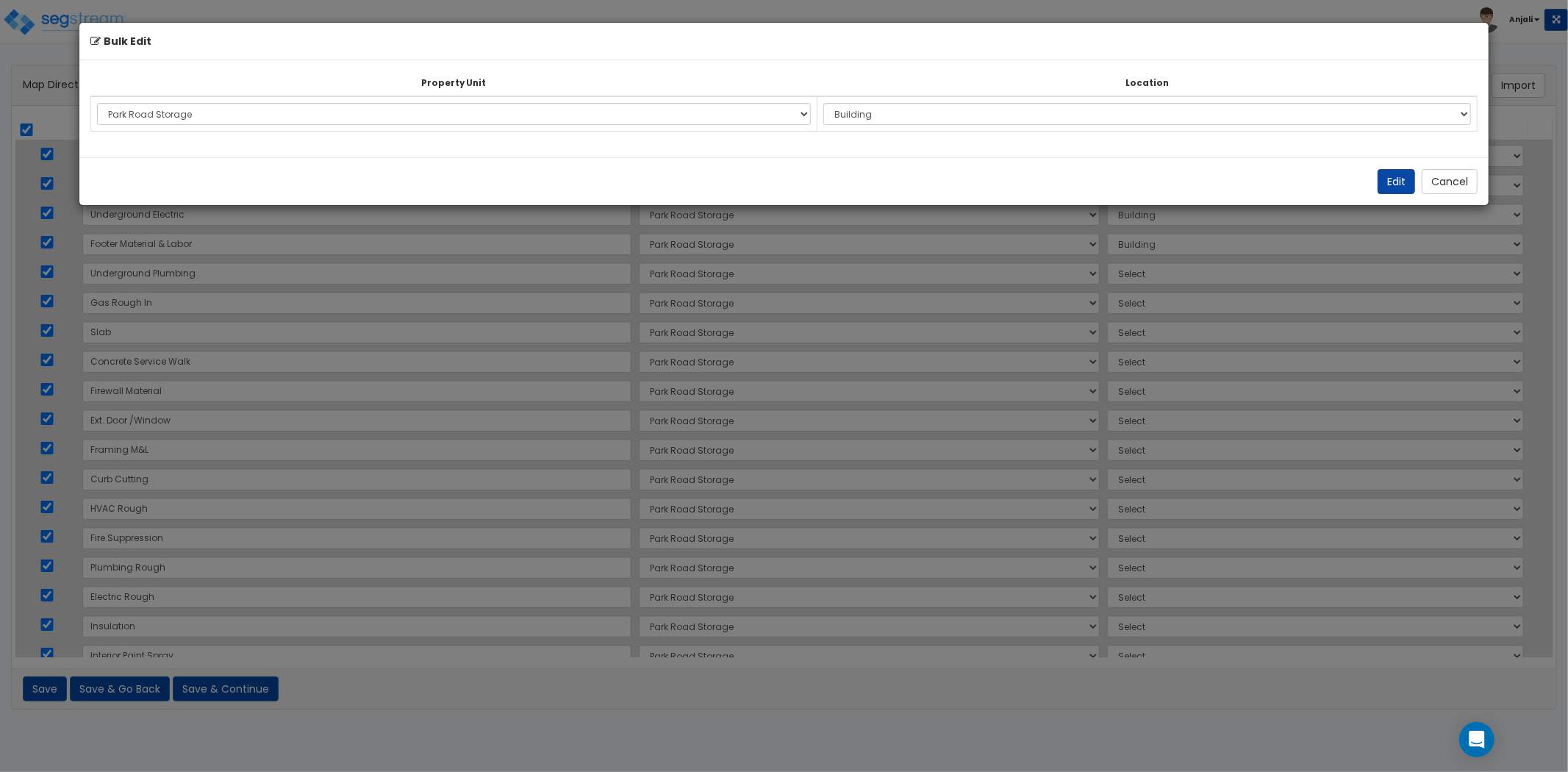
select select "6"
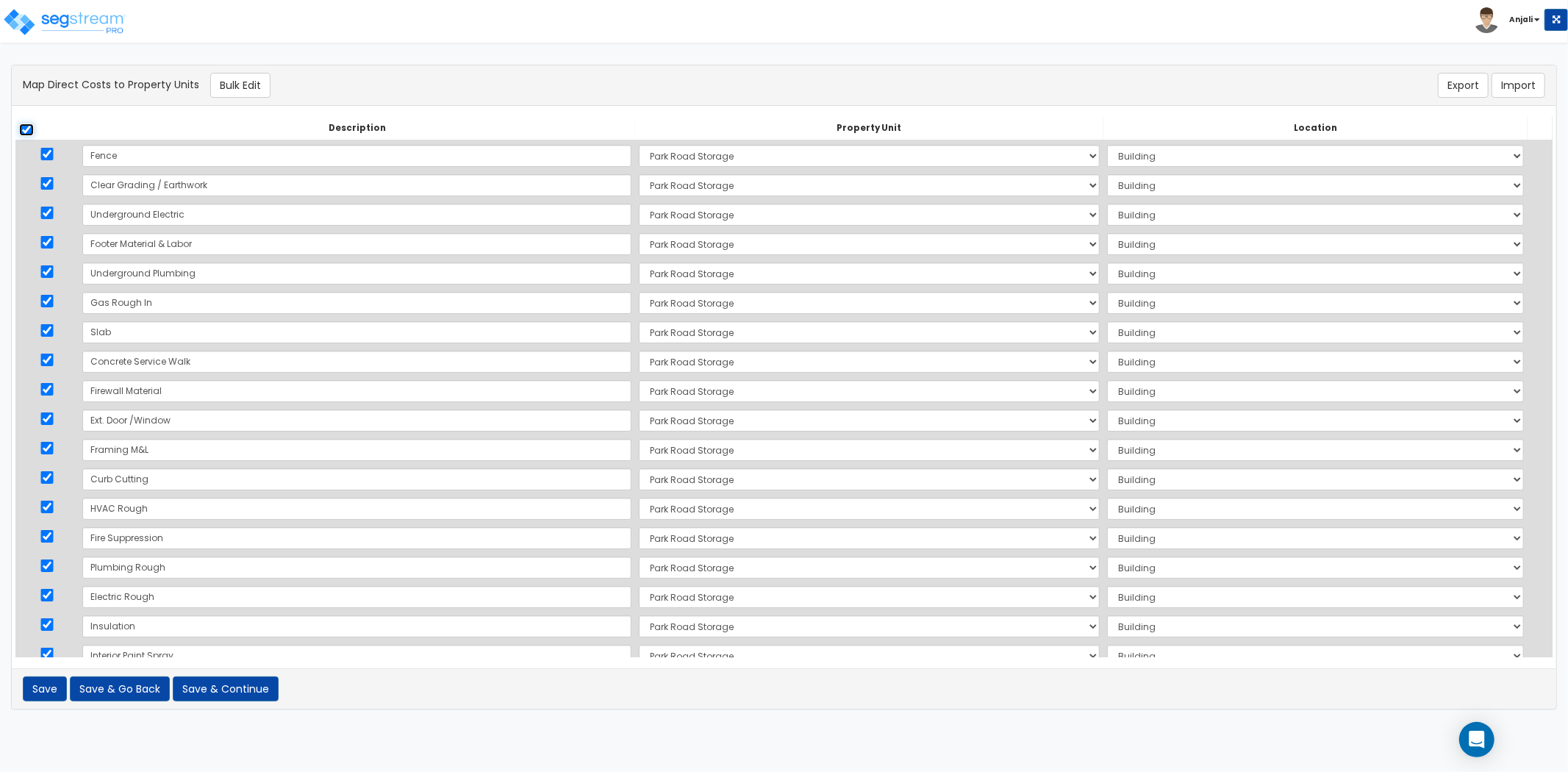
click at [24, 128] on input "checkbox" at bounding box center [26, 130] width 15 height 13
checkbox input "false"
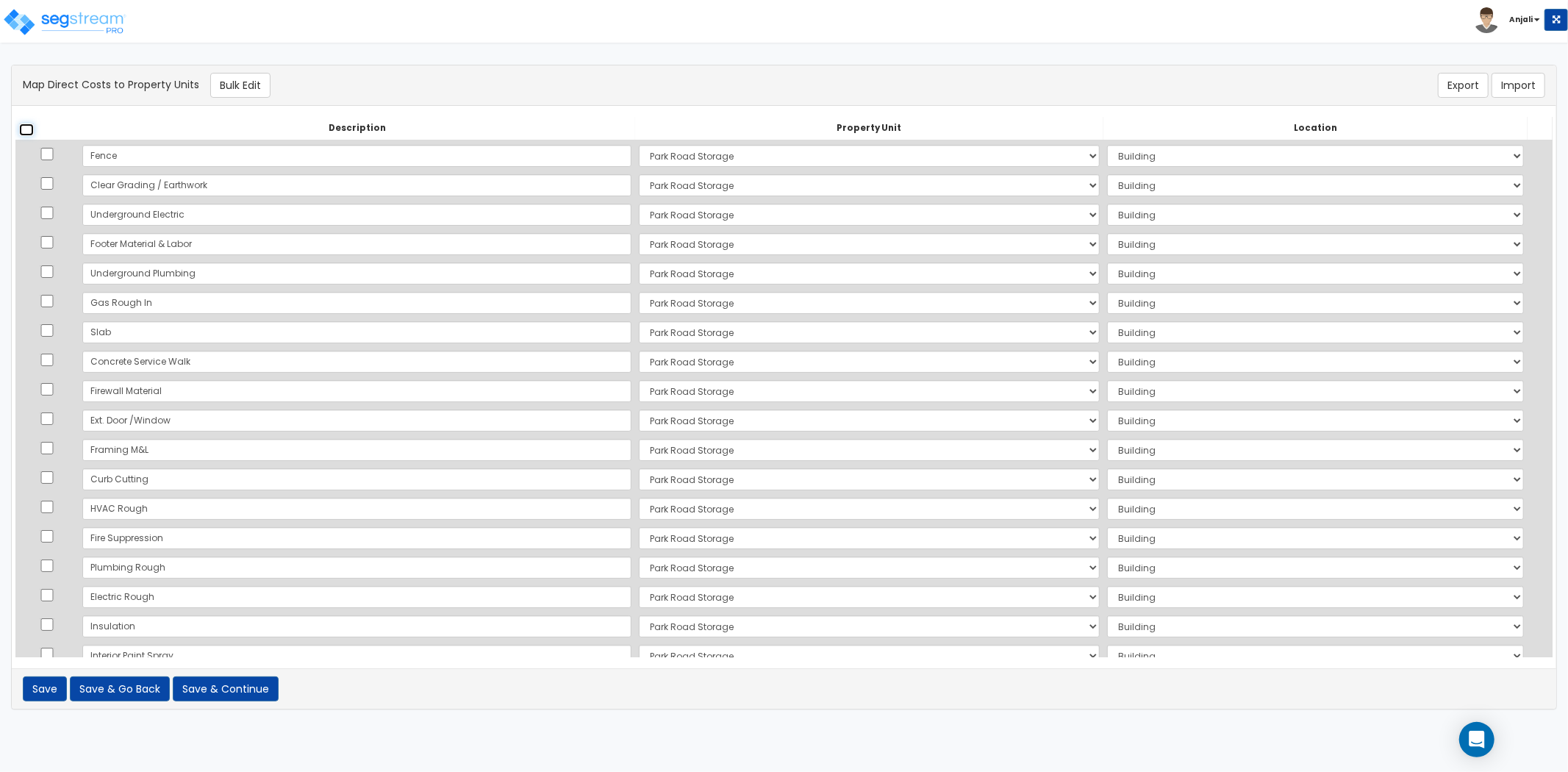
checkbox input "false"
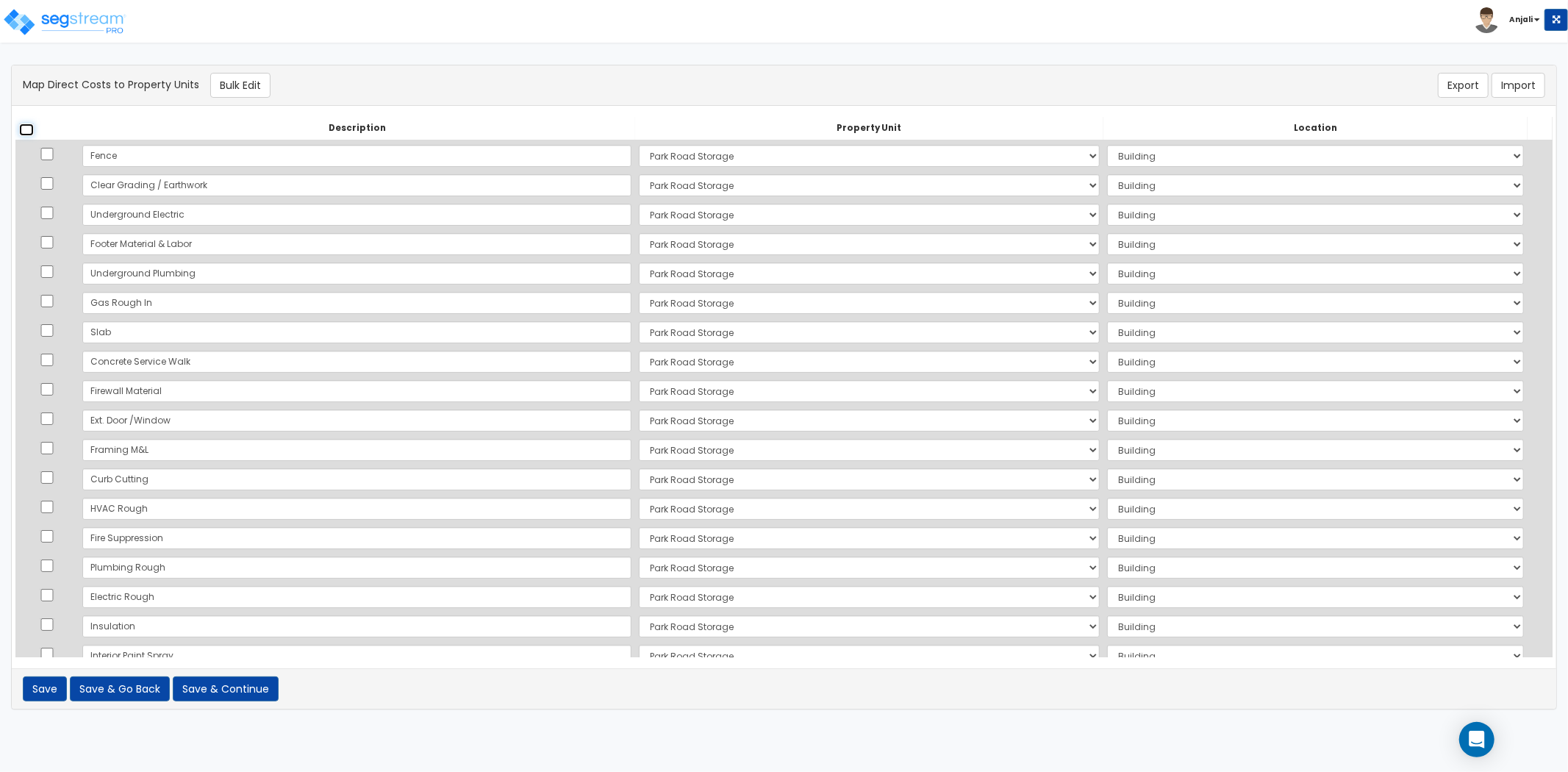
checkbox input "false"
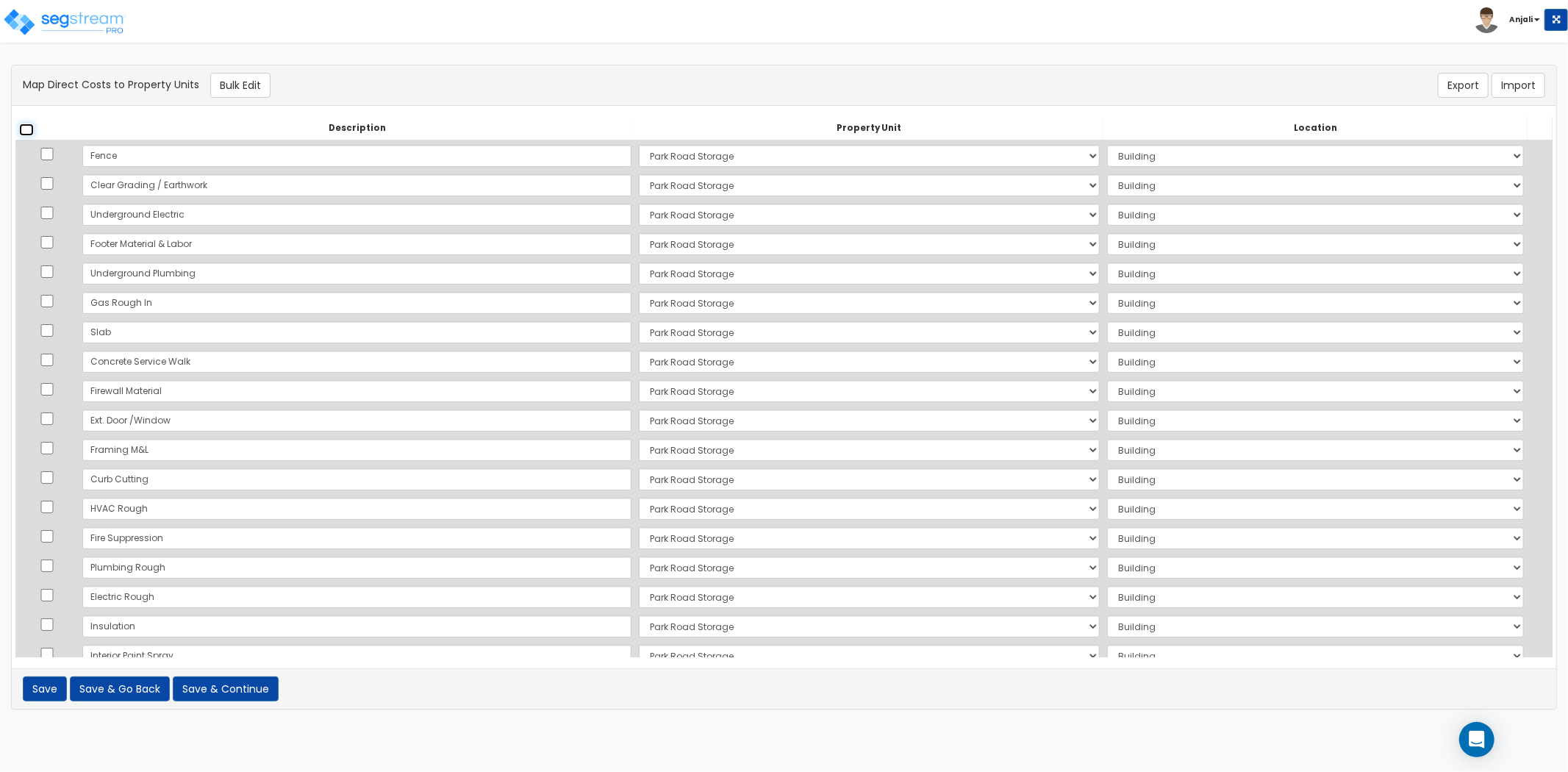
checkbox input "false"
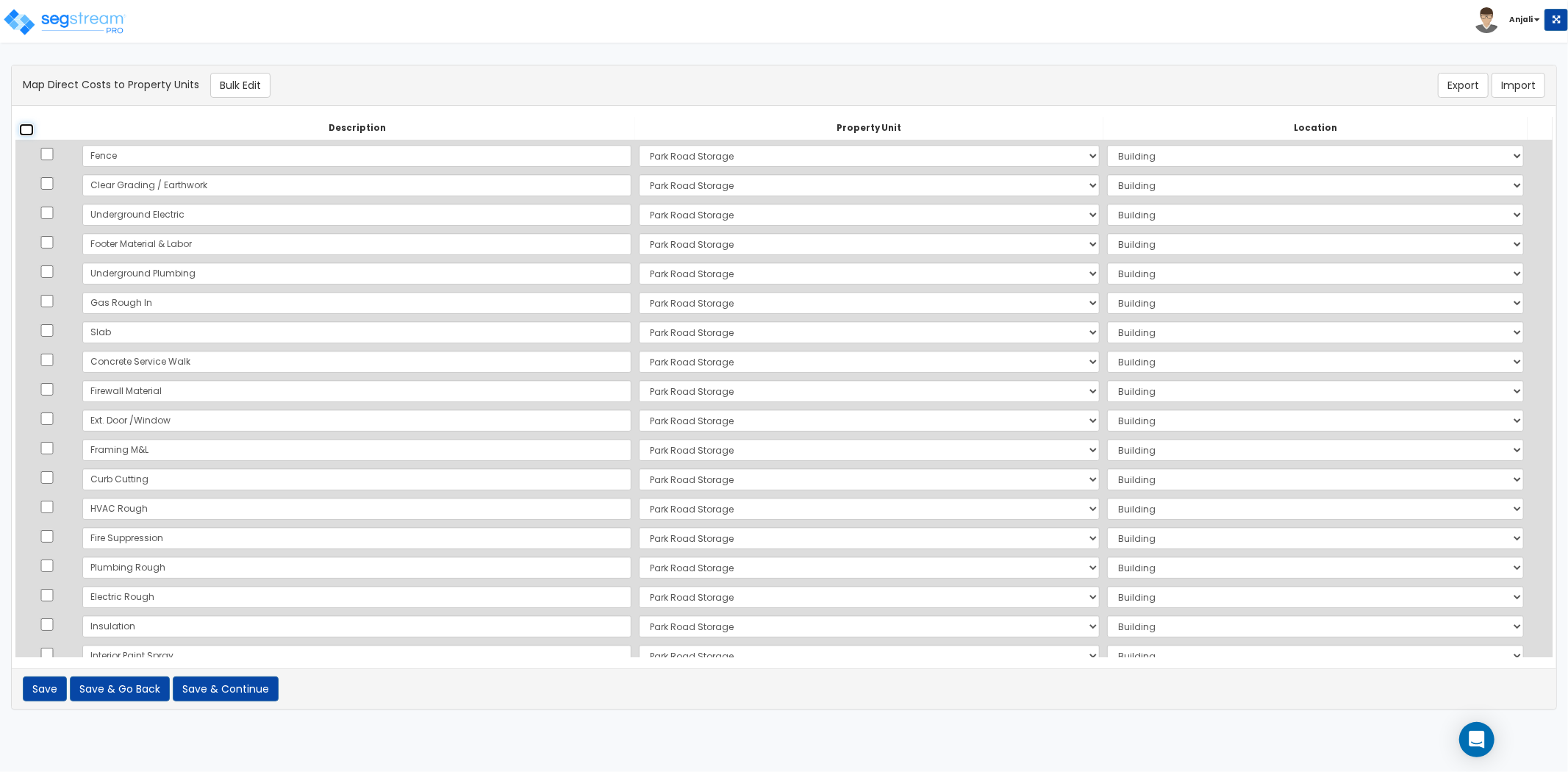
checkbox input "false"
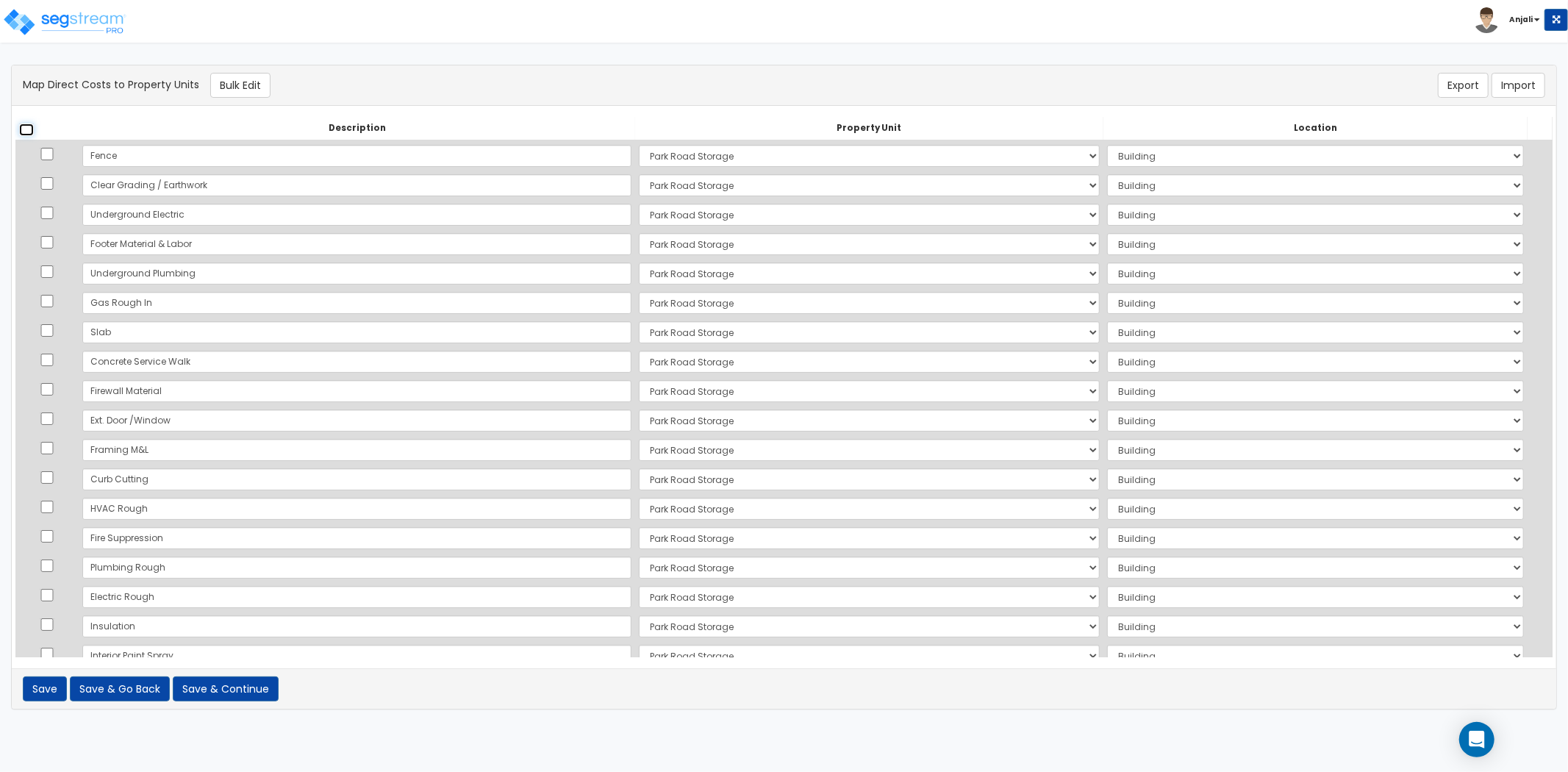
checkbox input "false"
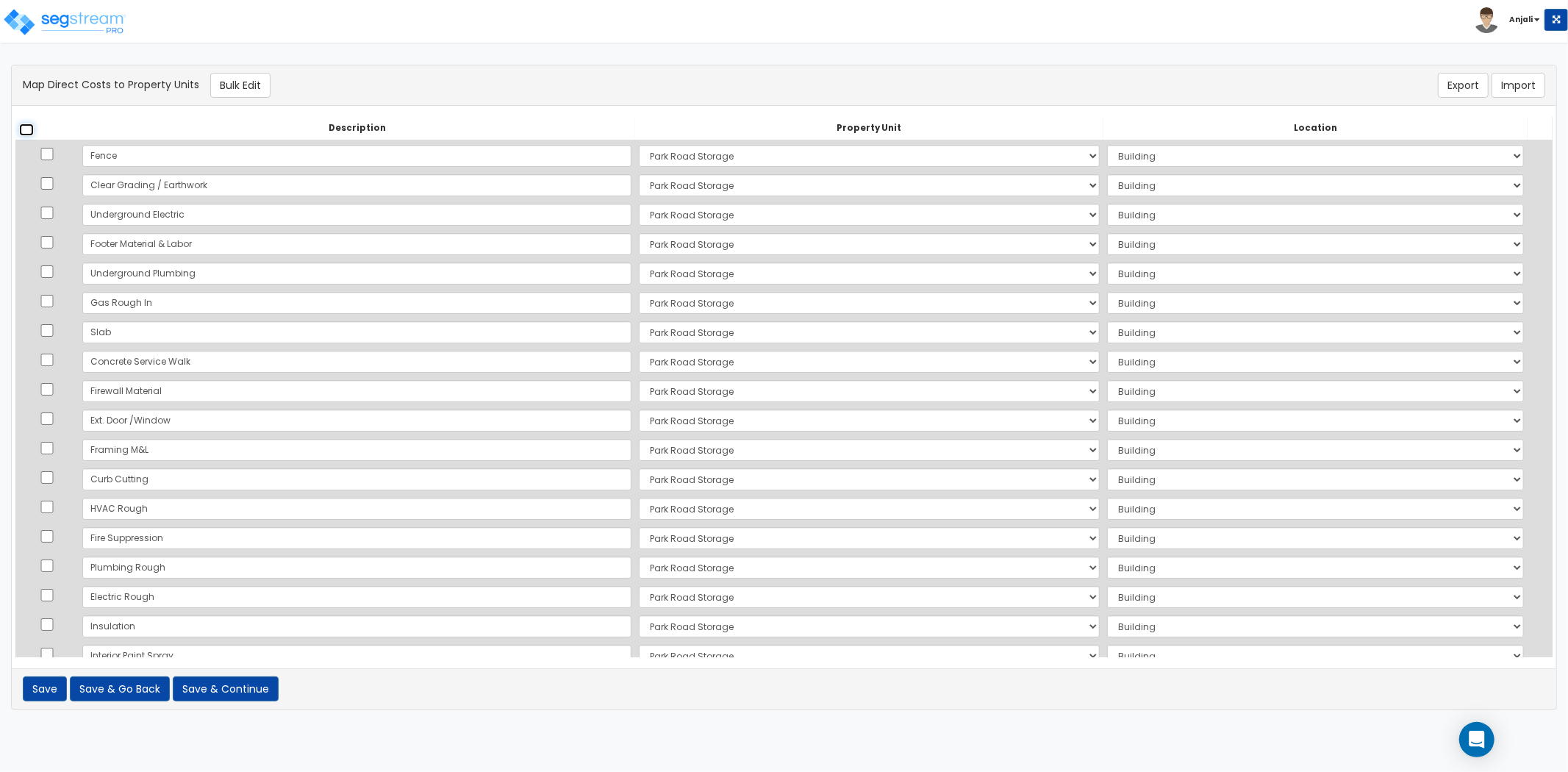
checkbox input "false"
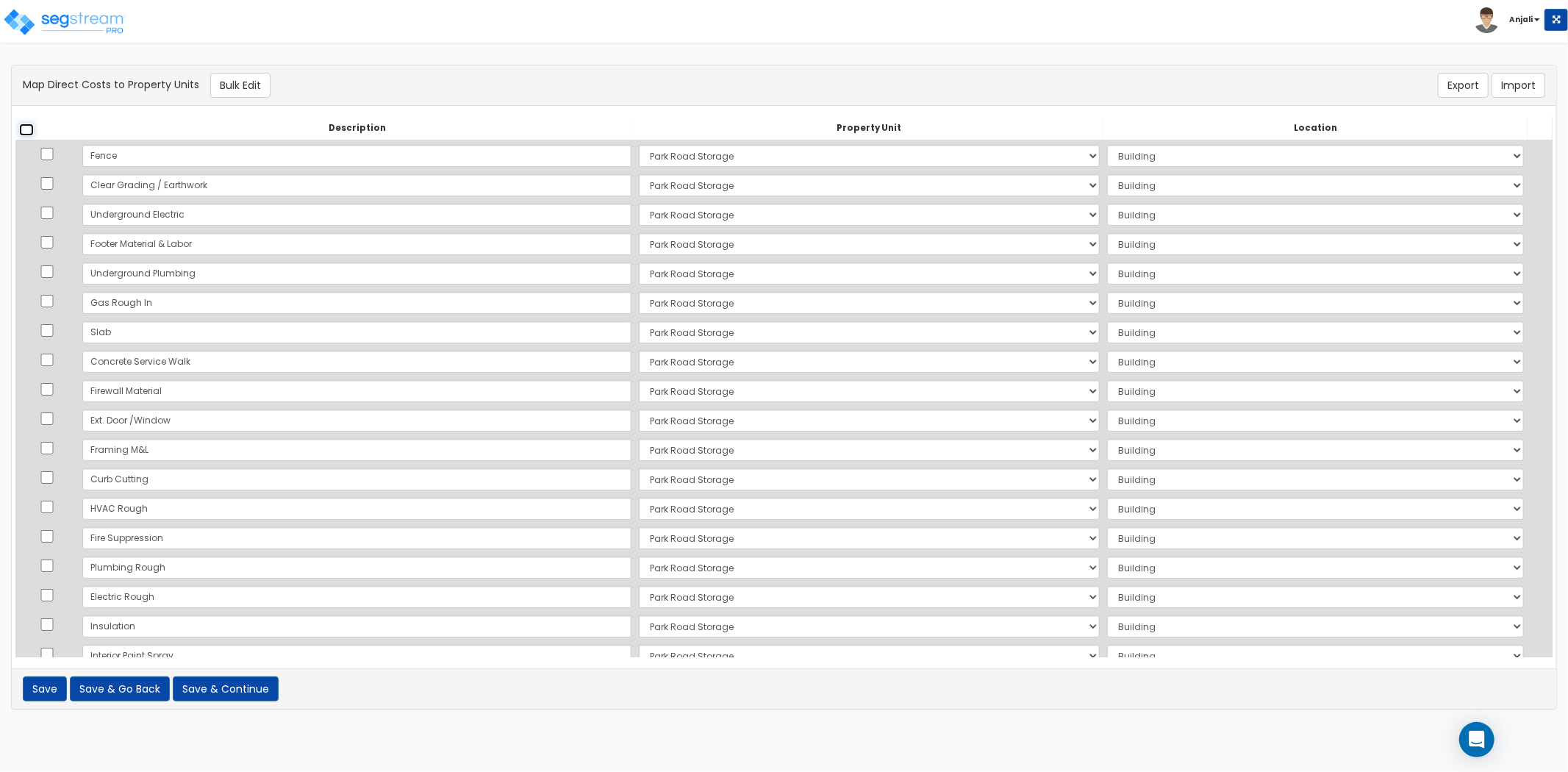
checkbox input "false"
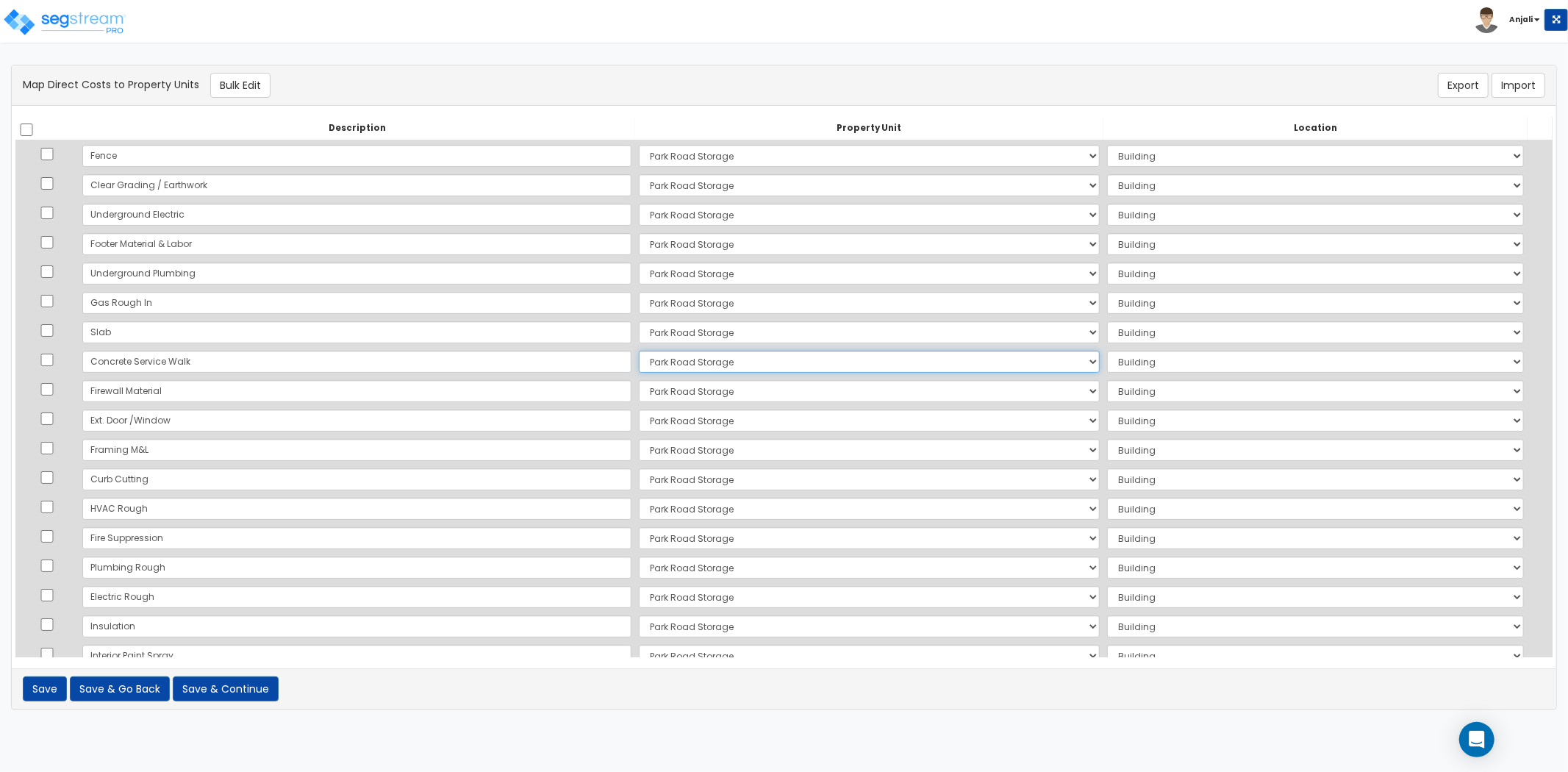
click at [639, 361] on select "Select Park Road Storage Site Improvements Add Additional Property Unit" at bounding box center [869, 362] width 461 height 22
select select "168963"
click at [639, 351] on select "Select Park Road Storage Site Improvements Add Additional Property Unit" at bounding box center [869, 362] width 461 height 22
click at [1128, 362] on select "Select Add Additional Location Site Exterior" at bounding box center [1316, 362] width 417 height 22
select select "462"
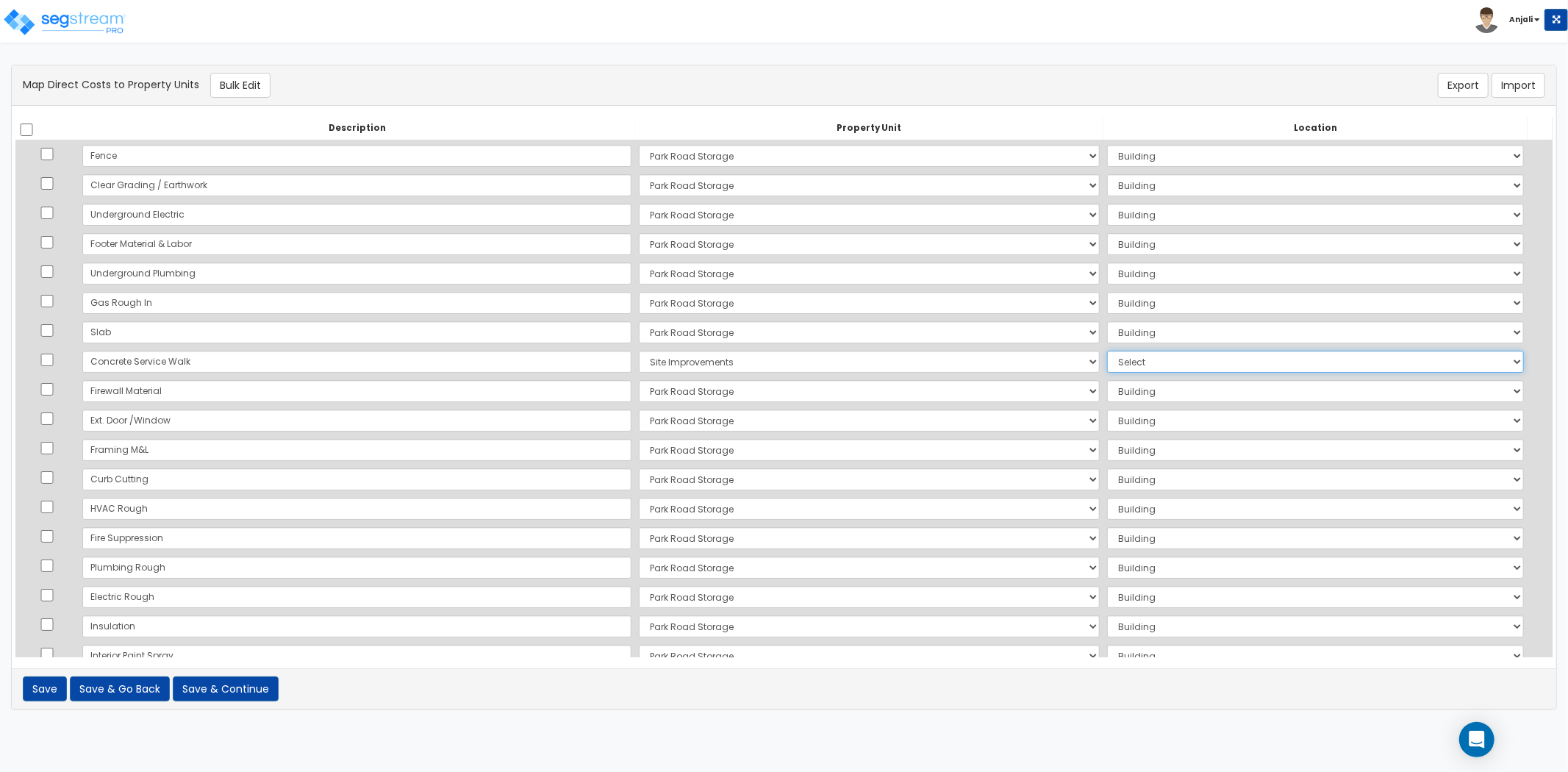
click at [1107, 351] on select "Select Add Additional Location Site Exterior" at bounding box center [1316, 362] width 417 height 22
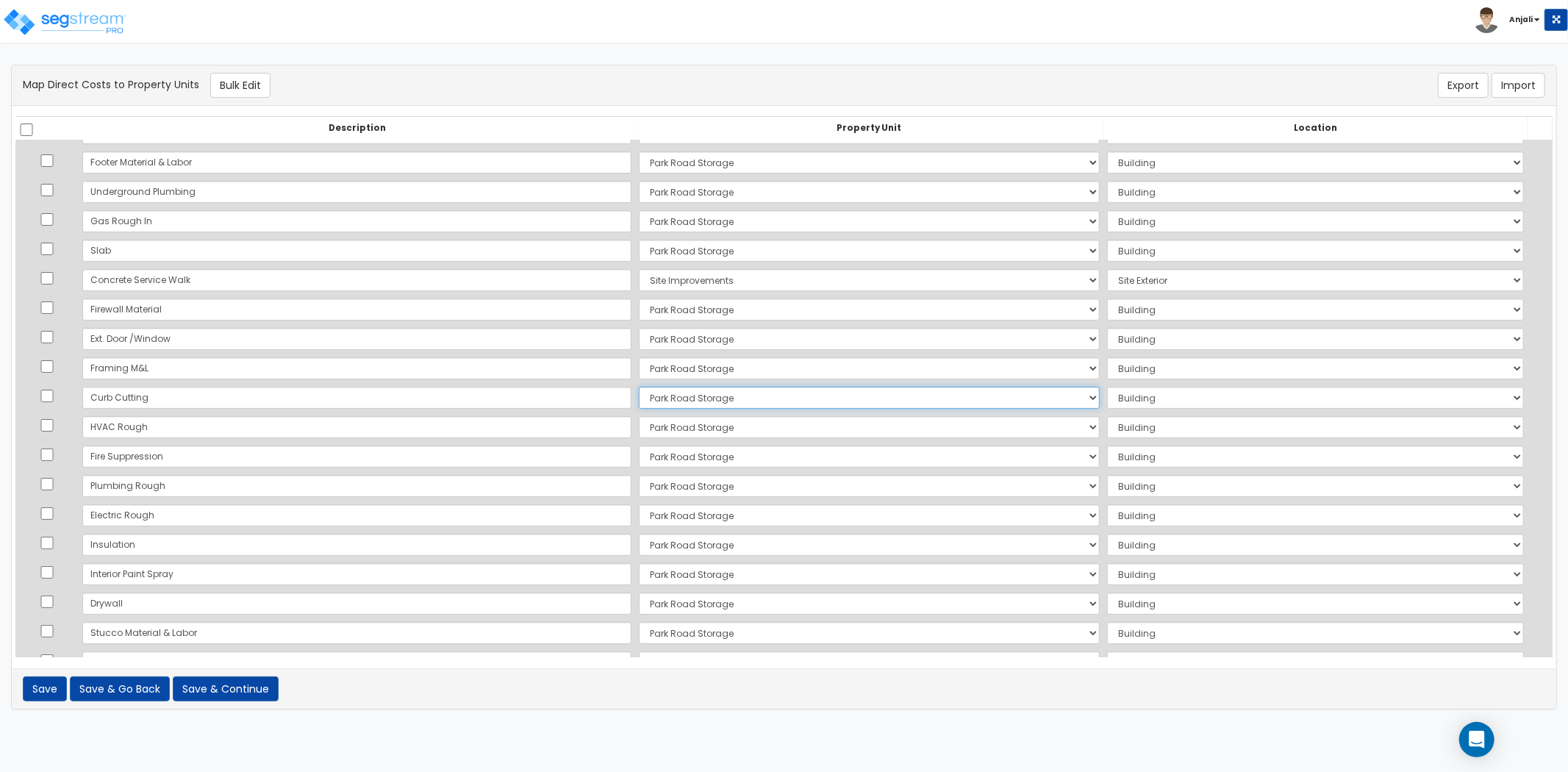
click at [639, 399] on select "Select Park Road Storage Site Improvements Add Additional Property Unit" at bounding box center [869, 398] width 461 height 22
select select "168963"
click at [639, 387] on select "Select Park Road Storage Site Improvements Add Additional Property Unit" at bounding box center [869, 398] width 461 height 22
click at [1130, 400] on select "Select Add Additional Location Site Exterior" at bounding box center [1316, 398] width 417 height 22
select select "462"
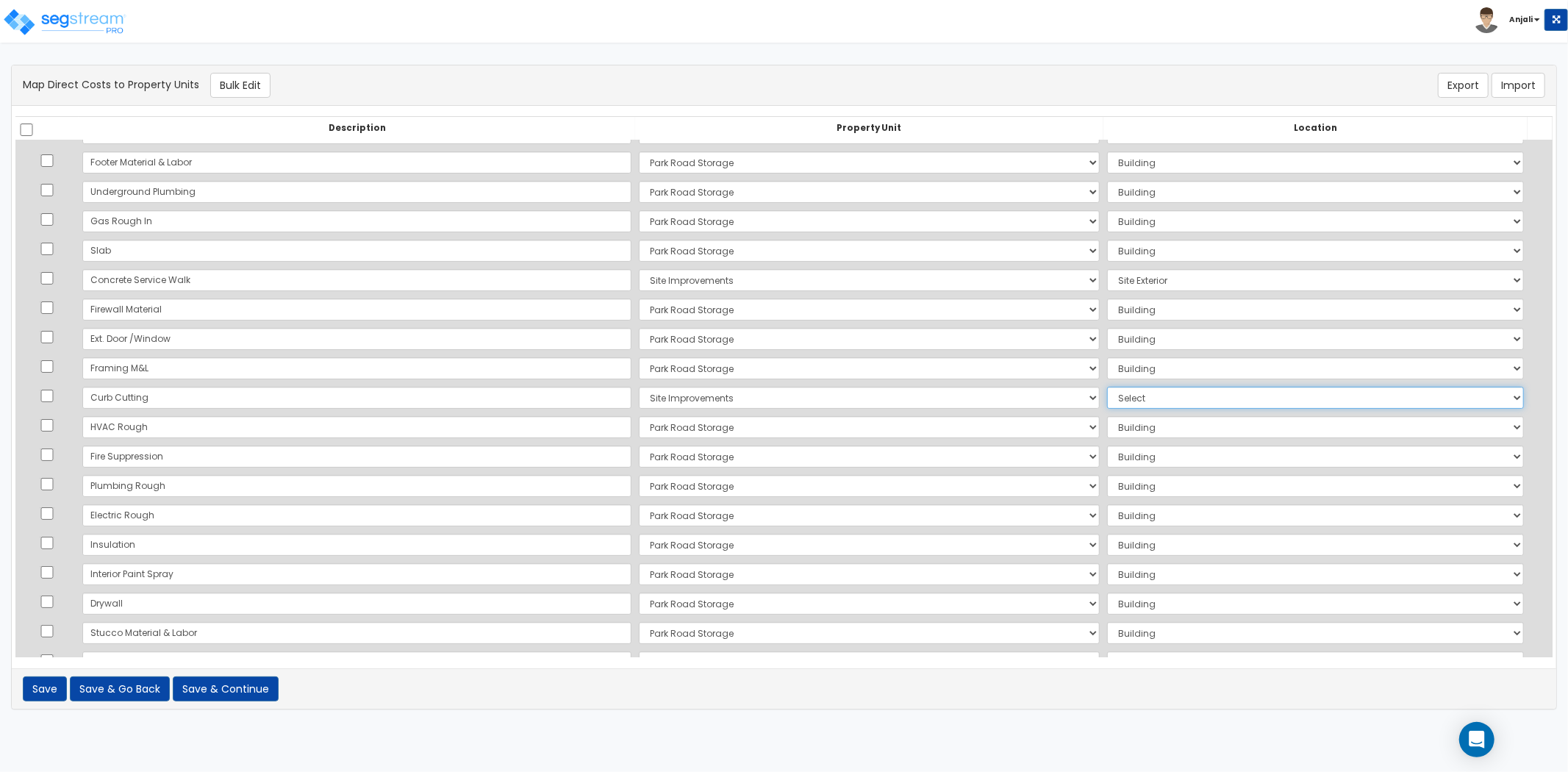
click at [1107, 387] on select "Select Add Additional Location Site Exterior" at bounding box center [1316, 398] width 417 height 22
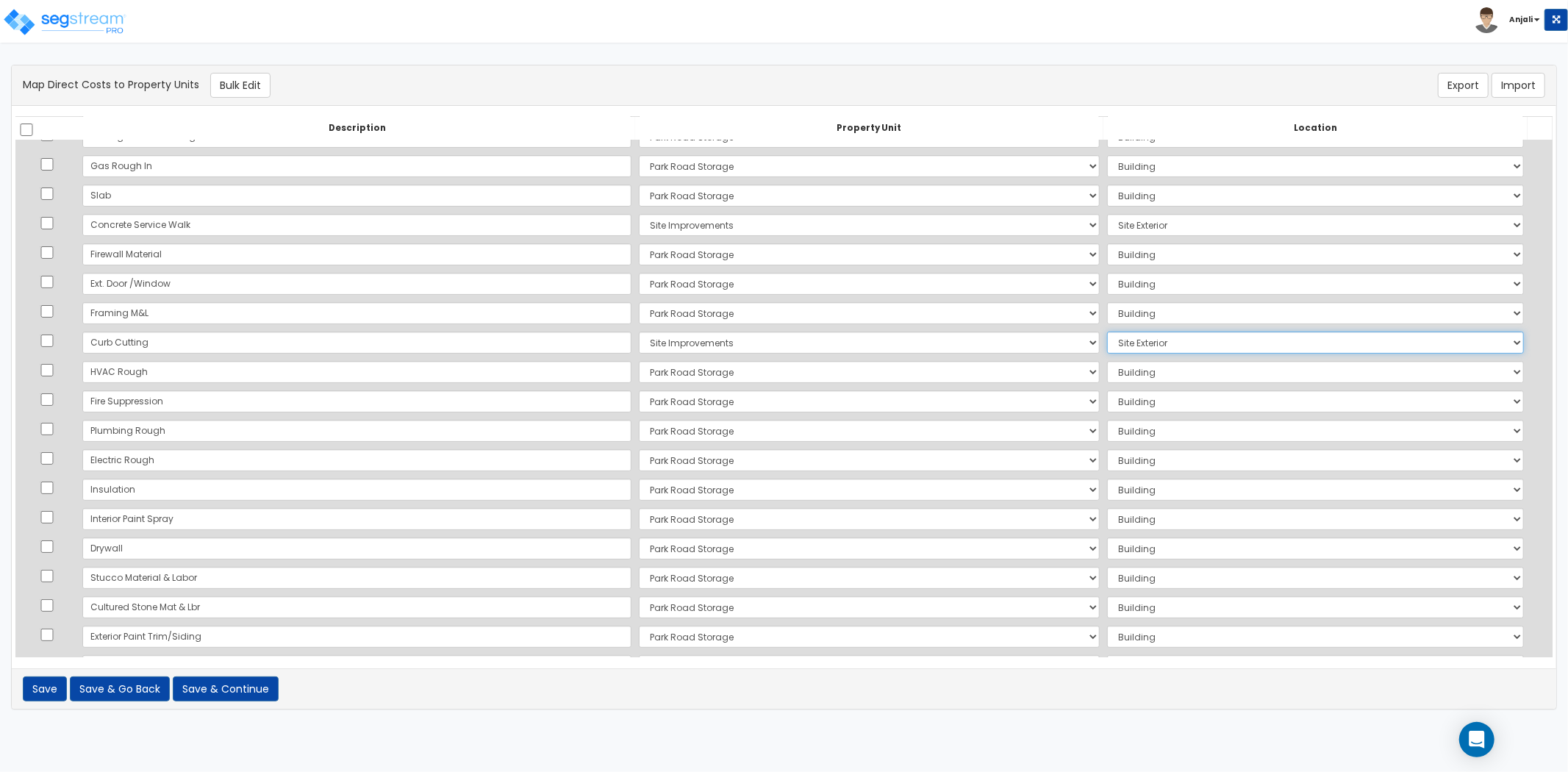
scroll to position [164, 0]
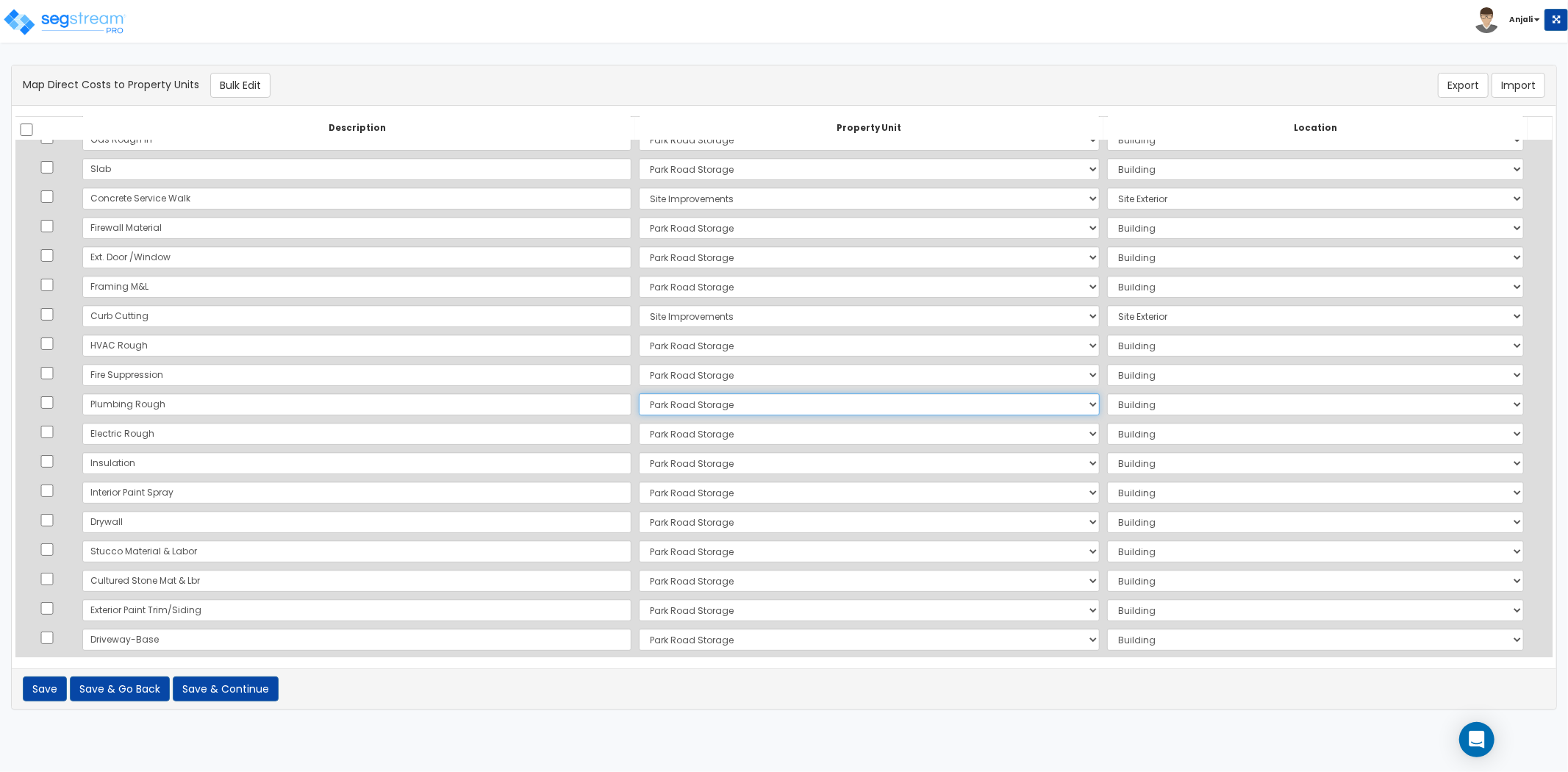
click at [657, 402] on select "Select Park Road Storage Site Improvements Add Additional Property Unit" at bounding box center [869, 405] width 461 height 22
click at [1166, 408] on select "Select Add Additional Location Building Building Interior Self Storage" at bounding box center [1316, 405] width 417 height 22
select select "461"
click at [1107, 394] on select "Select Add Additional Location Building Building Interior Self Storage" at bounding box center [1316, 405] width 417 height 22
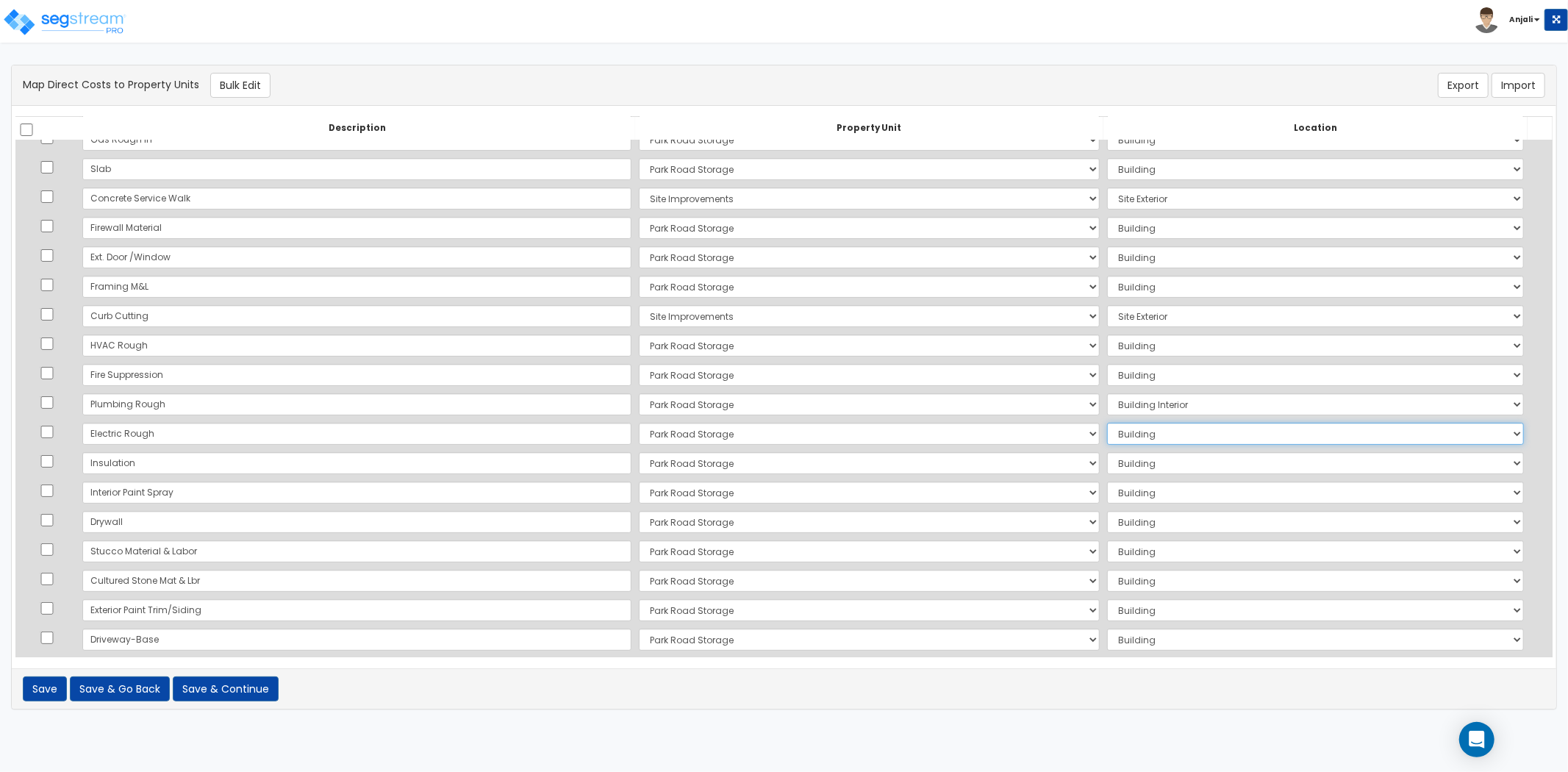
drag, startPoint x: 1145, startPoint y: 435, endPoint x: 1144, endPoint y: 443, distance: 8.1
click at [1145, 435] on select "Select Add Additional Location Building Building Interior Self Storage" at bounding box center [1316, 434] width 417 height 22
select select "461"
click at [1107, 423] on select "Select Add Additional Location Building Building Interior Self Storage" at bounding box center [1316, 434] width 417 height 22
click at [1111, 342] on select "Select Add Additional Location Building Building Interior Self Storage" at bounding box center [1316, 346] width 417 height 22
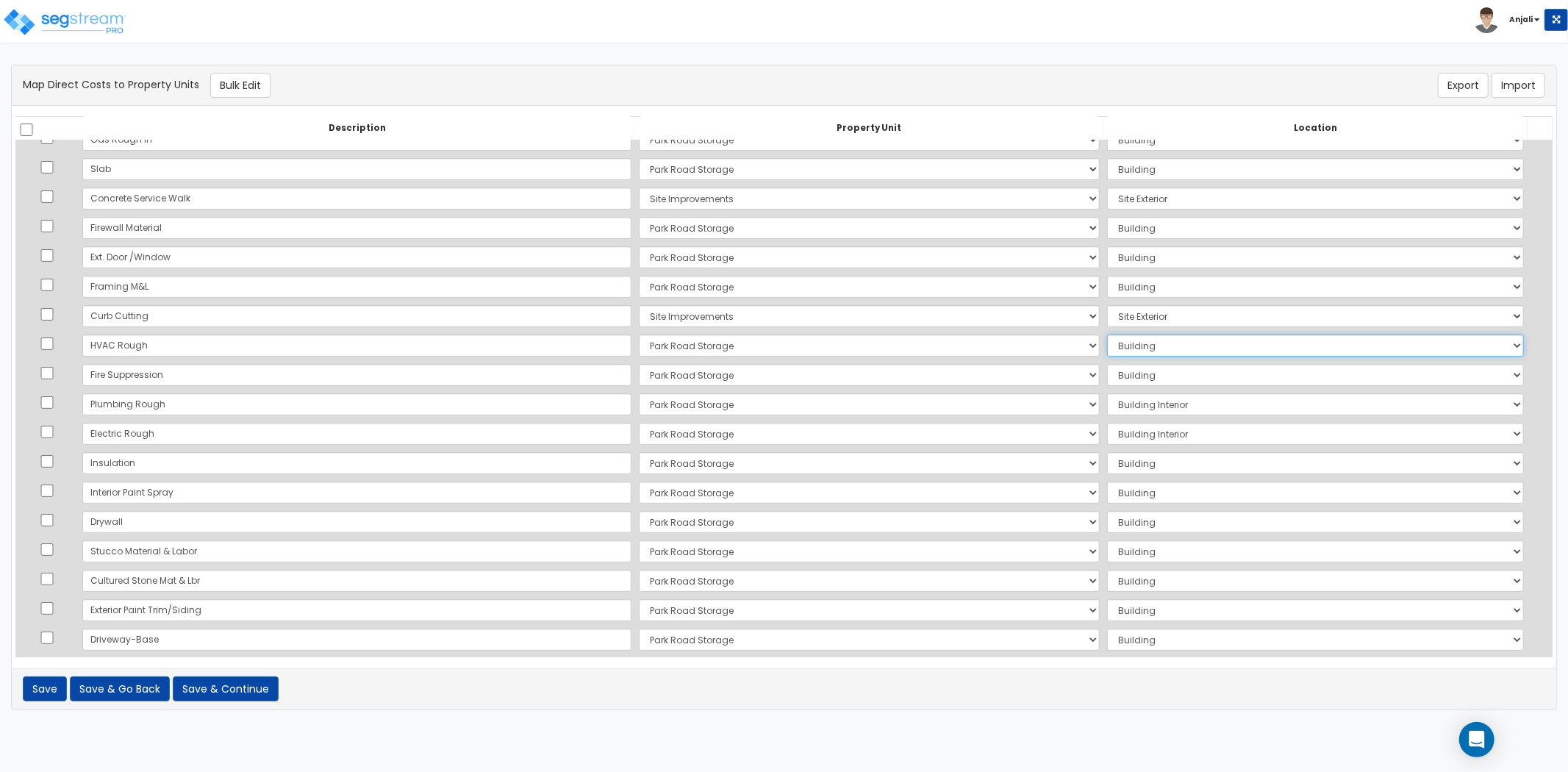
select select "461"
click at [1107, 335] on select "Select Add Additional Location Building Building Interior Self Storage" at bounding box center [1316, 346] width 417 height 22
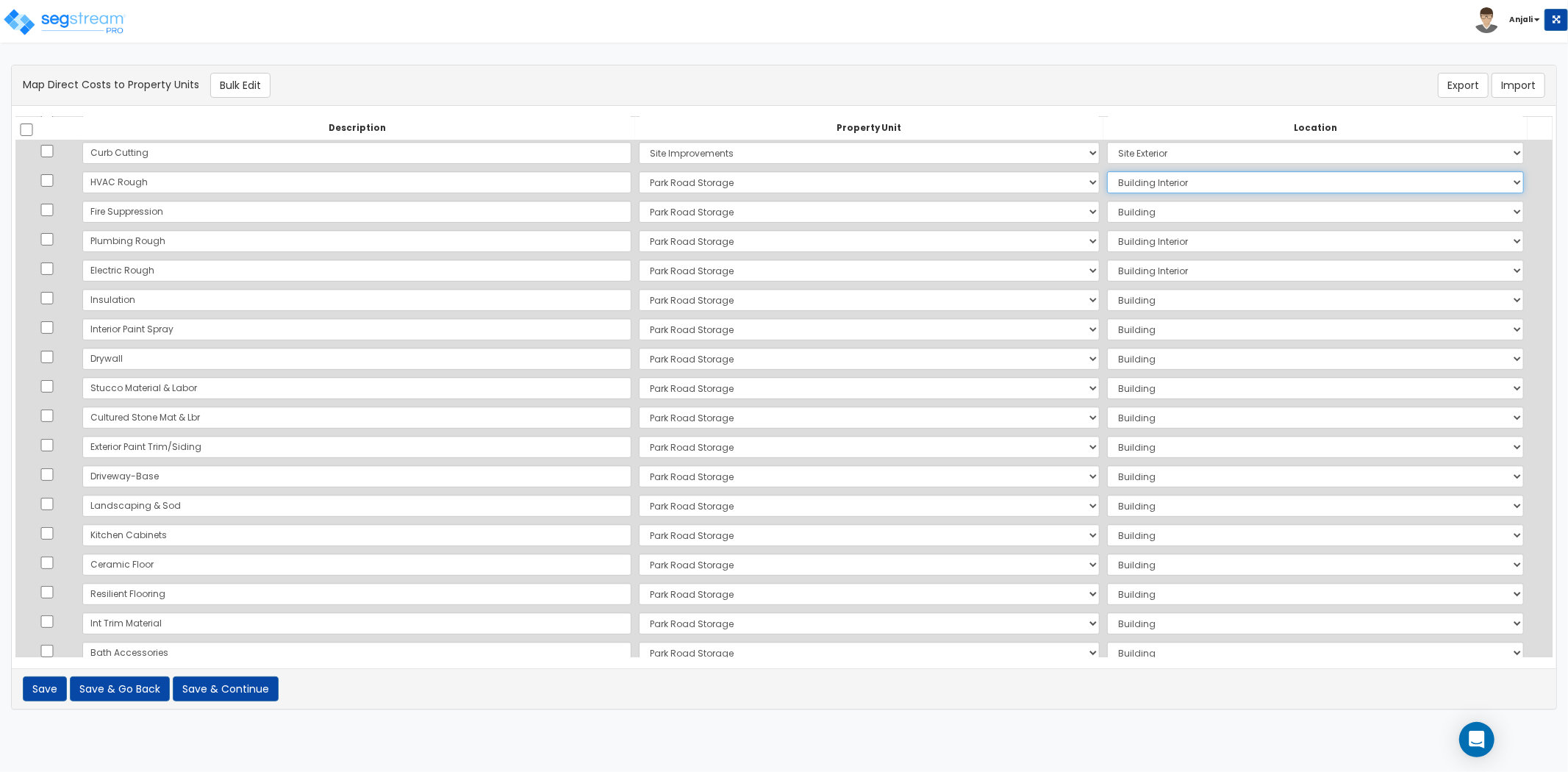
scroll to position [408, 0]
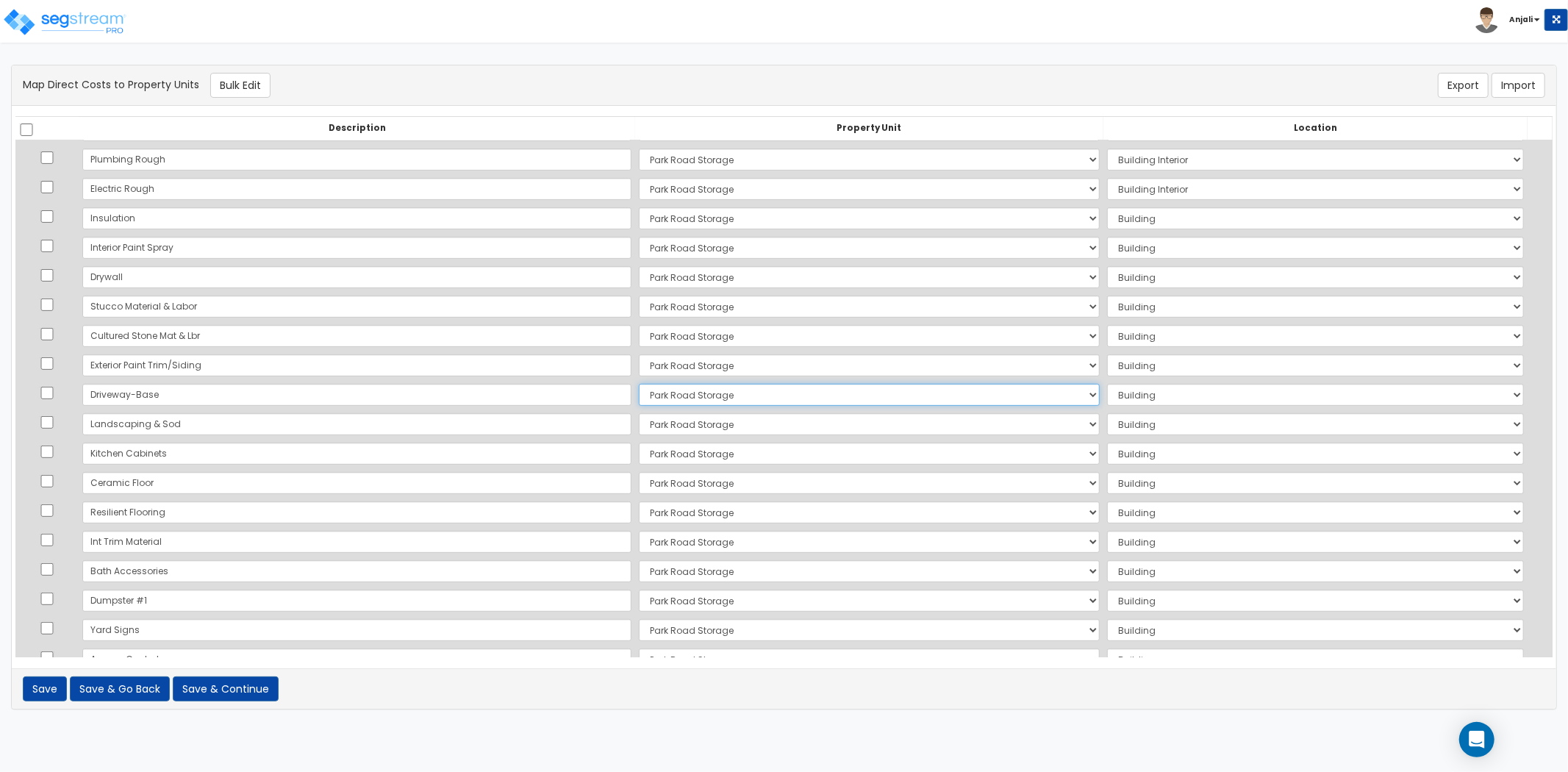
click at [649, 388] on select "Select Park Road Storage Site Improvements Add Additional Property Unit" at bounding box center [869, 395] width 461 height 22
select select "168963"
click at [639, 384] on select "Select Park Road Storage Site Improvements Add Additional Property Unit" at bounding box center [869, 395] width 461 height 22
click at [1107, 394] on select "Select Add Additional Location Site Exterior" at bounding box center [1316, 395] width 417 height 22
select select "462"
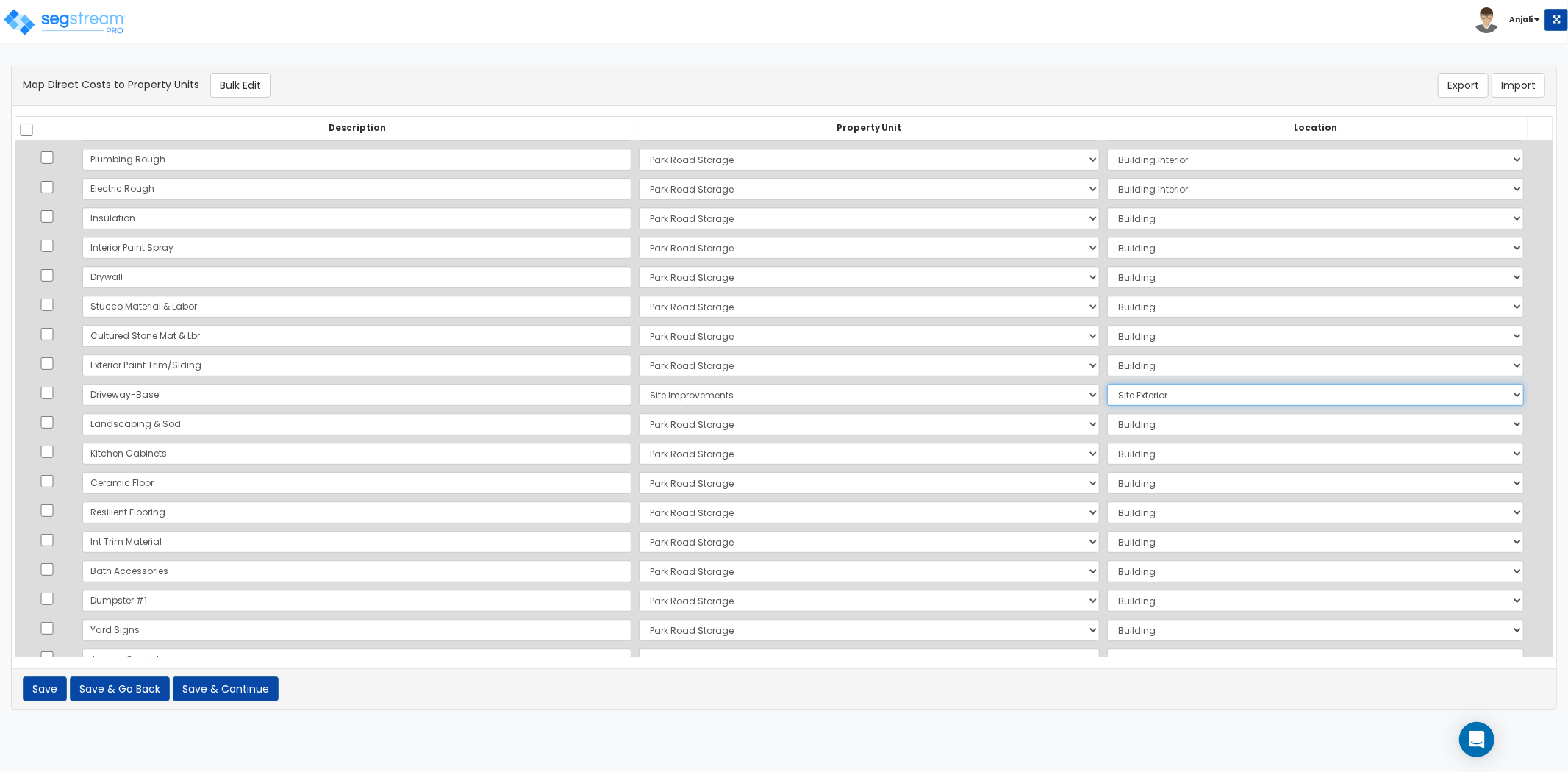
click at [1107, 384] on select "Select Add Additional Location Site Exterior" at bounding box center [1316, 395] width 417 height 22
click at [640, 417] on select "Select Park Road Storage Site Improvements Add Additional Property Unit" at bounding box center [869, 424] width 461 height 22
select select "168963"
click at [639, 413] on select "Select Park Road Storage Site Improvements Add Additional Property Unit" at bounding box center [869, 424] width 461 height 22
click at [1107, 413] on select "Select Add Additional Location Site Exterior" at bounding box center [1316, 424] width 417 height 22
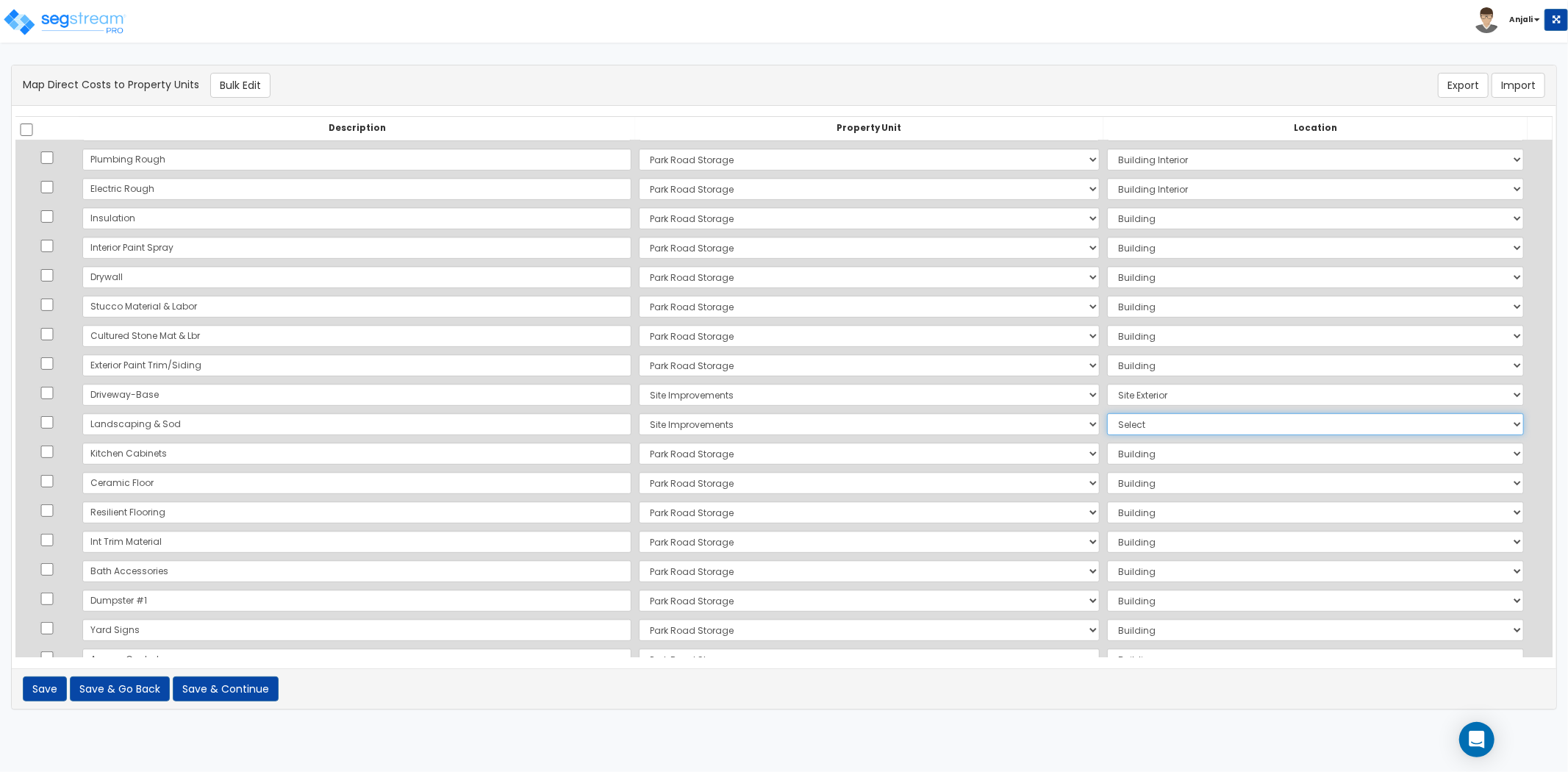
select select "462"
click at [1107, 413] on select "Select Add Additional Location Site Exterior" at bounding box center [1316, 424] width 417 height 22
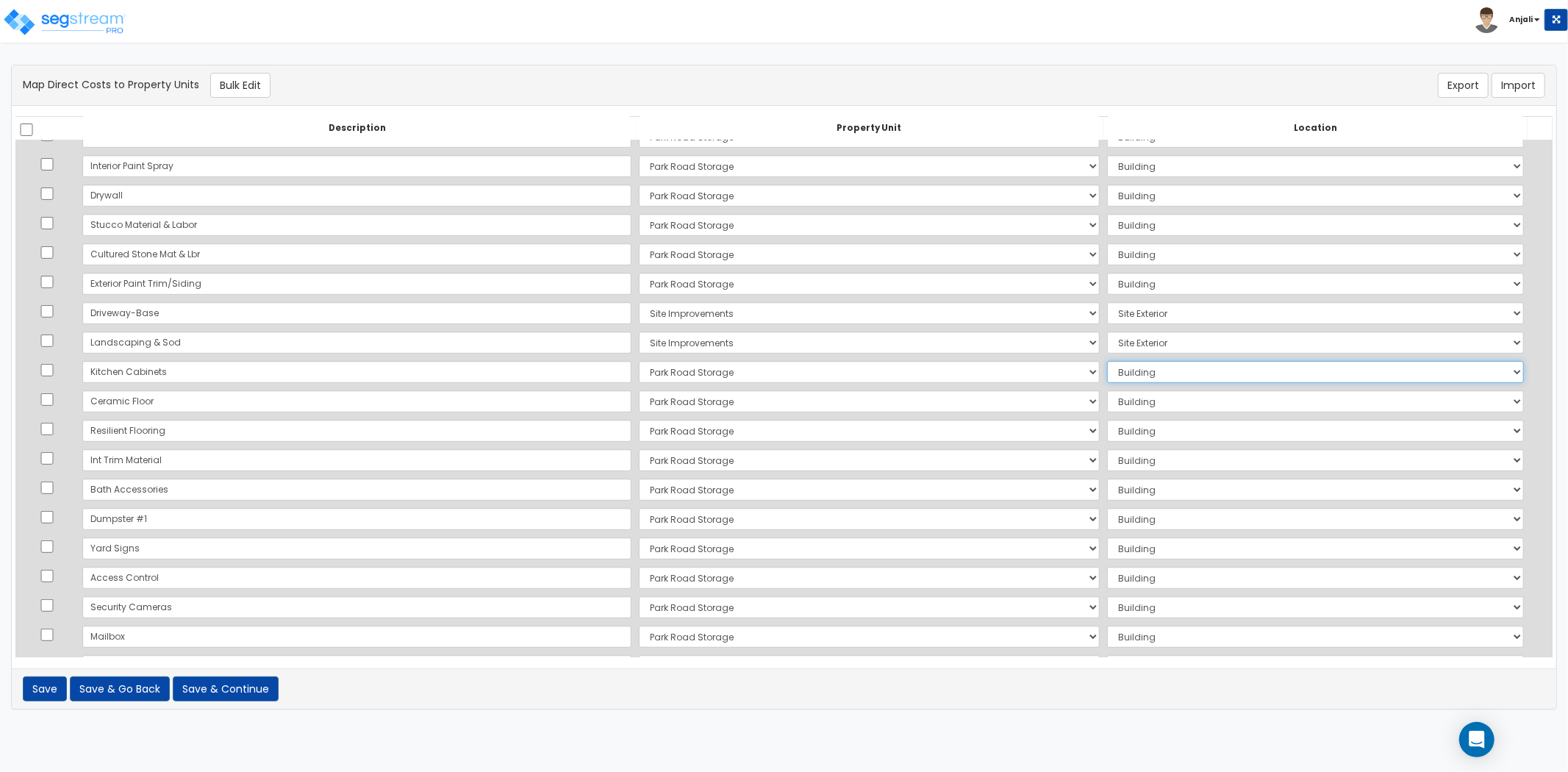
click at [1107, 368] on select "Select Add Additional Location Building Building Interior Self Storage" at bounding box center [1316, 372] width 417 height 22
select select "461"
click at [1107, 361] on select "Select Add Additional Location Building Building Interior Self Storage" at bounding box center [1316, 372] width 417 height 22
click at [1116, 407] on select "Select Add Additional Location Building Building Interior Self Storage" at bounding box center [1316, 402] width 417 height 22
select select "461"
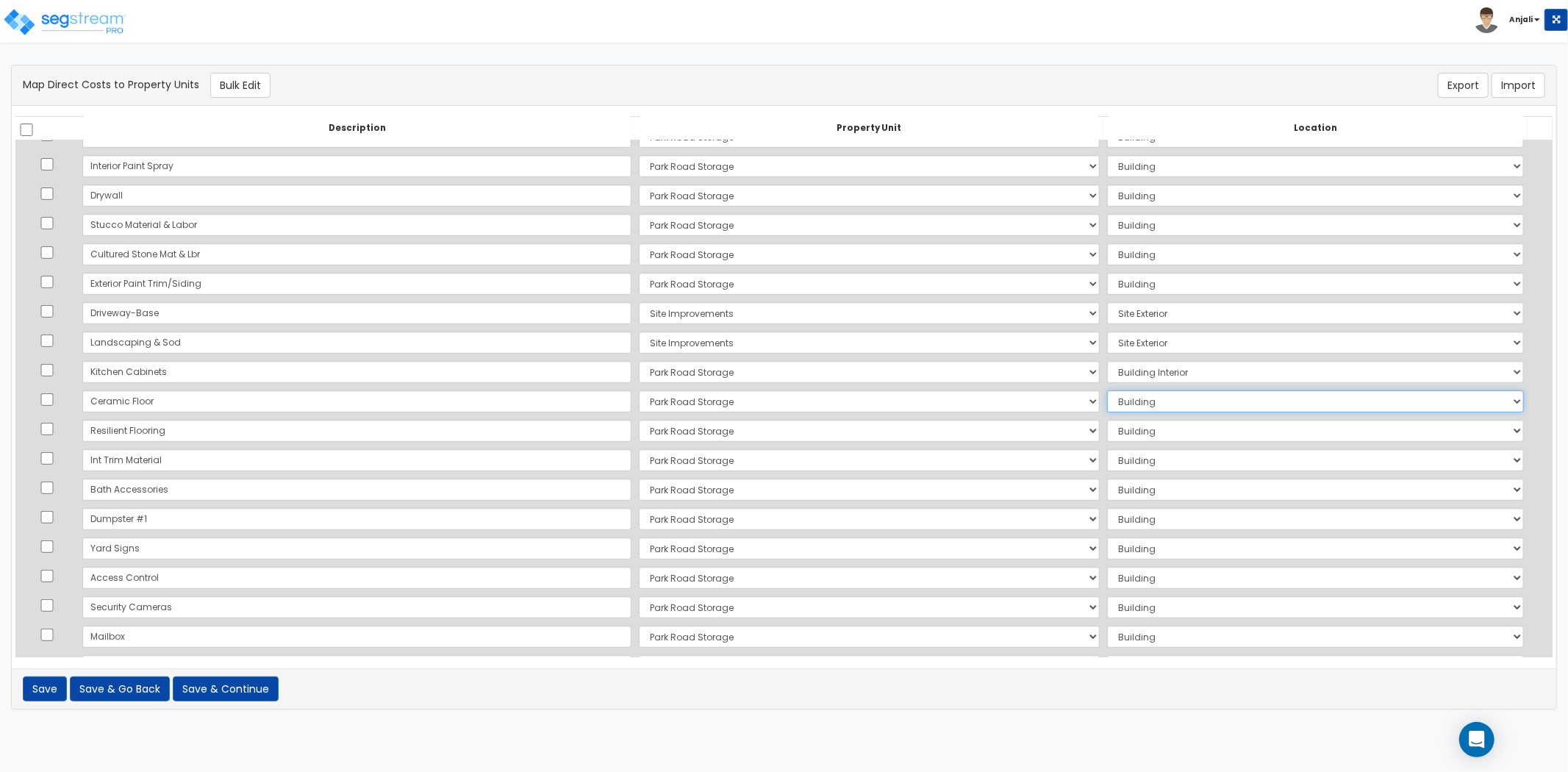
click at [1107, 391] on select "Select Add Additional Location Building Building Interior Self Storage" at bounding box center [1316, 402] width 417 height 22
drag, startPoint x: 1098, startPoint y: 419, endPoint x: 1099, endPoint y: 431, distance: 12.0
click at [1107, 420] on select "Select Add Additional Location Building Building Interior Self Storage" at bounding box center [1316, 431] width 417 height 22
select select "461"
click at [1107, 420] on select "Select Add Additional Location Building Building Interior Self Storage" at bounding box center [1316, 431] width 417 height 22
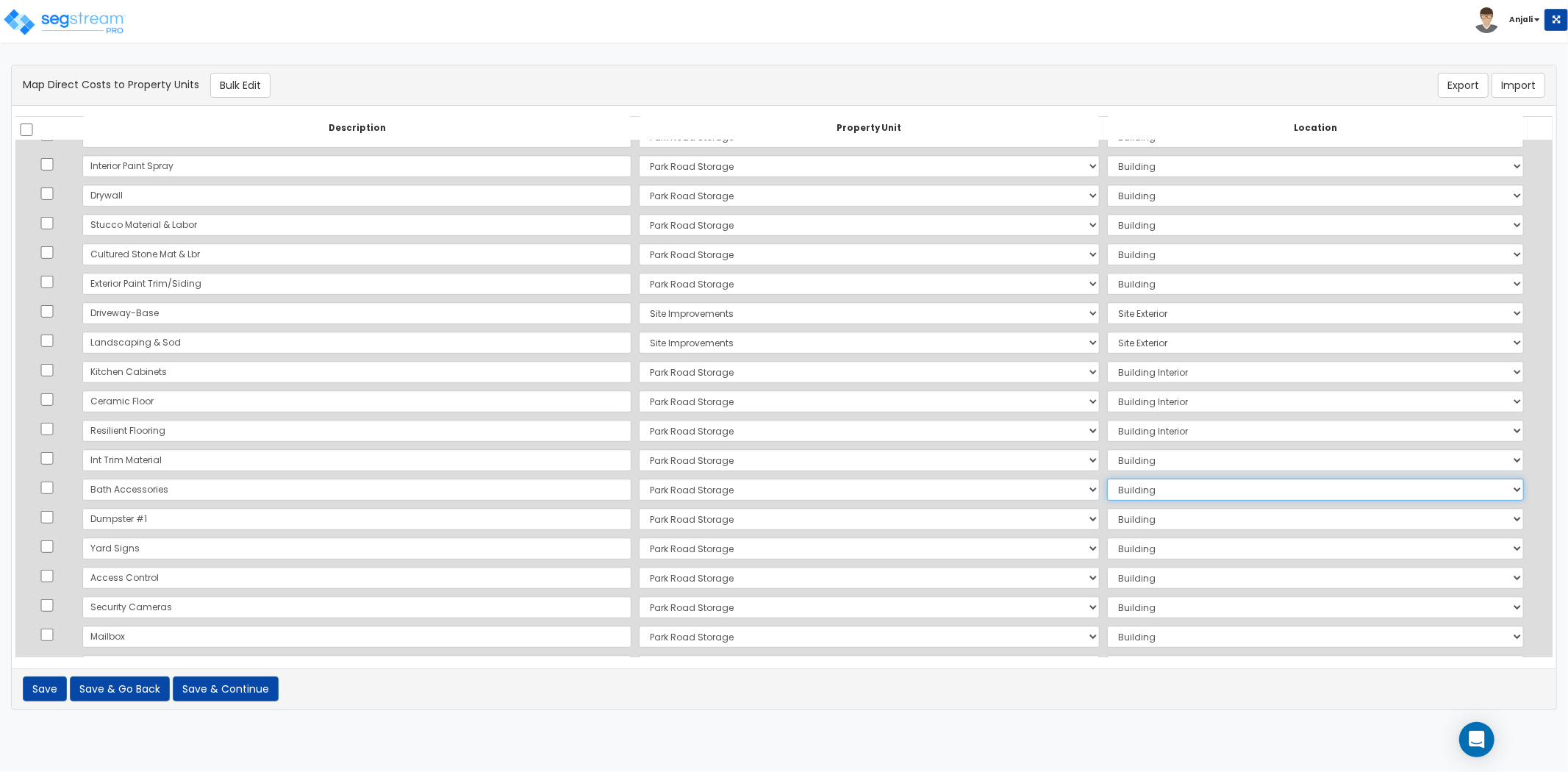
click at [1135, 495] on select "Select Add Additional Location Building Building Interior Self Storage" at bounding box center [1316, 490] width 417 height 22
select select "461"
click at [1107, 479] on select "Select Add Additional Location Building Building Interior Self Storage" at bounding box center [1316, 490] width 417 height 22
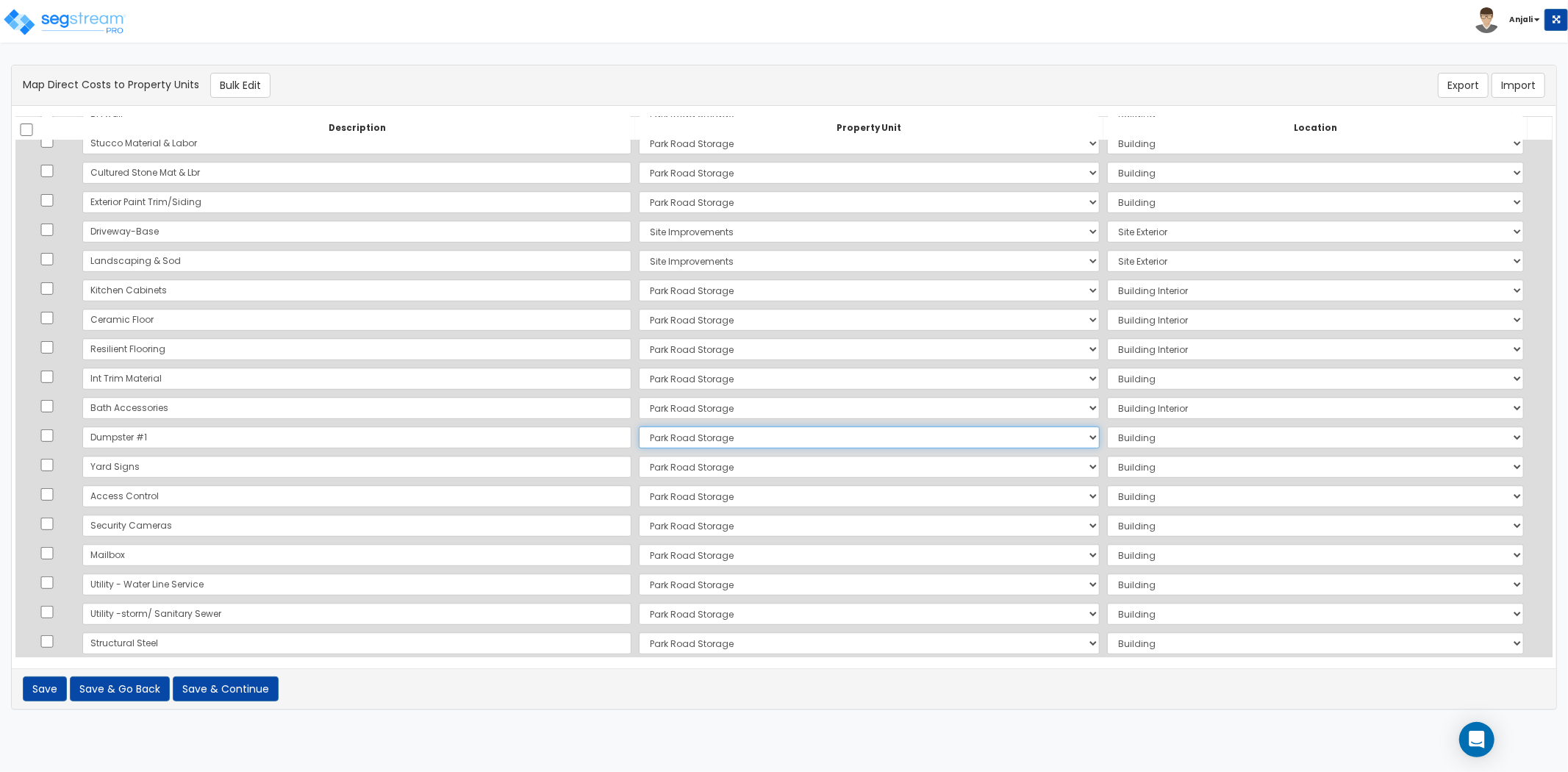
click at [639, 427] on select "Select Park Road Storage Site Improvements Add Additional Property Unit" at bounding box center [869, 438] width 461 height 22
select select "168963"
click at [639, 427] on select "Select Park Road Storage Site Improvements Add Additional Property Unit" at bounding box center [869, 438] width 461 height 22
click at [1148, 446] on select "Select Add Additional Location Site Exterior" at bounding box center [1316, 438] width 417 height 22
select select "462"
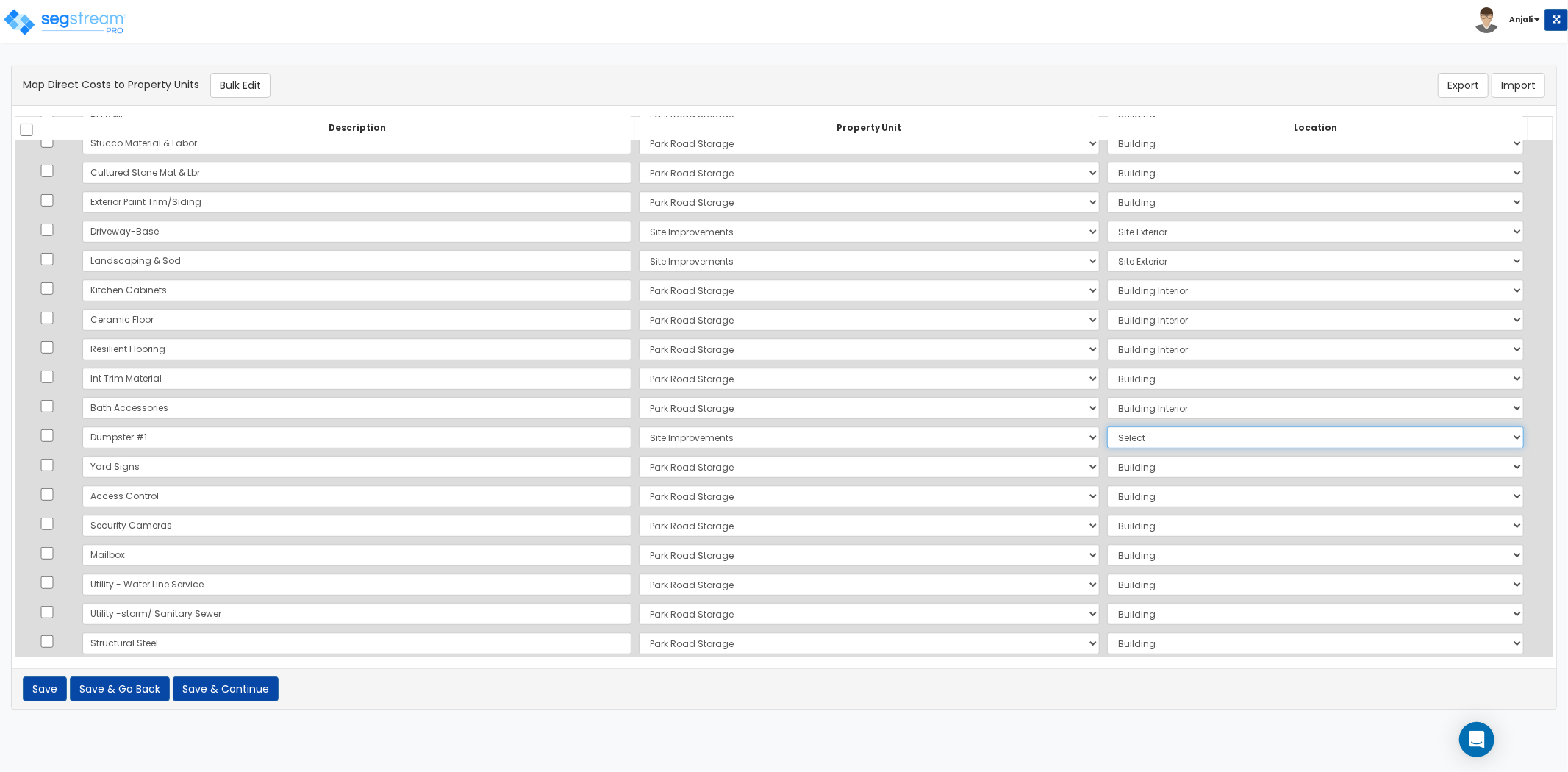
click at [1107, 427] on select "Select Add Additional Location Site Exterior" at bounding box center [1316, 438] width 417 height 22
